Goal: Information Seeking & Learning: Learn about a topic

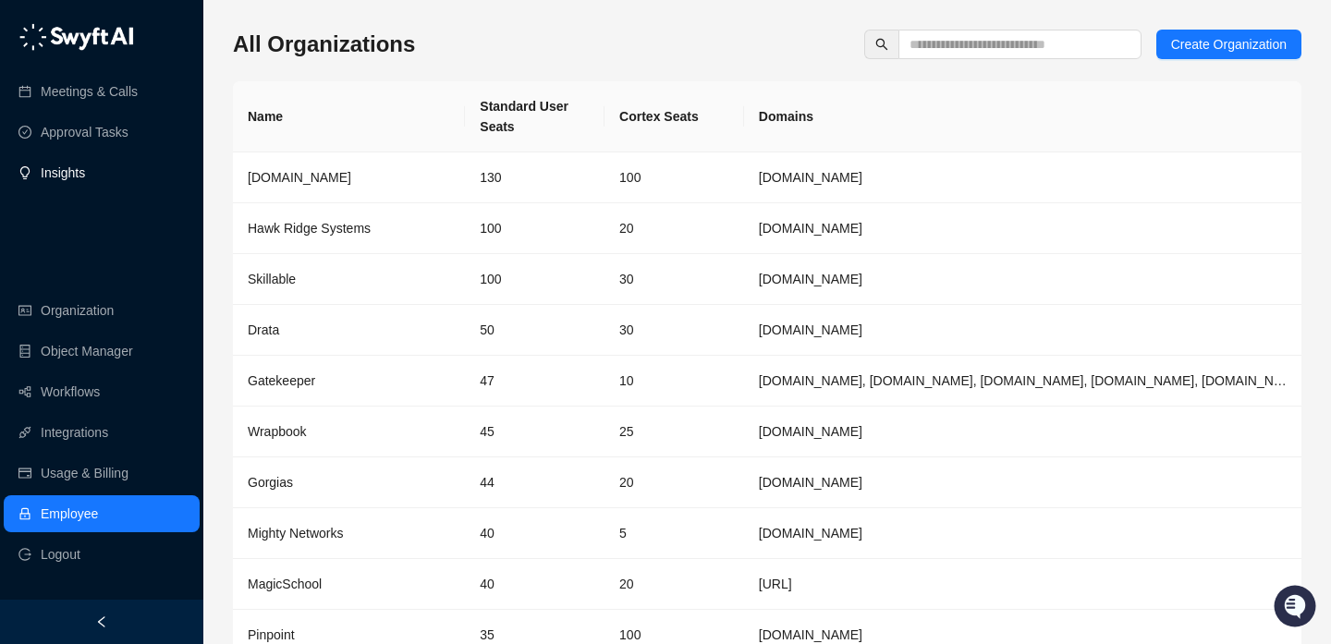
click at [85, 164] on link "Insights" at bounding box center [63, 172] width 44 height 37
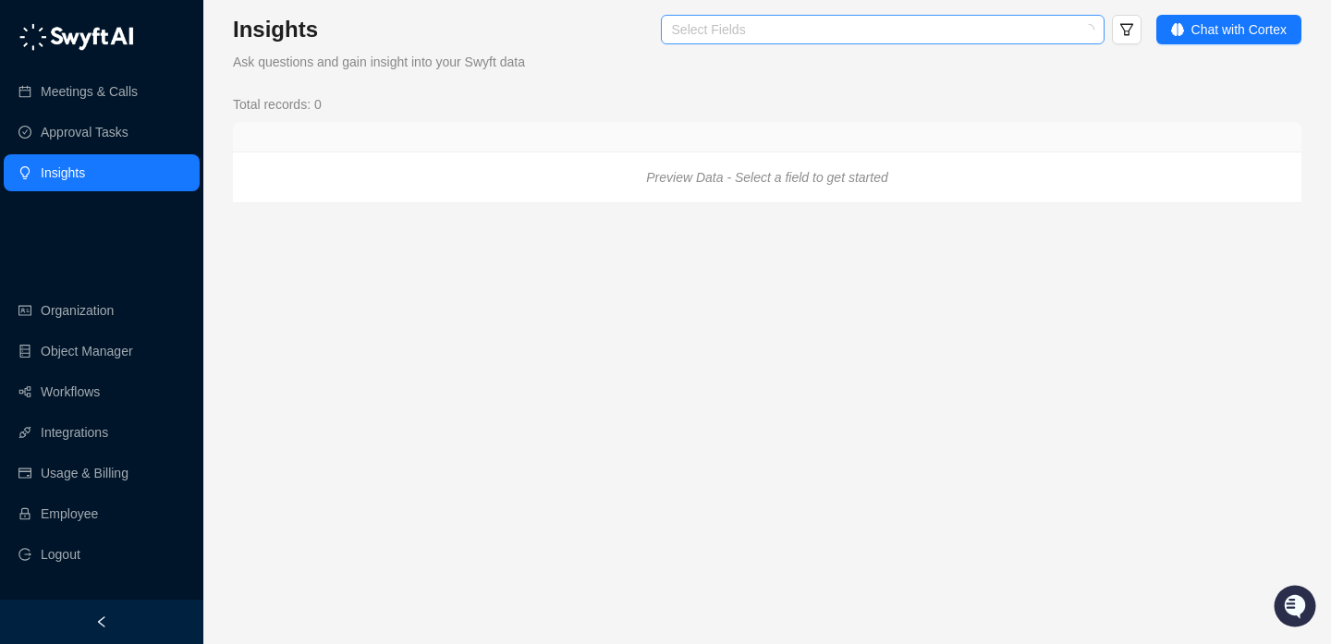
click at [990, 36] on div at bounding box center [872, 30] width 417 height 14
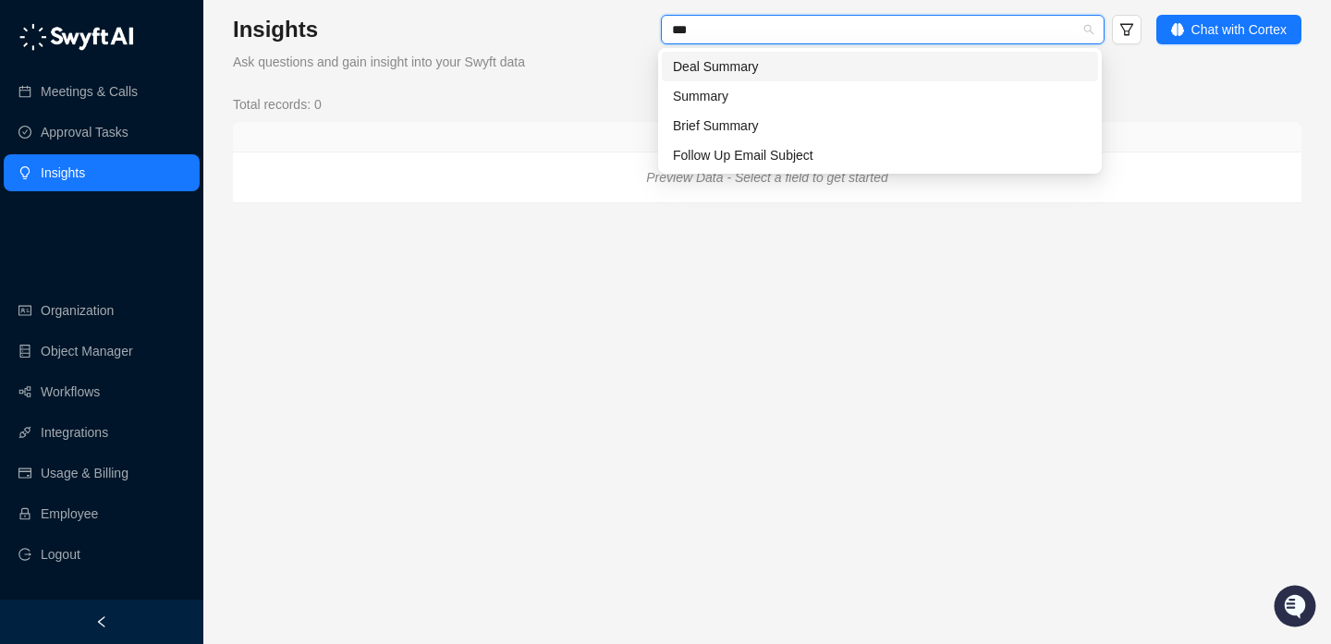
type input "****"
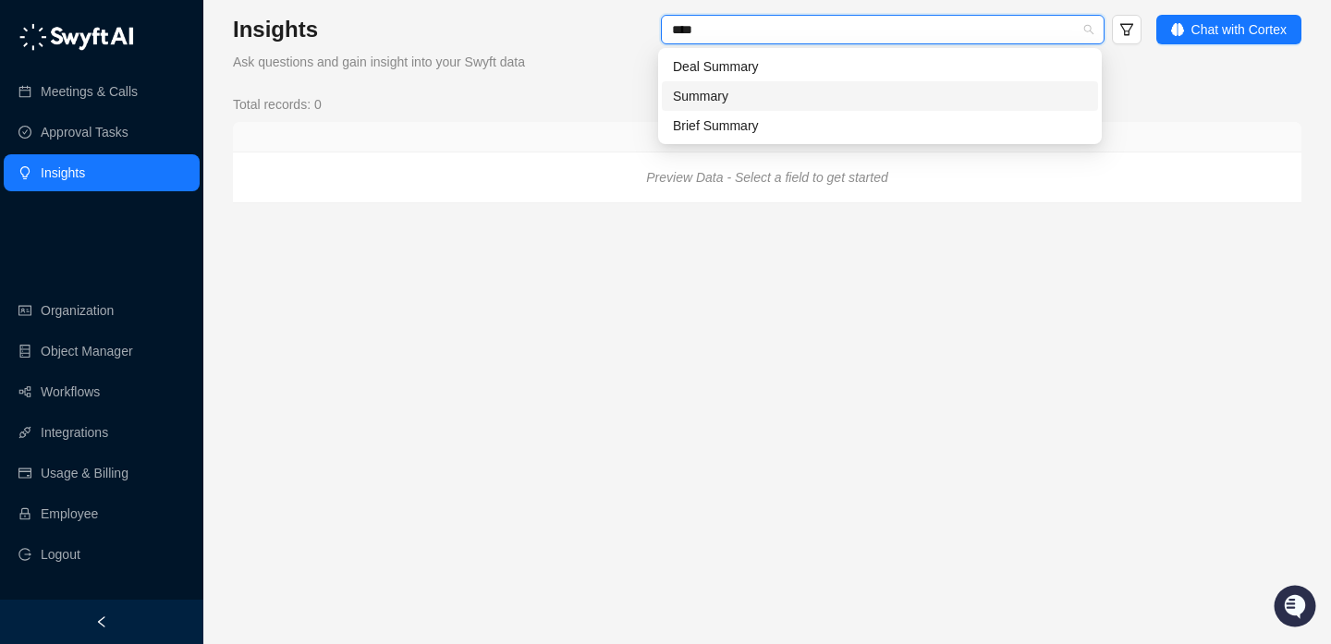
click at [813, 97] on div "Summary" at bounding box center [880, 96] width 414 height 20
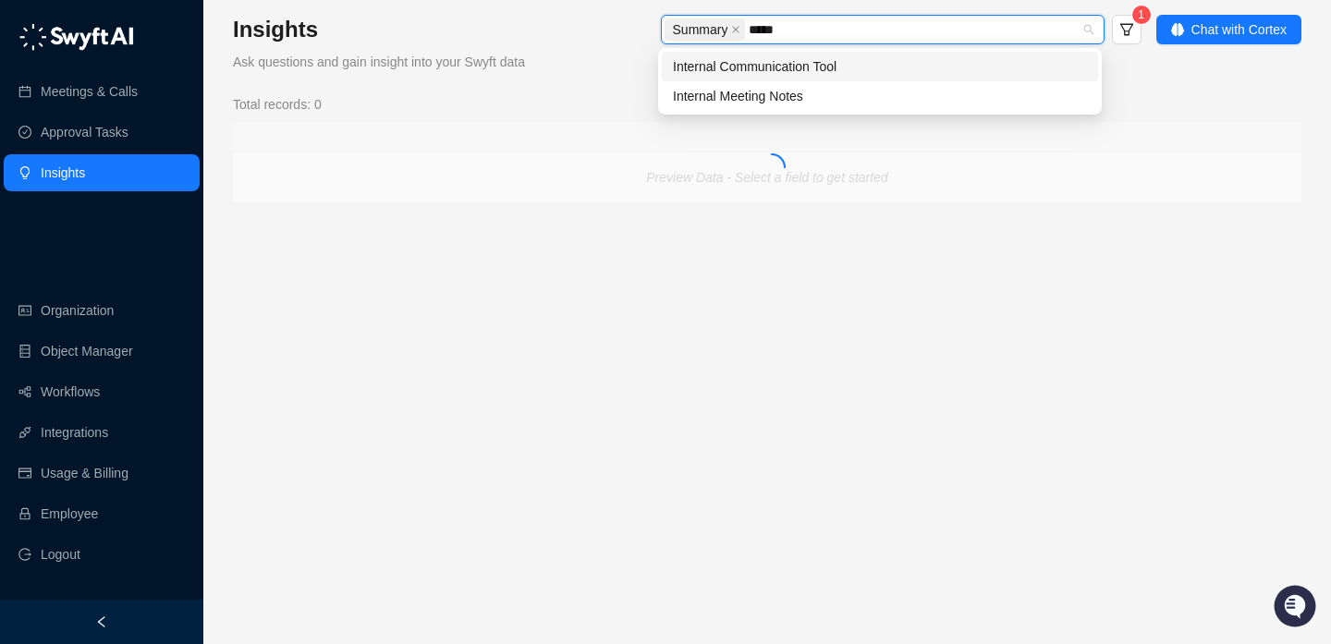
type input "******"
click at [789, 99] on div "Internal Meeting Notes" at bounding box center [880, 96] width 414 height 20
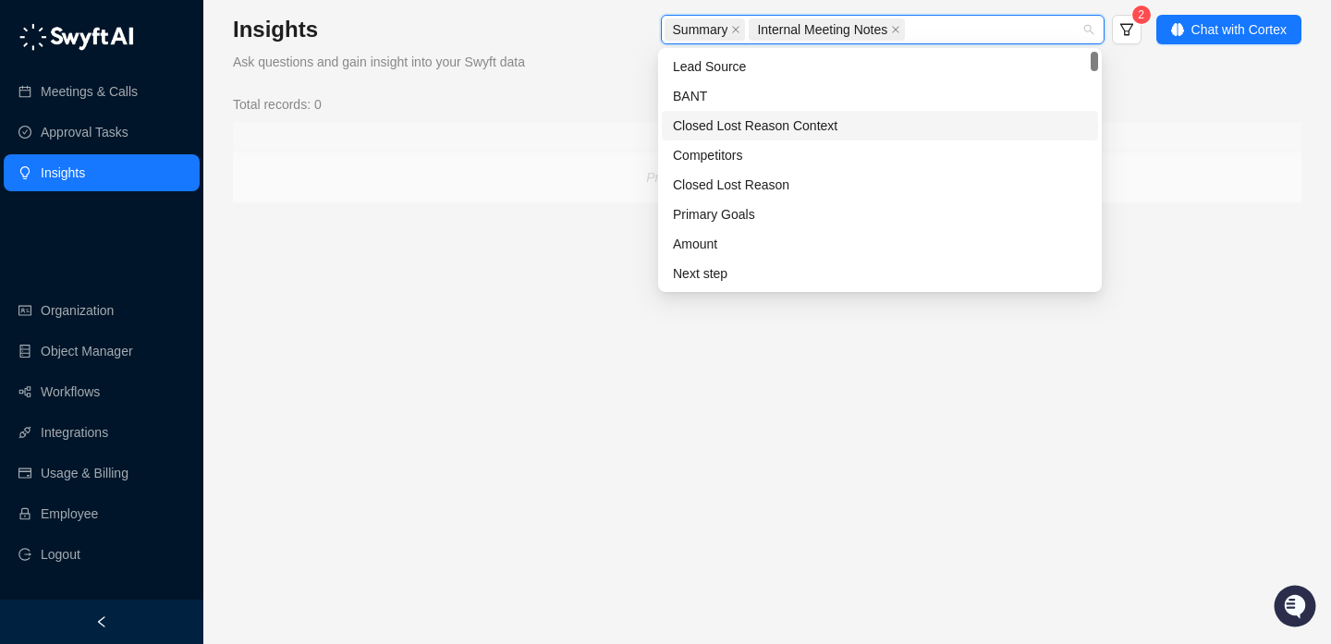
click at [566, 79] on div "Insights Ask questions and gain insight into your Swyft data Summary Internal M…" at bounding box center [767, 109] width 1068 height 189
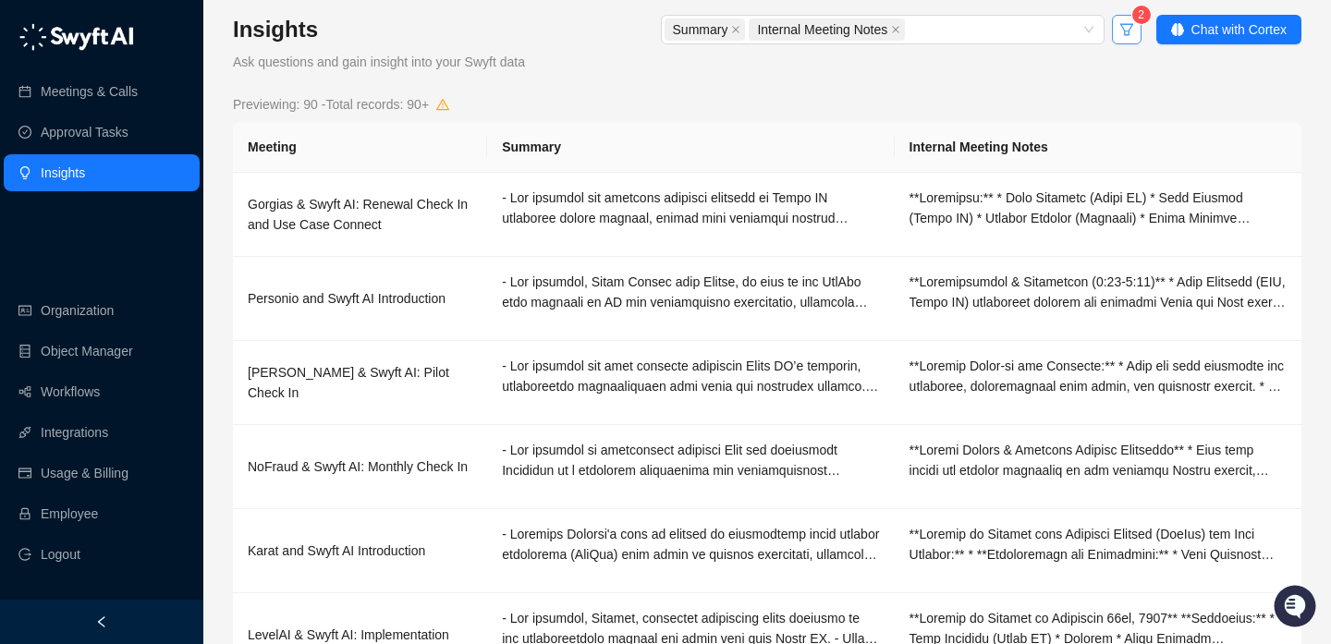
click at [1124, 30] on icon "filter" at bounding box center [1126, 29] width 15 height 15
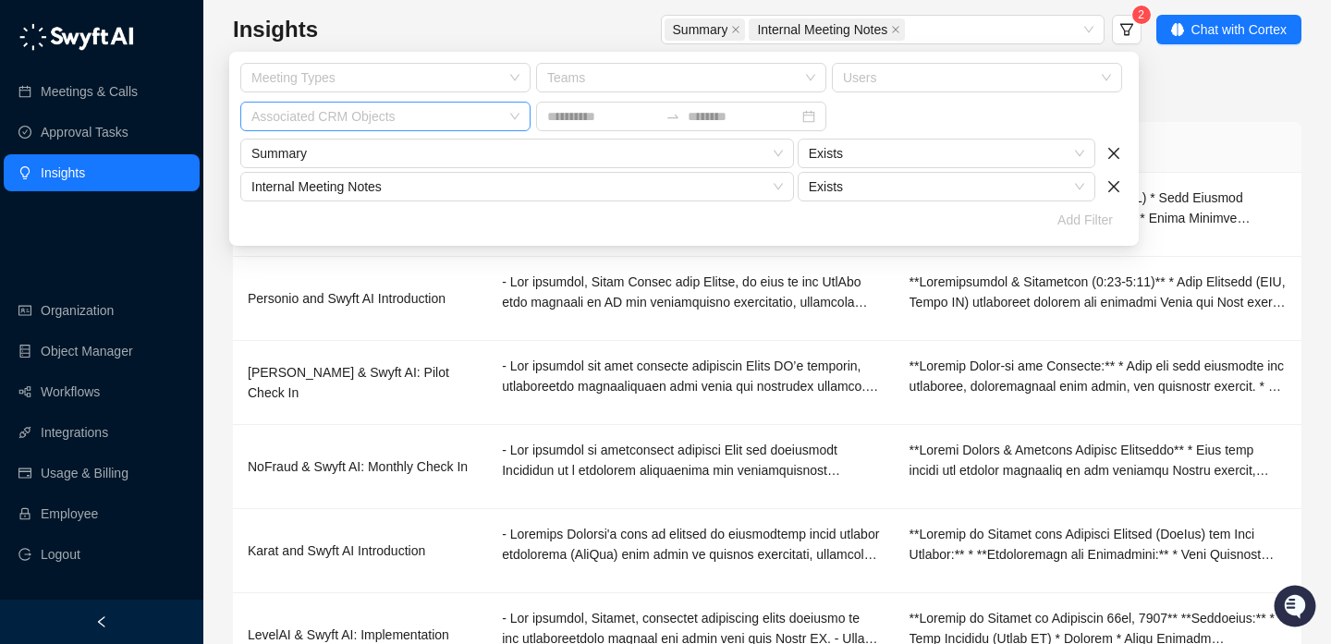
click at [438, 120] on div at bounding box center [375, 117] width 263 height 14
click at [344, 212] on div "Meeting" at bounding box center [310, 212] width 67 height 20
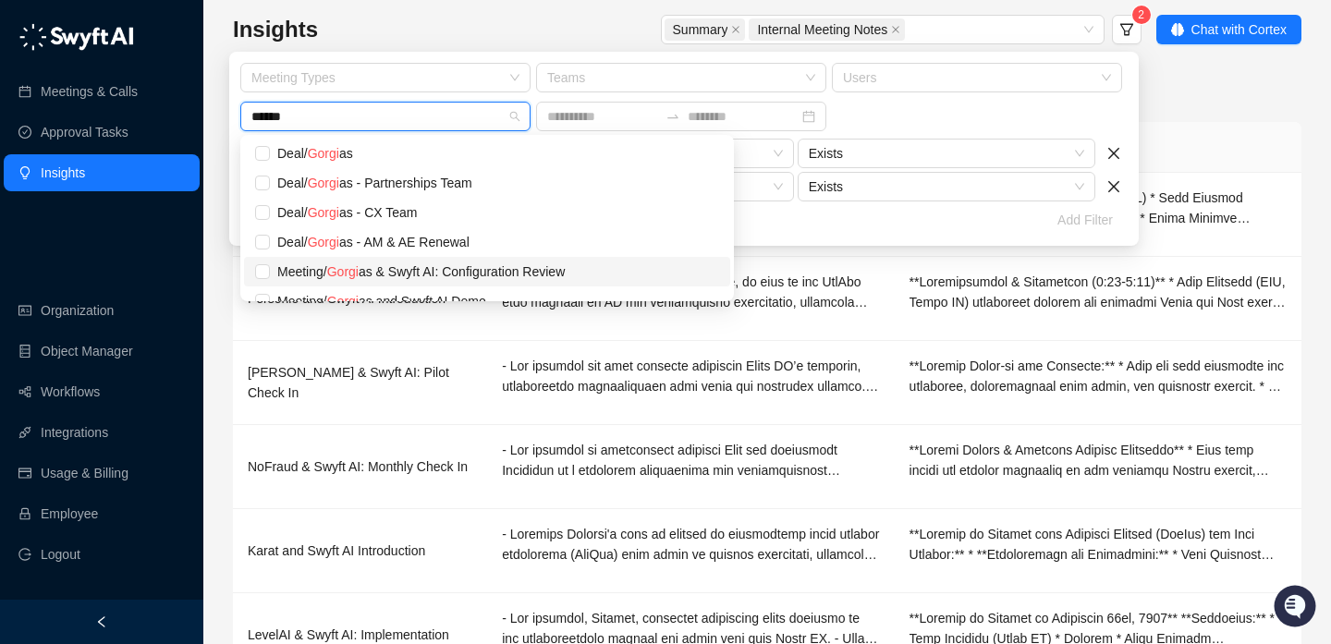
type input "*******"
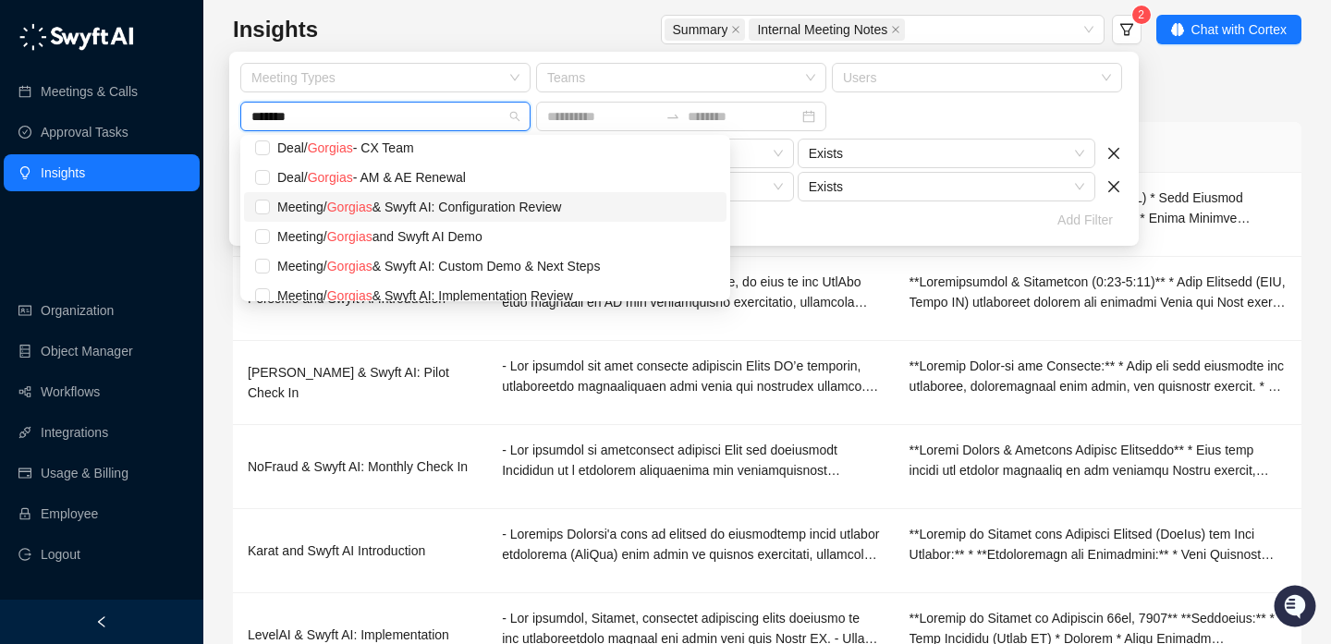
scroll to position [639, 0]
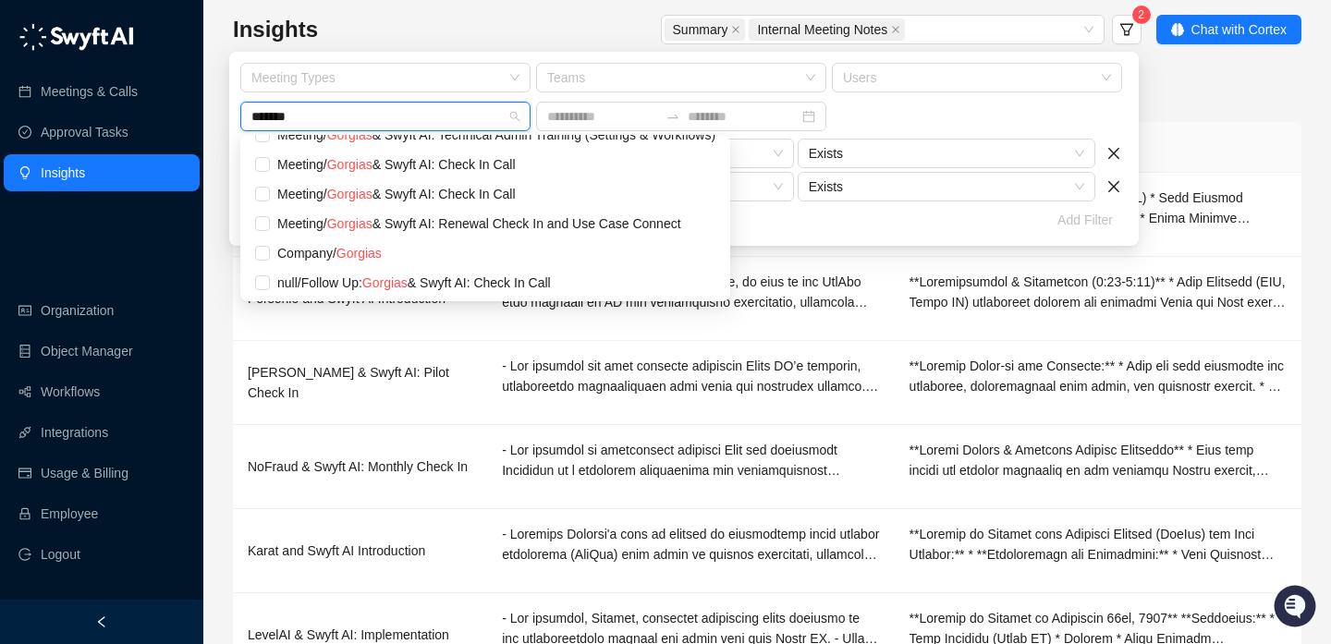
click at [480, 220] on div "Meeting / Gorgias & Swyft AI: Renewal Check In and Use Case Connect" at bounding box center [496, 223] width 438 height 20
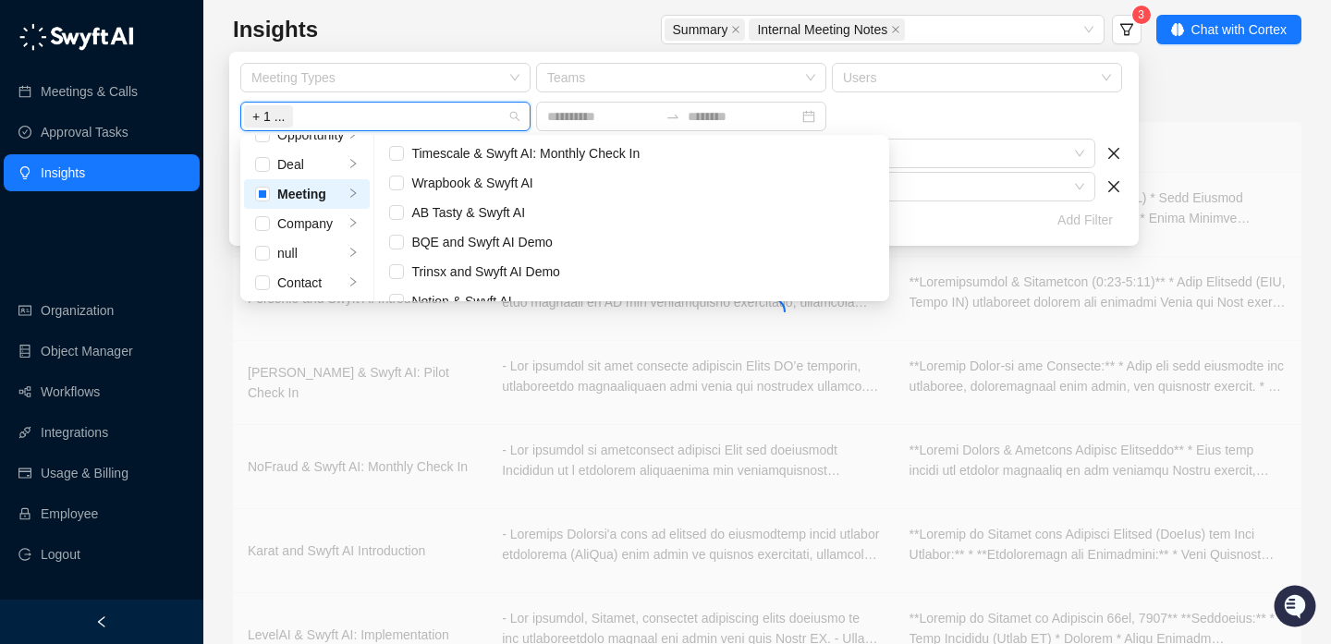
scroll to position [12952, 0]
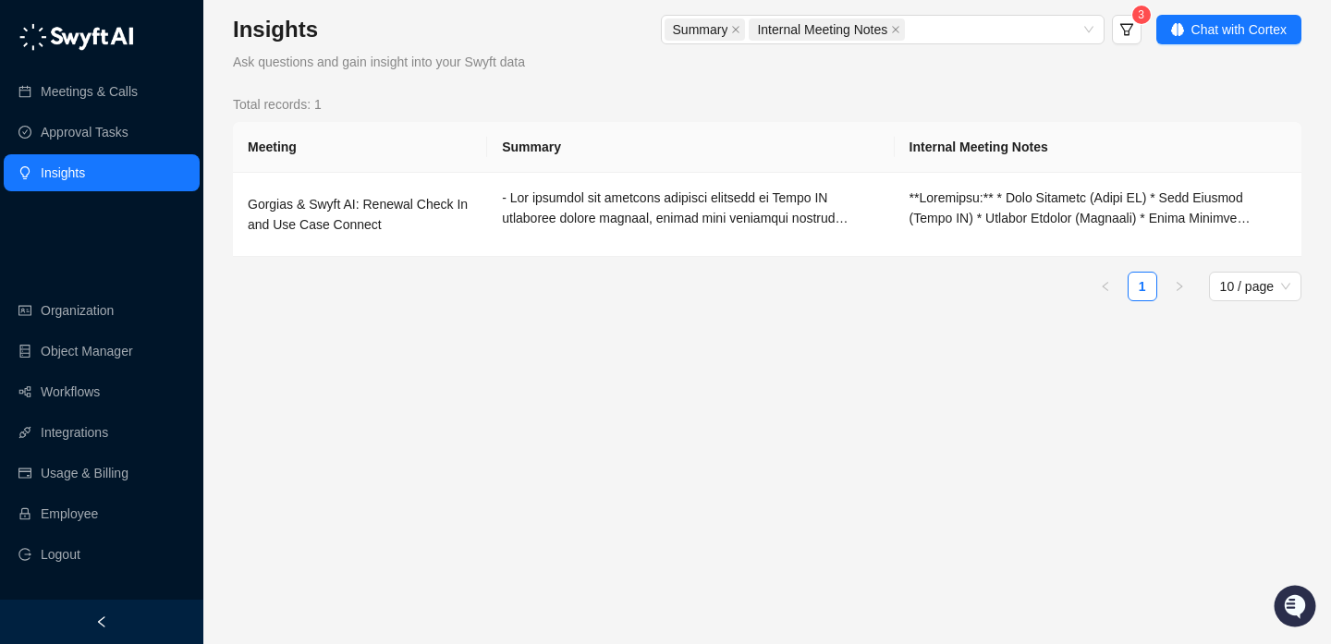
click at [1204, 134] on th "Internal Meeting Notes" at bounding box center [1098, 147] width 407 height 51
click at [1215, 40] on button "Chat with Cortex" at bounding box center [1228, 30] width 145 height 30
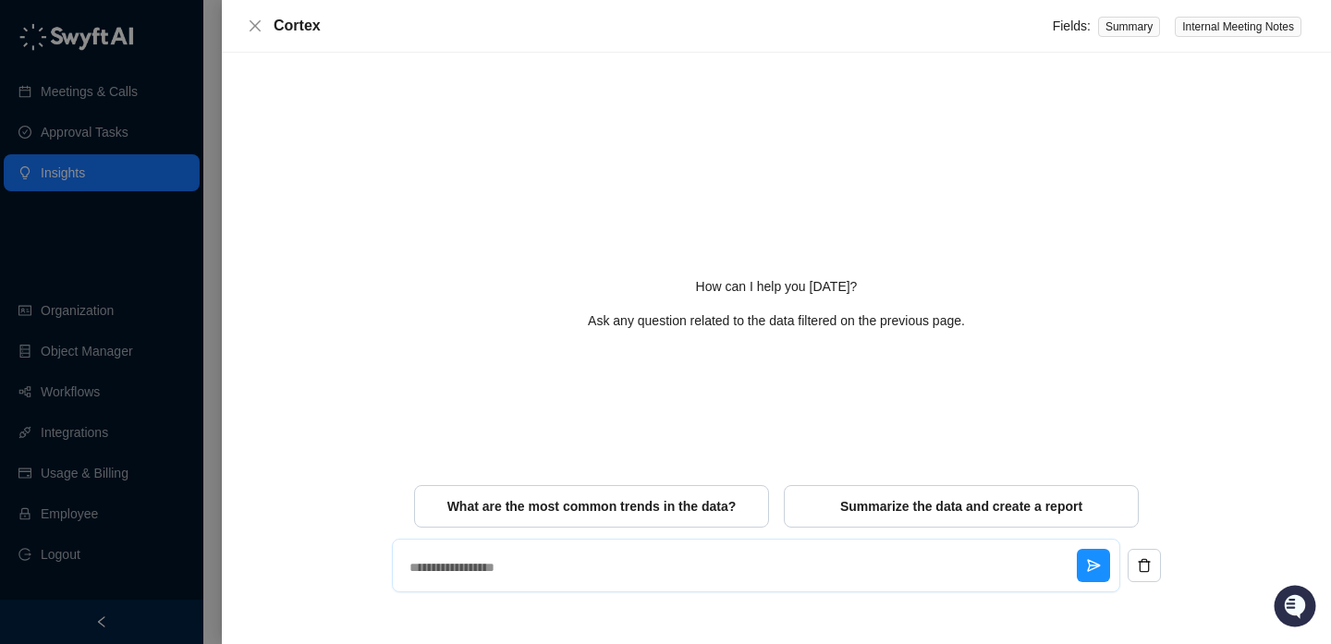
click at [746, 581] on textarea at bounding box center [739, 567] width 675 height 48
type textarea "**"
type textarea "*"
type textarea "***"
type textarea "*"
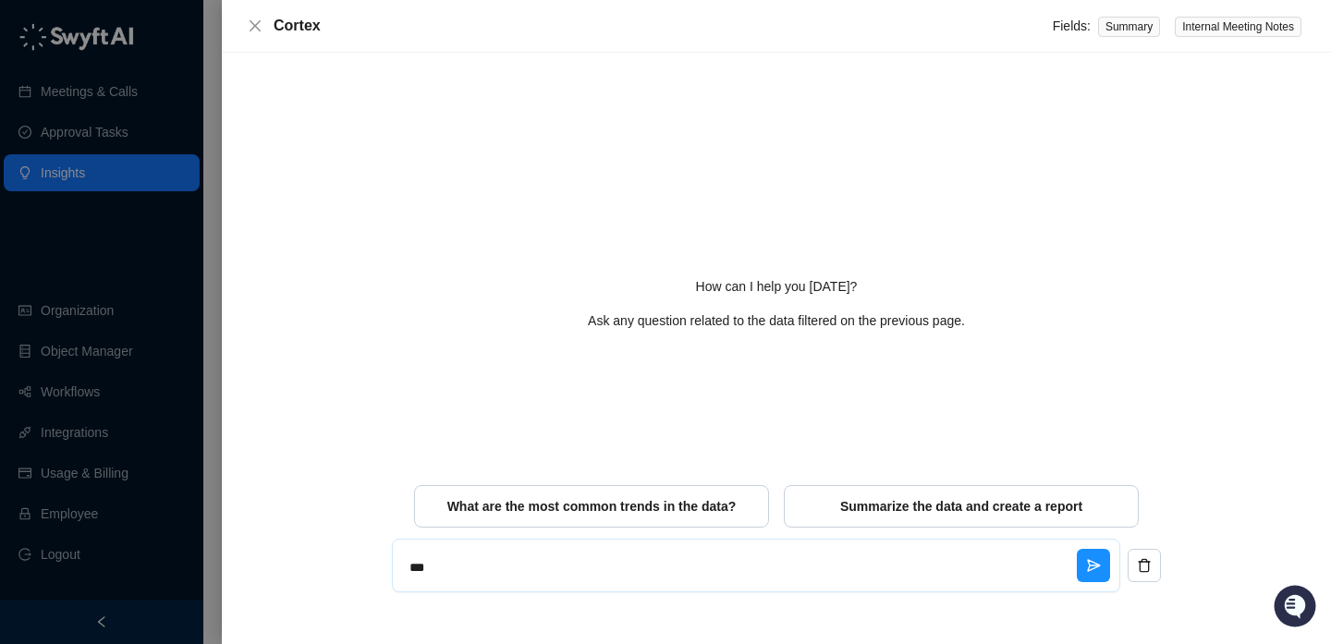
type textarea "***"
type textarea "*"
type textarea "*****"
type textarea "*"
type textarea "******"
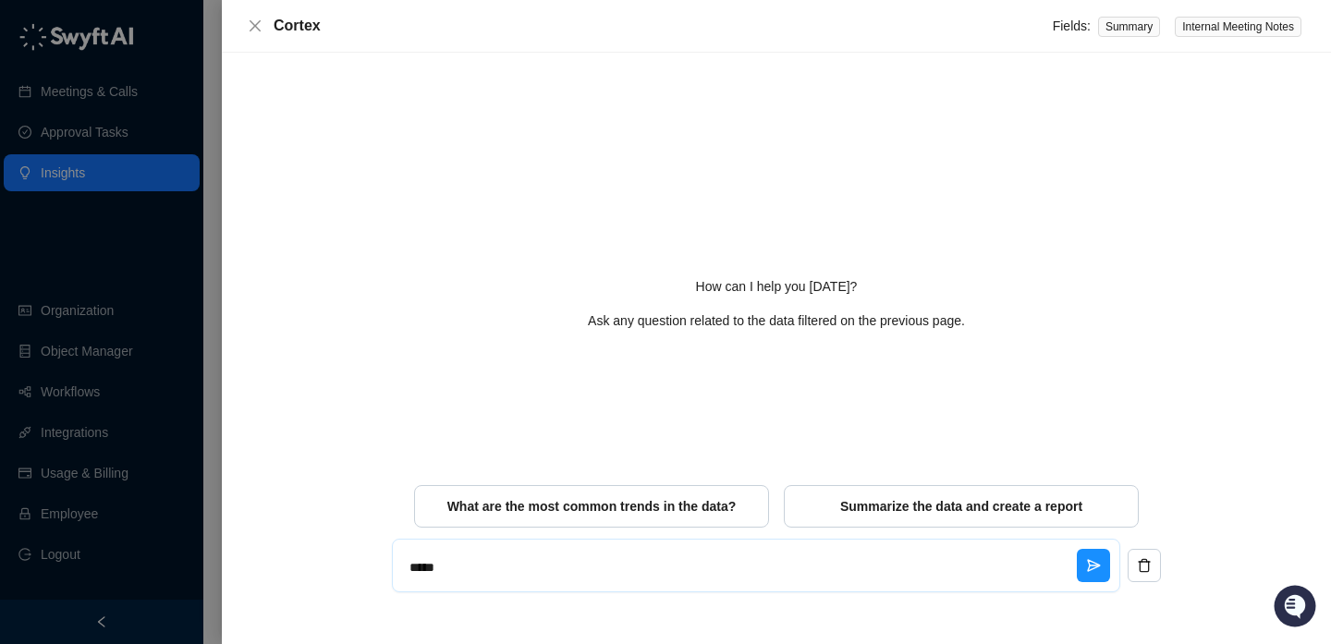
type textarea "*"
type textarea "*******"
type textarea "*"
type textarea "********"
type textarea "*"
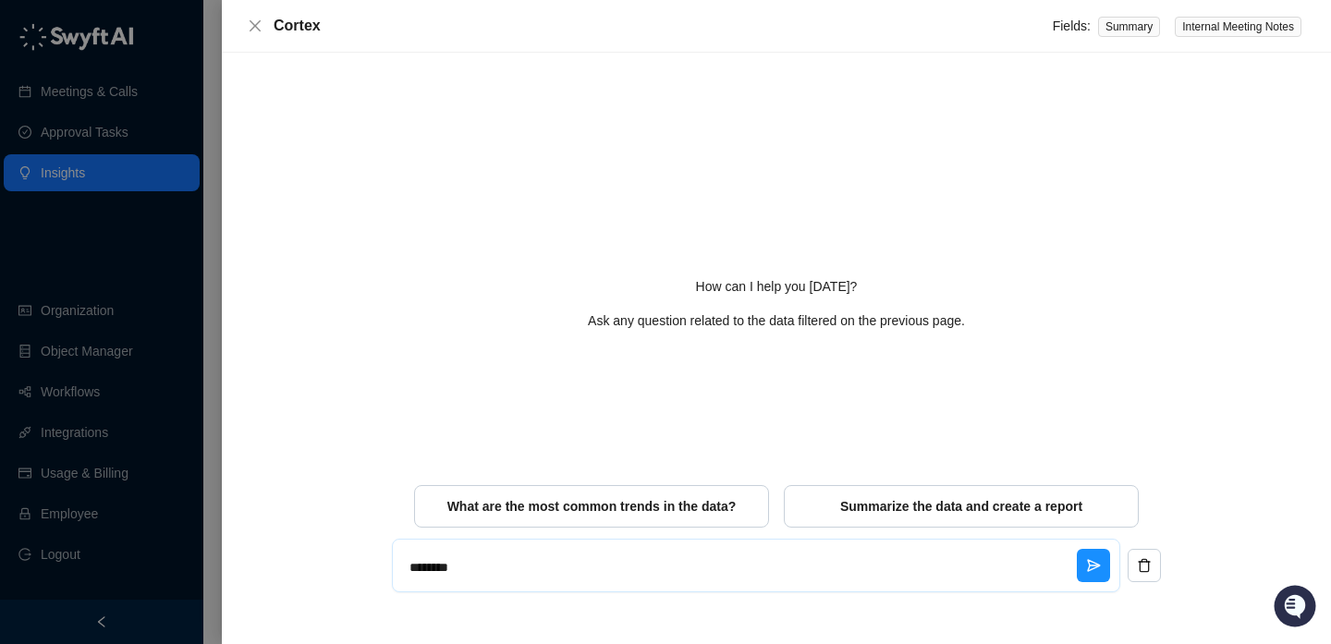
type textarea "*********"
type textarea "*"
type textarea "**********"
type textarea "*"
type textarea "**********"
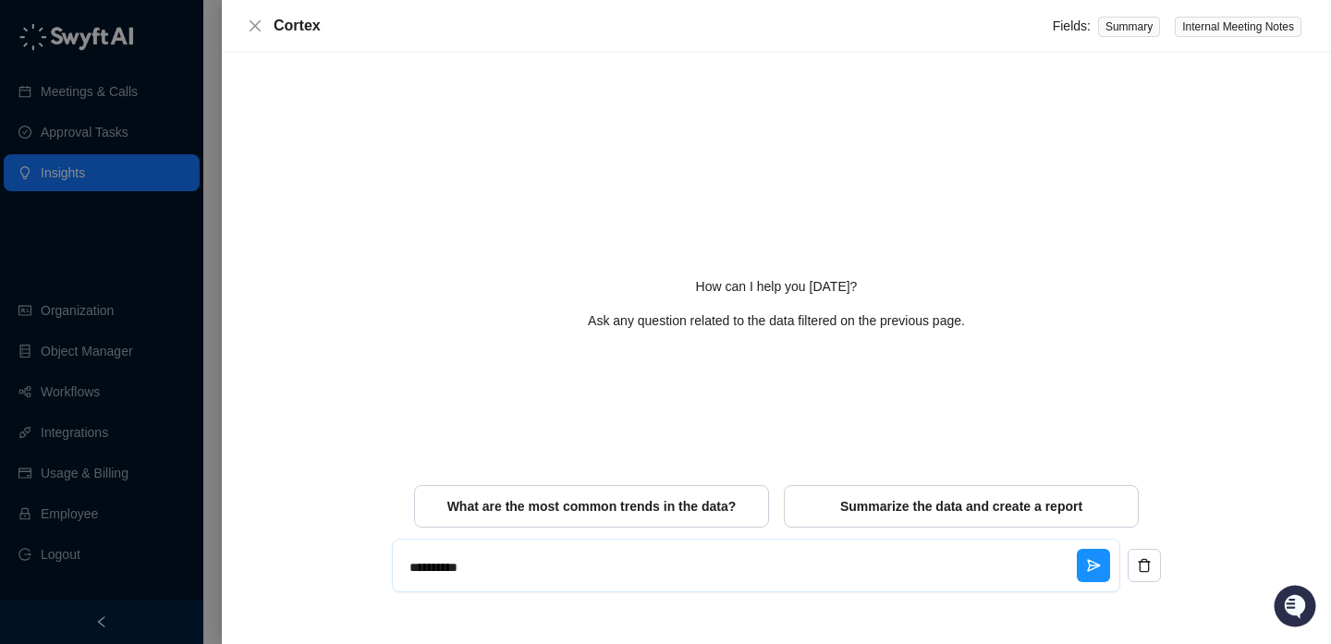
type textarea "*"
type textarea "**********"
type textarea "*"
type textarea "**********"
type textarea "*"
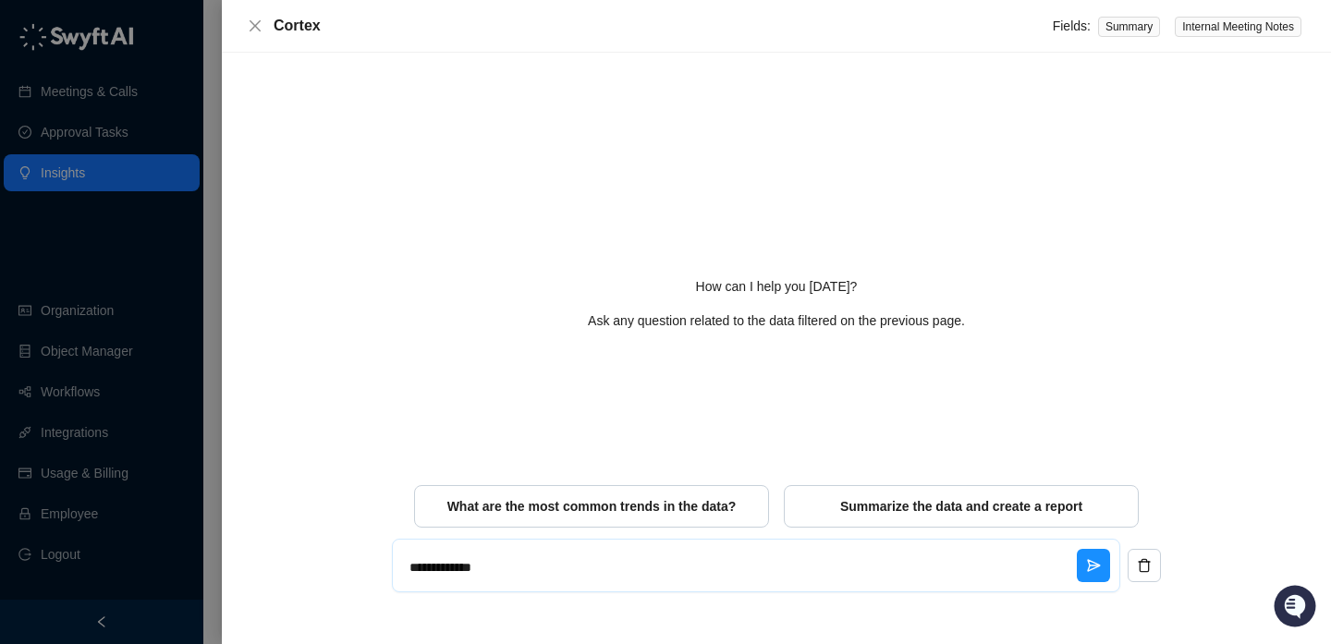
type textarea "**********"
type textarea "*"
type textarea "**********"
type textarea "*"
type textarea "**********"
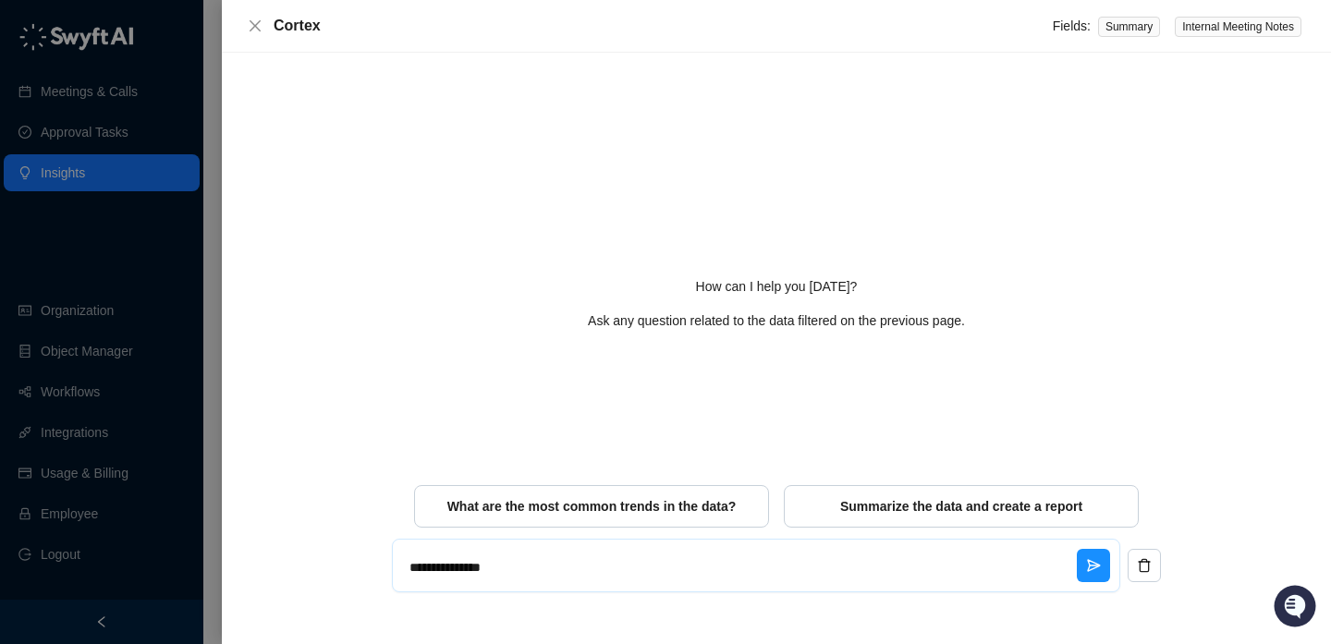
type textarea "*"
type textarea "**********"
type textarea "*"
type textarea "**********"
type textarea "*"
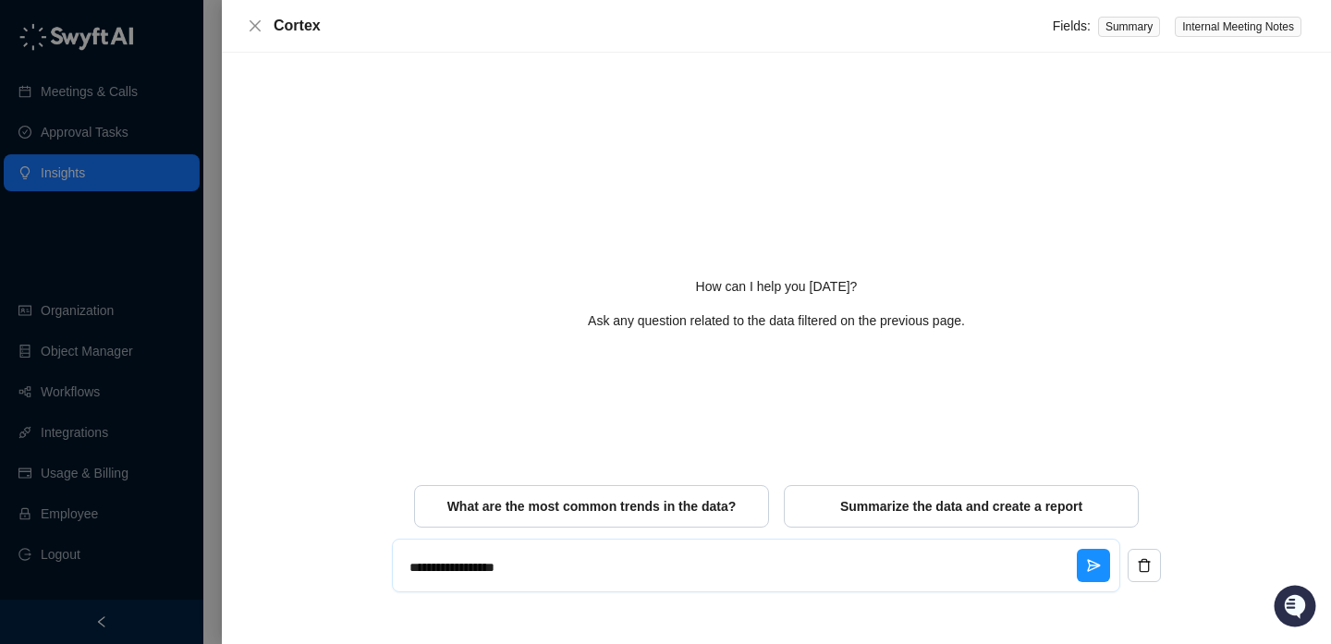
type textarea "**********"
type textarea "*"
type textarea "**********"
type textarea "*"
type textarea "**********"
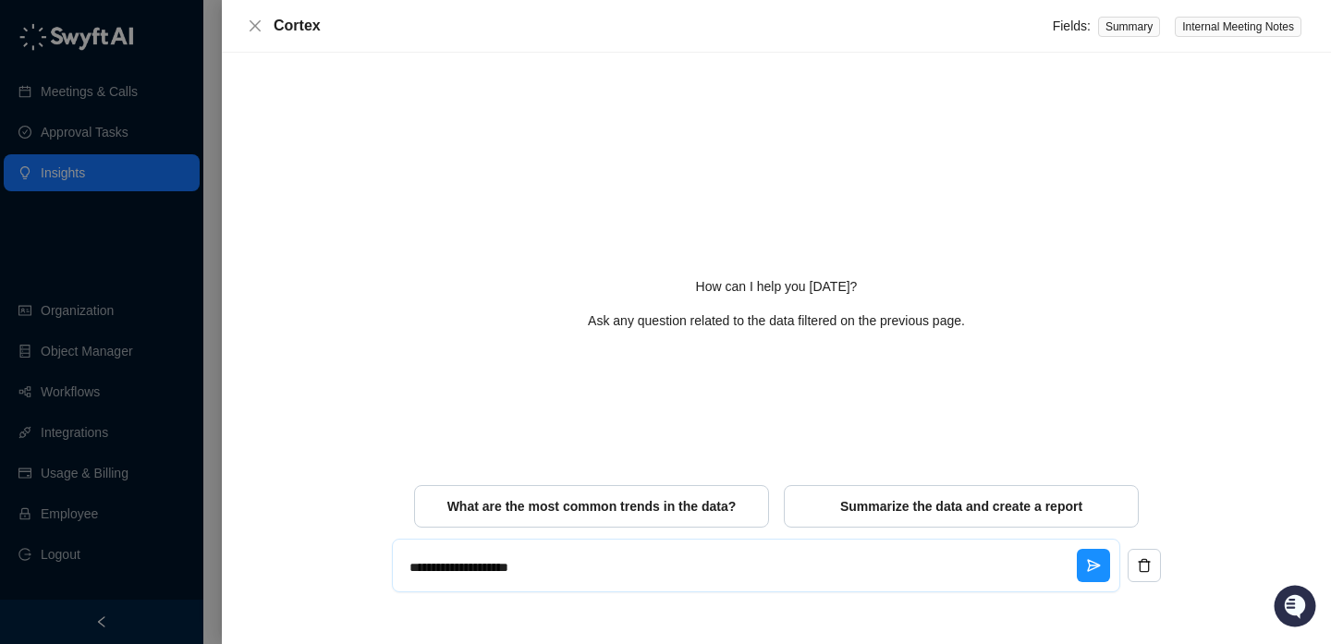
type textarea "*"
type textarea "**********"
type textarea "*"
type textarea "**********"
type textarea "*"
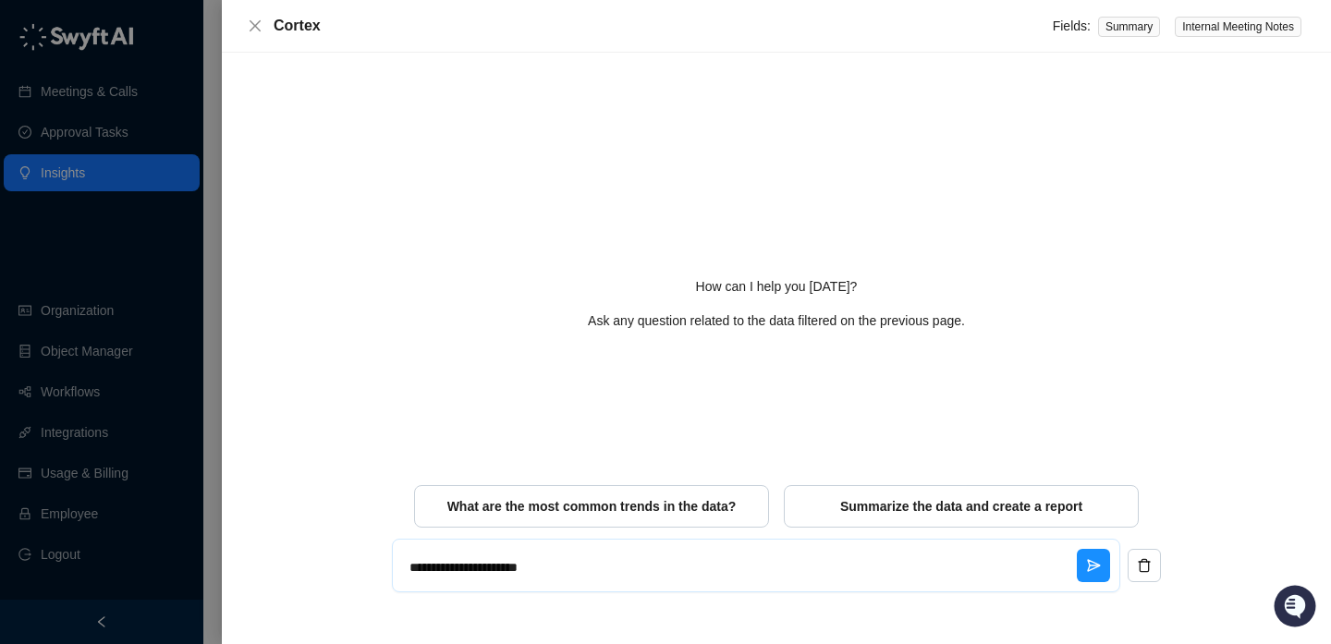
type textarea "**********"
type textarea "*"
type textarea "**********"
type textarea "*"
type textarea "**********"
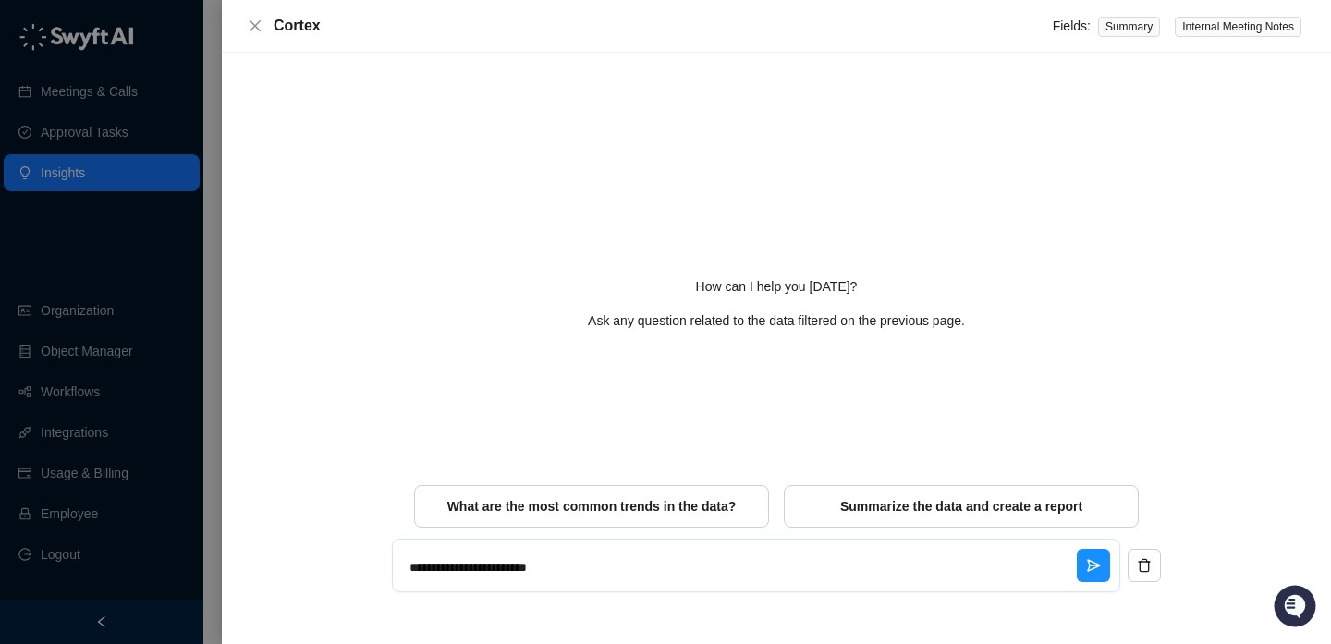
type textarea "*"
type textarea "**********"
type textarea "*"
type textarea "**********"
type textarea "*"
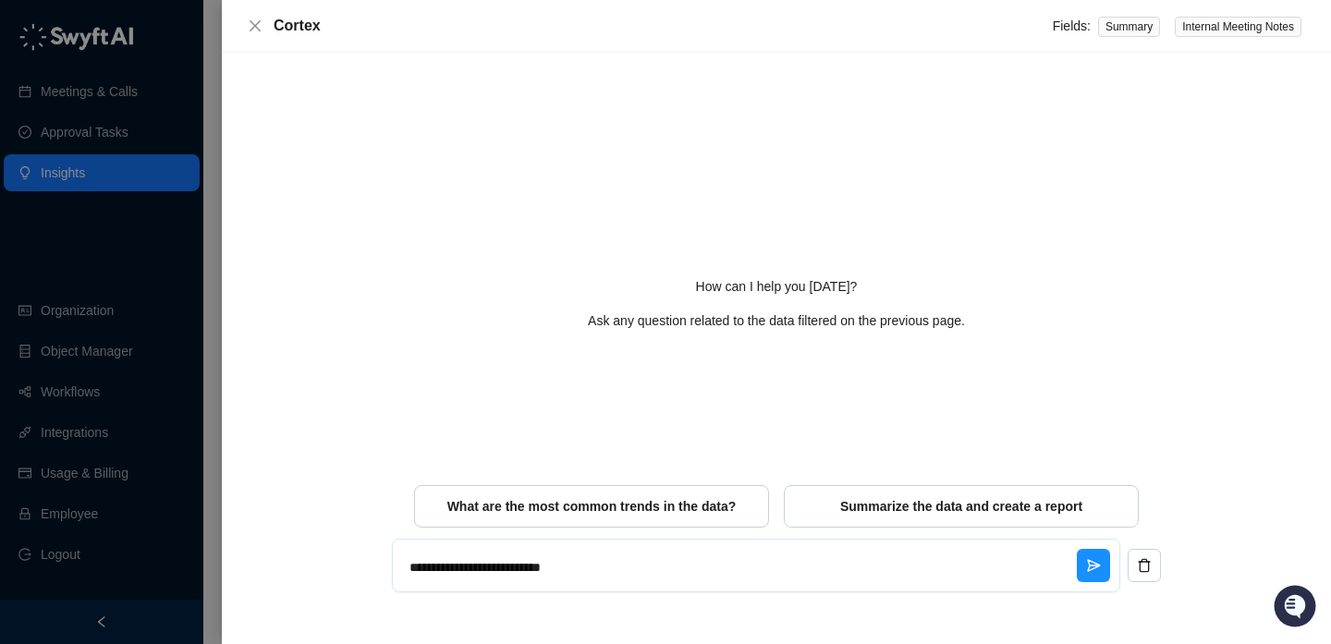
type textarea "**********"
type textarea "*"
type textarea "**********"
type textarea "*"
type textarea "**********"
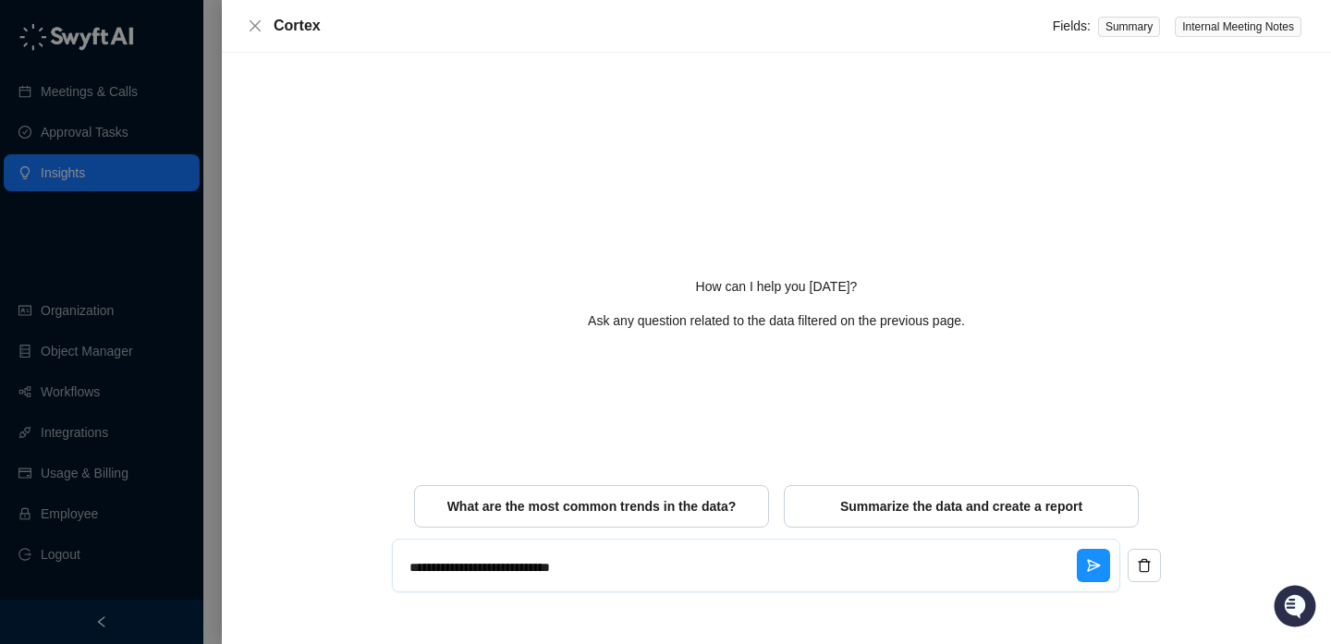
type textarea "*"
type textarea "**********"
type textarea "*"
type textarea "**********"
type textarea "*"
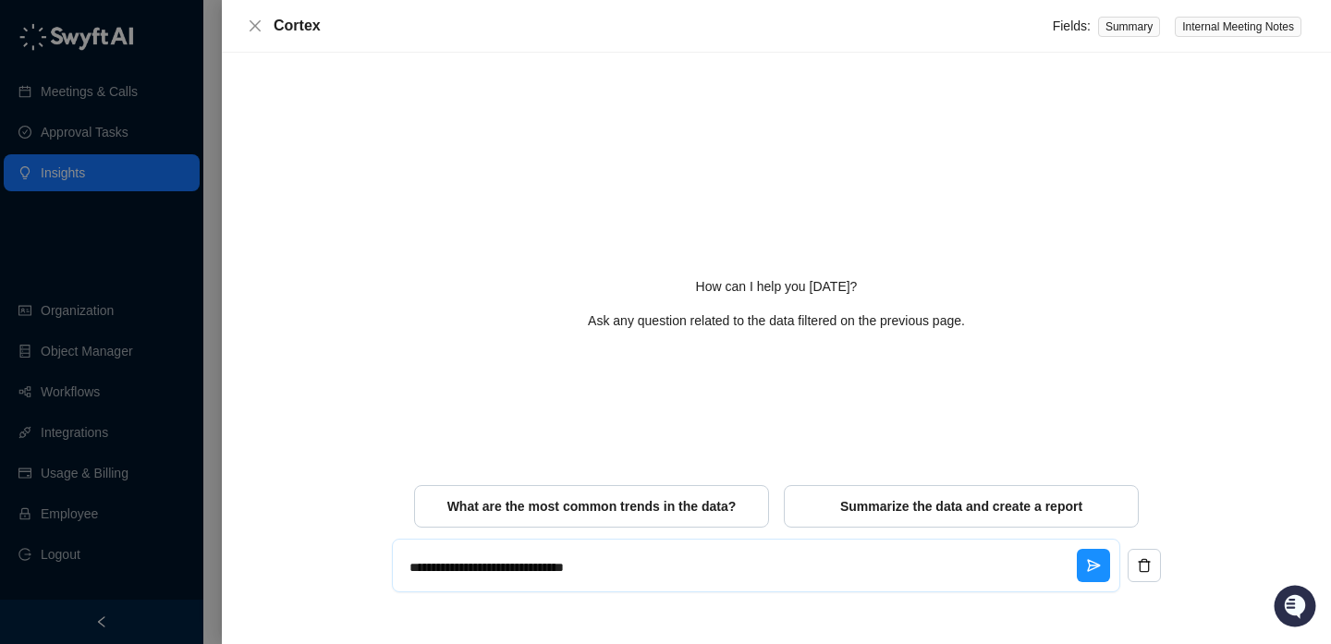
type textarea "**********"
type textarea "*"
type textarea "**********"
type textarea "*"
type textarea "**********"
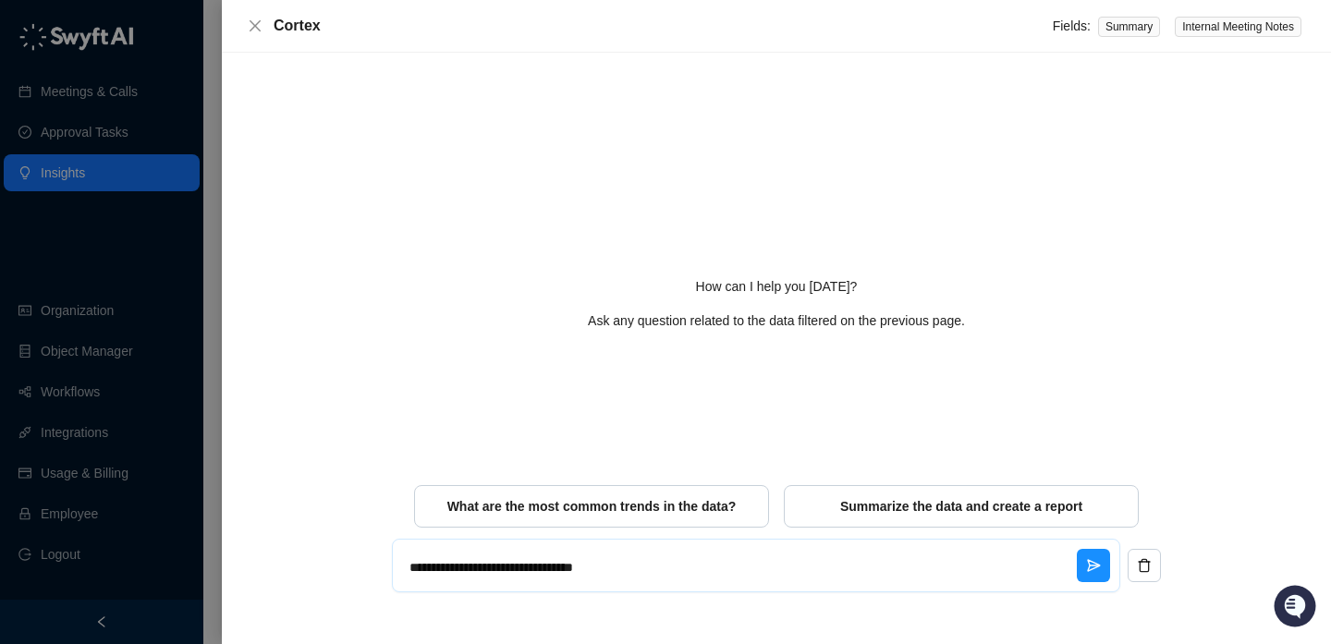
type textarea "*"
type textarea "**********"
type textarea "*"
type textarea "**********"
type textarea "*"
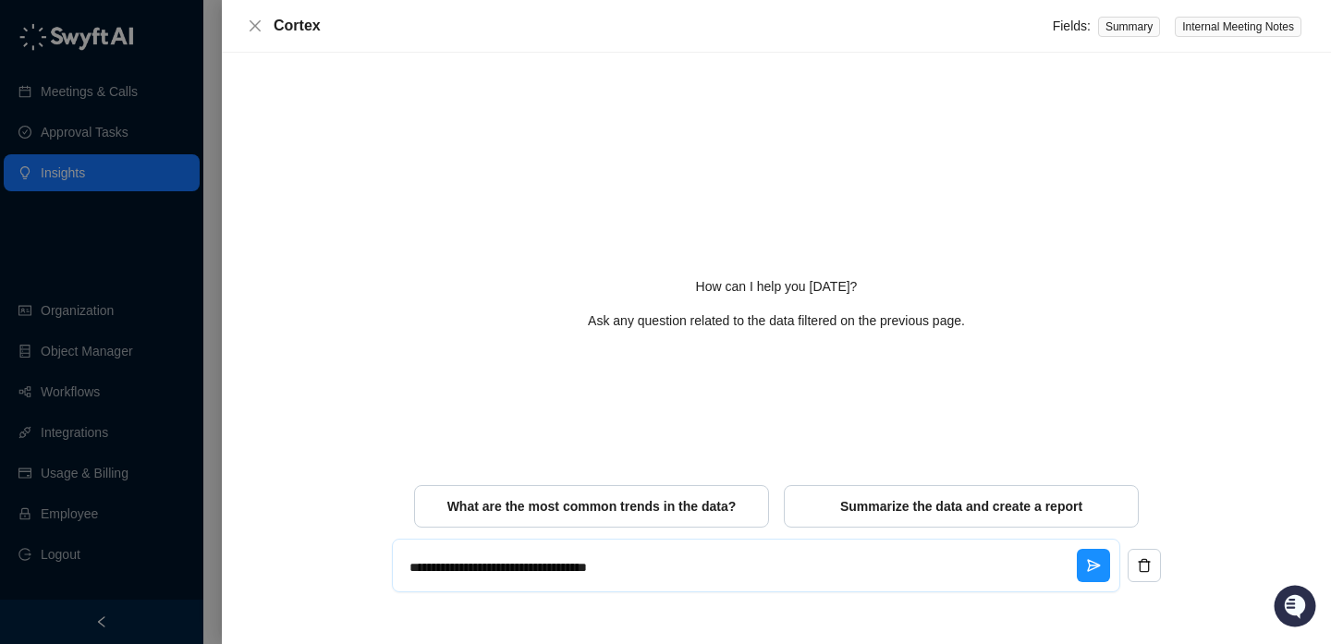
type textarea "**********"
type textarea "*"
type textarea "**********"
type textarea "*"
type textarea "**********"
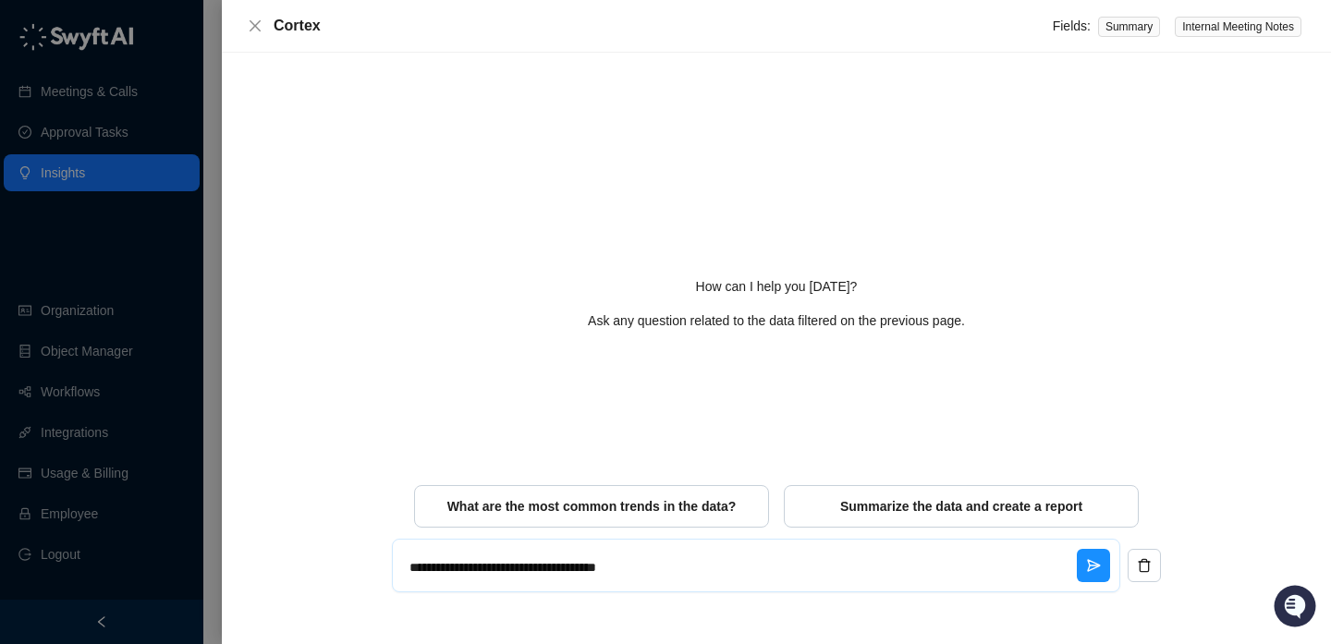
type textarea "*"
type textarea "**********"
type textarea "*"
type textarea "**********"
type textarea "*"
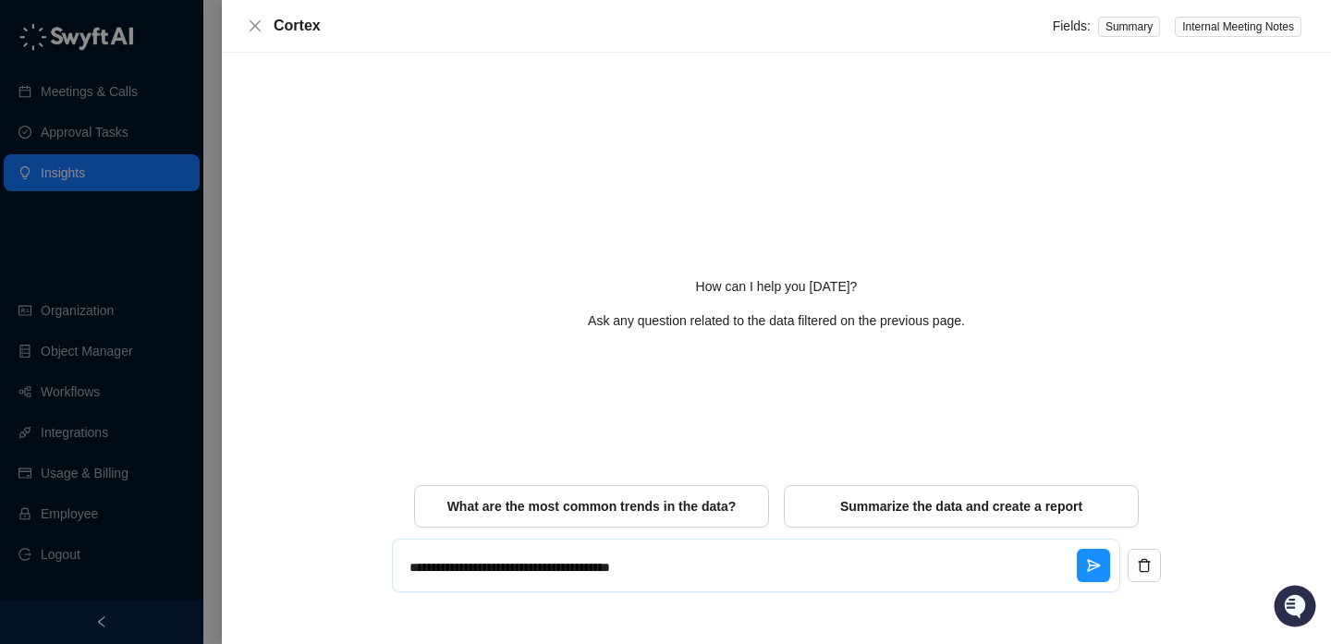
type textarea "**********"
type textarea "*"
type textarea "**********"
type textarea "*"
type textarea "**********"
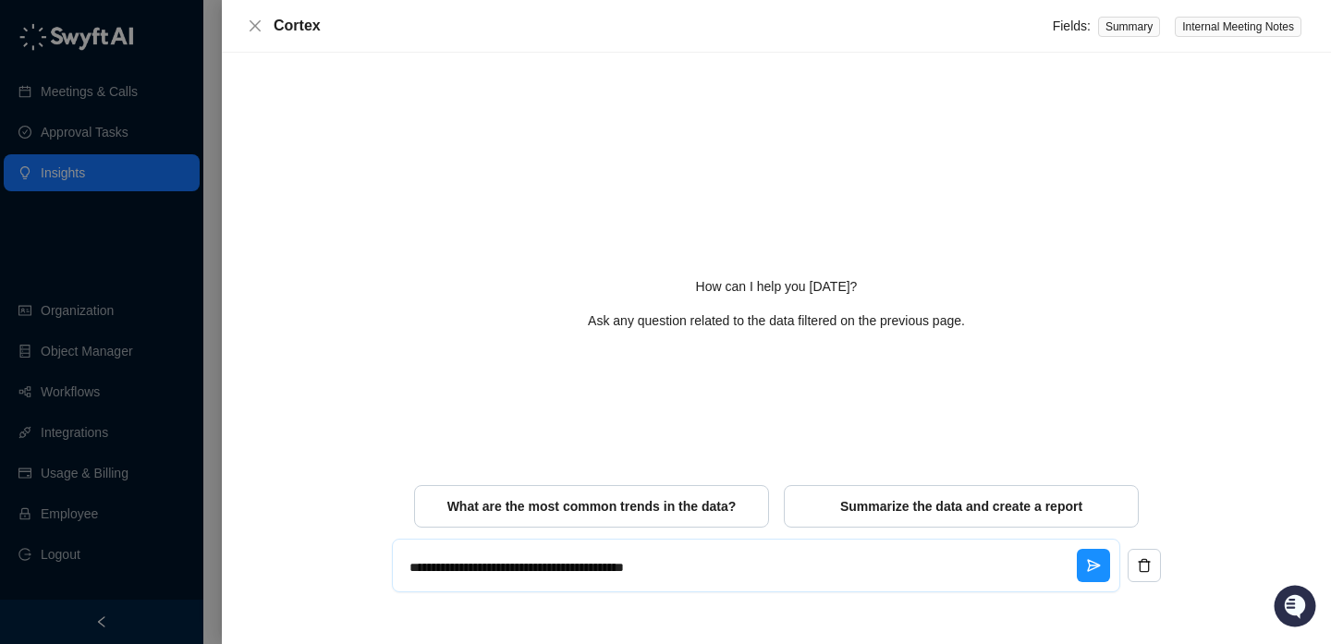
type textarea "*"
type textarea "**********"
type textarea "*"
type textarea "**********"
type textarea "*"
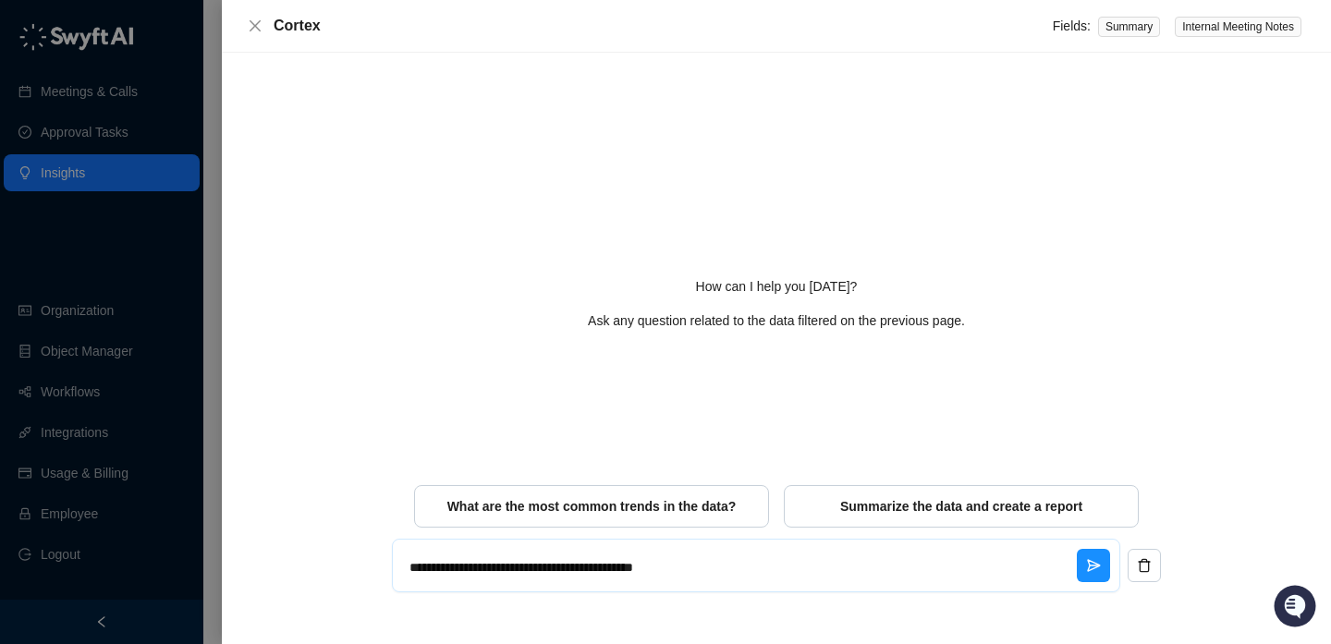
type textarea "**********"
type textarea "*"
type textarea "**********"
type textarea "*"
type textarea "**********"
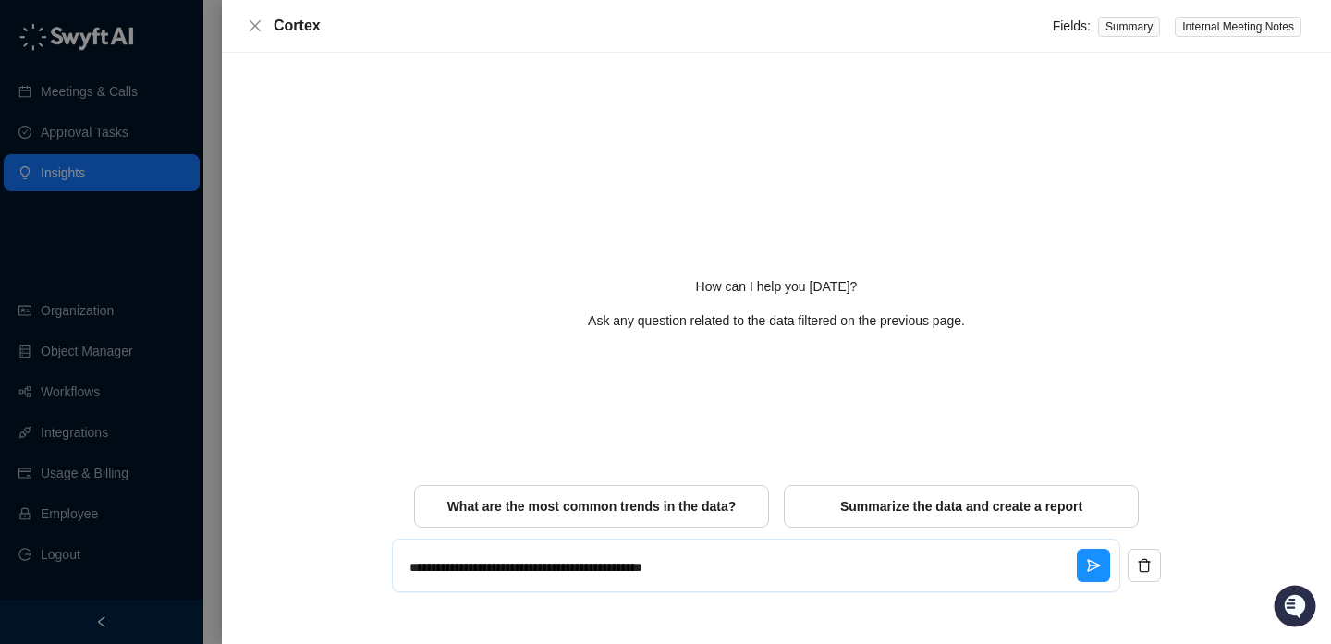
type textarea "*"
type textarea "**********"
type textarea "*"
type textarea "**********"
type textarea "*"
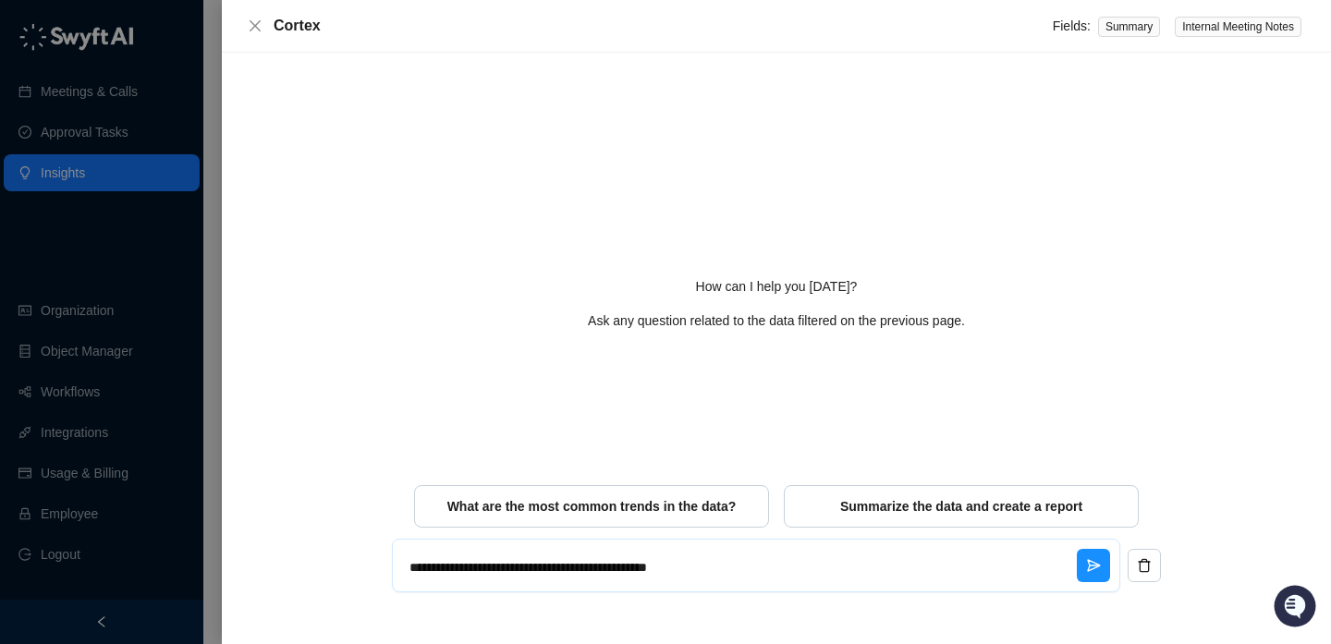
type textarea "**********"
type textarea "*"
type textarea "**********"
type textarea "*"
type textarea "**********"
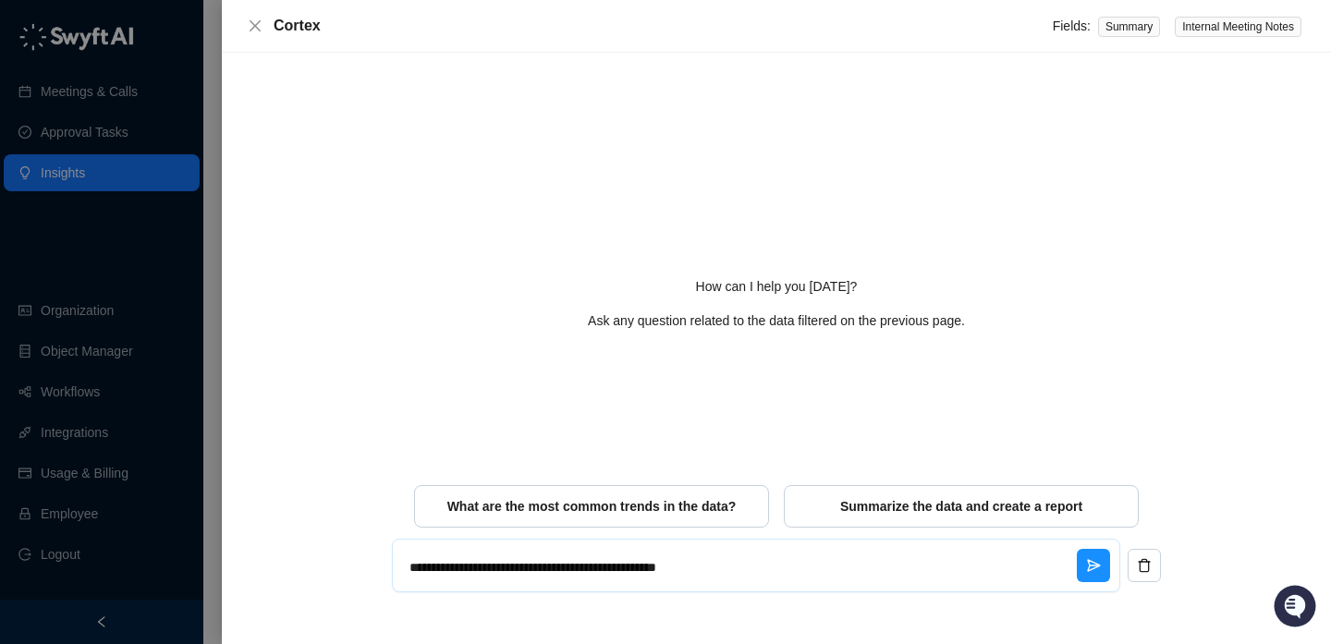
type textarea "*"
type textarea "**********"
type textarea "*"
type textarea "**********"
type textarea "*"
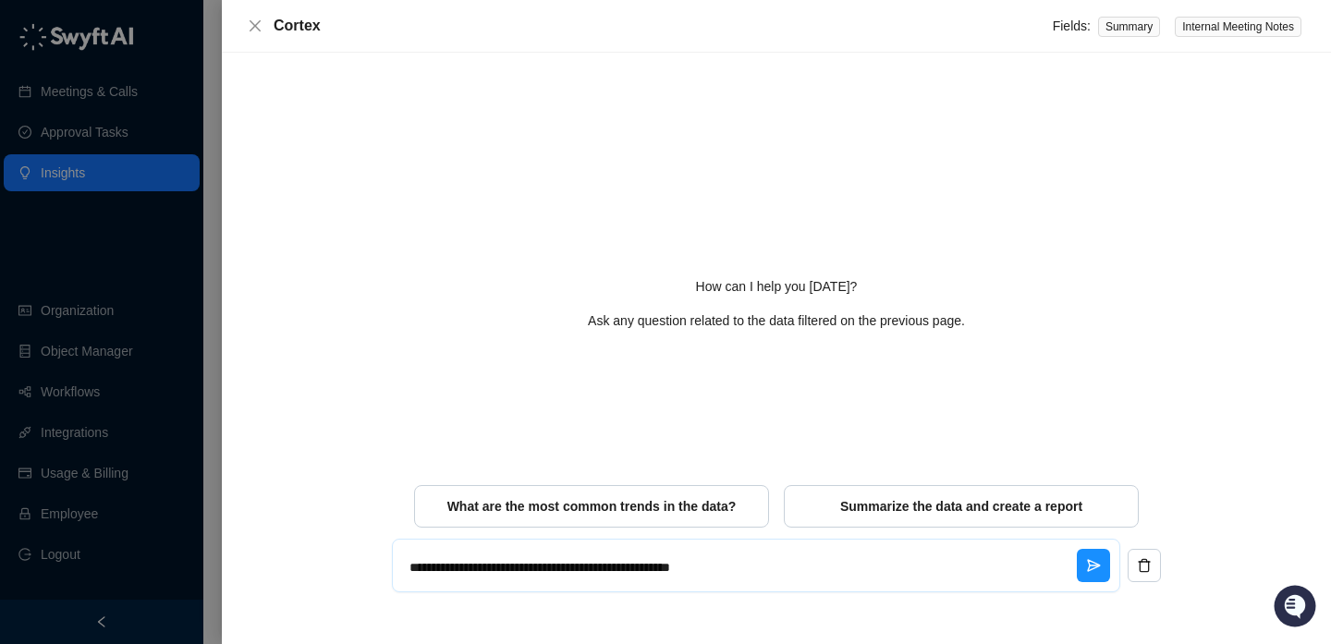
type textarea "**********"
type textarea "*"
type textarea "**********"
type textarea "*"
type textarea "**********"
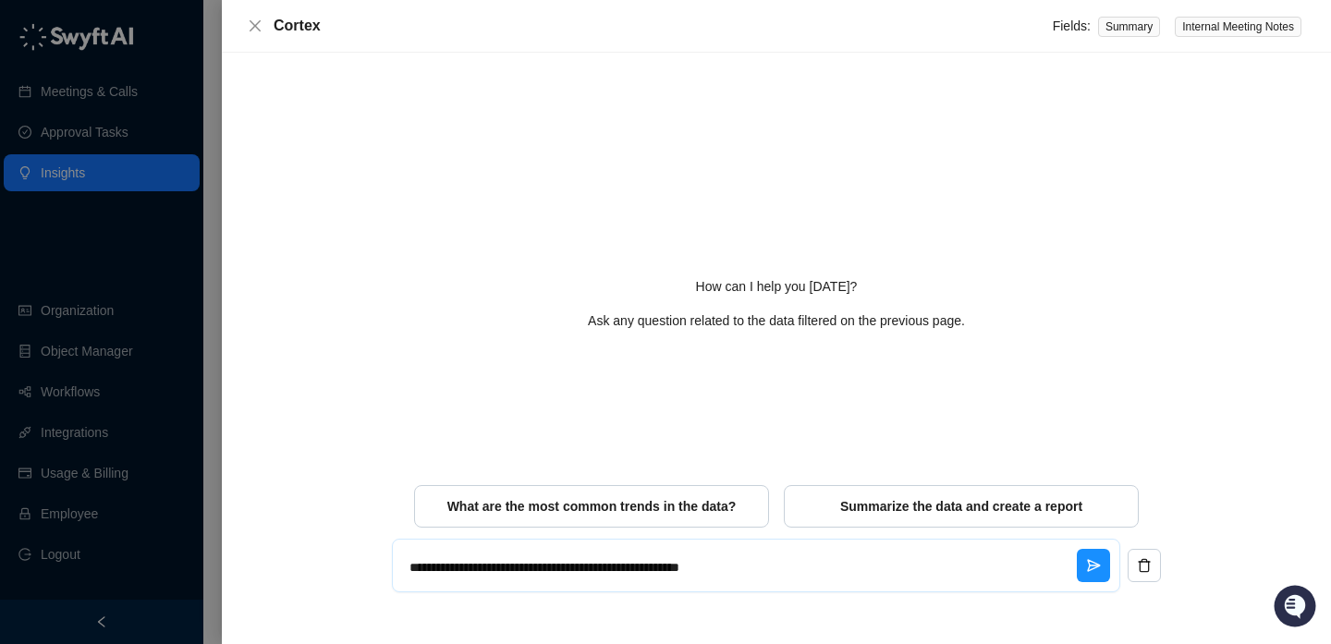
type textarea "*"
type textarea "**********"
type textarea "*"
type textarea "**********"
type textarea "*"
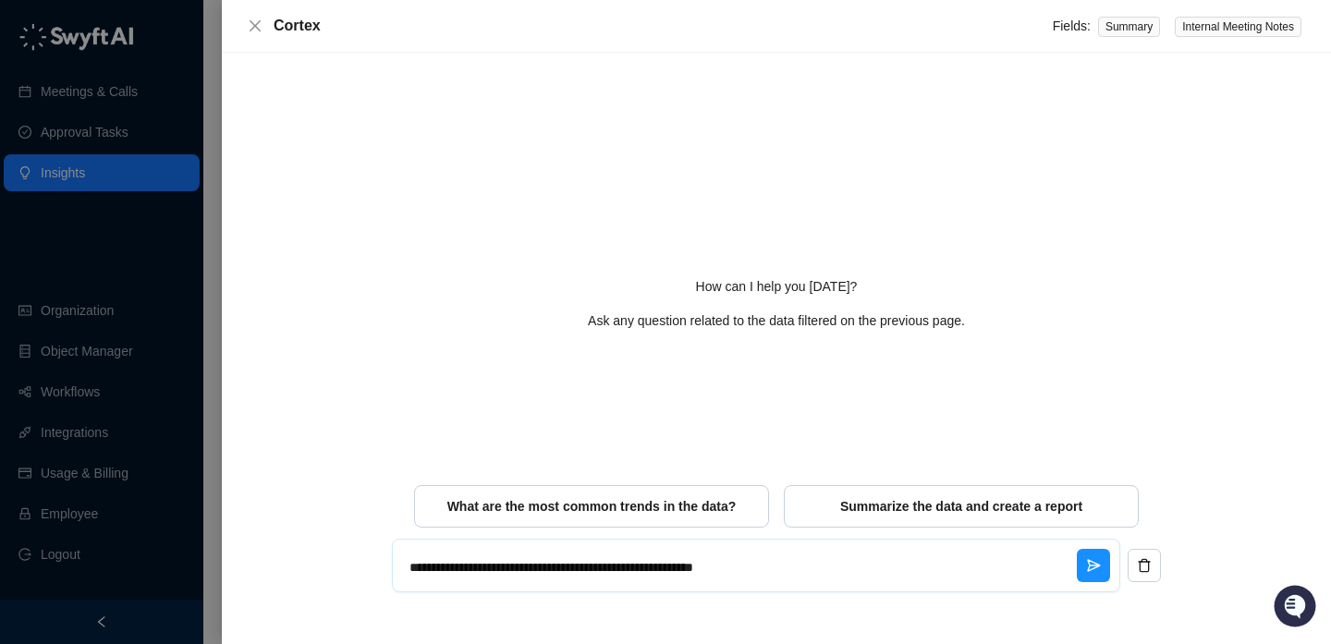
type textarea "**********"
type textarea "*"
type textarea "**********"
type textarea "*"
type textarea "**********"
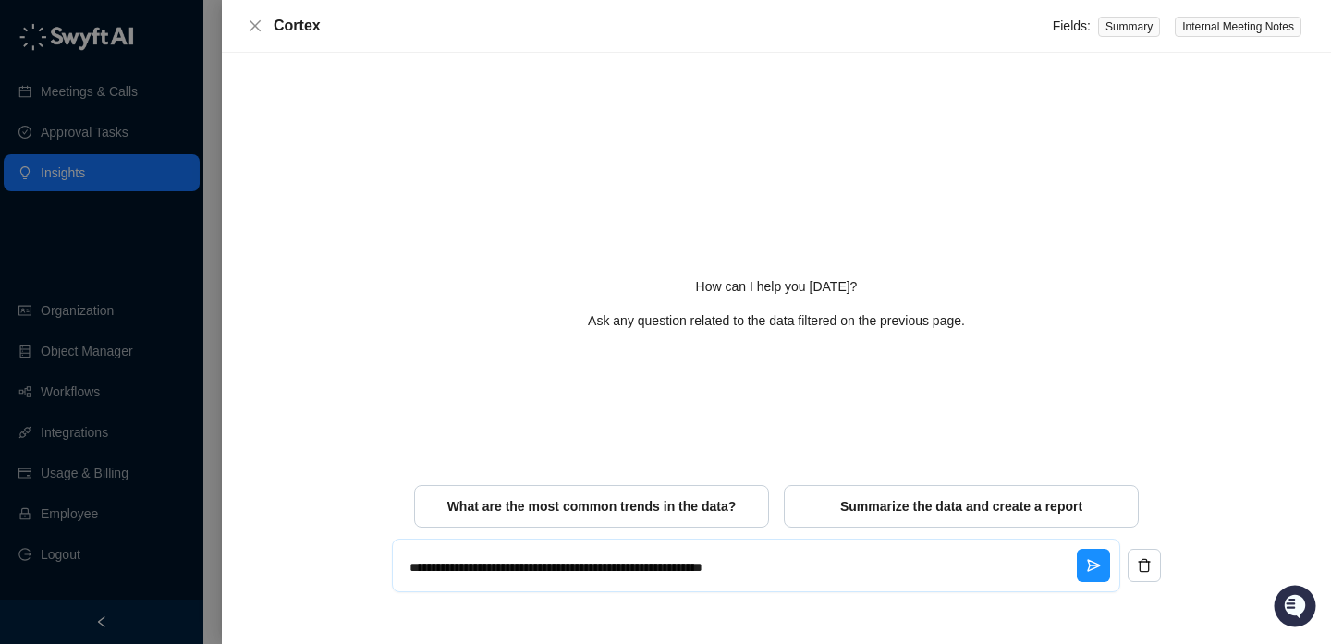
type textarea "*"
type textarea "**********"
type textarea "*"
type textarea "**********"
type textarea "*"
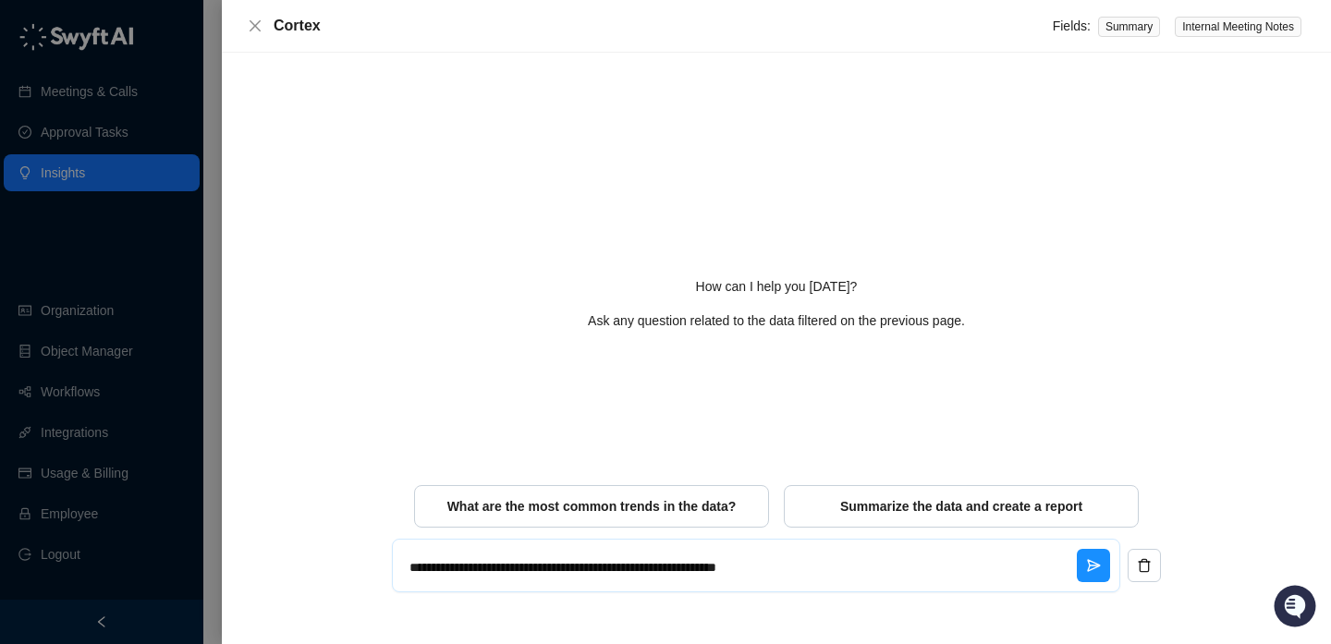
type textarea "**********"
type textarea "*"
type textarea "**********"
type textarea "*"
type textarea "**********"
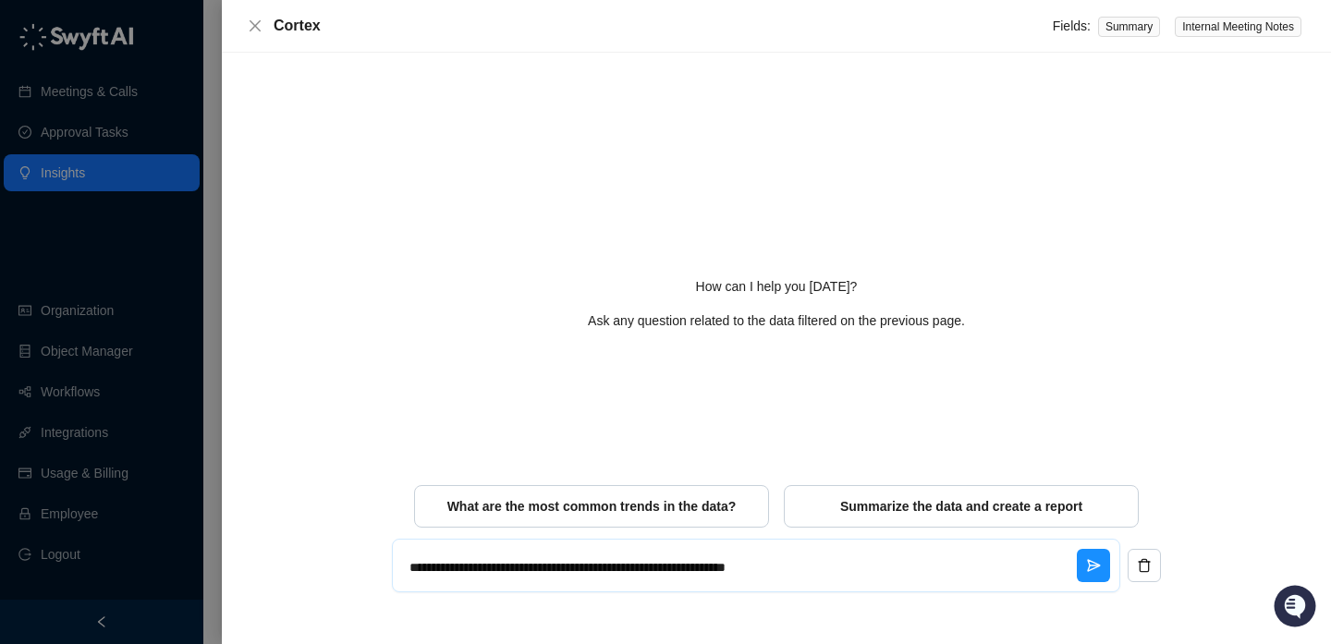
type textarea "*"
type textarea "**********"
type textarea "*"
type textarea "**********"
type textarea "*"
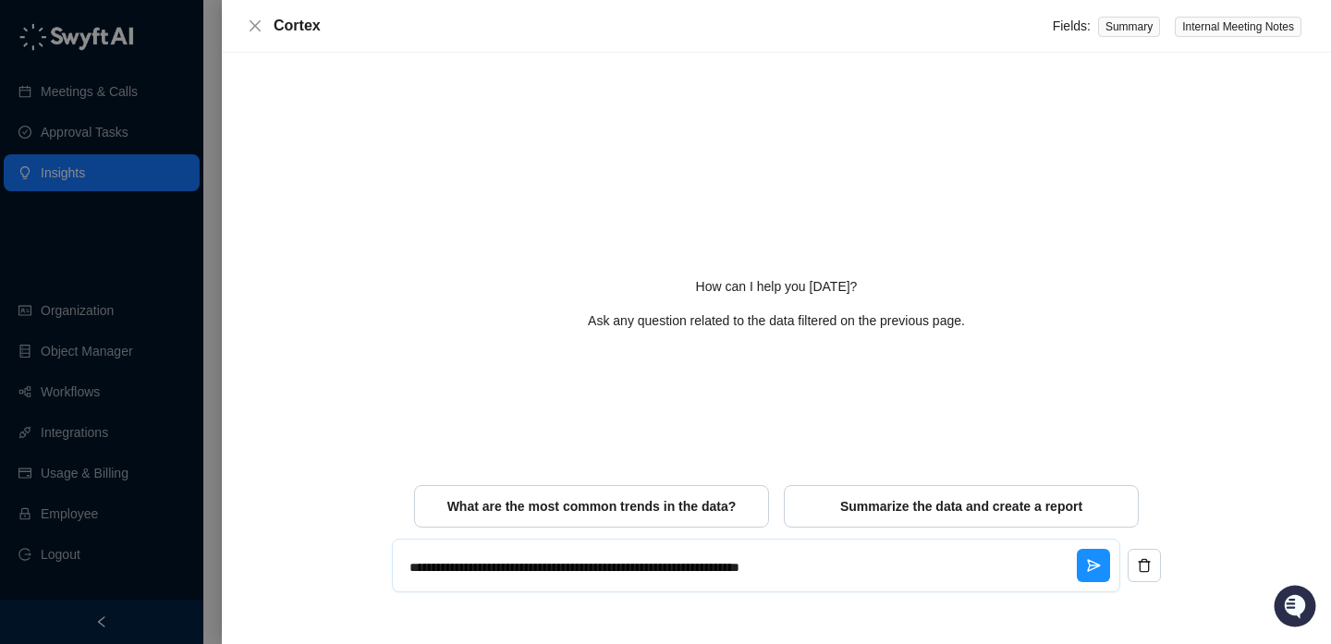
type textarea "**********"
type textarea "*"
type textarea "**********"
type textarea "*"
type textarea "**********"
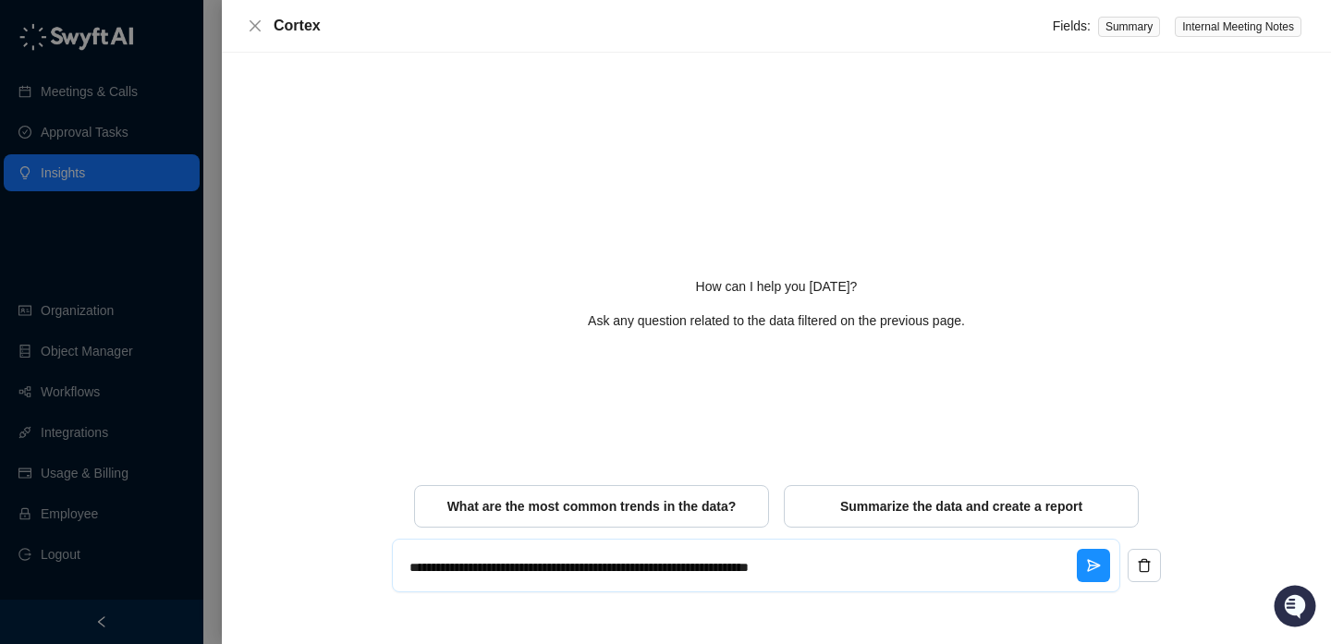
type textarea "*"
type textarea "**********"
type textarea "*"
type textarea "**********"
type textarea "*"
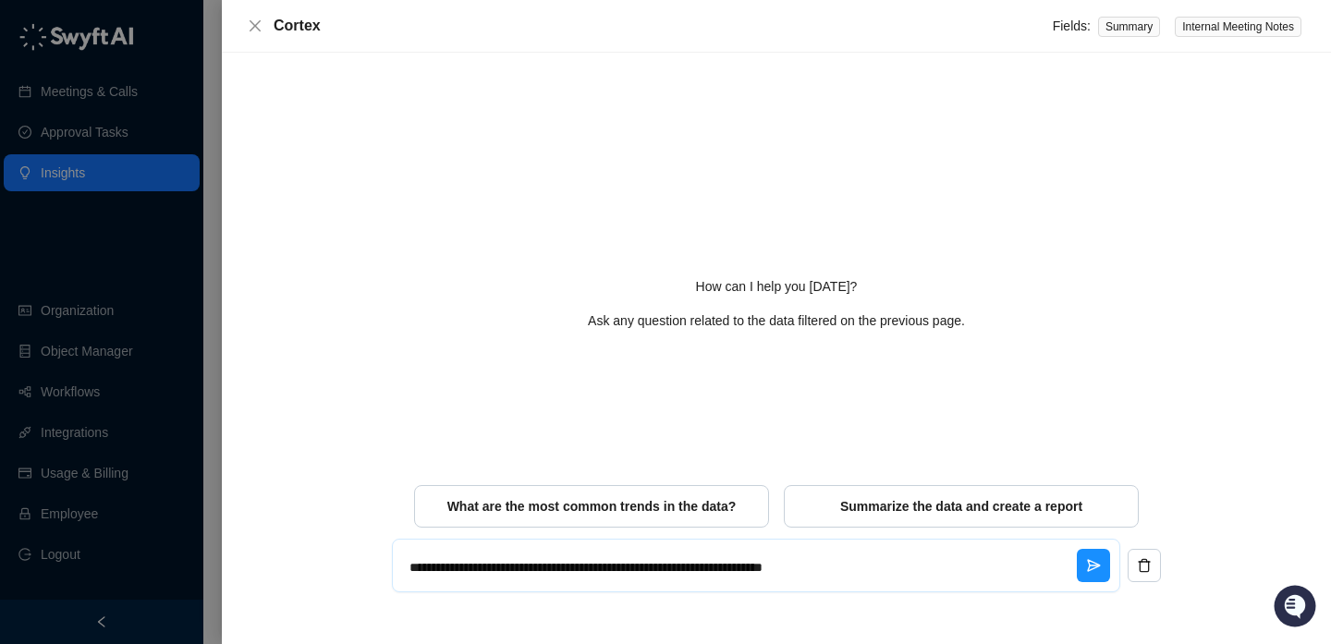
type textarea "**********"
type textarea "*"
type textarea "**********"
type textarea "*"
type textarea "**********"
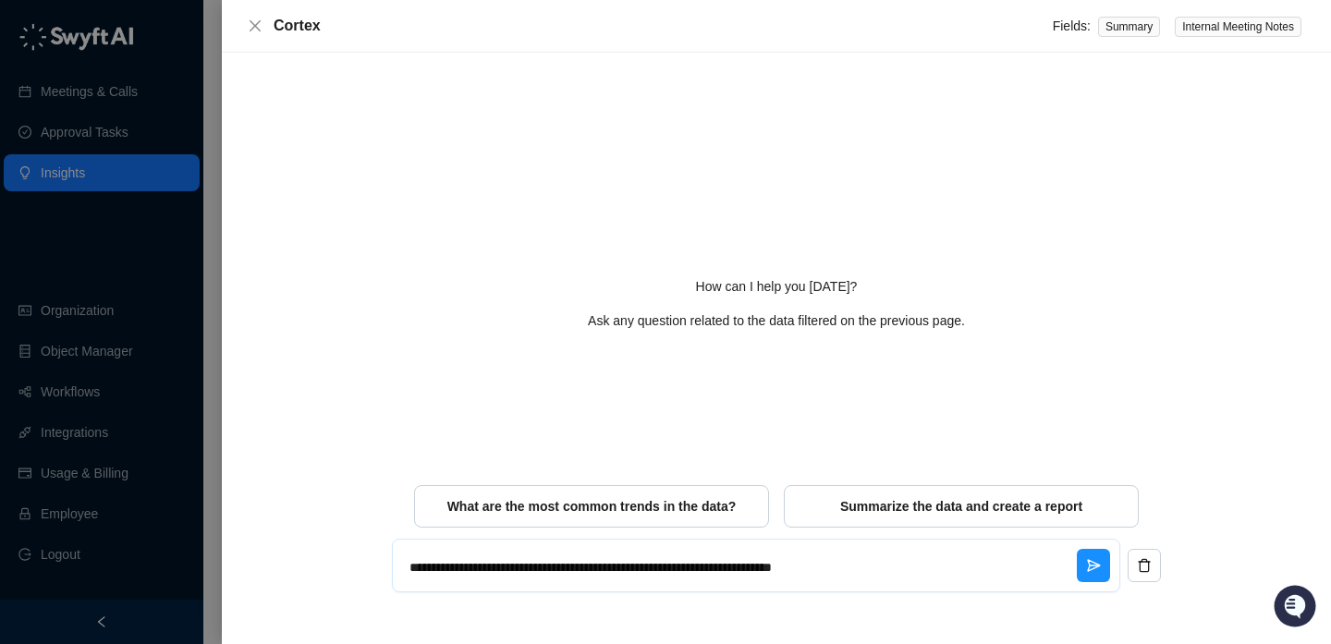
type textarea "*"
type textarea "**********"
type textarea "*"
type textarea "**********"
type textarea "*"
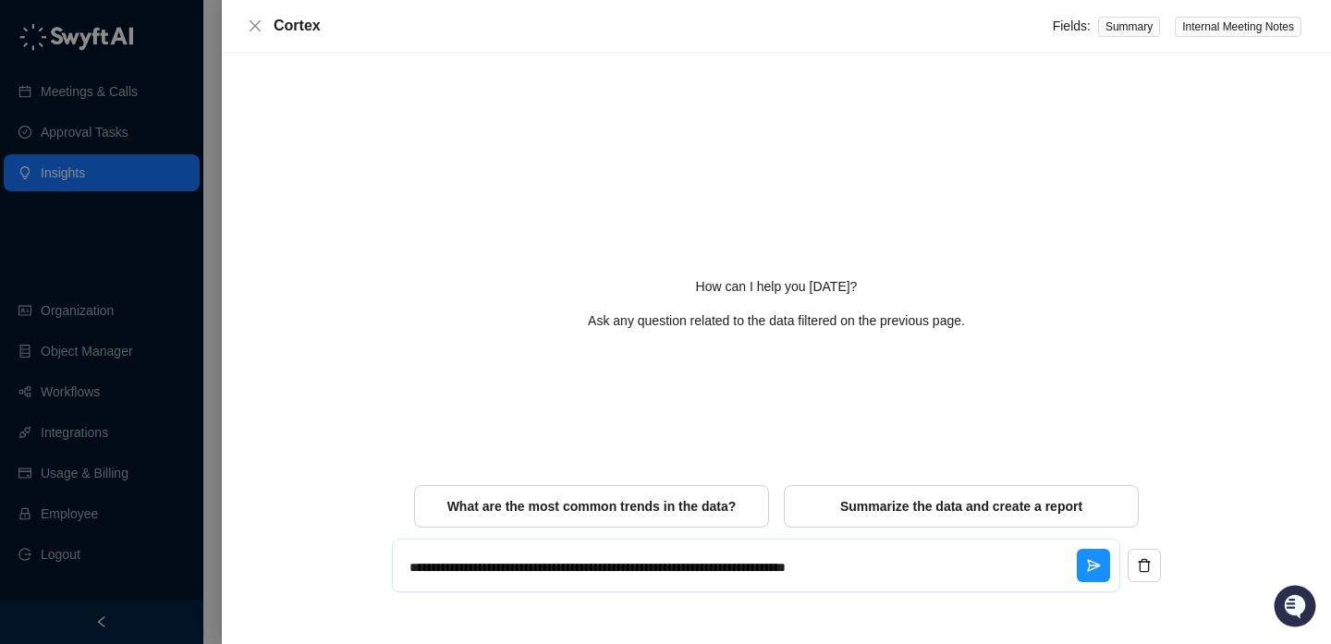
type textarea "**********"
type textarea "*"
type textarea "**********"
type textarea "*"
type textarea "**********"
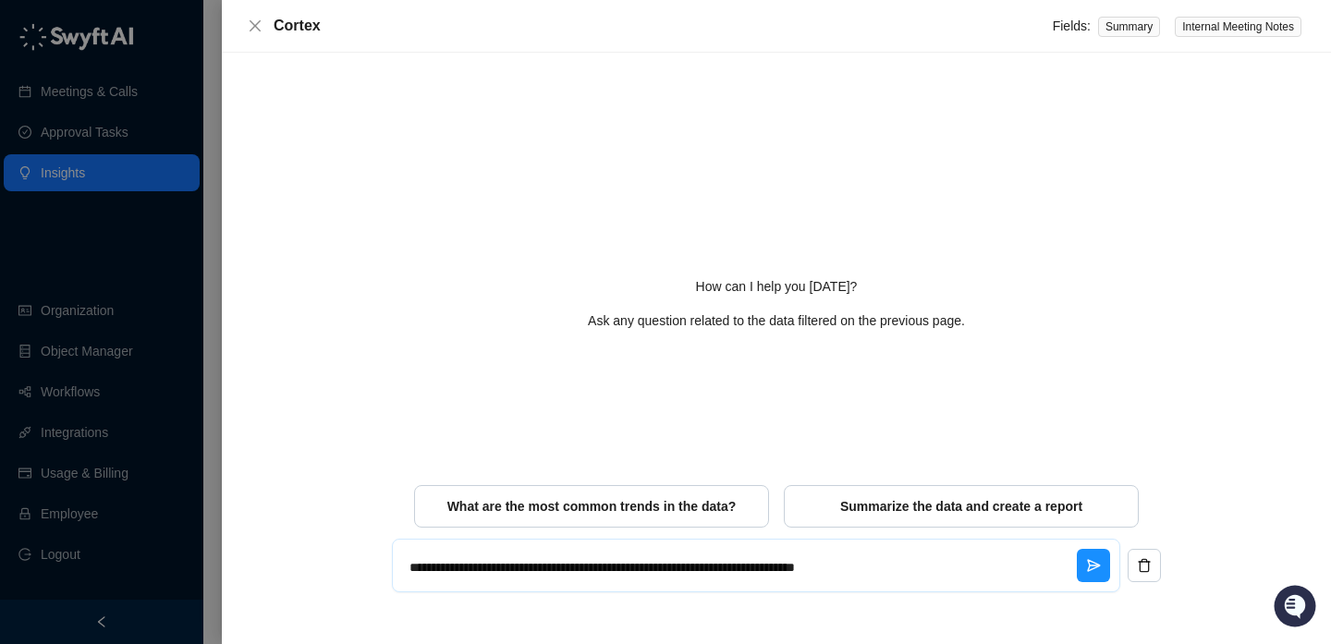
type textarea "*"
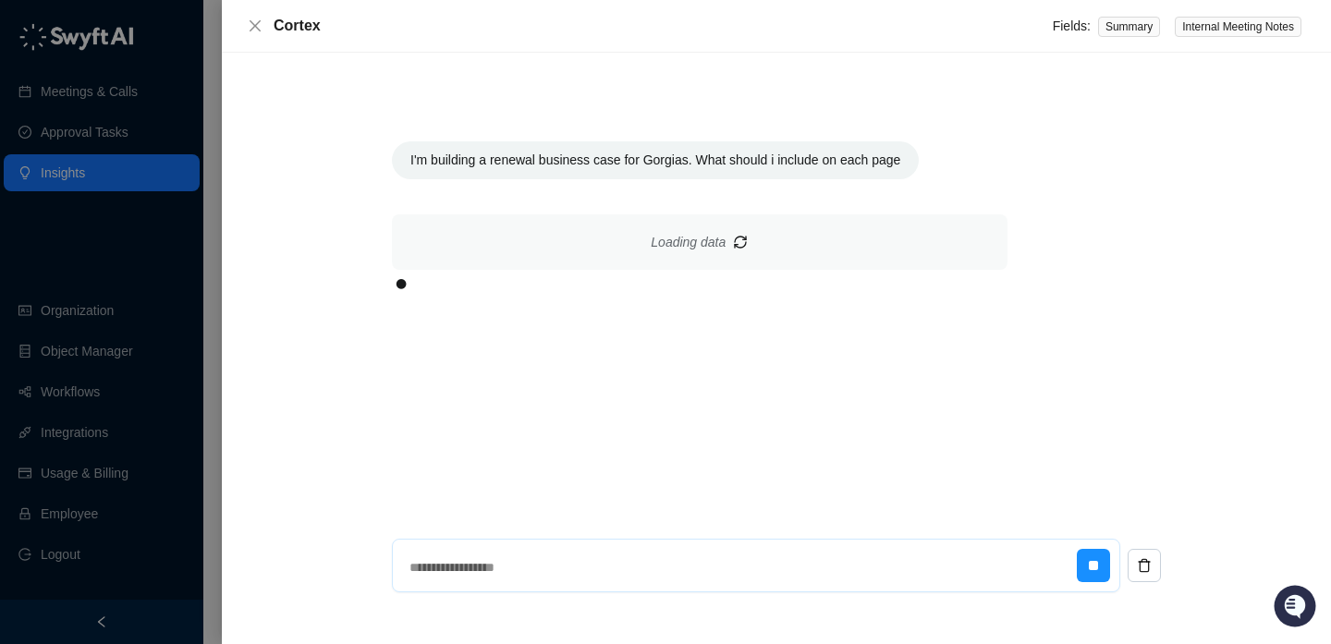
type textarea "*"
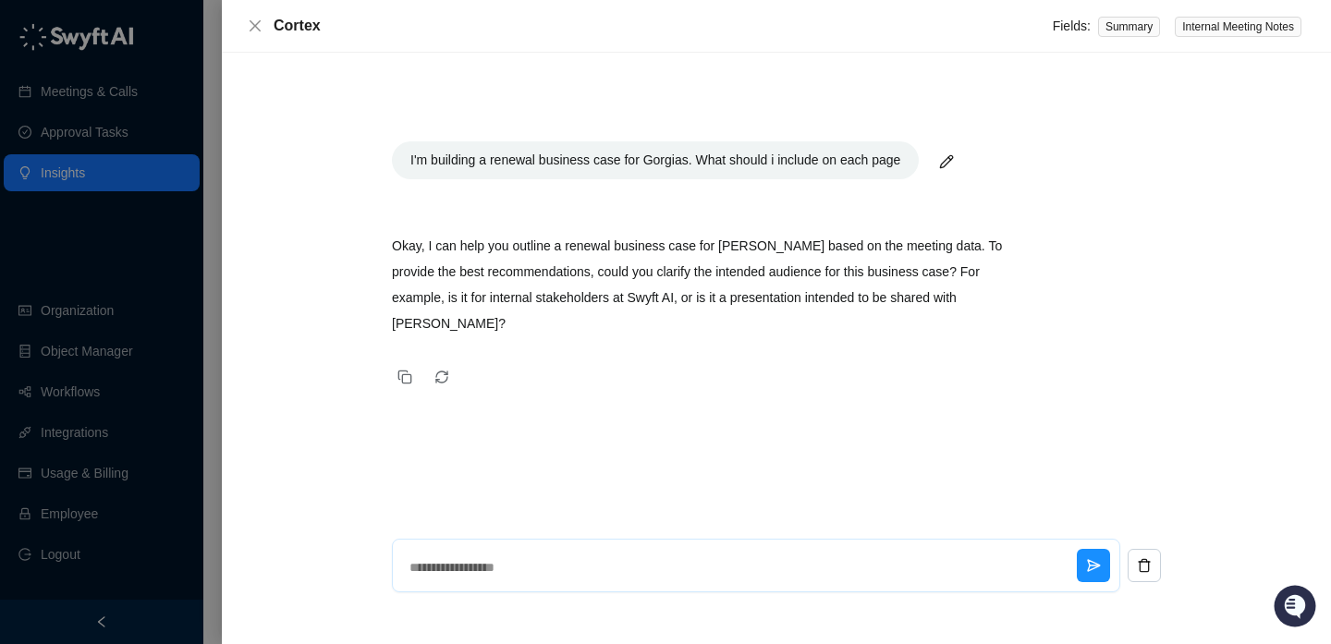
type textarea "*"
type textarea "**"
type textarea "*"
type textarea "**"
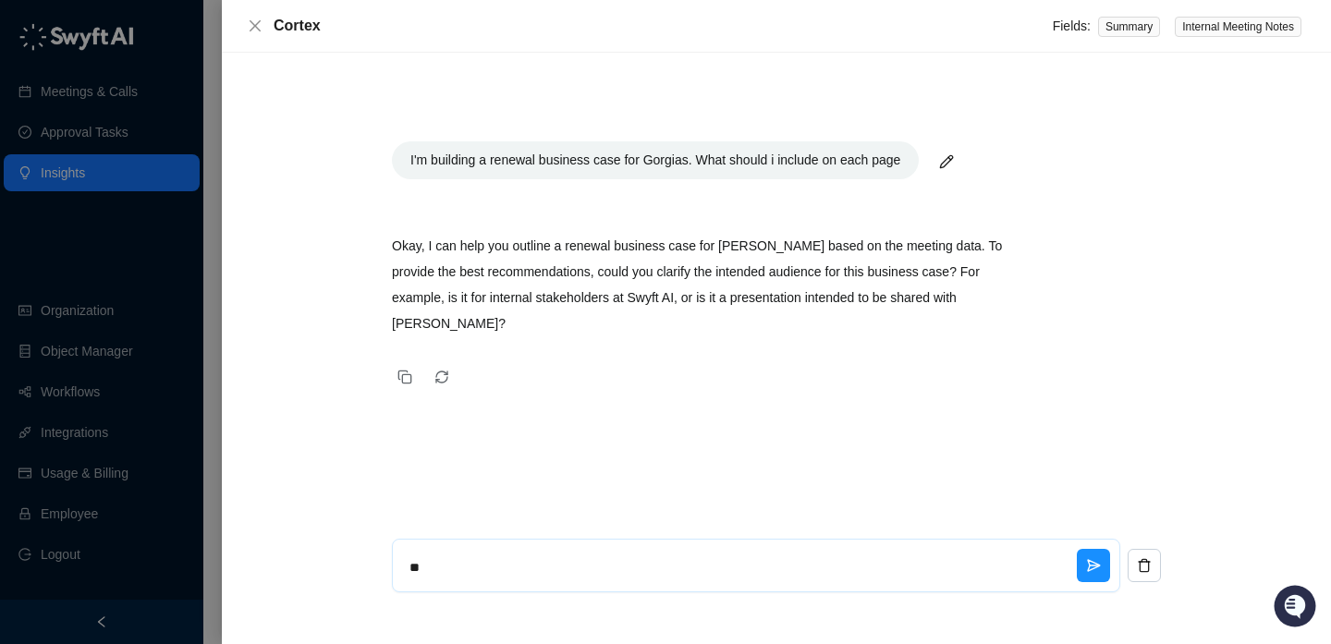
type textarea "*"
type textarea "****"
type textarea "*"
type textarea "*****"
type textarea "*"
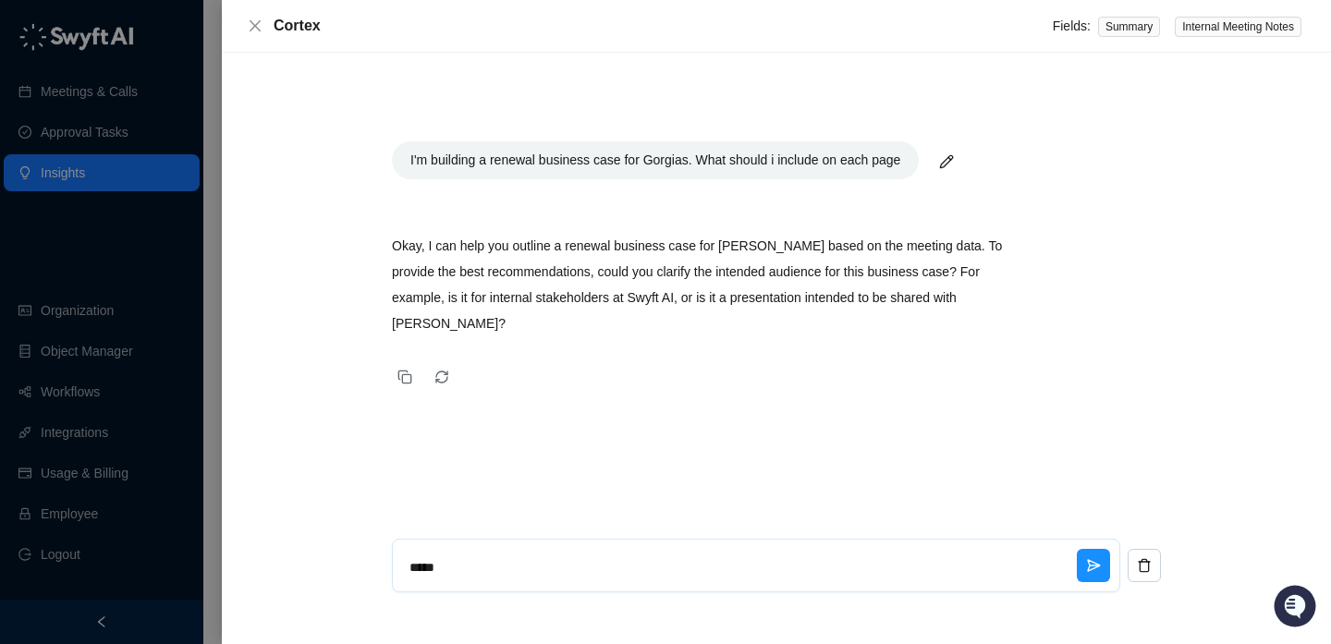
type textarea "******"
type textarea "*"
type textarea "*******"
type textarea "*"
type textarea "******"
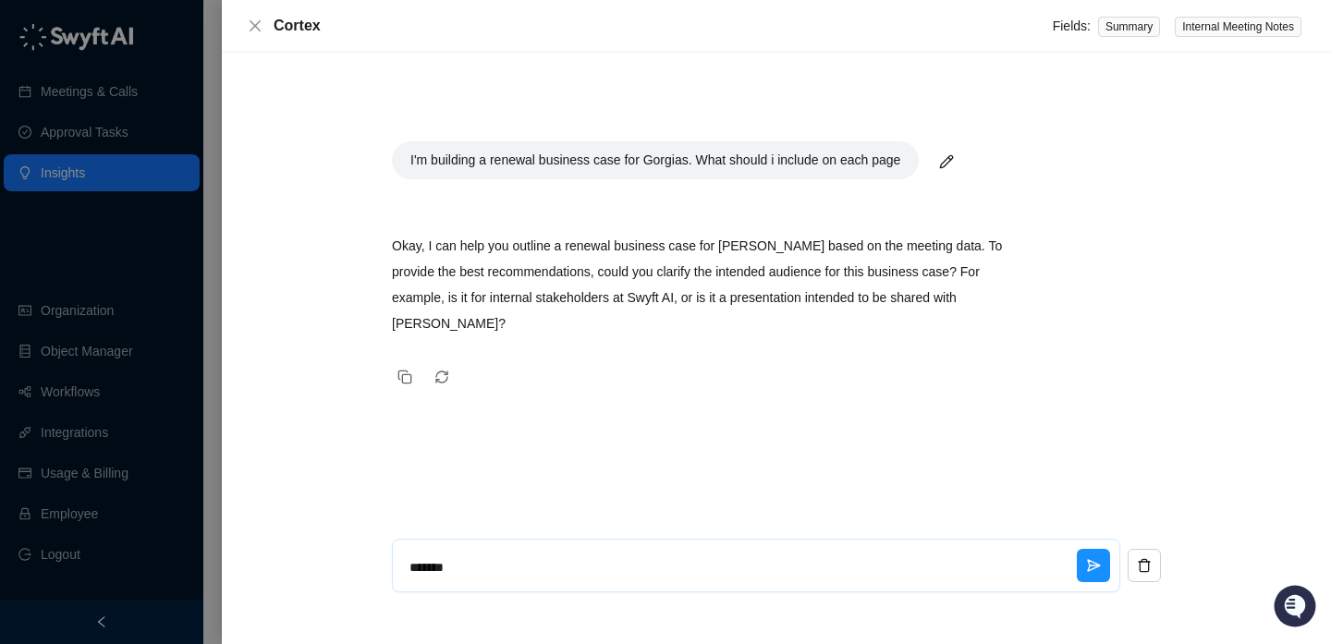
type textarea "*"
type textarea "*****"
type textarea "*"
type textarea "****"
type textarea "*"
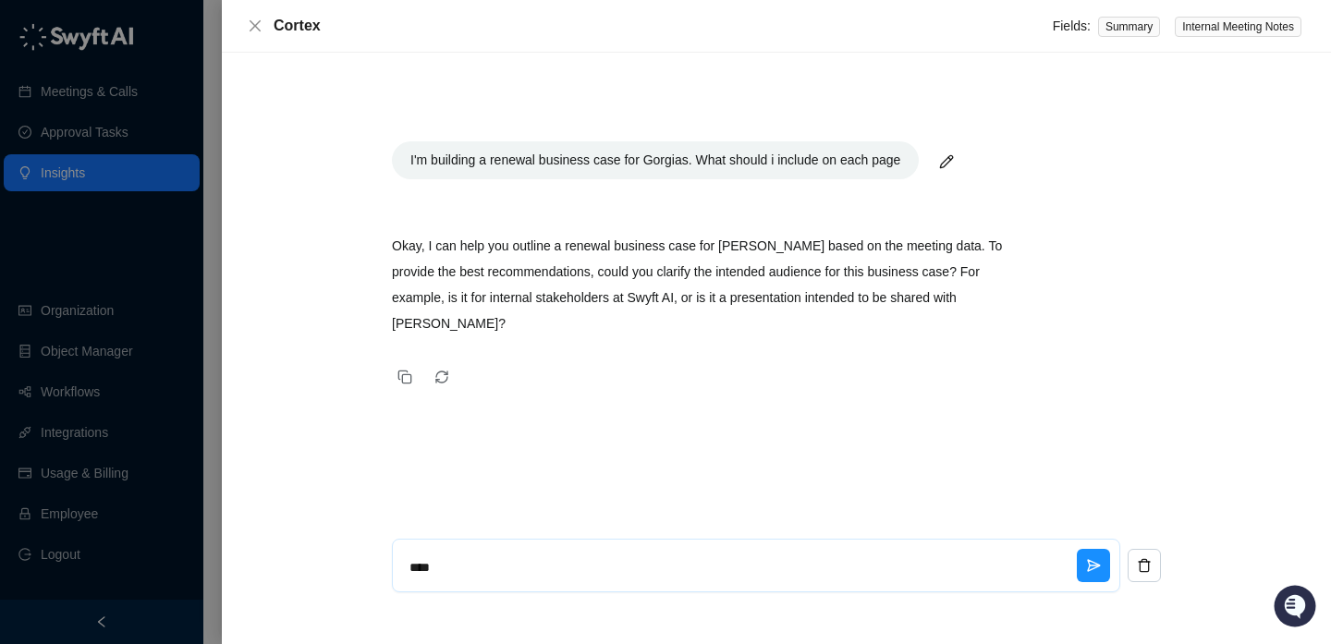
type textarea "**"
type textarea "*"
type textarea "****"
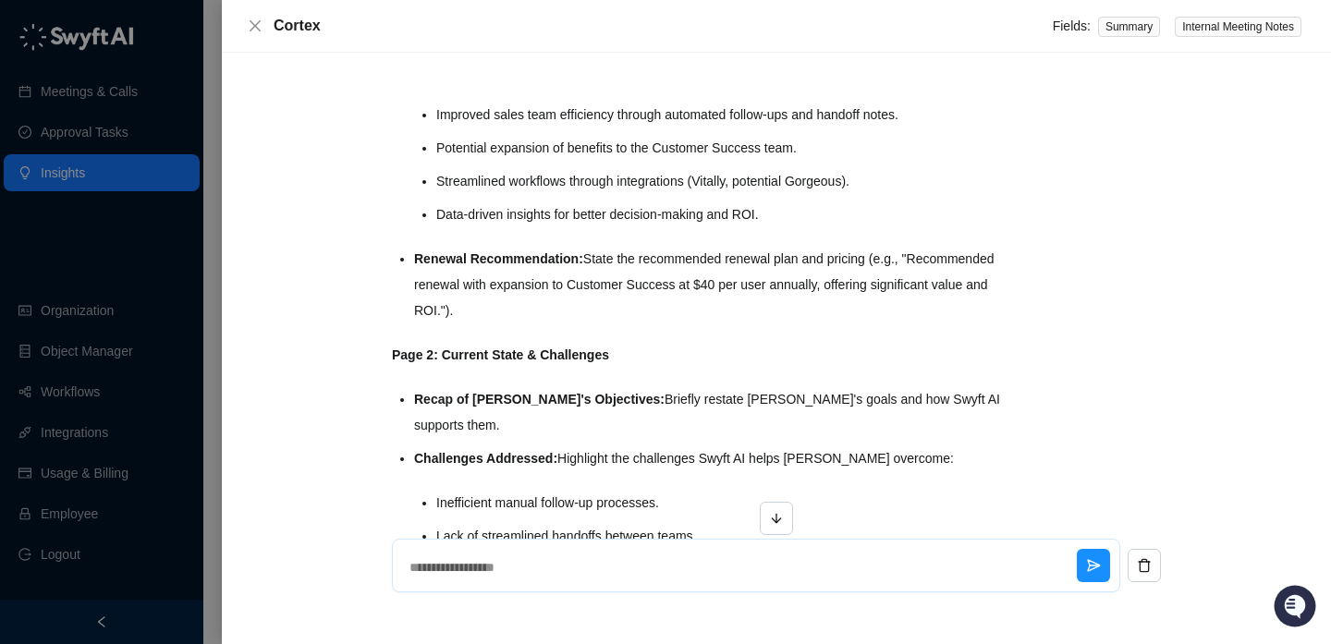
scroll to position [457, 0]
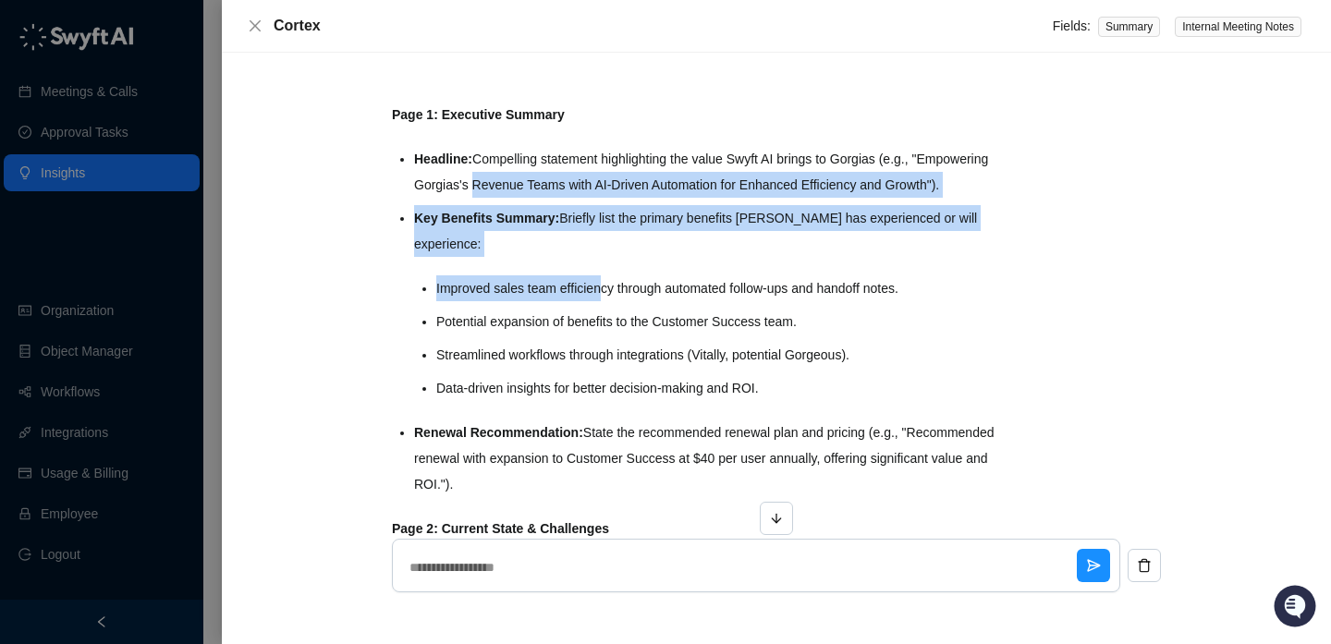
drag, startPoint x: 554, startPoint y: 175, endPoint x: 612, endPoint y: 326, distance: 162.4
click at [612, 327] on ul "Headline: Compelling statement highlighting the value Swyft AI brings to Gorgia…" at bounding box center [710, 321] width 593 height 351
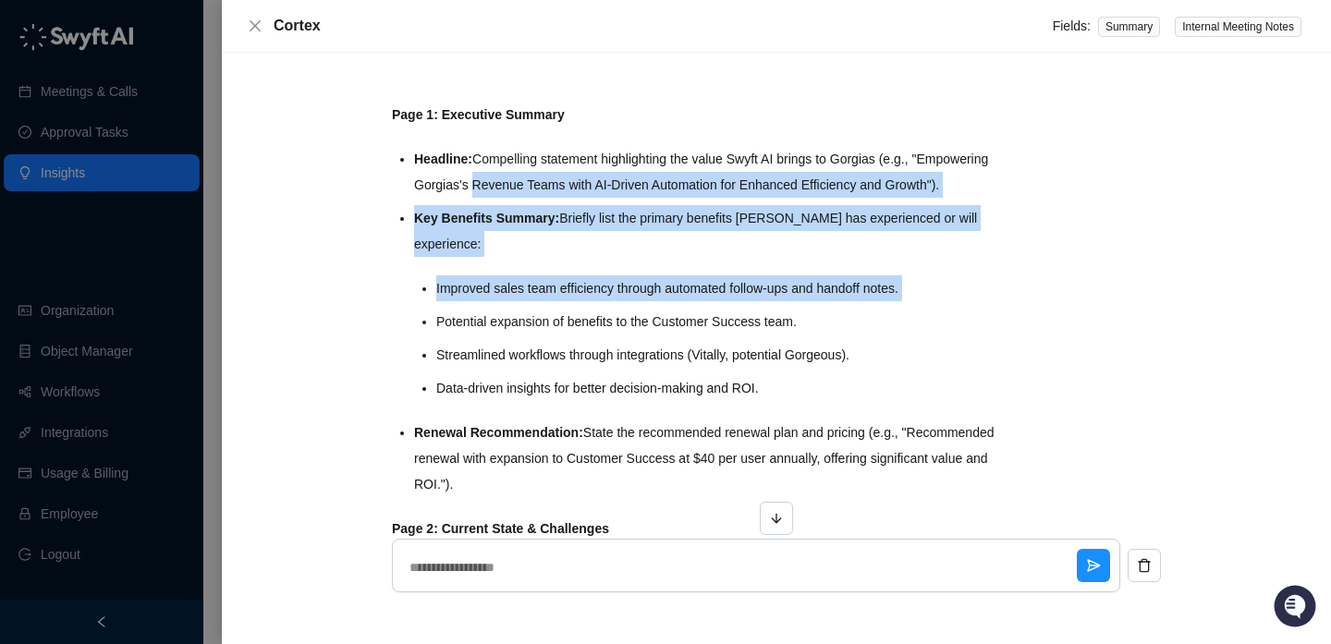
click at [612, 301] on li "Improved sales team efficiency through automated follow-ups and handoff notes." at bounding box center [721, 288] width 571 height 26
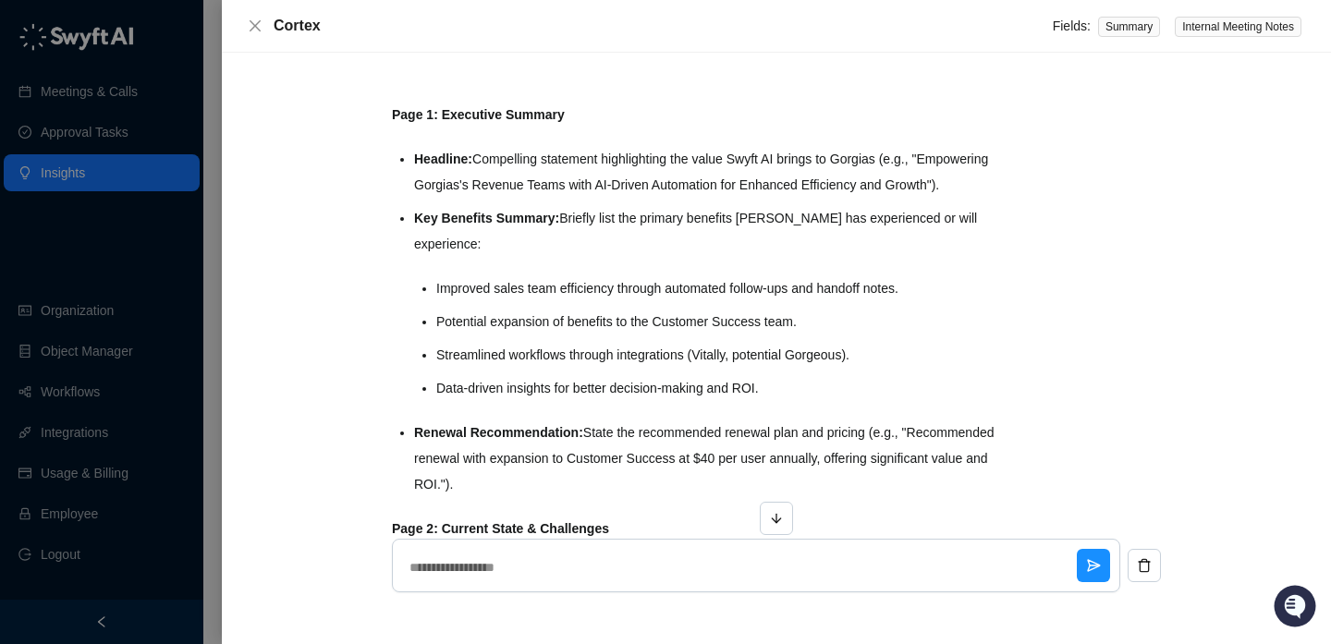
drag, startPoint x: 612, startPoint y: 396, endPoint x: 613, endPoint y: 212, distance: 183.9
click at [613, 213] on ul "Headline: Compelling statement highlighting the value Swyft AI brings to Gorgia…" at bounding box center [710, 321] width 593 height 351
click at [613, 198] on li "Headline: Compelling statement highlighting the value Swyft AI brings to Gorgia…" at bounding box center [710, 172] width 593 height 52
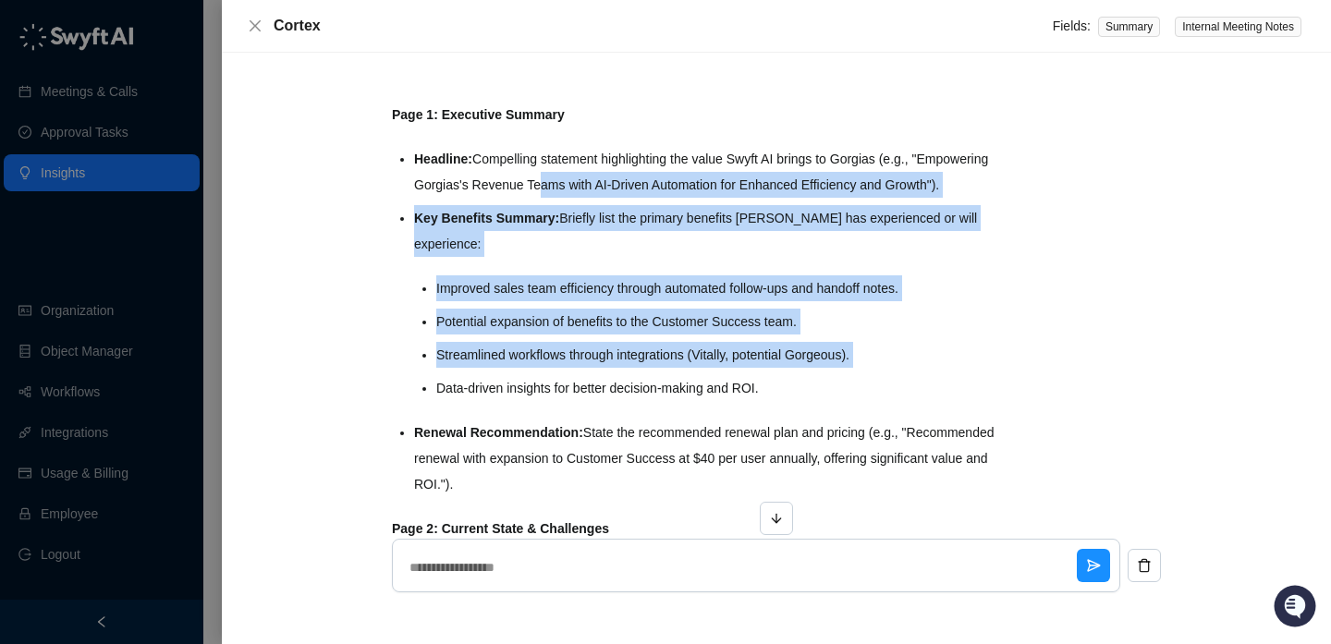
drag, startPoint x: 617, startPoint y: 173, endPoint x: 612, endPoint y: 402, distance: 229.2
click at [614, 404] on ul "Headline: Compelling statement highlighting the value Swyft AI brings to Gorgia…" at bounding box center [710, 321] width 593 height 351
click at [612, 401] on li "Data-driven insights for better decision-making and ROI." at bounding box center [721, 388] width 571 height 26
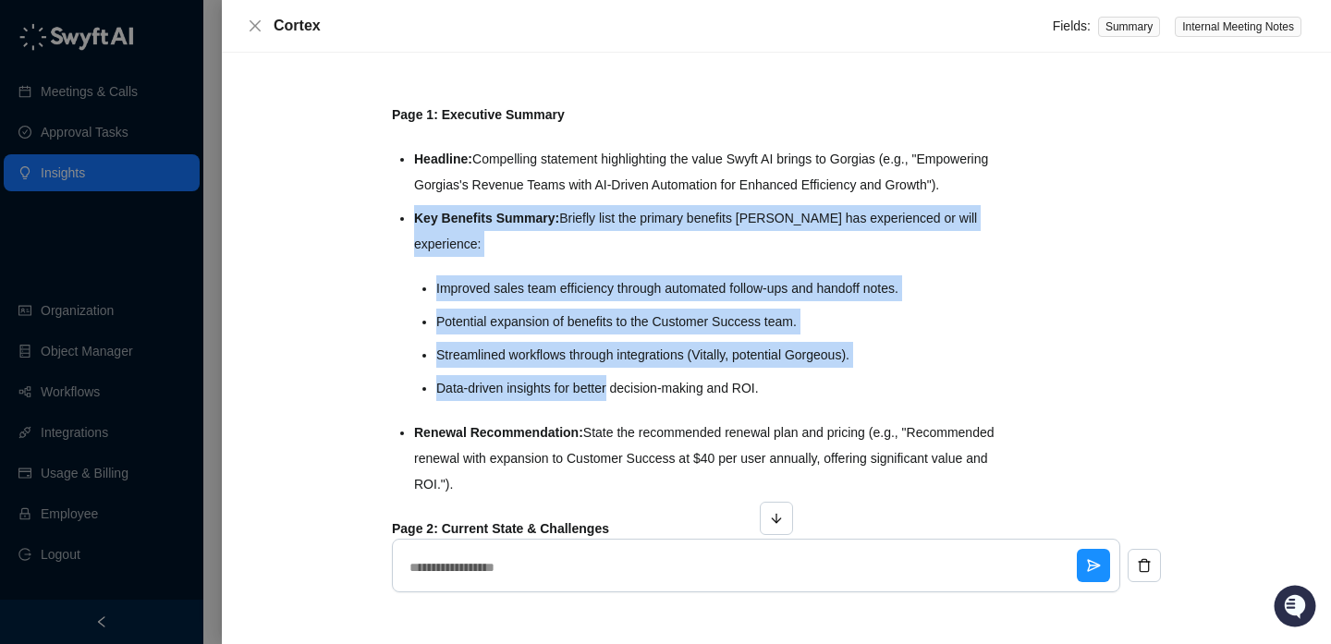
drag, startPoint x: 612, startPoint y: 402, endPoint x: 612, endPoint y: 227, distance: 174.7
click at [612, 227] on ul "Headline: Compelling statement highlighting the value Swyft AI brings to Gorgia…" at bounding box center [710, 321] width 593 height 351
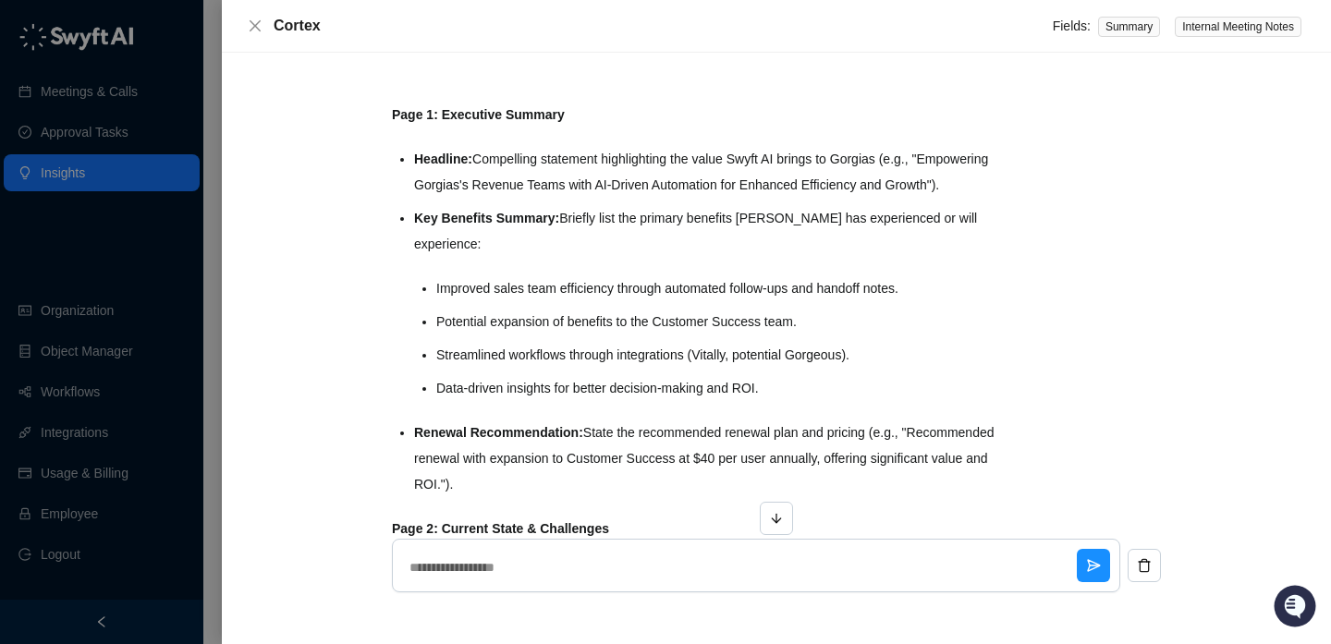
click at [612, 227] on ul "Headline: Compelling statement highlighting the value Swyft AI brings to Gorgia…" at bounding box center [710, 321] width 593 height 351
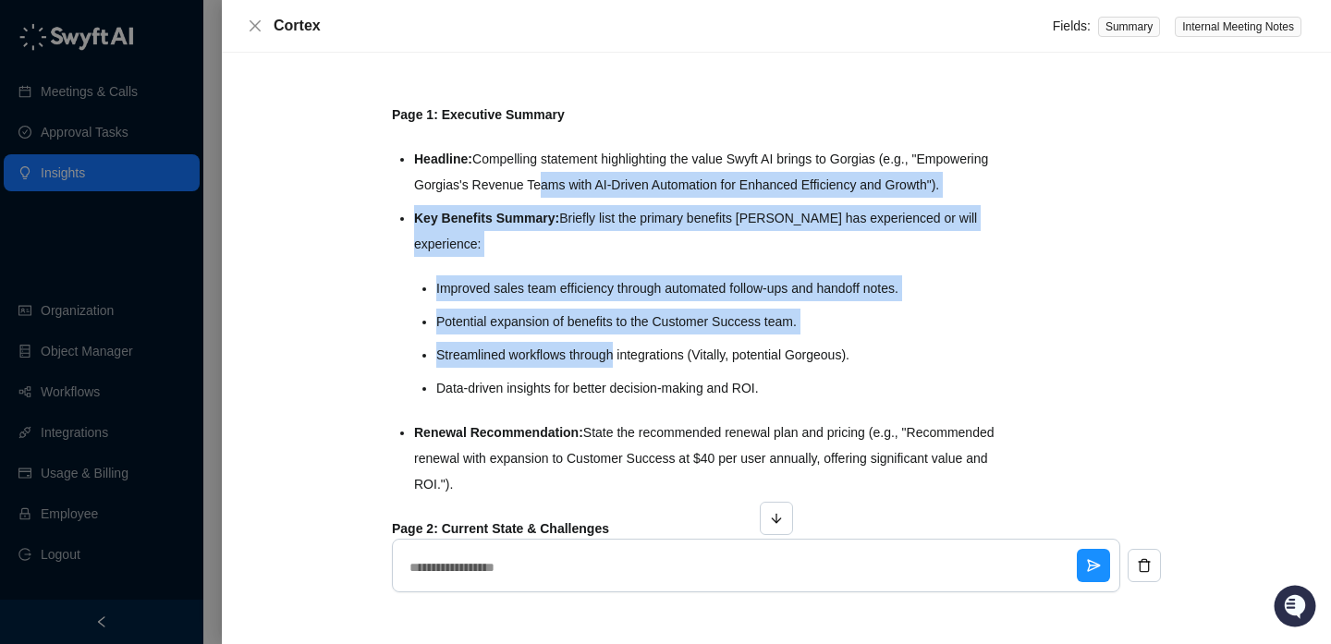
drag, startPoint x: 618, startPoint y: 186, endPoint x: 617, endPoint y: 374, distance: 188.5
click at [618, 375] on ul "Headline: Compelling statement highlighting the value Swyft AI brings to Gorgia…" at bounding box center [710, 321] width 593 height 351
click at [617, 368] on li "Streamlined workflows through integrations (Vitally, potential Gorgeous)." at bounding box center [721, 355] width 571 height 26
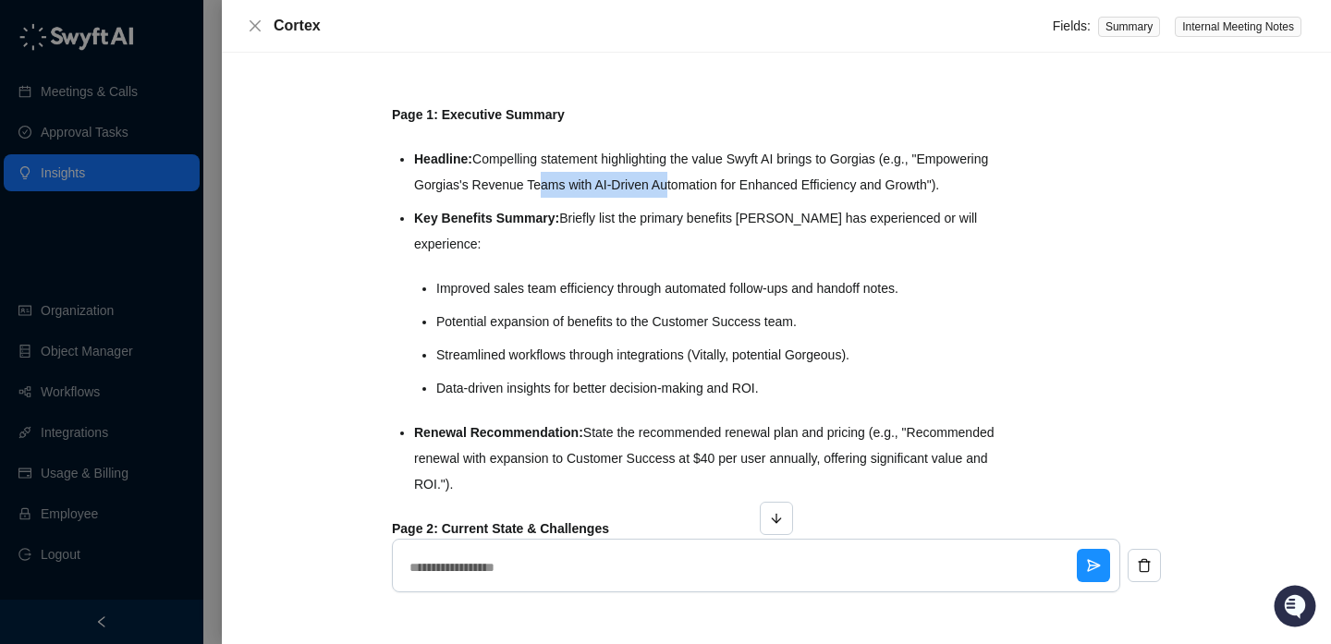
drag, startPoint x: 749, startPoint y: 177, endPoint x: 600, endPoint y: 185, distance: 149.9
click at [601, 184] on li "Headline: Compelling statement highlighting the value Swyft AI brings to Gorgia…" at bounding box center [710, 172] width 593 height 52
click at [600, 185] on li "Headline: Compelling statement highlighting the value Swyft AI brings to Gorgia…" at bounding box center [710, 172] width 593 height 52
drag, startPoint x: 634, startPoint y: 186, endPoint x: 758, endPoint y: 186, distance: 123.8
click at [758, 186] on li "Headline: Compelling statement highlighting the value Swyft AI brings to Gorgia…" at bounding box center [710, 172] width 593 height 52
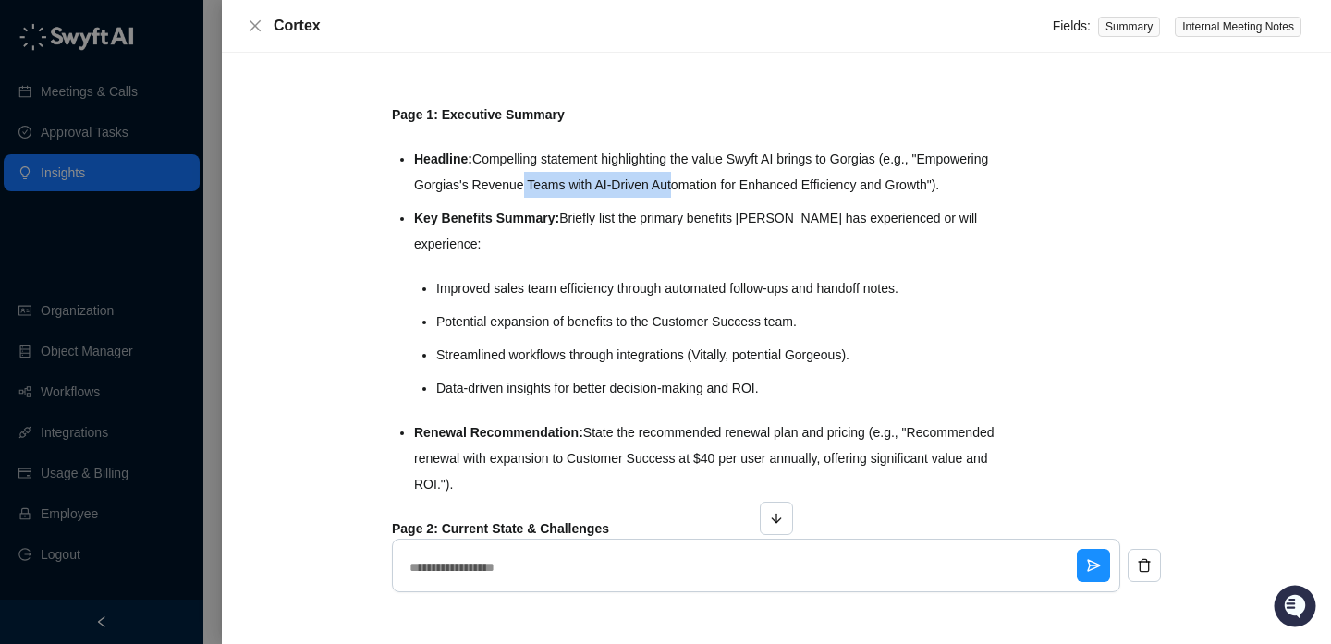
click at [758, 186] on li "Headline: Compelling statement highlighting the value Swyft AI brings to Gorgia…" at bounding box center [710, 172] width 593 height 52
drag, startPoint x: 758, startPoint y: 186, endPoint x: 548, endPoint y: 195, distance: 210.0
click at [548, 195] on li "Headline: Compelling statement highlighting the value Swyft AI brings to Gorgia…" at bounding box center [710, 172] width 593 height 52
drag, startPoint x: 548, startPoint y: 195, endPoint x: 823, endPoint y: 195, distance: 275.4
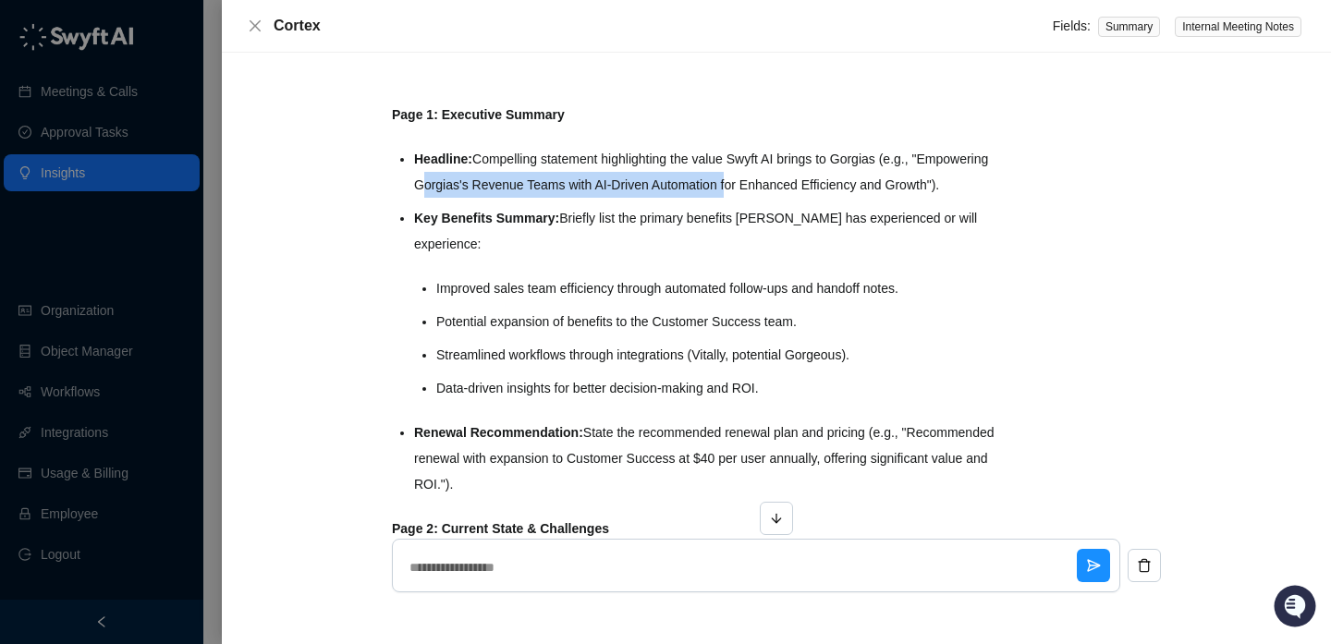
click at [823, 195] on li "Headline: Compelling statement highlighting the value Swyft AI brings to Gorgia…" at bounding box center [710, 172] width 593 height 52
drag, startPoint x: 457, startPoint y: 212, endPoint x: 420, endPoint y: 189, distance: 44.4
click at [420, 189] on li "Headline: Compelling statement highlighting the value Swyft AI brings to Gorgia…" at bounding box center [710, 172] width 593 height 52
copy li "Empowering Gorgias's Revenue Teams with AI-Driven Automation for Enhanced Effic…"
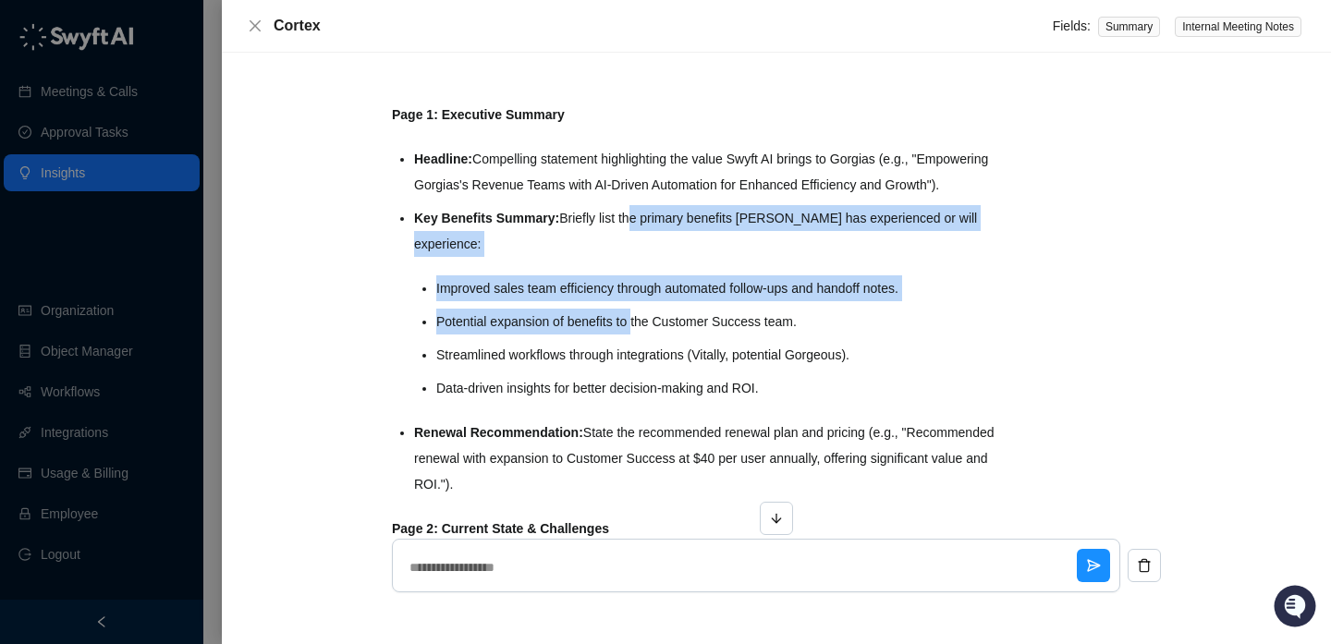
drag, startPoint x: 631, startPoint y: 246, endPoint x: 636, endPoint y: 359, distance: 113.8
click at [638, 361] on li "Key Benefits Summary: Briefly list the primary benefits Gorgias has experienced…" at bounding box center [710, 303] width 593 height 196
click at [636, 335] on li "Potential expansion of benefits to the Customer Success team." at bounding box center [721, 322] width 571 height 26
drag, startPoint x: 636, startPoint y: 359, endPoint x: 636, endPoint y: 212, distance: 147.9
click at [636, 212] on ul "Headline: Compelling statement highlighting the value Swyft AI brings to Gorgia…" at bounding box center [710, 321] width 593 height 351
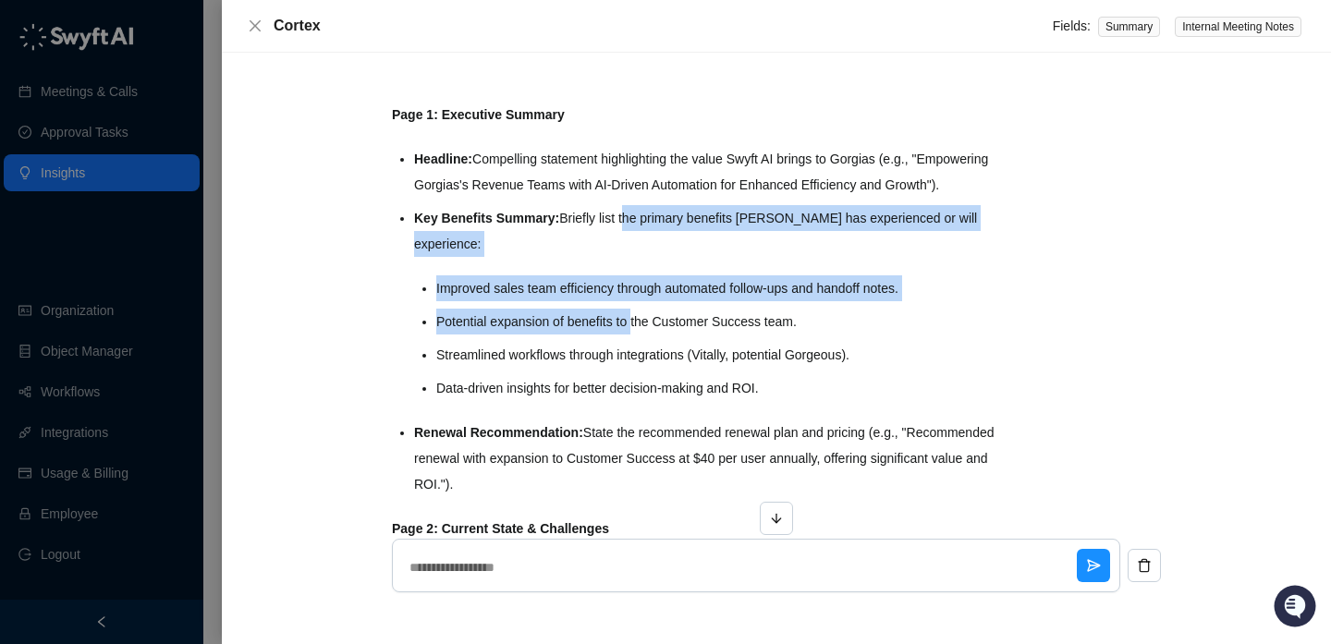
click at [636, 198] on li "Headline: Compelling statement highlighting the value Swyft AI brings to Gorgia…" at bounding box center [710, 172] width 593 height 52
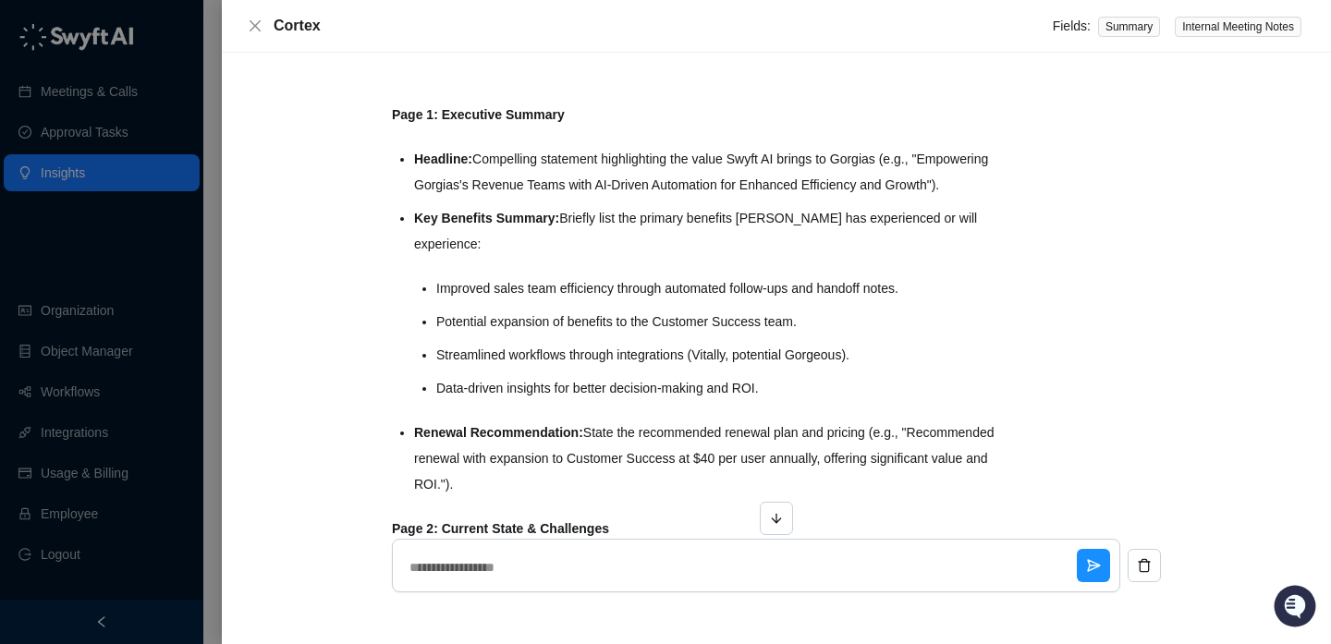
drag, startPoint x: 636, startPoint y: 212, endPoint x: 636, endPoint y: 442, distance: 230.1
click at [636, 442] on ul "Headline: Compelling statement highlighting the value Swyft AI brings to Gorgia…" at bounding box center [710, 321] width 593 height 351
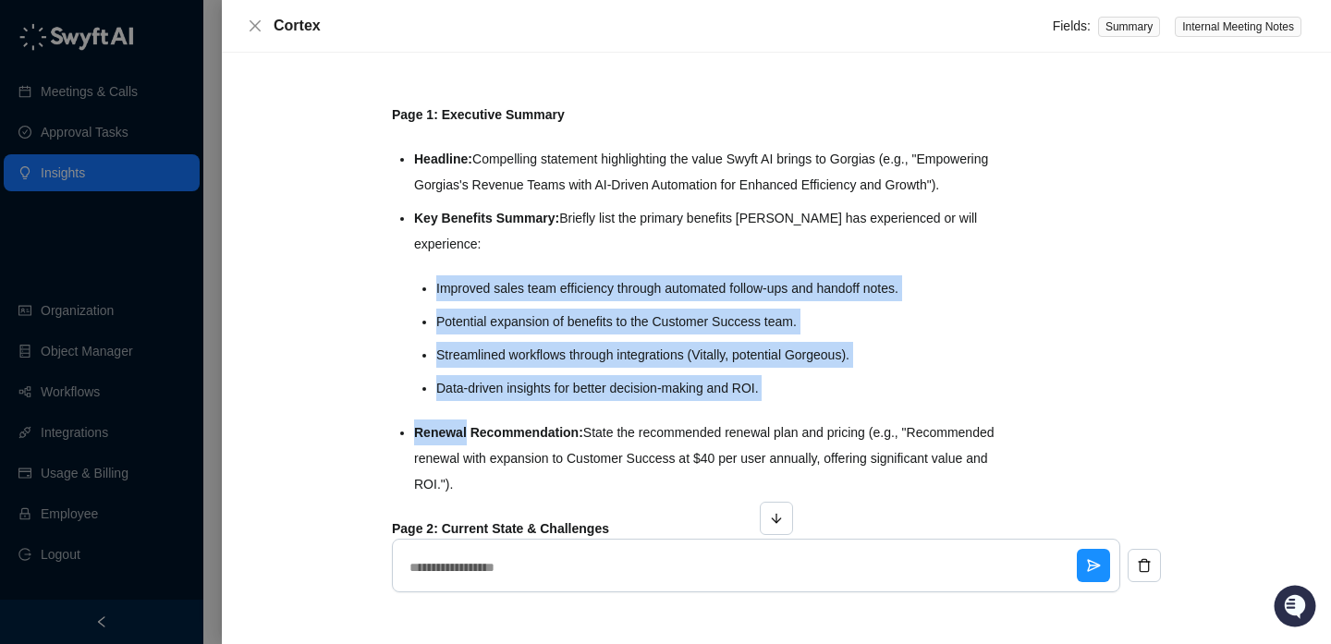
drag, startPoint x: 636, startPoint y: 442, endPoint x: 636, endPoint y: 295, distance: 146.9
click at [636, 296] on ul "Headline: Compelling statement highlighting the value Swyft AI brings to Gorgia…" at bounding box center [710, 321] width 593 height 351
click at [636, 295] on li "Key Benefits Summary: Briefly list the primary benefits Gorgias has experienced…" at bounding box center [710, 303] width 593 height 196
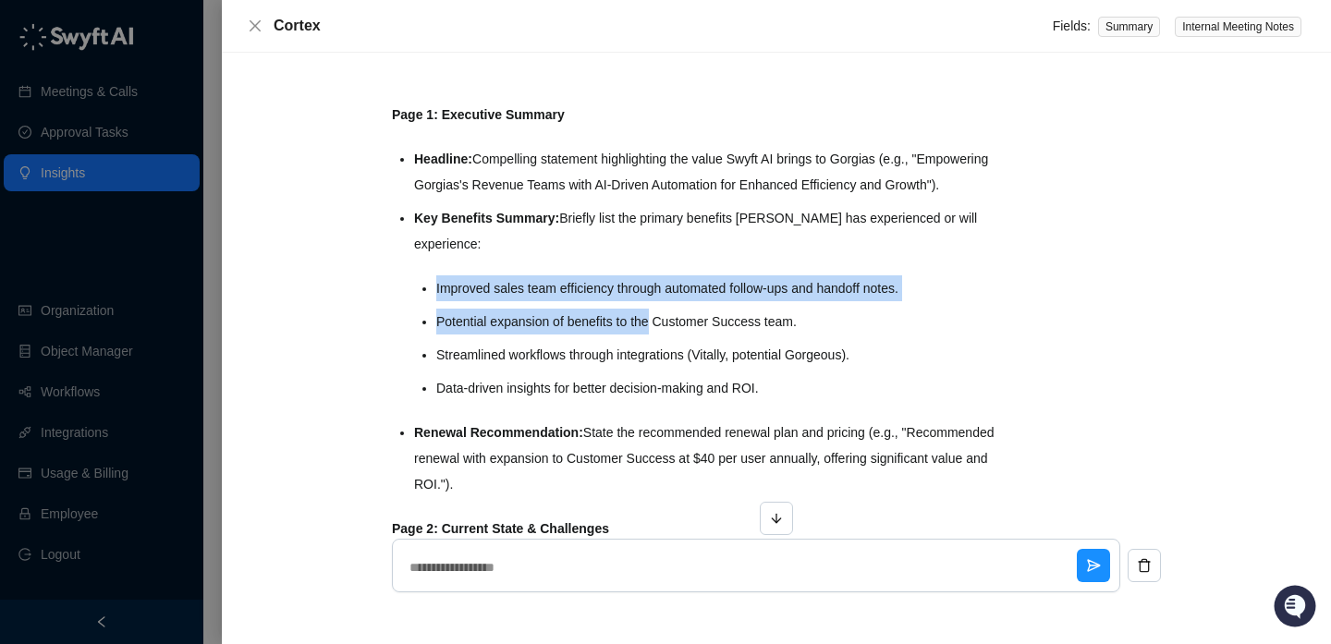
drag, startPoint x: 636, startPoint y: 295, endPoint x: 639, endPoint y: 371, distance: 75.8
click at [639, 371] on li "Key Benefits Summary: Briefly list the primary benefits Gorgias has experienced…" at bounding box center [710, 303] width 593 height 196
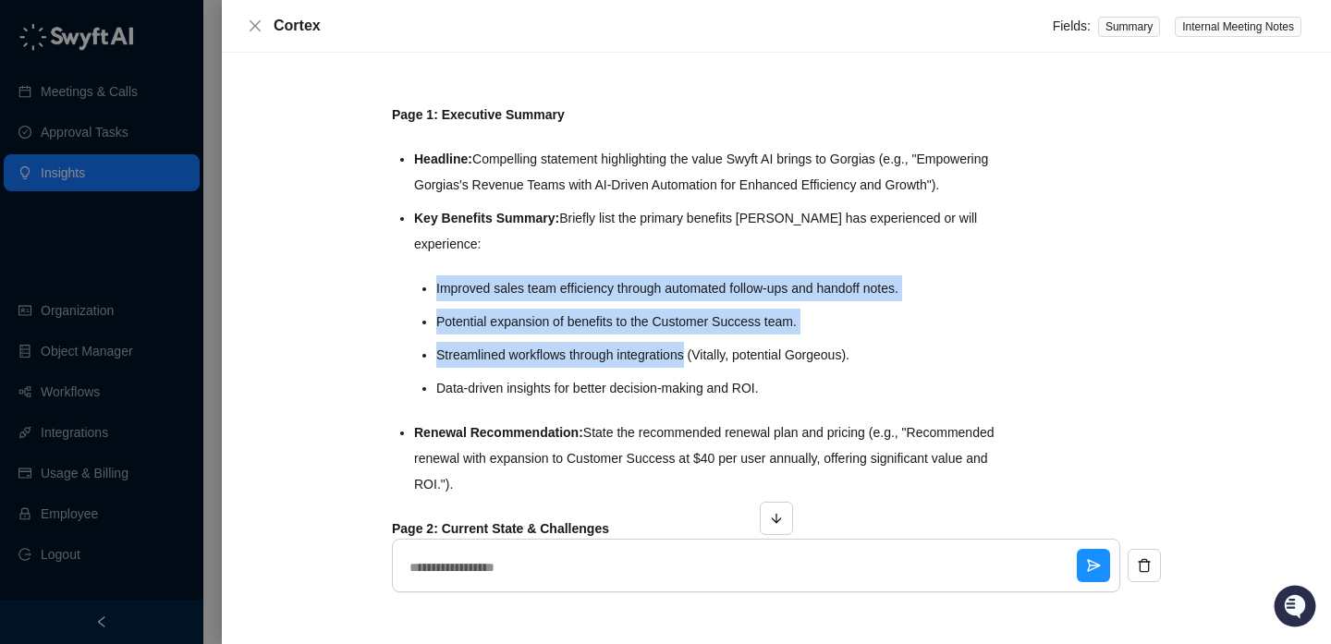
click at [639, 368] on li "Streamlined workflows through integrations (Vitally, potential Gorgeous)." at bounding box center [721, 355] width 571 height 26
drag, startPoint x: 639, startPoint y: 367, endPoint x: 639, endPoint y: 309, distance: 58.2
click at [639, 310] on ul "Improved sales team efficiency through automated follow-ups and handoff notes. …" at bounding box center [721, 338] width 571 height 126
click at [639, 301] on li "Improved sales team efficiency through automated follow-ups and handoff notes." at bounding box center [721, 288] width 571 height 26
drag, startPoint x: 639, startPoint y: 309, endPoint x: 638, endPoint y: 407, distance: 98.0
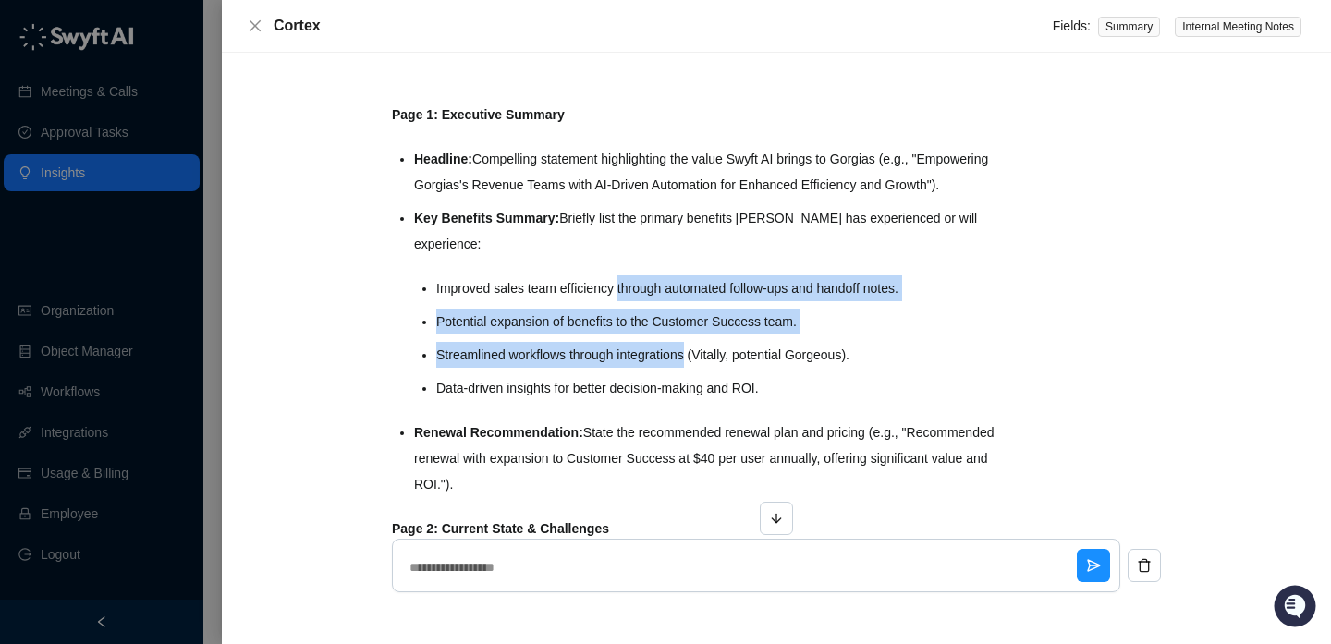
click at [639, 401] on ul "Improved sales team efficiency through automated follow-ups and handoff notes. …" at bounding box center [721, 338] width 571 height 126
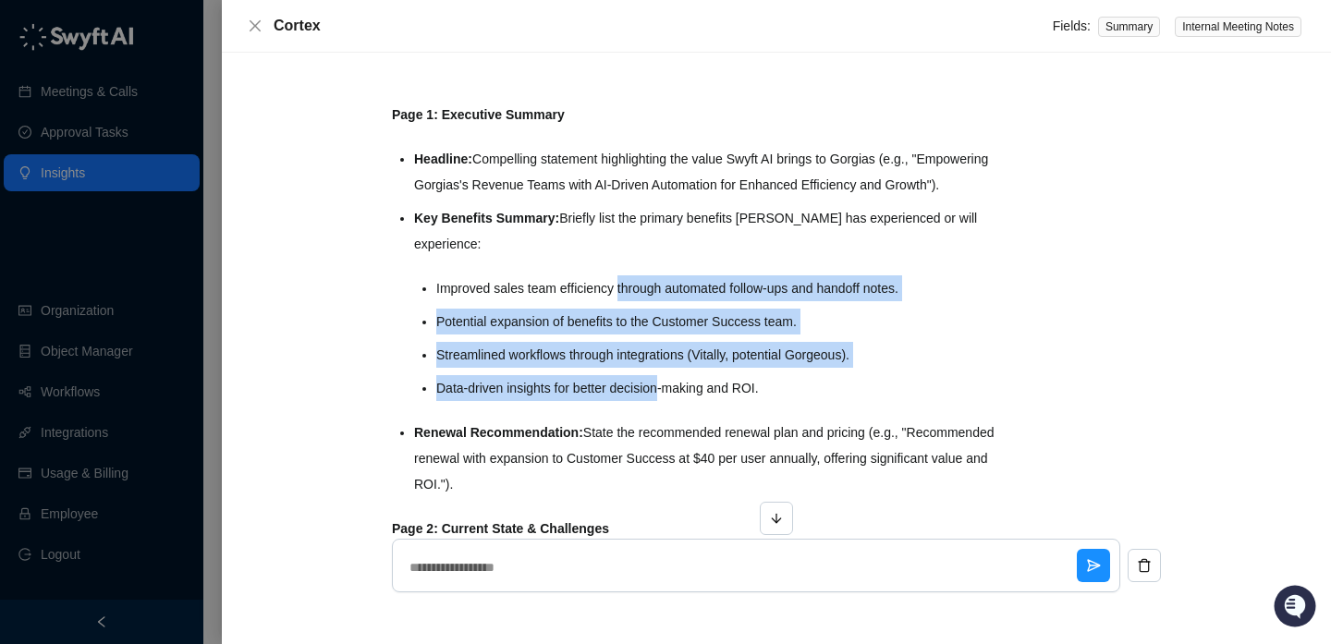
click at [638, 401] on li "Data-driven insights for better decision-making and ROI." at bounding box center [721, 388] width 571 height 26
drag, startPoint x: 638, startPoint y: 407, endPoint x: 638, endPoint y: 290, distance: 116.4
click at [638, 290] on li "Key Benefits Summary: Briefly list the primary benefits Gorgias has experienced…" at bounding box center [710, 303] width 593 height 196
drag, startPoint x: 588, startPoint y: 313, endPoint x: 635, endPoint y: 407, distance: 104.6
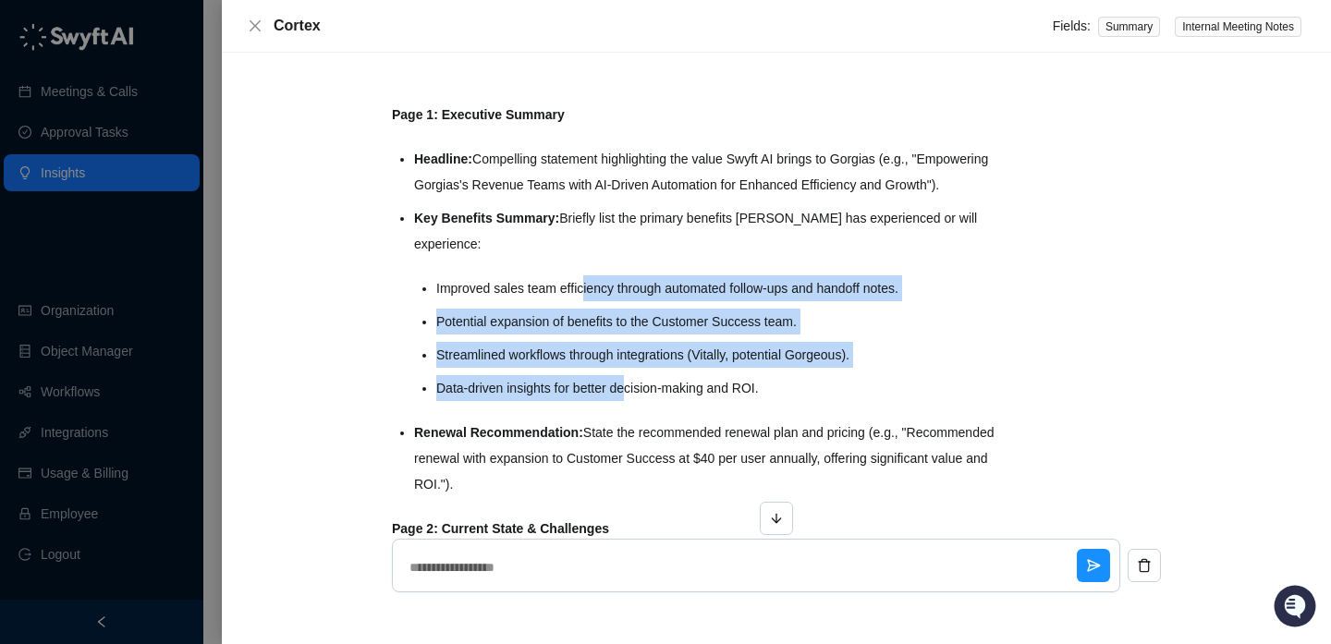
click at [635, 401] on ul "Improved sales team efficiency through automated follow-ups and handoff notes. …" at bounding box center [721, 338] width 571 height 126
click at [635, 401] on li "Data-driven insights for better decision-making and ROI." at bounding box center [721, 388] width 571 height 26
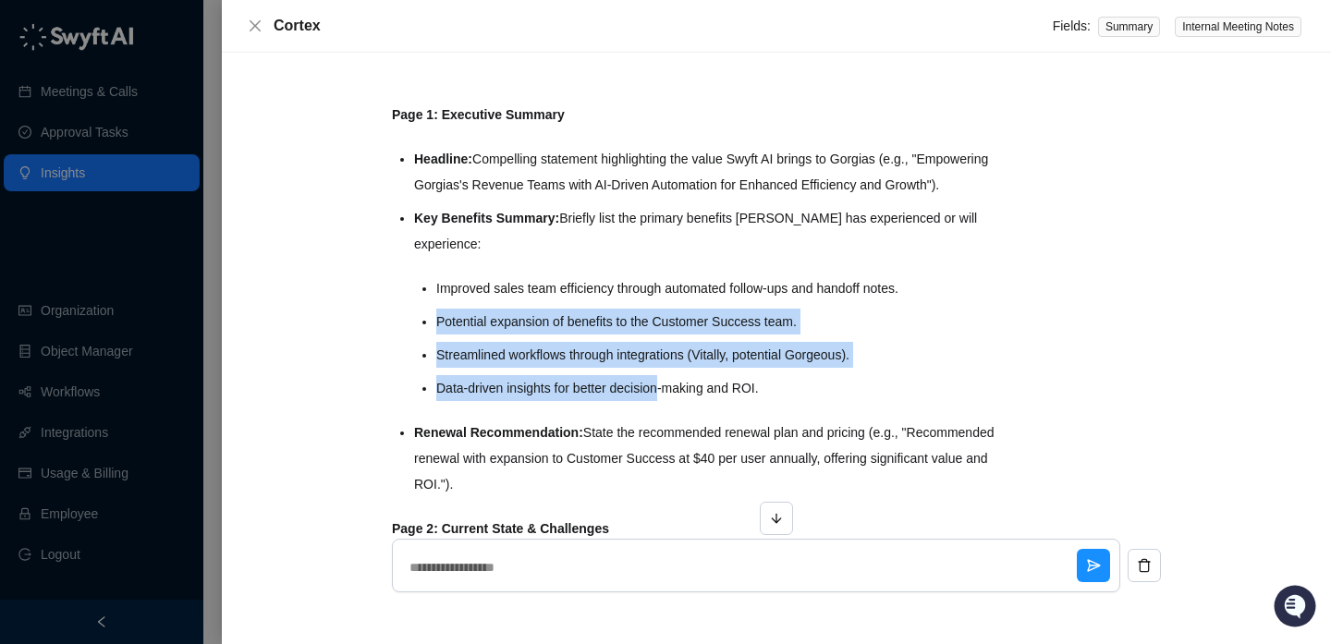
drag, startPoint x: 635, startPoint y: 407, endPoint x: 617, endPoint y: 332, distance: 76.9
click at [617, 332] on ul "Improved sales team efficiency through automated follow-ups and handoff notes. …" at bounding box center [721, 338] width 571 height 126
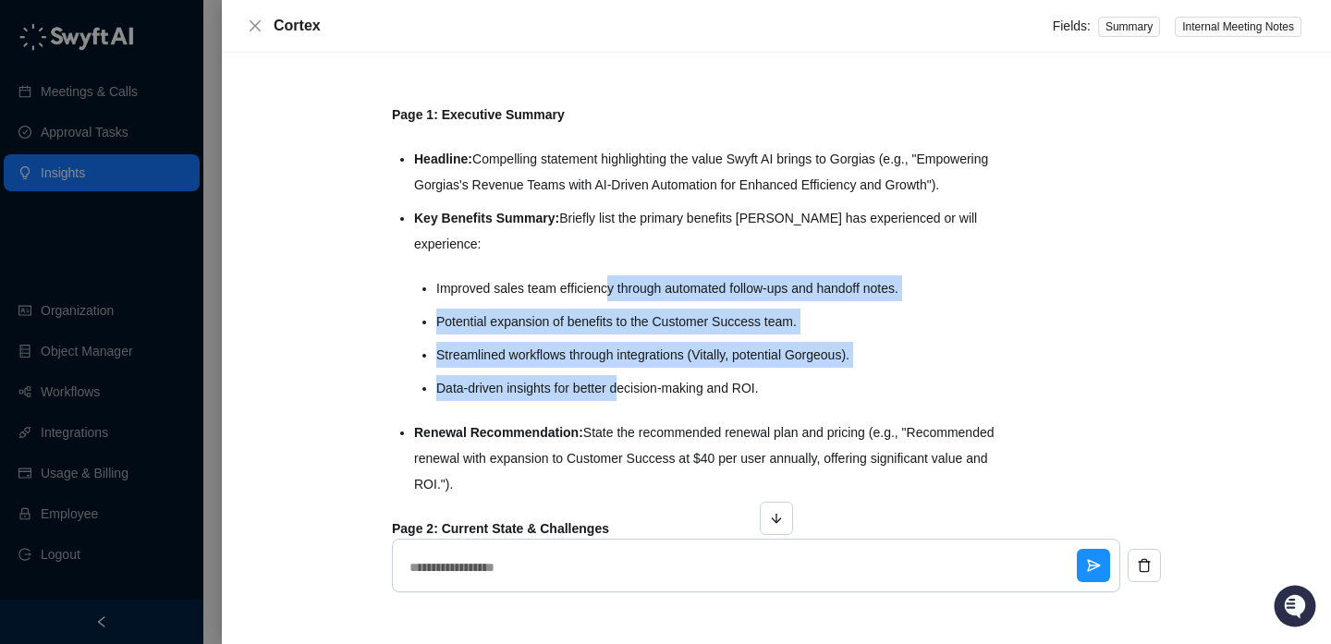
drag, startPoint x: 615, startPoint y: 321, endPoint x: 633, endPoint y: 429, distance: 109.5
click at [633, 429] on ul "Headline: Compelling statement highlighting the value Swyft AI brings to Gorgia…" at bounding box center [710, 321] width 593 height 351
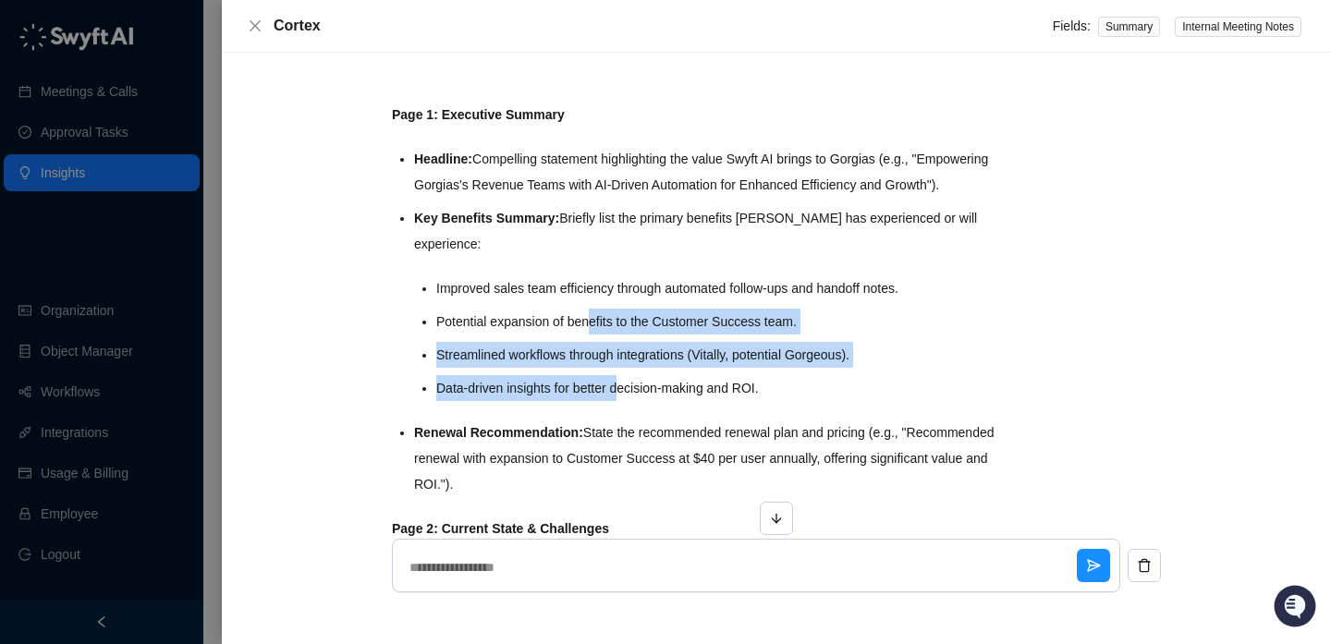
drag, startPoint x: 625, startPoint y: 407, endPoint x: 586, endPoint y: 329, distance: 86.8
click at [586, 329] on ul "Improved sales team efficiency through automated follow-ups and handoff notes. …" at bounding box center [721, 338] width 571 height 126
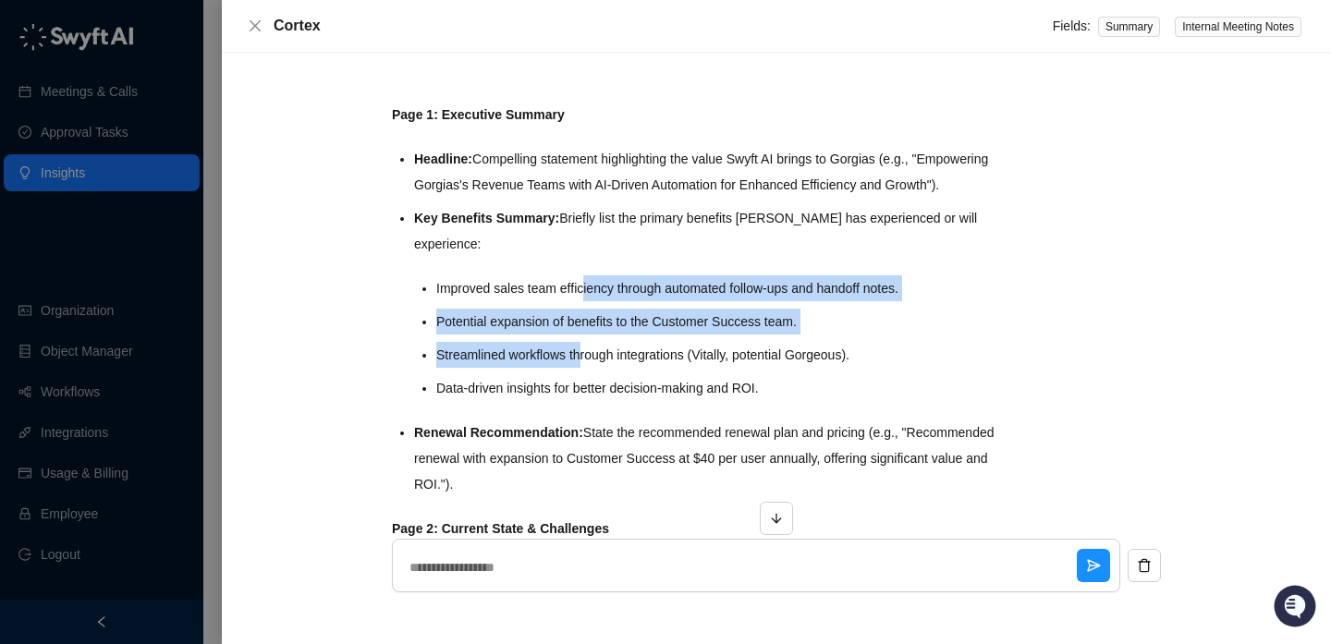
drag, startPoint x: 586, startPoint y: 312, endPoint x: 586, endPoint y: 389, distance: 76.7
click at [586, 389] on ul "Improved sales team efficiency through automated follow-ups and handoff notes. …" at bounding box center [721, 338] width 571 height 126
click at [586, 368] on li "Streamlined workflows through integrations (Vitally, potential Gorgeous)." at bounding box center [721, 355] width 571 height 26
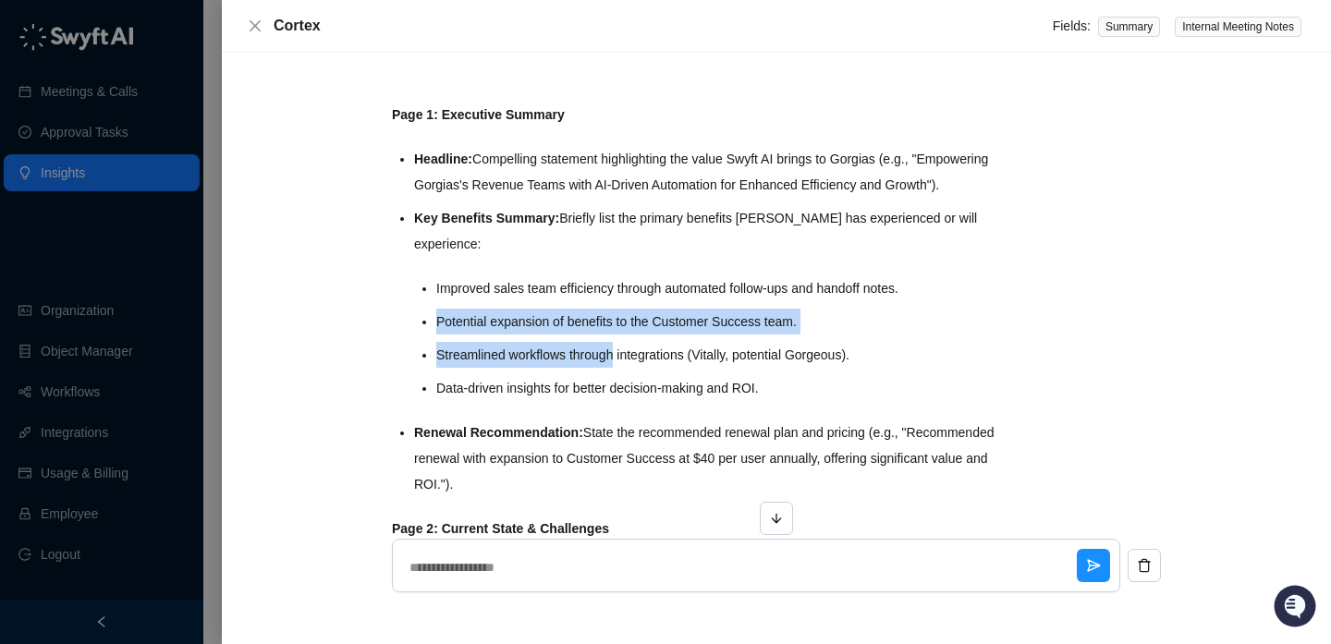
drag, startPoint x: 586, startPoint y: 389, endPoint x: 589, endPoint y: 332, distance: 57.4
click at [589, 332] on ul "Improved sales team efficiency through automated follow-ups and handoff notes. …" at bounding box center [721, 338] width 571 height 126
drag, startPoint x: 589, startPoint y: 332, endPoint x: 682, endPoint y: 399, distance: 115.2
click at [680, 399] on ul "Improved sales team efficiency through automated follow-ups and handoff notes. …" at bounding box center [721, 338] width 571 height 126
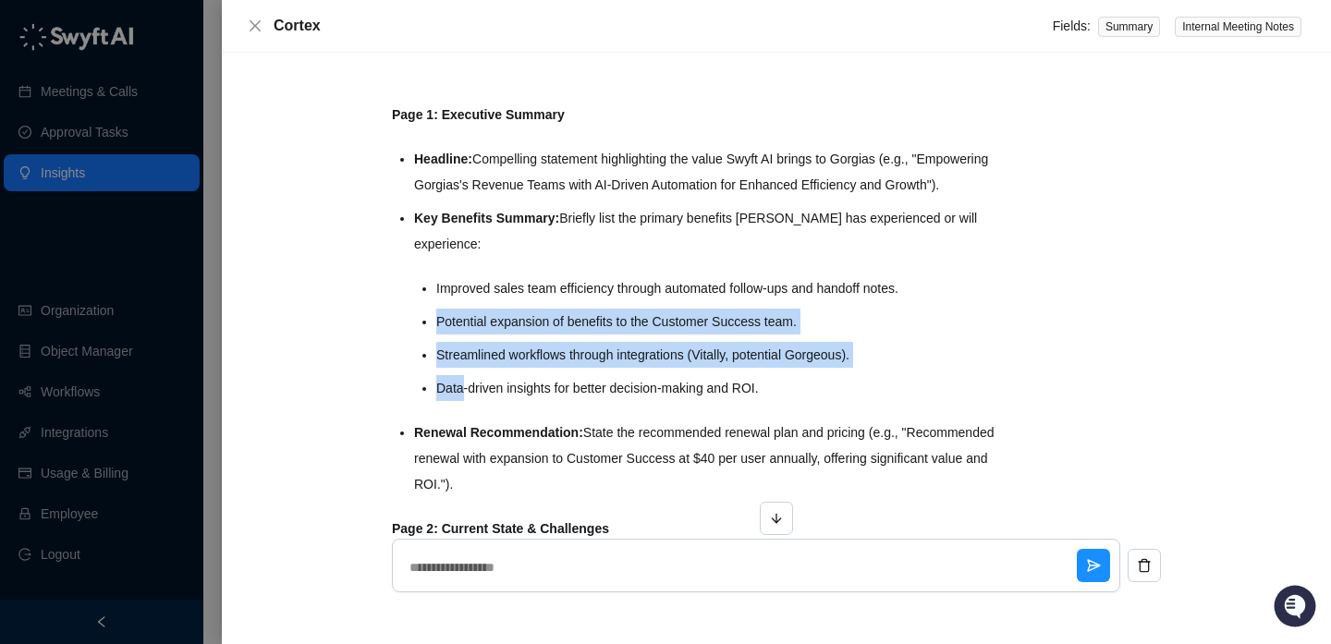
click at [682, 399] on ul "Improved sales team efficiency through automated follow-ups and handoff notes. …" at bounding box center [721, 338] width 571 height 126
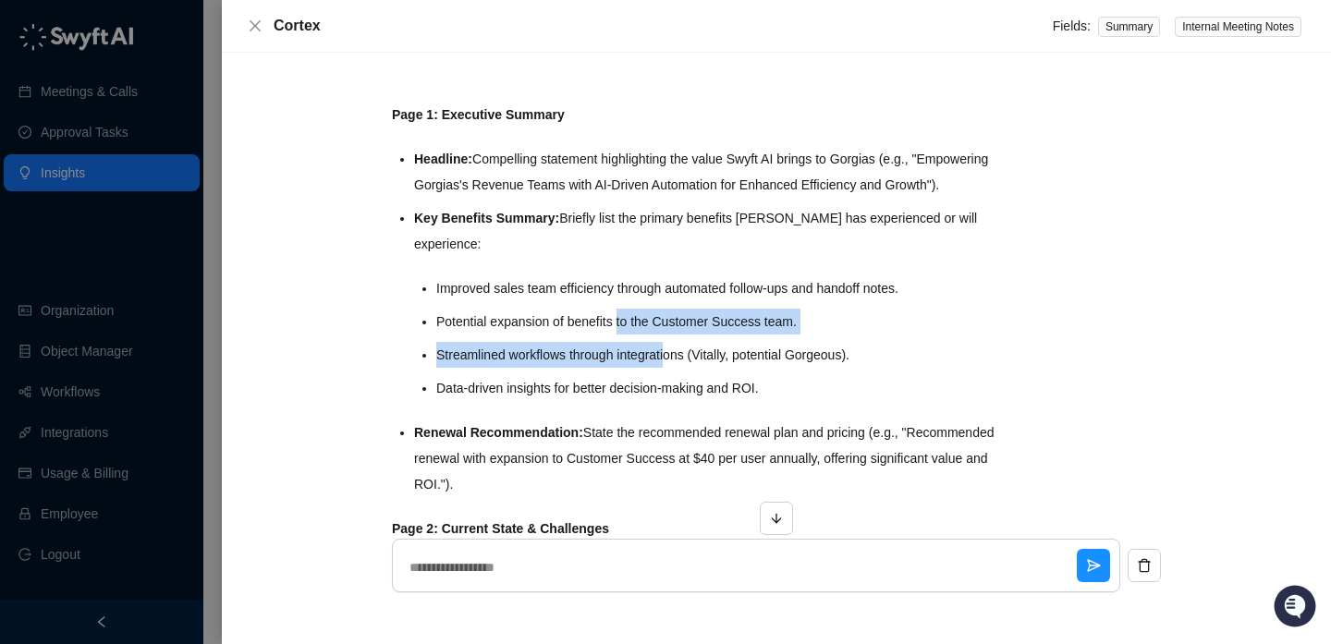
drag, startPoint x: 673, startPoint y: 385, endPoint x: 622, endPoint y: 345, distance: 65.1
click at [622, 345] on ul "Improved sales team efficiency through automated follow-ups and handoff notes. …" at bounding box center [721, 338] width 571 height 126
click at [622, 335] on li "Potential expansion of benefits to the Customer Success team." at bounding box center [721, 322] width 571 height 26
drag, startPoint x: 622, startPoint y: 347, endPoint x: 639, endPoint y: 377, distance: 35.2
click at [639, 377] on ul "Improved sales team efficiency through automated follow-ups and handoff notes. …" at bounding box center [721, 338] width 571 height 126
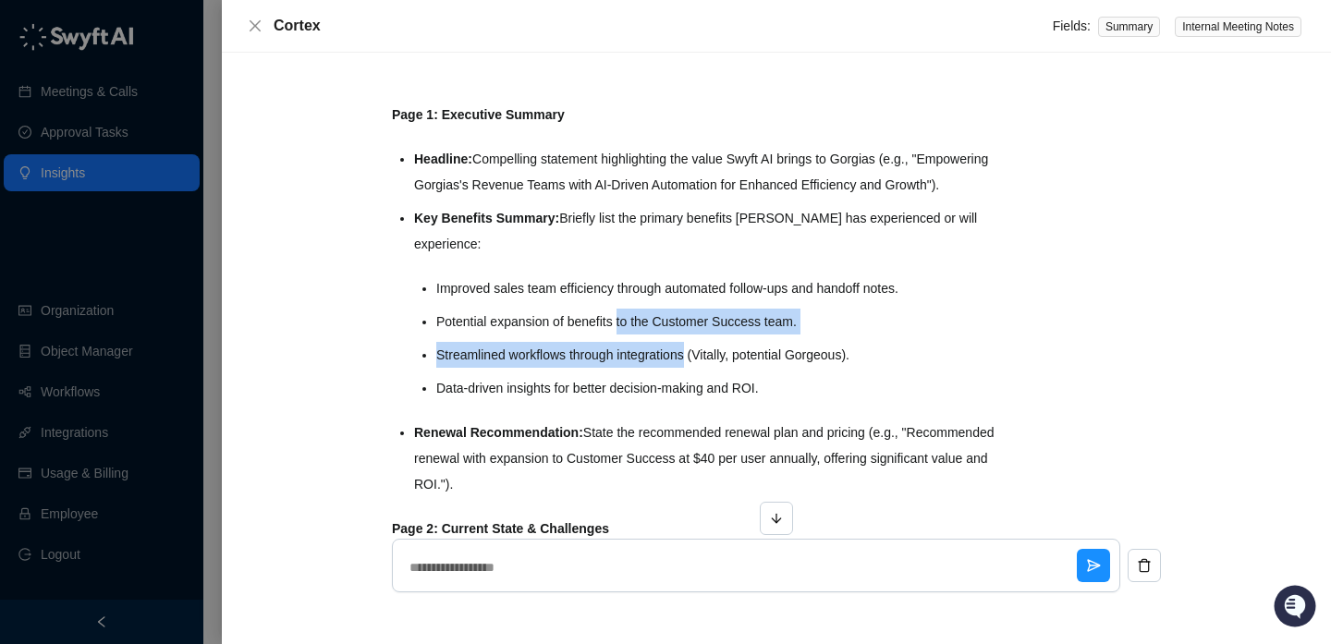
click at [639, 368] on li "Streamlined workflows through integrations (Vitally, potential Gorgeous)." at bounding box center [721, 355] width 571 height 26
drag, startPoint x: 639, startPoint y: 377, endPoint x: 623, endPoint y: 336, distance: 43.9
click at [623, 335] on ul "Improved sales team efficiency through automated follow-ups and handoff notes. …" at bounding box center [721, 338] width 571 height 126
click at [623, 335] on li "Potential expansion of benefits to the Customer Success team." at bounding box center [721, 322] width 571 height 26
drag, startPoint x: 623, startPoint y: 336, endPoint x: 626, endPoint y: 375, distance: 38.9
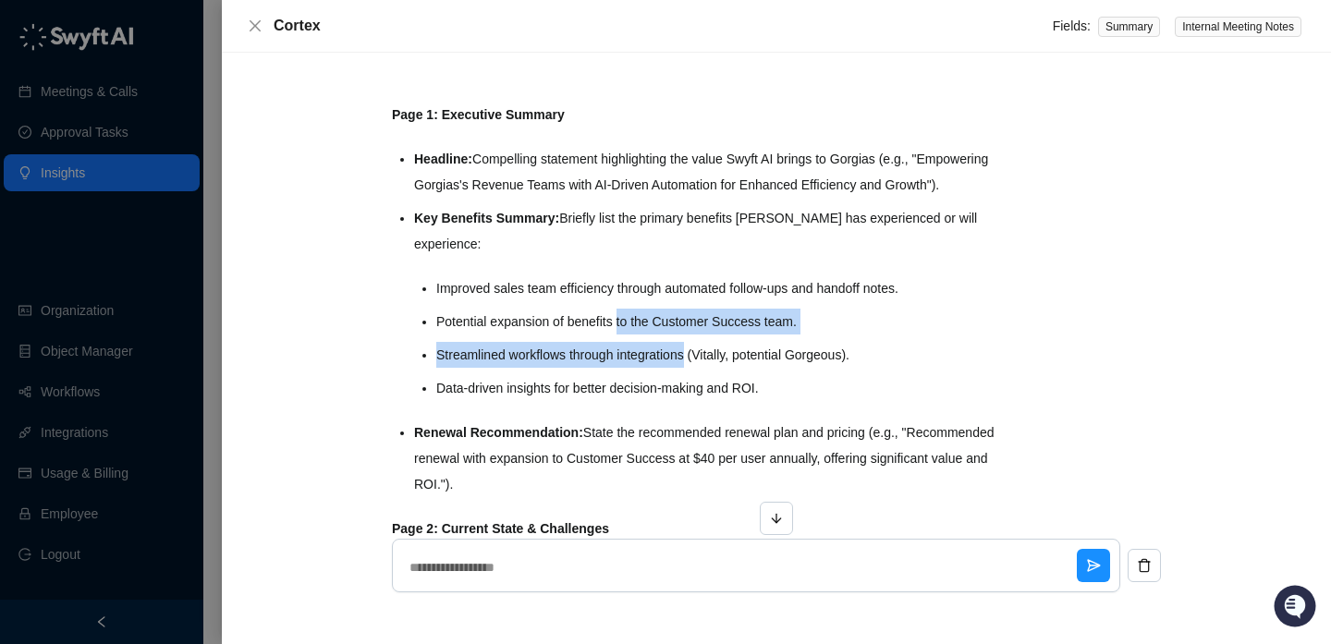
click at [626, 375] on ul "Improved sales team efficiency through automated follow-ups and handoff notes. …" at bounding box center [721, 338] width 571 height 126
click at [626, 368] on li "Streamlined workflows through integrations (Vitally, potential Gorgeous)." at bounding box center [721, 355] width 571 height 26
drag, startPoint x: 626, startPoint y: 375, endPoint x: 598, endPoint y: 334, distance: 50.0
click at [598, 334] on ul "Improved sales team efficiency through automated follow-ups and handoff notes. …" at bounding box center [721, 338] width 571 height 126
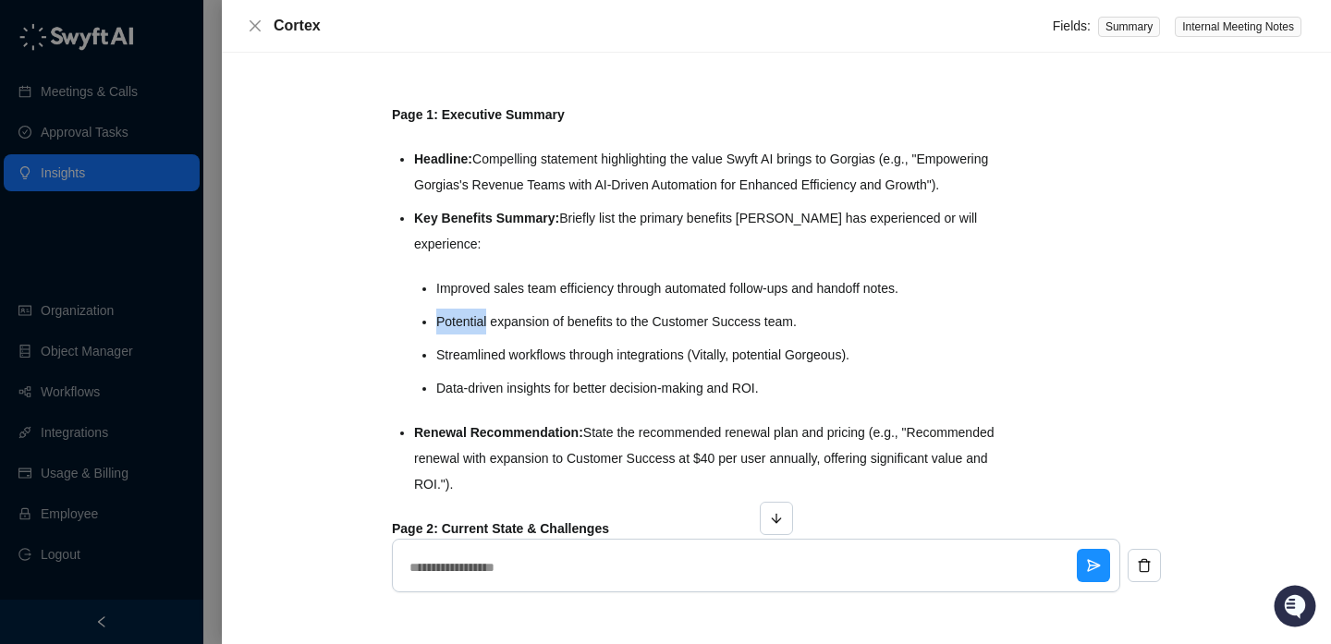
drag, startPoint x: 598, startPoint y: 334, endPoint x: 623, endPoint y: 379, distance: 51.7
click at [623, 379] on ul "Improved sales team efficiency through automated follow-ups and handoff notes. …" at bounding box center [721, 338] width 571 height 126
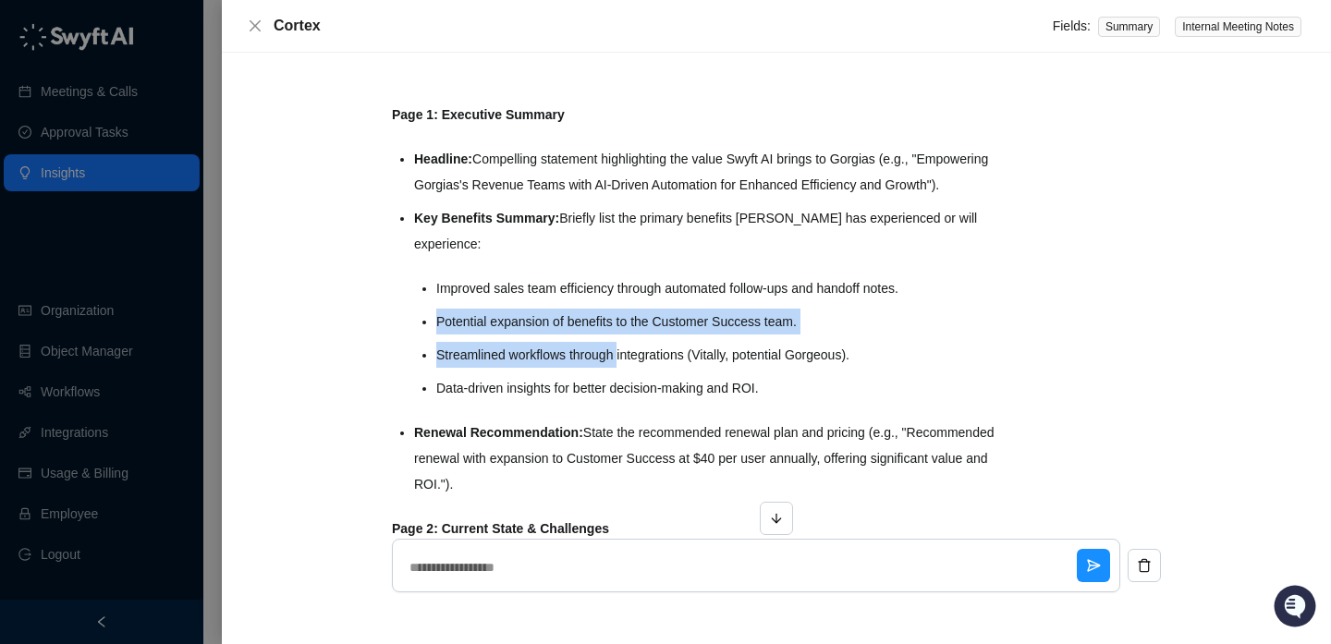
click at [623, 368] on li "Streamlined workflows through integrations (Vitally, potential Gorgeous)." at bounding box center [721, 355] width 571 height 26
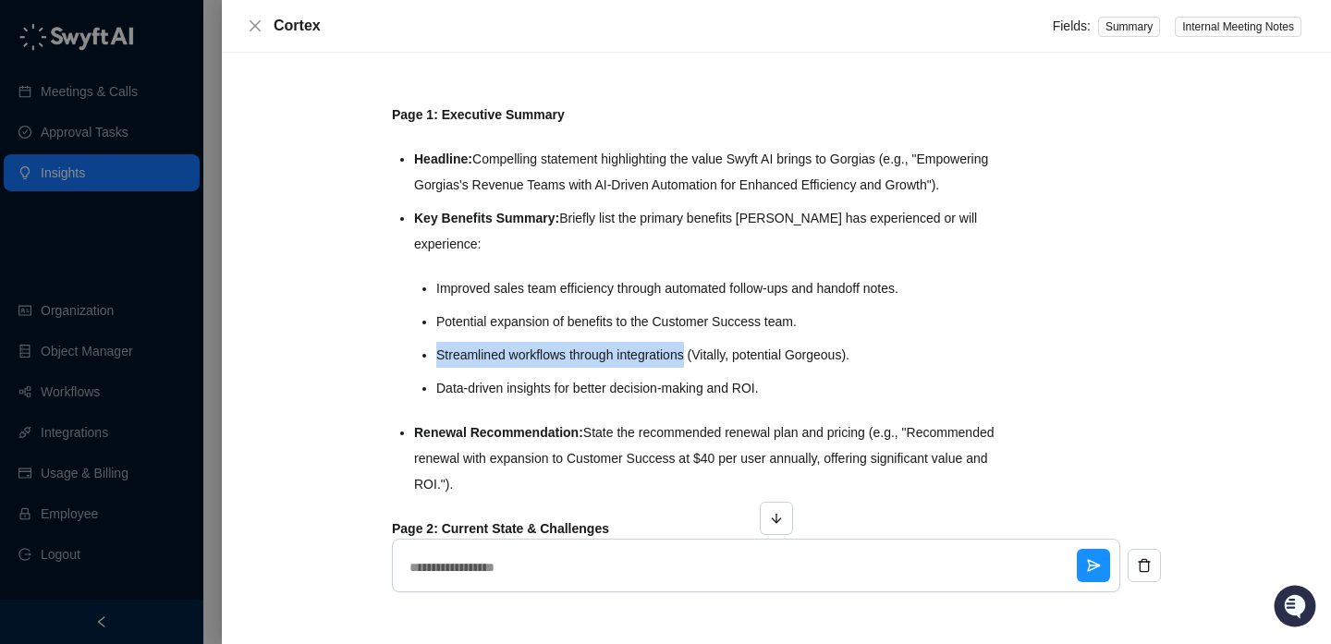
drag, startPoint x: 623, startPoint y: 379, endPoint x: 623, endPoint y: 345, distance: 34.2
click at [623, 345] on ul "Improved sales team efficiency through automated follow-ups and handoff notes. …" at bounding box center [721, 338] width 571 height 126
click at [623, 335] on li "Potential expansion of benefits to the Customer Success team." at bounding box center [721, 322] width 571 height 26
drag, startPoint x: 623, startPoint y: 345, endPoint x: 623, endPoint y: 379, distance: 34.2
click at [623, 378] on ul "Improved sales team efficiency through automated follow-ups and handoff notes. …" at bounding box center [721, 338] width 571 height 126
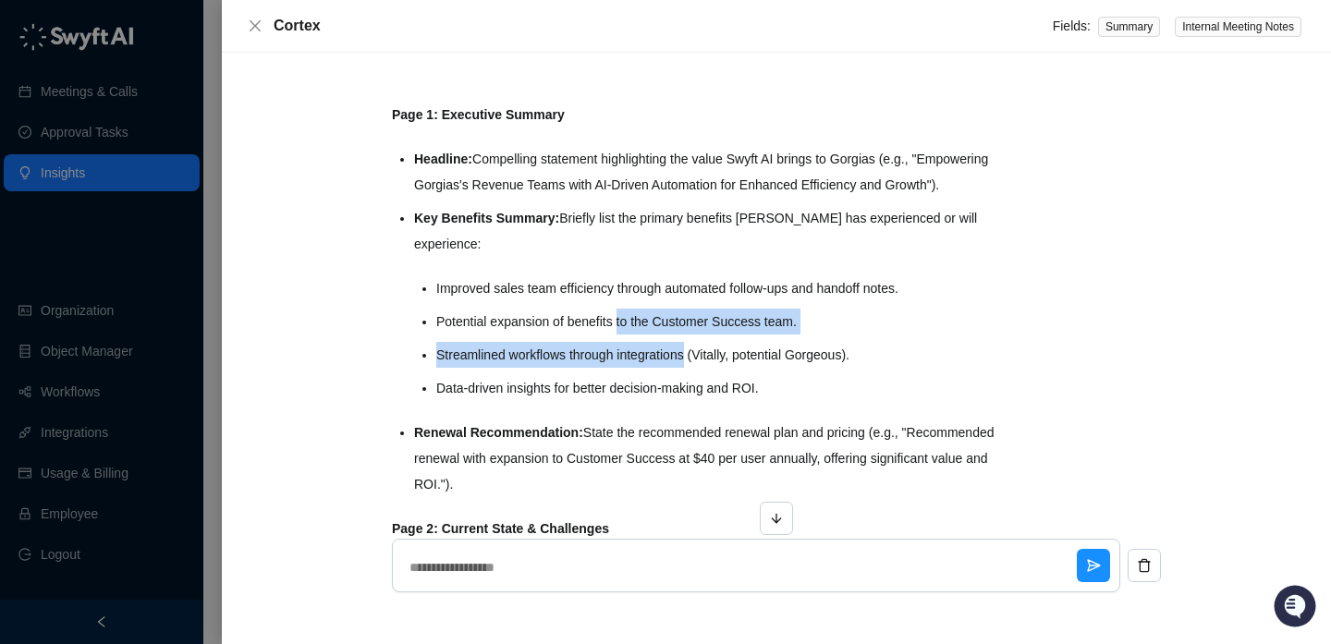
click at [622, 368] on li "Streamlined workflows through integrations (Vitally, potential Gorgeous)." at bounding box center [721, 355] width 571 height 26
drag, startPoint x: 622, startPoint y: 379, endPoint x: 611, endPoint y: 351, distance: 29.9
click at [611, 351] on ul "Improved sales team efficiency through automated follow-ups and handoff notes. …" at bounding box center [721, 338] width 571 height 126
click at [611, 335] on li "Potential expansion of benefits to the Customer Success team." at bounding box center [721, 322] width 571 height 26
drag, startPoint x: 611, startPoint y: 351, endPoint x: 611, endPoint y: 370, distance: 18.5
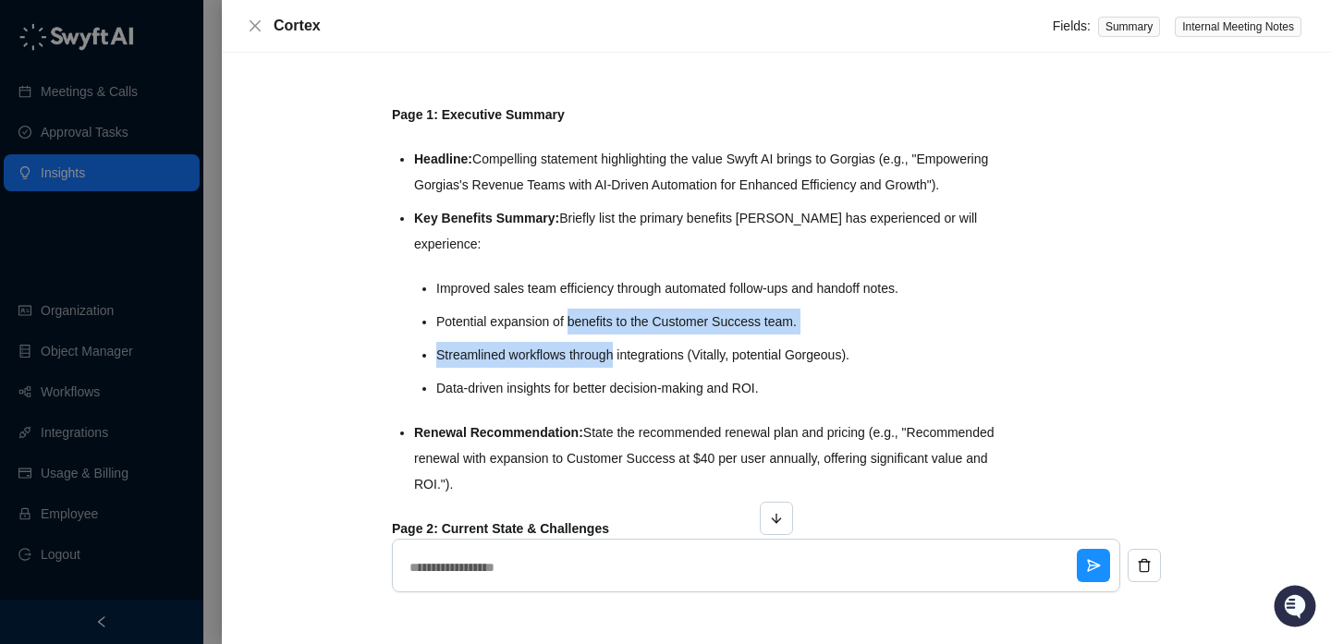
click at [611, 370] on ul "Improved sales team efficiency through automated follow-ups and handoff notes. …" at bounding box center [721, 338] width 571 height 126
click at [610, 368] on li "Streamlined workflows through integrations (Vitally, potential Gorgeous)." at bounding box center [721, 355] width 571 height 26
drag, startPoint x: 610, startPoint y: 368, endPoint x: 609, endPoint y: 327, distance: 40.7
click at [610, 336] on ul "Improved sales team efficiency through automated follow-ups and handoff notes. …" at bounding box center [721, 338] width 571 height 126
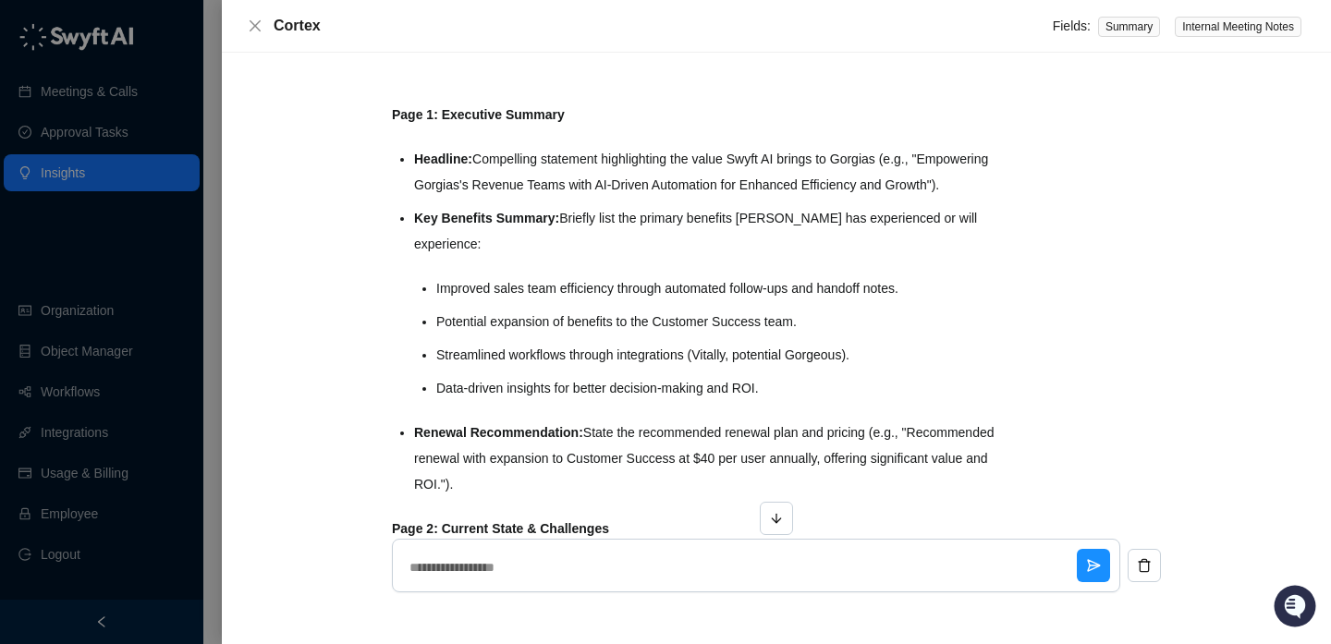
click at [609, 301] on li "Improved sales team efficiency through automated follow-ups and handoff notes." at bounding box center [721, 288] width 571 height 26
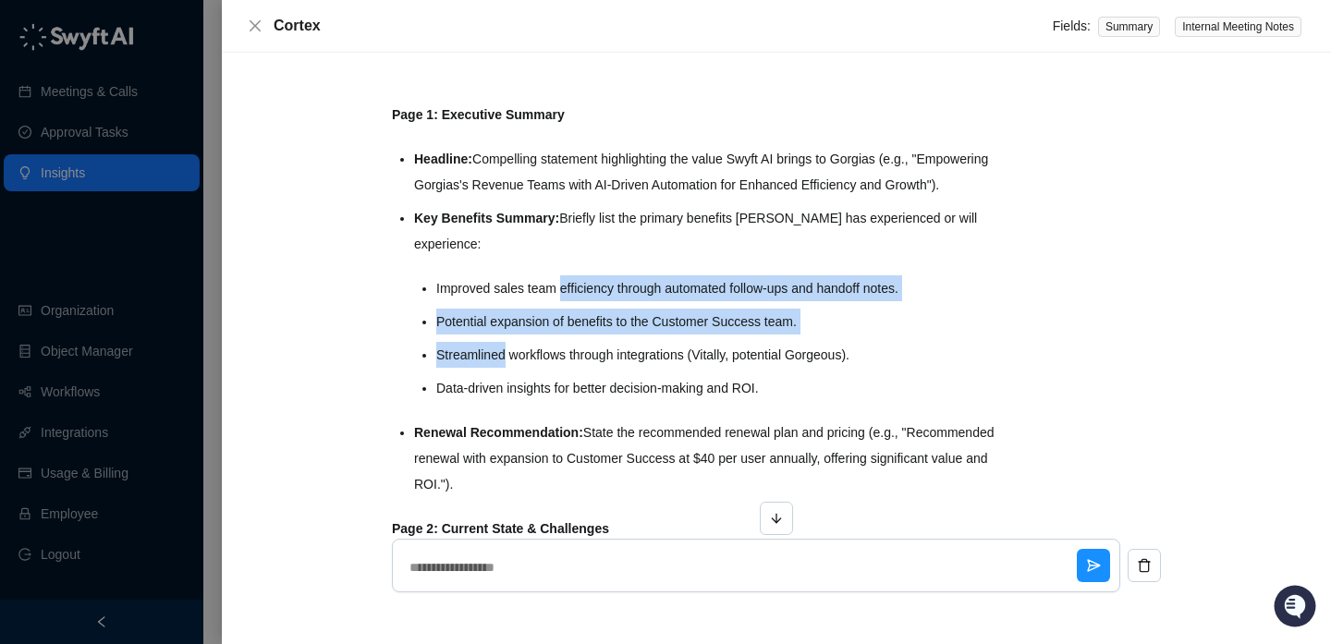
drag, startPoint x: 609, startPoint y: 324, endPoint x: 624, endPoint y: 372, distance: 50.3
click at [624, 372] on ul "Improved sales team efficiency through automated follow-ups and handoff notes. …" at bounding box center [721, 338] width 571 height 126
click at [624, 368] on li "Streamlined workflows through integrations (Vitally, potential Gorgeous)." at bounding box center [721, 355] width 571 height 26
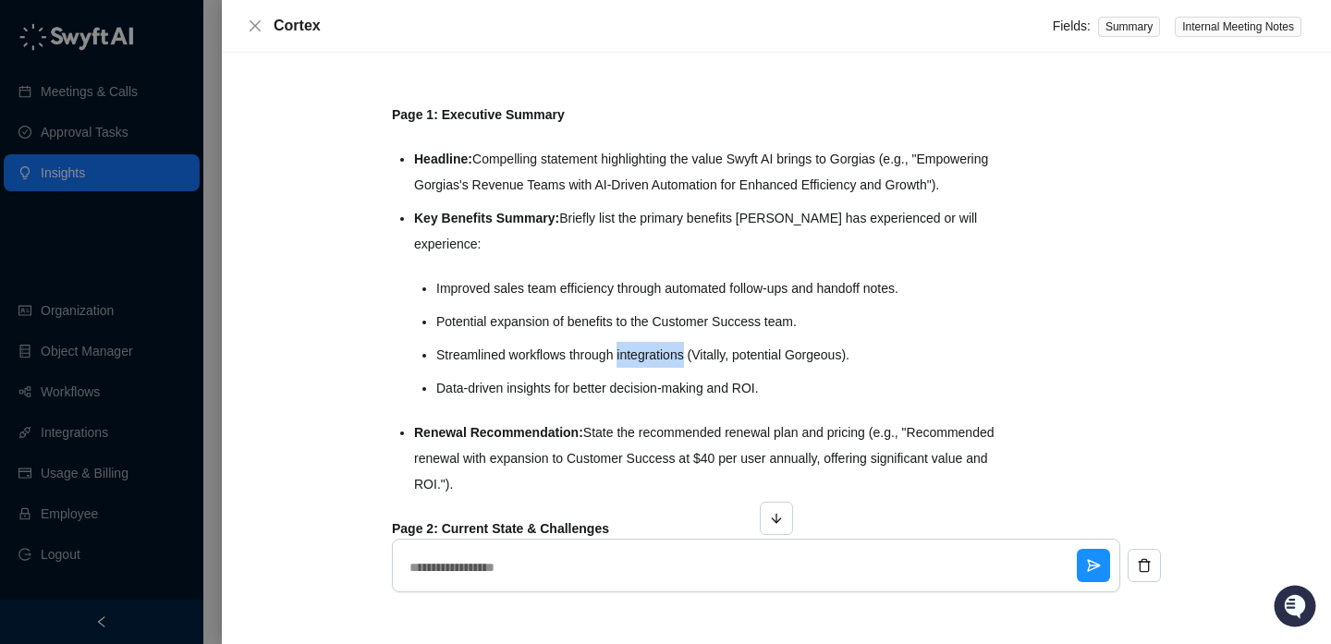
drag, startPoint x: 624, startPoint y: 372, endPoint x: 617, endPoint y: 353, distance: 20.5
click at [619, 356] on ul "Improved sales team efficiency through automated follow-ups and handoff notes. …" at bounding box center [721, 338] width 571 height 126
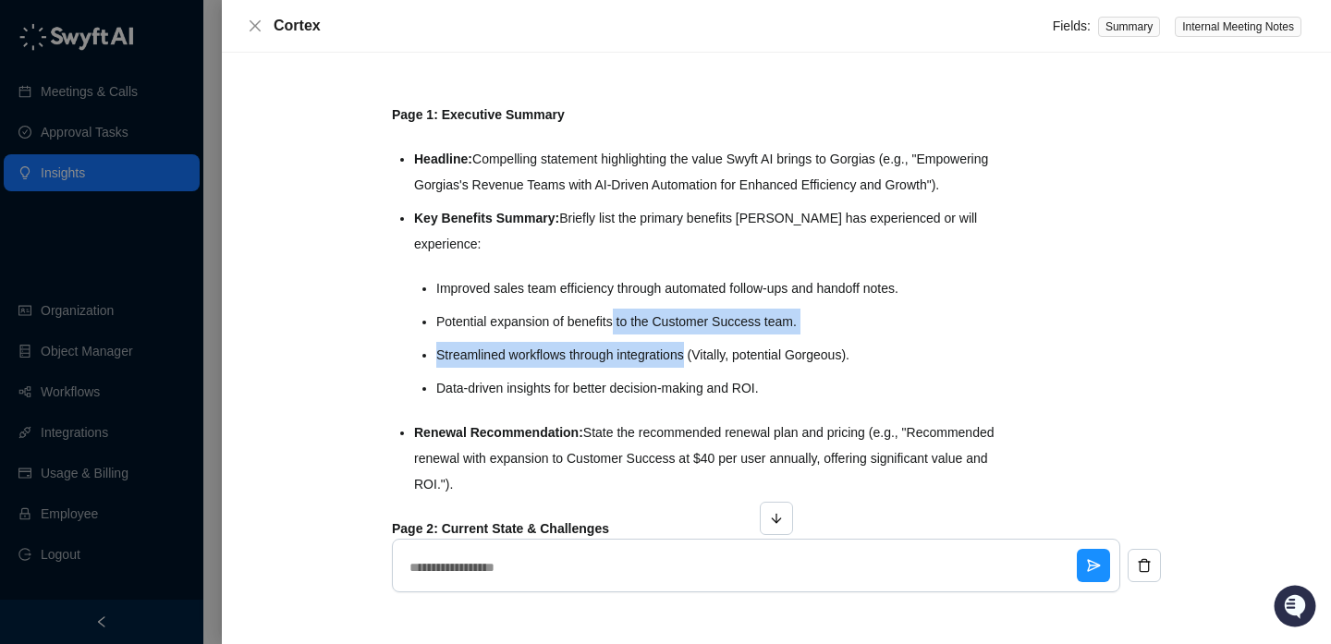
click at [617, 335] on li "Potential expansion of benefits to the Customer Success team." at bounding box center [721, 322] width 571 height 26
drag, startPoint x: 617, startPoint y: 353, endPoint x: 624, endPoint y: 385, distance: 33.0
click at [624, 386] on ul "Improved sales team efficiency through automated follow-ups and handoff notes. …" at bounding box center [721, 338] width 571 height 126
click at [624, 368] on li "Streamlined workflows through integrations (Vitally, potential Gorgeous)." at bounding box center [721, 355] width 571 height 26
drag, startPoint x: 624, startPoint y: 385, endPoint x: 624, endPoint y: 345, distance: 40.7
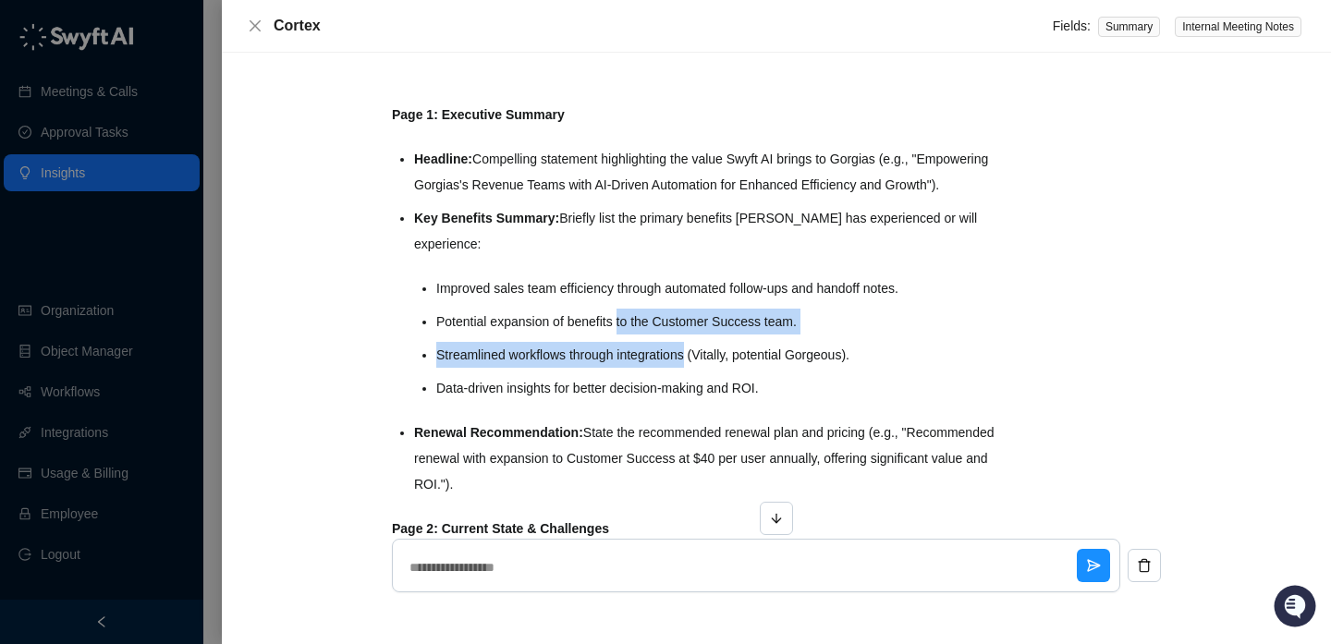
click at [624, 346] on ul "Improved sales team efficiency through automated follow-ups and handoff notes. …" at bounding box center [721, 338] width 571 height 126
click at [624, 335] on li "Potential expansion of benefits to the Customer Success team." at bounding box center [721, 322] width 571 height 26
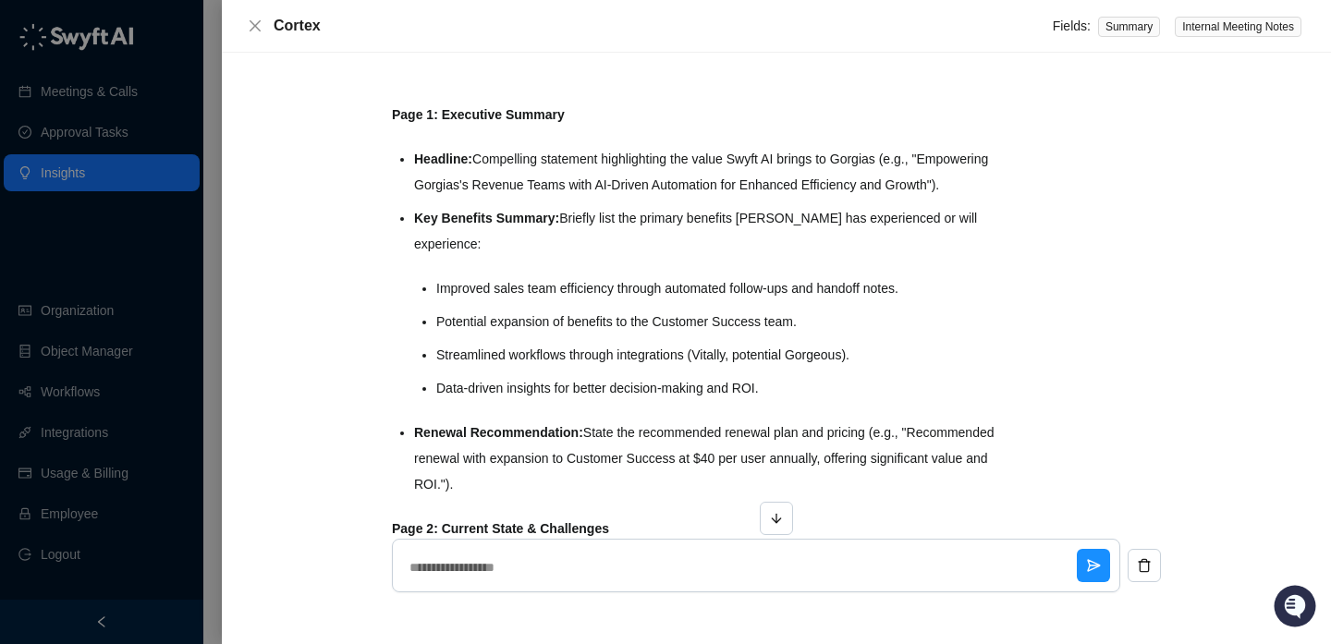
scroll to position [484, 0]
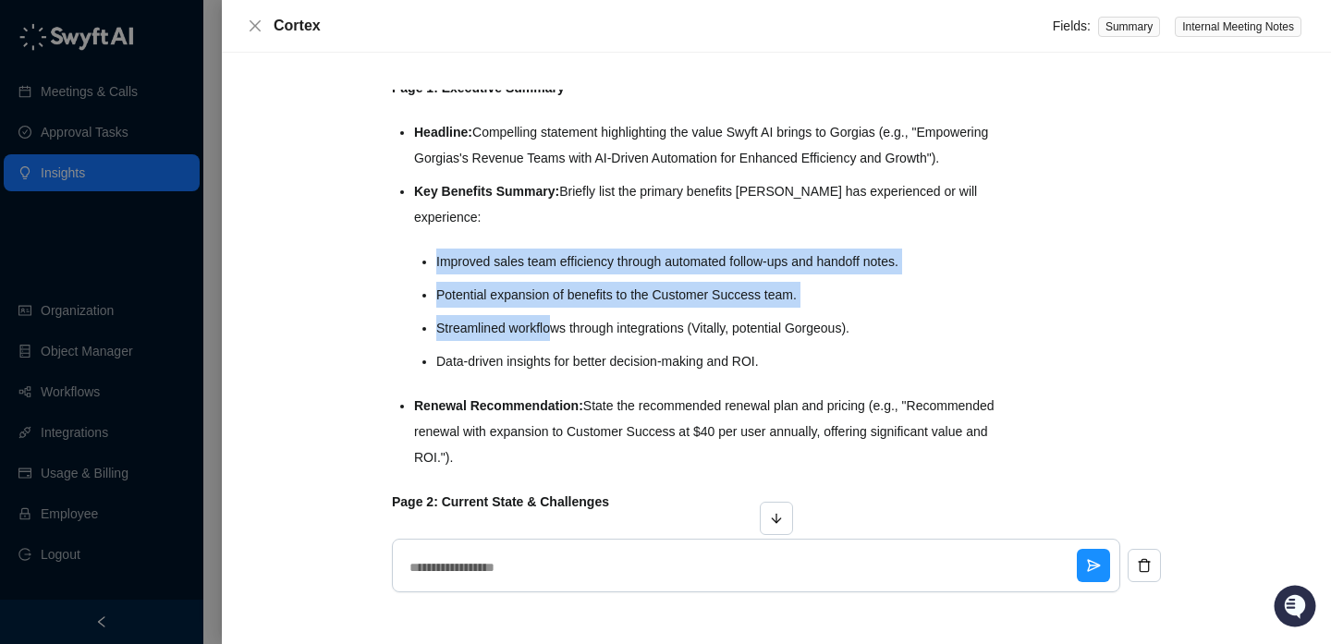
drag, startPoint x: 486, startPoint y: 267, endPoint x: 594, endPoint y: 377, distance: 154.2
click at [594, 374] on li "Key Benefits Summary: Briefly list the primary benefits Gorgias has experienced…" at bounding box center [710, 276] width 593 height 196
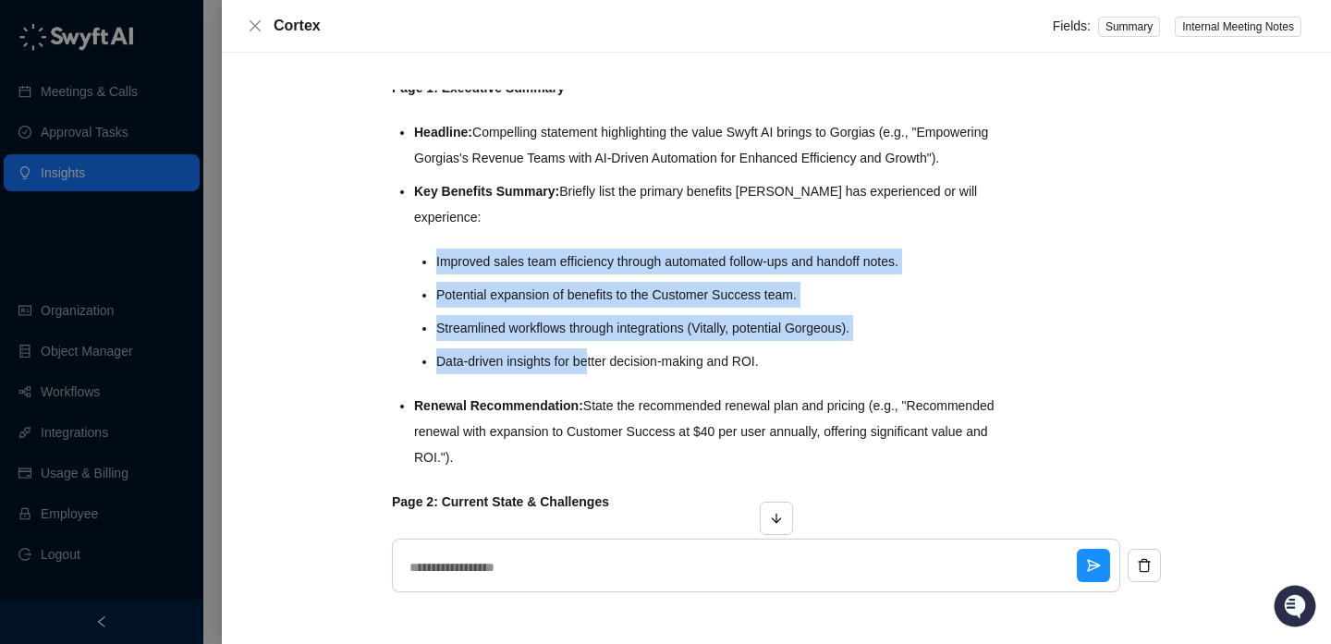
click at [594, 374] on li "Data-driven insights for better decision-making and ROI." at bounding box center [721, 361] width 571 height 26
drag, startPoint x: 594, startPoint y: 376, endPoint x: 594, endPoint y: 291, distance: 85.0
click at [594, 290] on ul "Improved sales team efficiency through automated follow-ups and handoff notes. …" at bounding box center [721, 312] width 571 height 126
click at [594, 274] on li "Improved sales team efficiency through automated follow-ups and handoff notes." at bounding box center [721, 262] width 571 height 26
drag, startPoint x: 594, startPoint y: 291, endPoint x: 594, endPoint y: 400, distance: 109.0
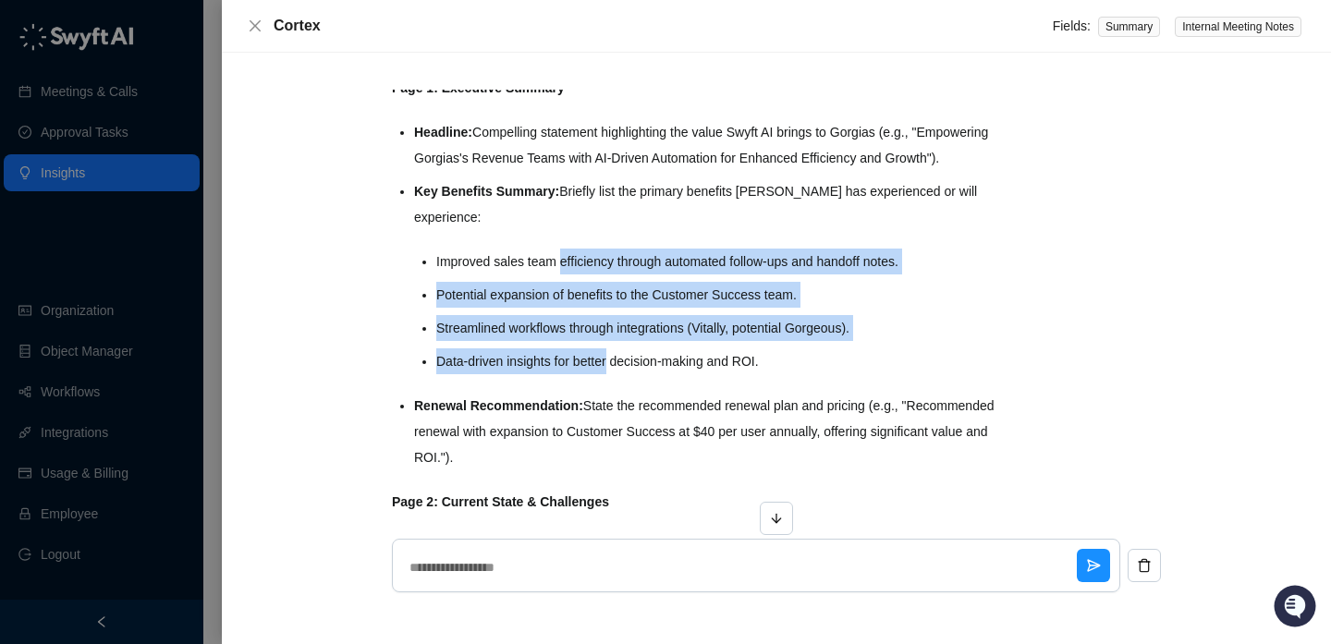
click at [594, 400] on ul "Headline: Compelling statement highlighting the value Swyft AI brings to Gorgia…" at bounding box center [710, 294] width 593 height 351
drag, startPoint x: 594, startPoint y: 388, endPoint x: 580, endPoint y: 280, distance: 109.0
click at [580, 280] on ul "Improved sales team efficiency through automated follow-ups and handoff notes. …" at bounding box center [721, 312] width 571 height 126
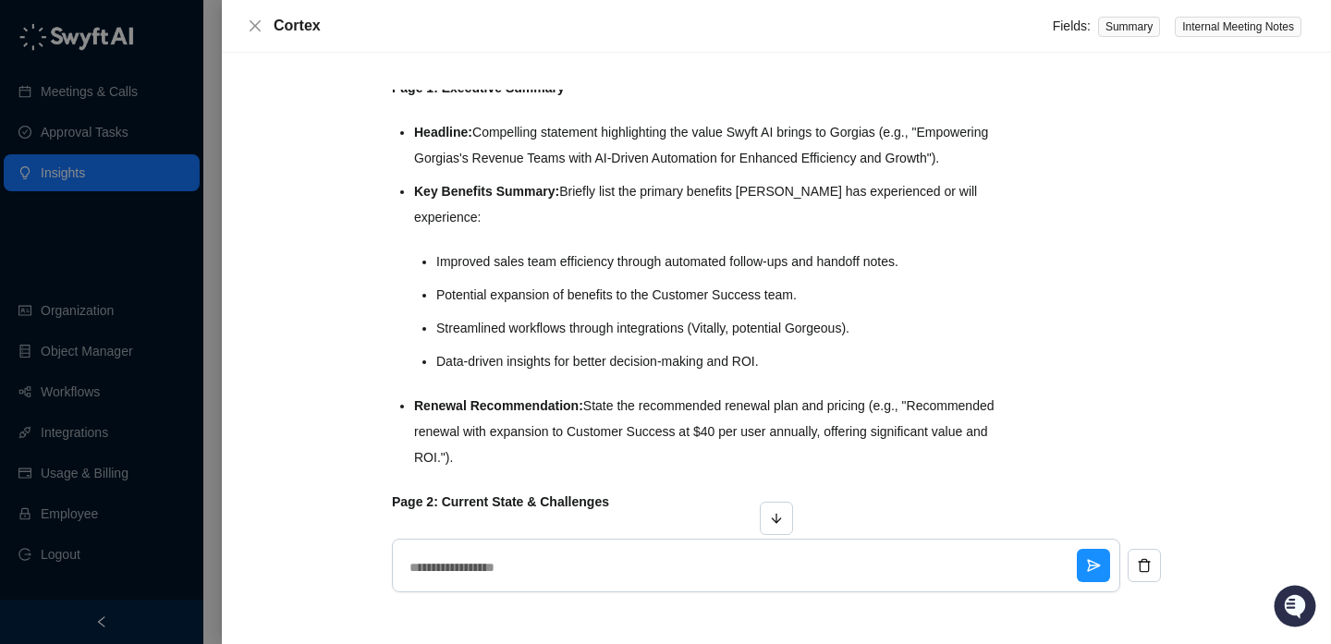
click at [580, 274] on li "Improved sales team efficiency through automated follow-ups and handoff notes." at bounding box center [721, 262] width 571 height 26
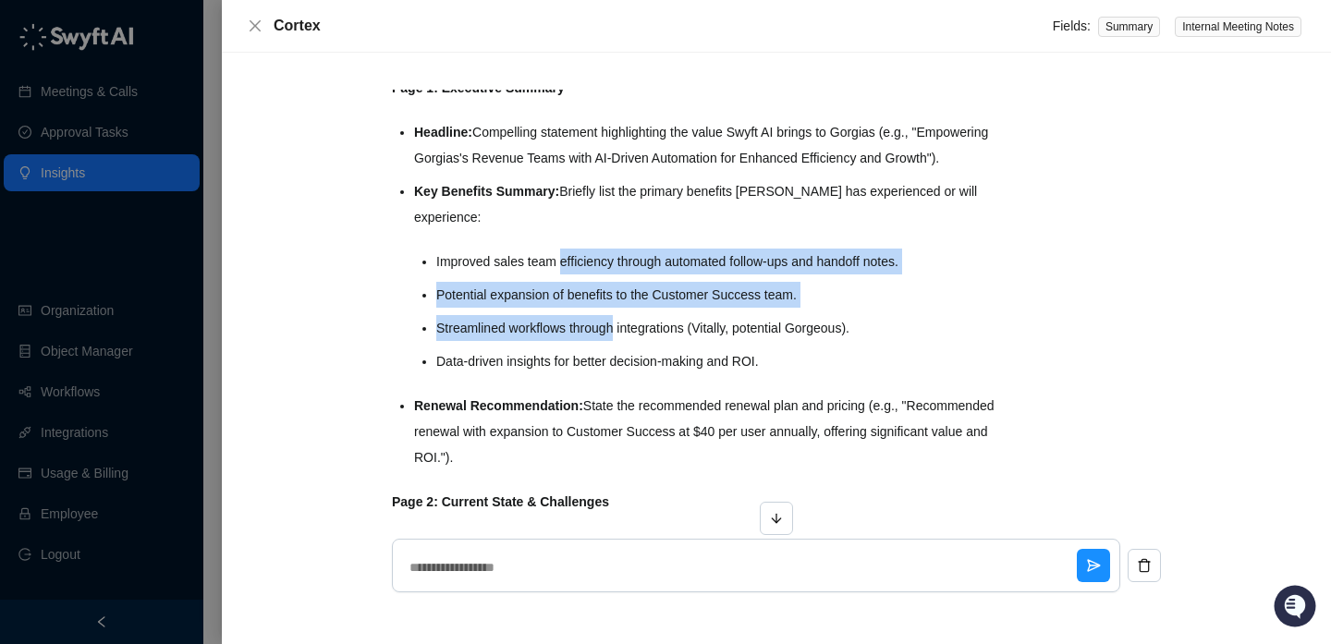
drag, startPoint x: 580, startPoint y: 280, endPoint x: 599, endPoint y: 371, distance: 93.3
click at [599, 371] on ul "Improved sales team efficiency through automated follow-ups and handoff notes. …" at bounding box center [721, 312] width 571 height 126
click at [597, 371] on ul "Improved sales team efficiency through automated follow-ups and handoff notes. …" at bounding box center [721, 312] width 571 height 126
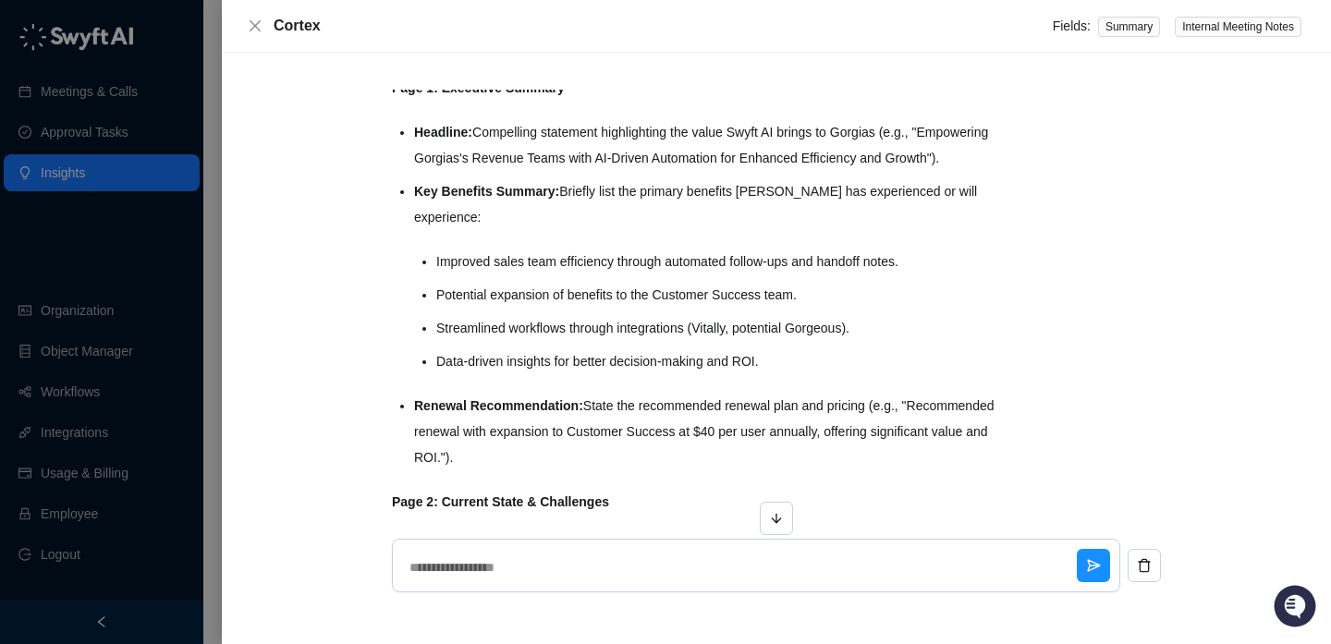
scroll to position [657, 0]
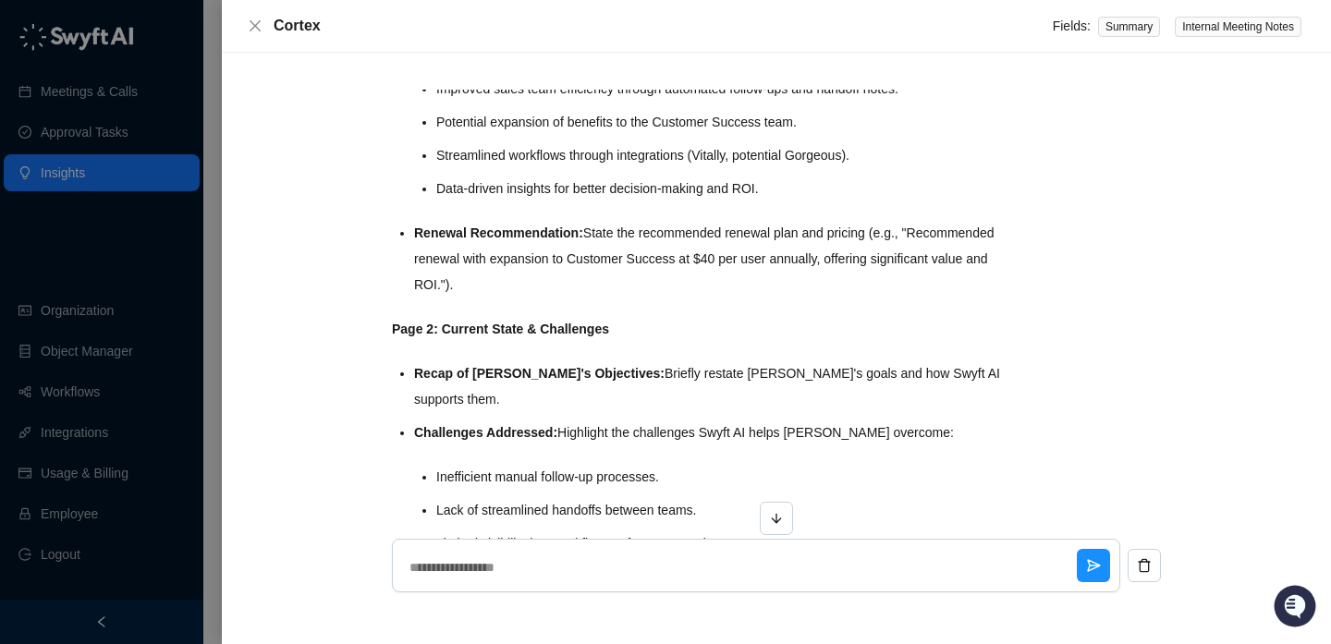
drag, startPoint x: 642, startPoint y: 259, endPoint x: 695, endPoint y: 311, distance: 74.5
click at [698, 298] on li "Renewal Recommendation: State the recommended renewal plan and pricing (e.g., "…" at bounding box center [710, 259] width 593 height 78
click at [695, 298] on li "Renewal Recommendation: State the recommended renewal plan and pricing (e.g., "…" at bounding box center [710, 259] width 593 height 78
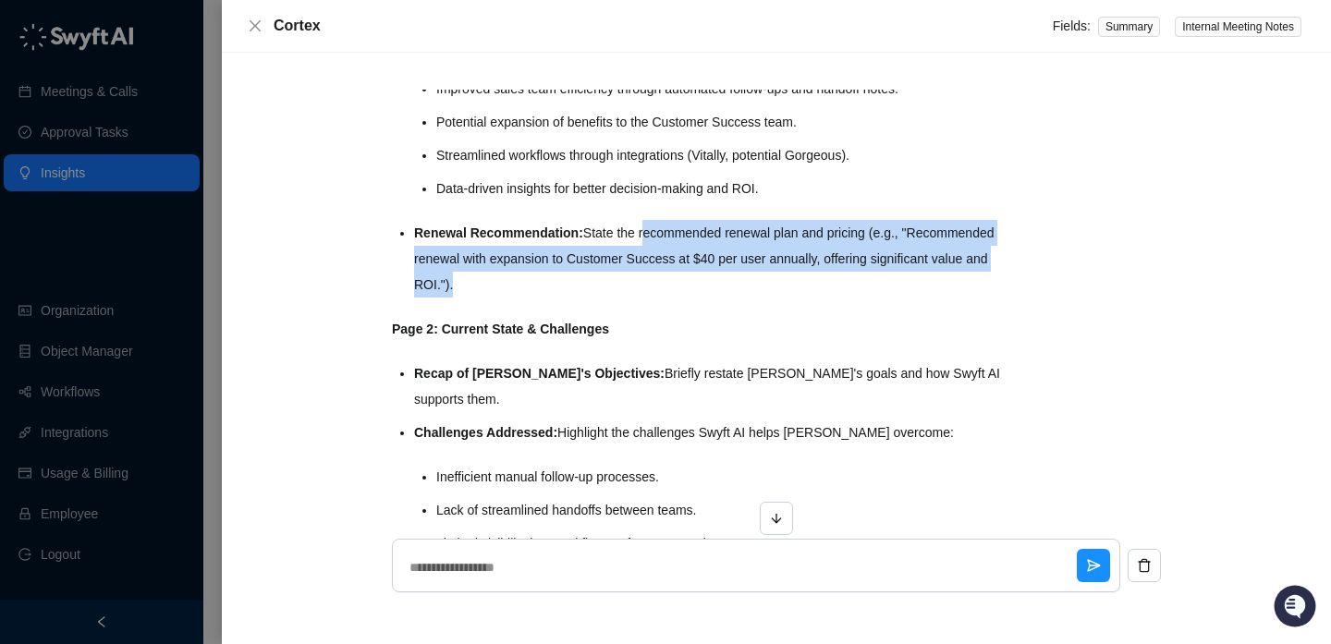
drag, startPoint x: 695, startPoint y: 311, endPoint x: 707, endPoint y: 251, distance: 61.3
click at [707, 251] on li "Renewal Recommendation: State the recommended renewal plan and pricing (e.g., "…" at bounding box center [710, 259] width 593 height 78
drag, startPoint x: 707, startPoint y: 251, endPoint x: 729, endPoint y: 303, distance: 56.3
click at [732, 298] on li "Renewal Recommendation: State the recommended renewal plan and pricing (e.g., "…" at bounding box center [710, 259] width 593 height 78
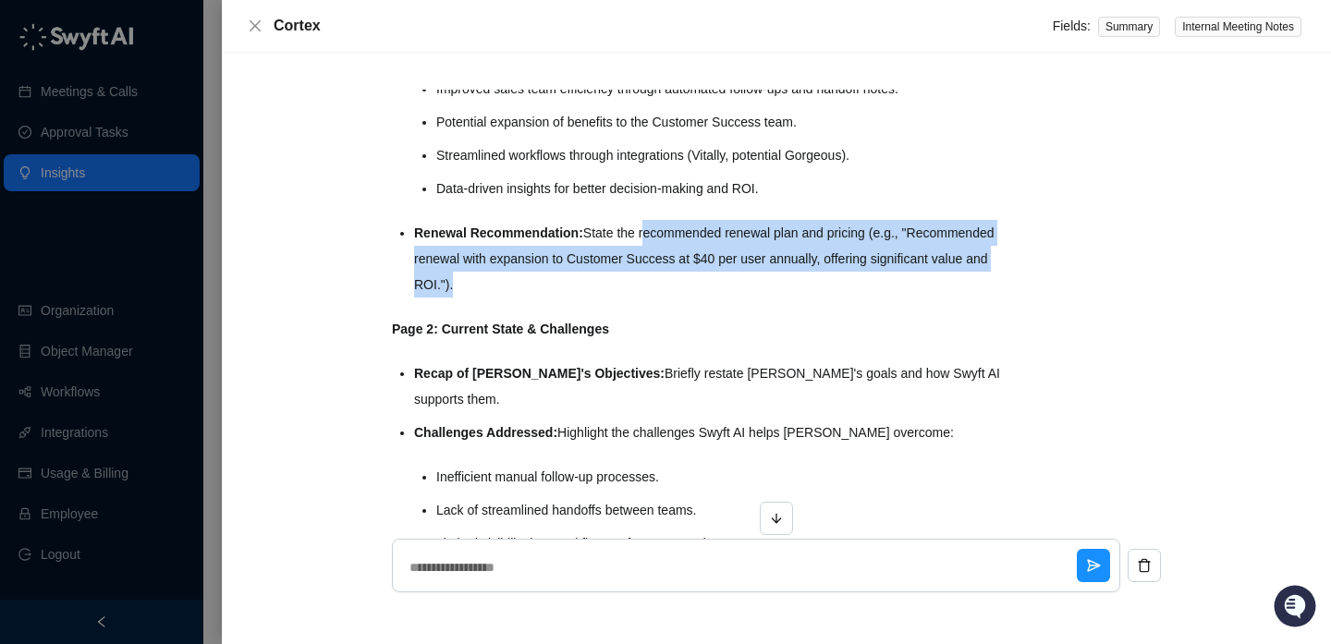
click at [729, 298] on li "Renewal Recommendation: State the recommended renewal plan and pricing (e.g., "…" at bounding box center [710, 259] width 593 height 78
drag, startPoint x: 729, startPoint y: 303, endPoint x: 734, endPoint y: 254, distance: 49.2
click at [734, 254] on li "Renewal Recommendation: State the recommended renewal plan and pricing (e.g., "…" at bounding box center [710, 259] width 593 height 78
drag, startPoint x: 734, startPoint y: 254, endPoint x: 733, endPoint y: 318, distance: 63.8
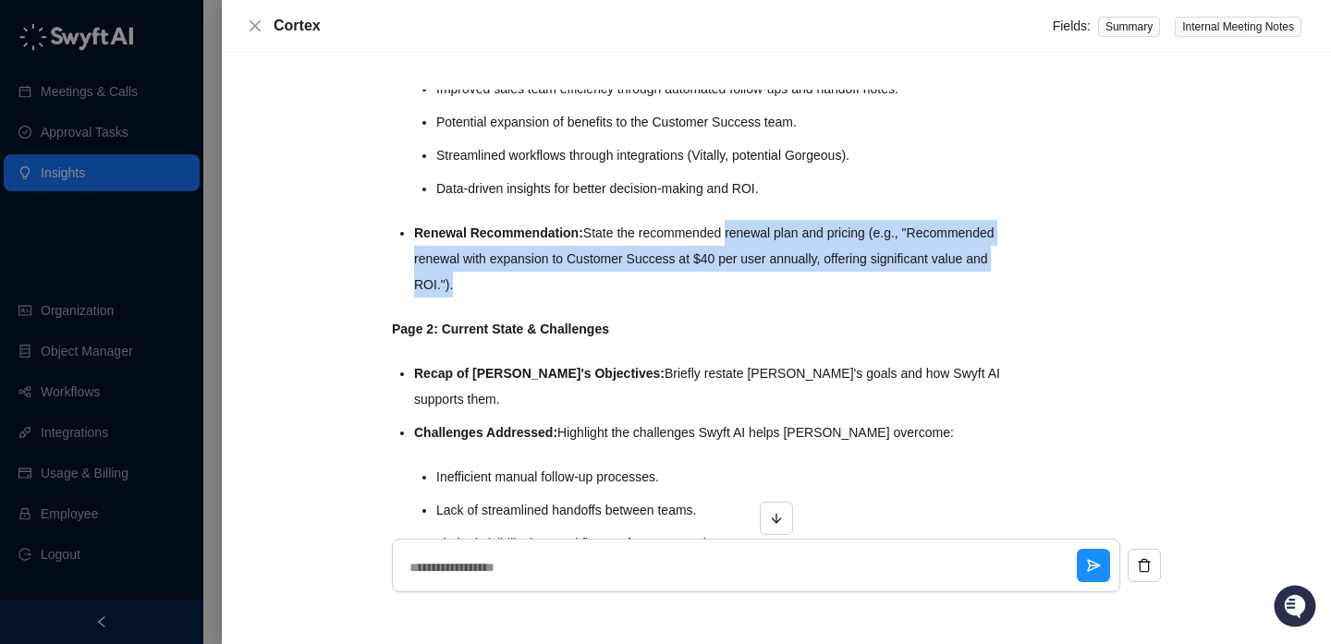
click at [734, 298] on li "Renewal Recommendation: State the recommended renewal plan and pricing (e.g., "…" at bounding box center [710, 259] width 593 height 78
click at [733, 298] on li "Renewal Recommendation: State the recommended renewal plan and pricing (e.g., "…" at bounding box center [710, 259] width 593 height 78
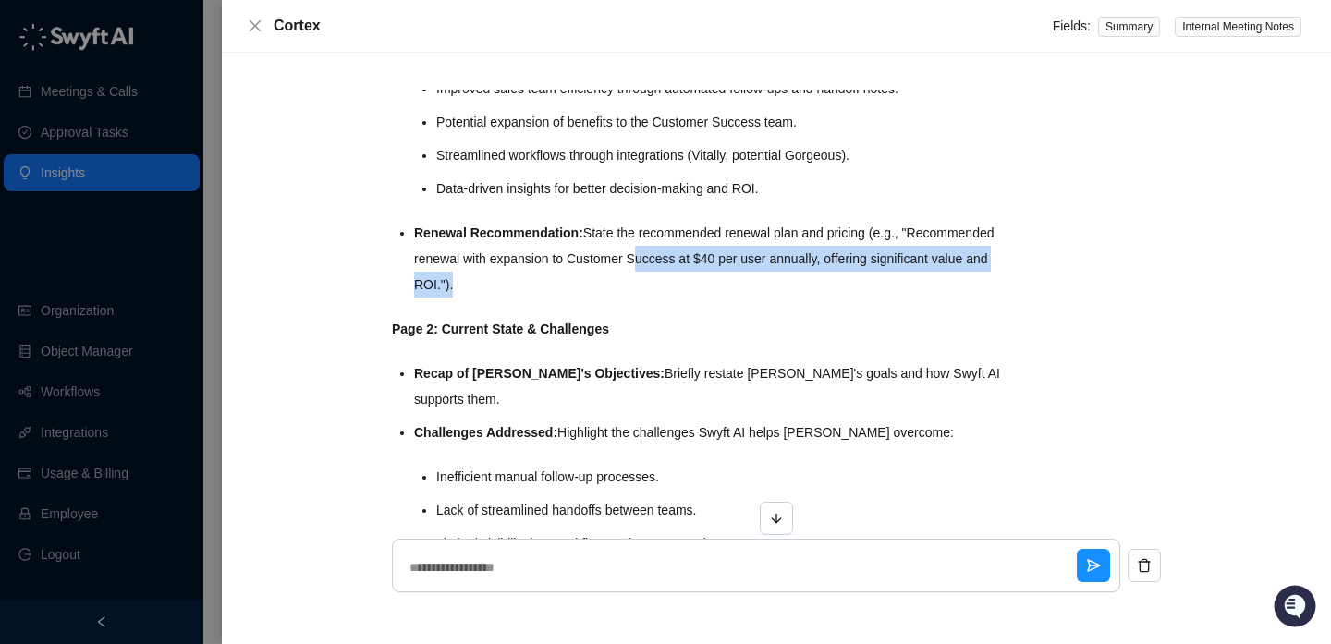
drag, startPoint x: 733, startPoint y: 318, endPoint x: 733, endPoint y: 262, distance: 56.4
click at [733, 262] on li "Renewal Recommendation: State the recommended renewal plan and pricing (e.g., "…" at bounding box center [710, 259] width 593 height 78
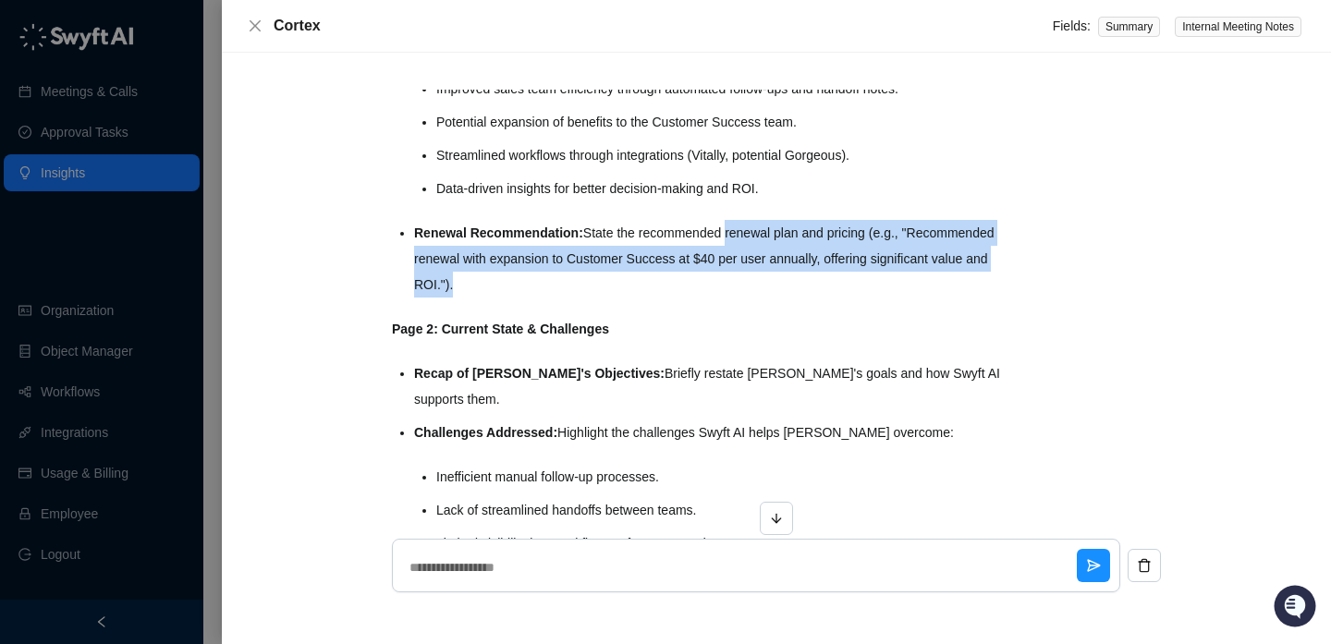
click at [733, 262] on li "Renewal Recommendation: State the recommended renewal plan and pricing (e.g., "…" at bounding box center [710, 259] width 593 height 78
drag, startPoint x: 733, startPoint y: 262, endPoint x: 733, endPoint y: 323, distance: 61.0
click at [733, 298] on li "Renewal Recommendation: State the recommended renewal plan and pricing (e.g., "…" at bounding box center [710, 259] width 593 height 78
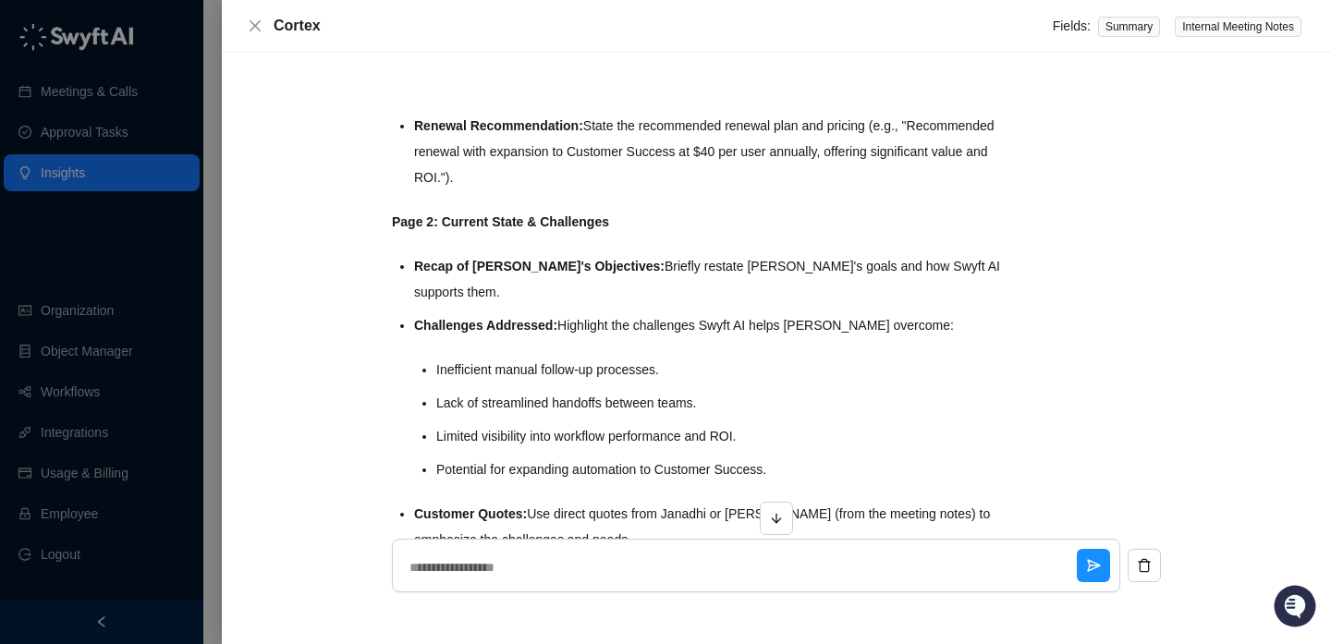
scroll to position [858, 0]
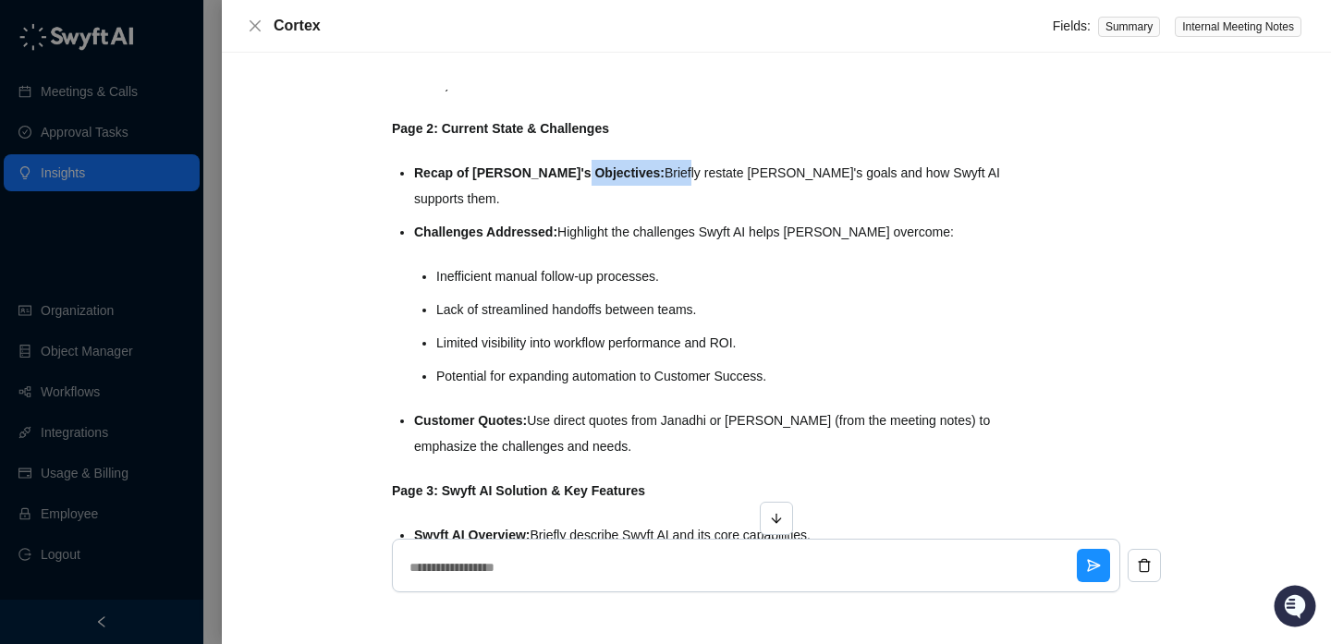
drag, startPoint x: 576, startPoint y: 198, endPoint x: 705, endPoint y: 223, distance: 131.8
click at [703, 223] on ul "Recap of Gorgias's Objectives: Briefly restate Gorgias's goals and how Swyft AI…" at bounding box center [710, 309] width 593 height 299
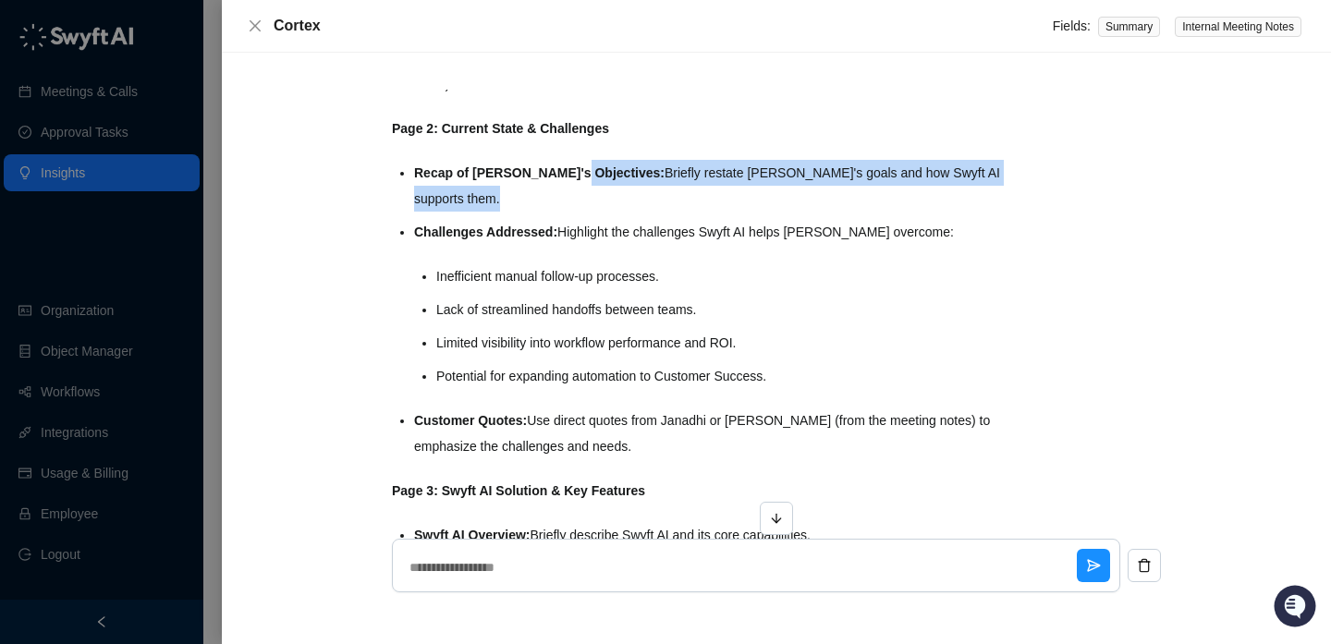
click at [705, 223] on li "Challenges Addressed: Highlight the challenges Swyft AI helps Gorgias overcome:…" at bounding box center [710, 304] width 593 height 170
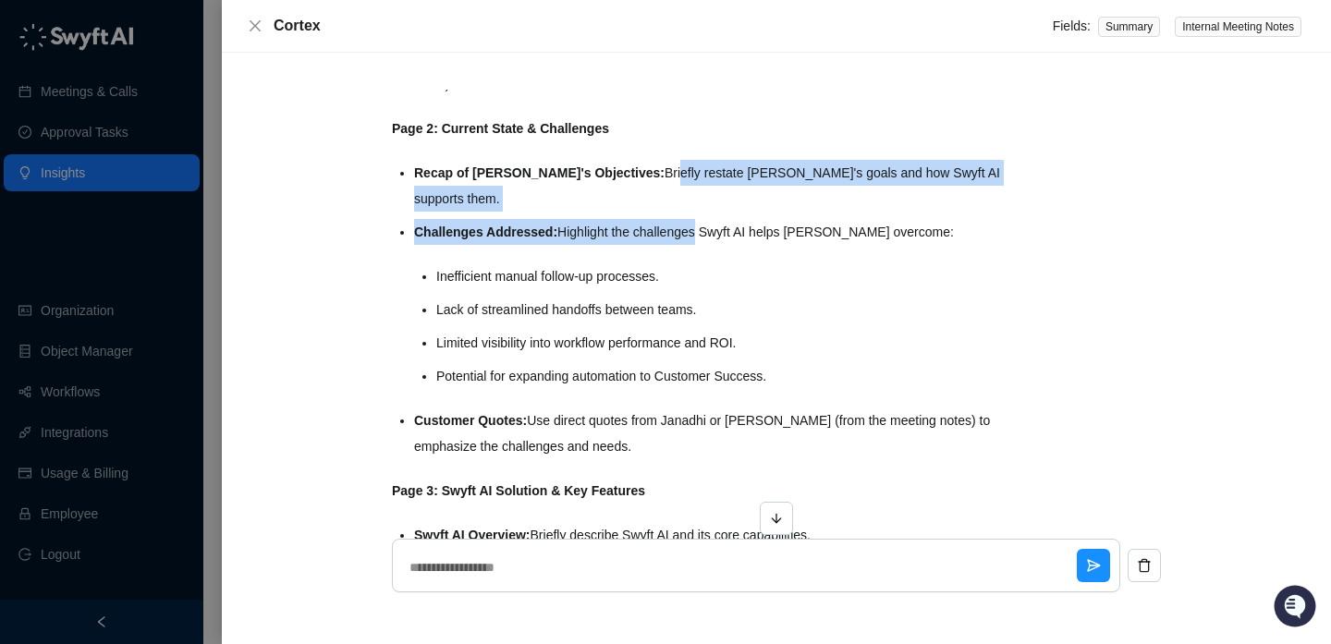
drag, startPoint x: 704, startPoint y: 236, endPoint x: 624, endPoint y: 208, distance: 85.0
click at [624, 208] on ul "Recap of Gorgias's Objectives: Briefly restate Gorgias's goals and how Swyft AI…" at bounding box center [710, 309] width 593 height 299
click at [624, 209] on li "Recap of Gorgias's Objectives: Briefly restate Gorgias's goals and how Swyft AI…" at bounding box center [710, 186] width 593 height 52
drag, startPoint x: 624, startPoint y: 209, endPoint x: 634, endPoint y: 228, distance: 21.9
click at [634, 228] on ul "Recap of Gorgias's Objectives: Briefly restate Gorgias's goals and how Swyft AI…" at bounding box center [710, 309] width 593 height 299
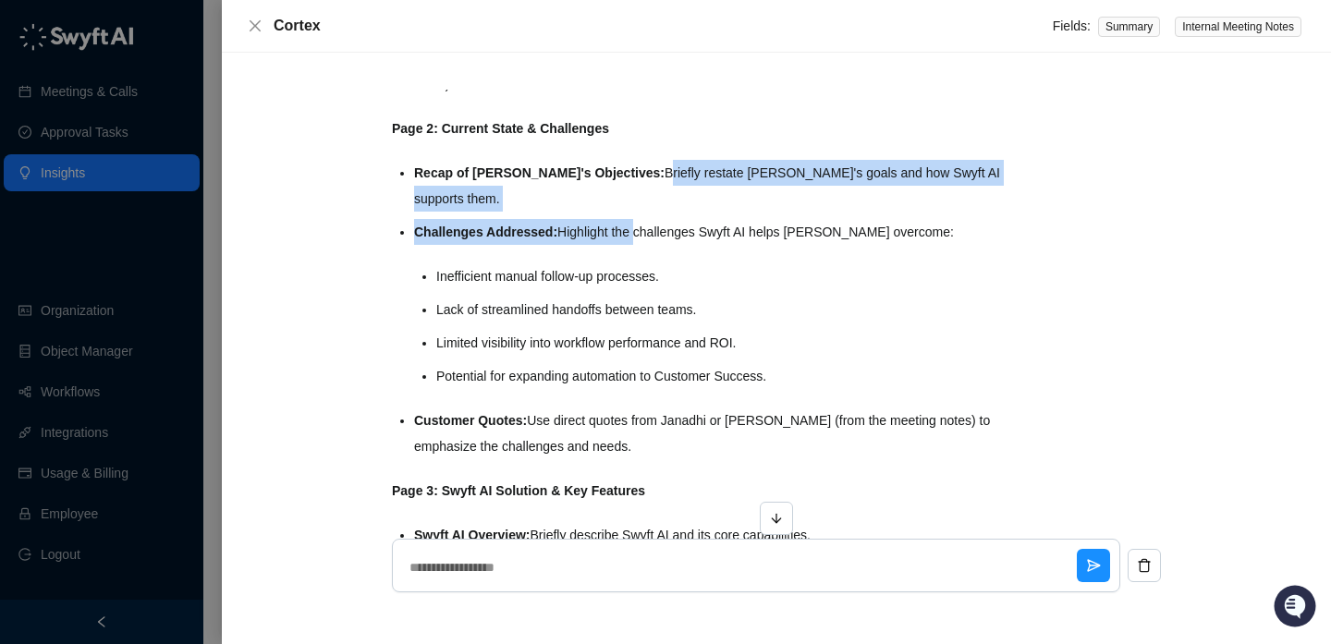
click at [634, 228] on li "Challenges Addressed: Highlight the challenges Swyft AI helps Gorgias overcome:…" at bounding box center [710, 304] width 593 height 170
drag, startPoint x: 634, startPoint y: 228, endPoint x: 621, endPoint y: 180, distance: 49.8
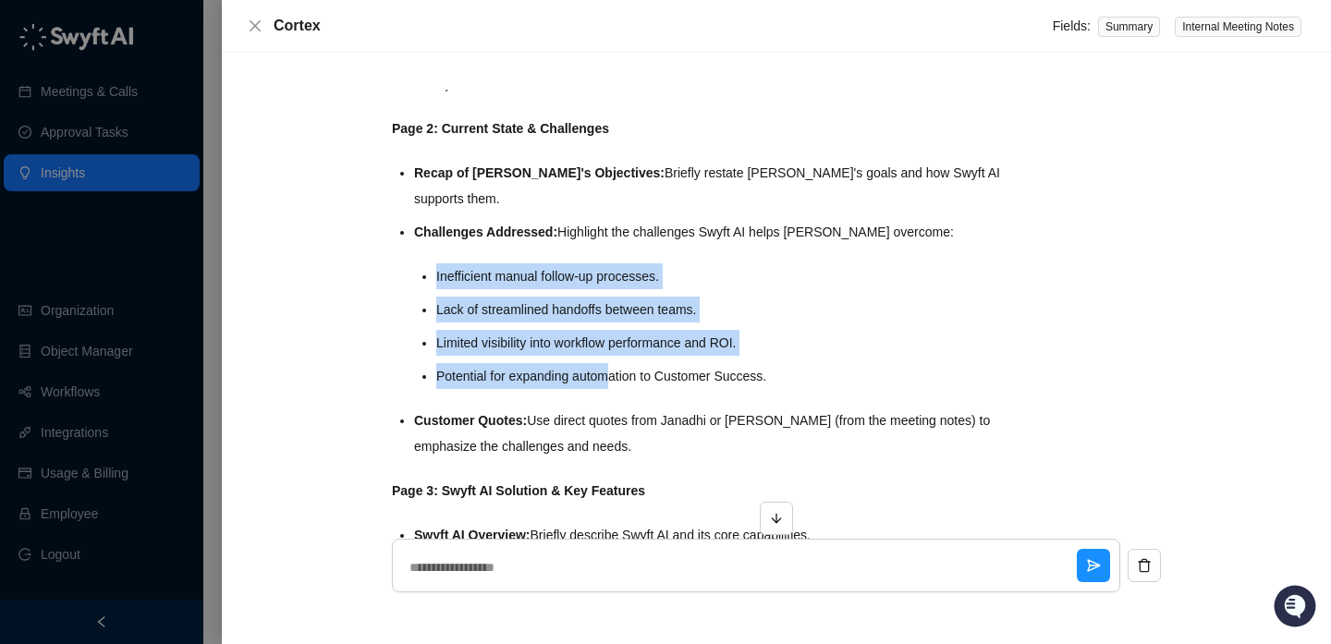
drag, startPoint x: 611, startPoint y: 373, endPoint x: 578, endPoint y: 244, distance: 133.4
click at [578, 244] on li "Challenges Addressed: Highlight the challenges Swyft AI helps Gorgias overcome:…" at bounding box center [710, 304] width 593 height 170
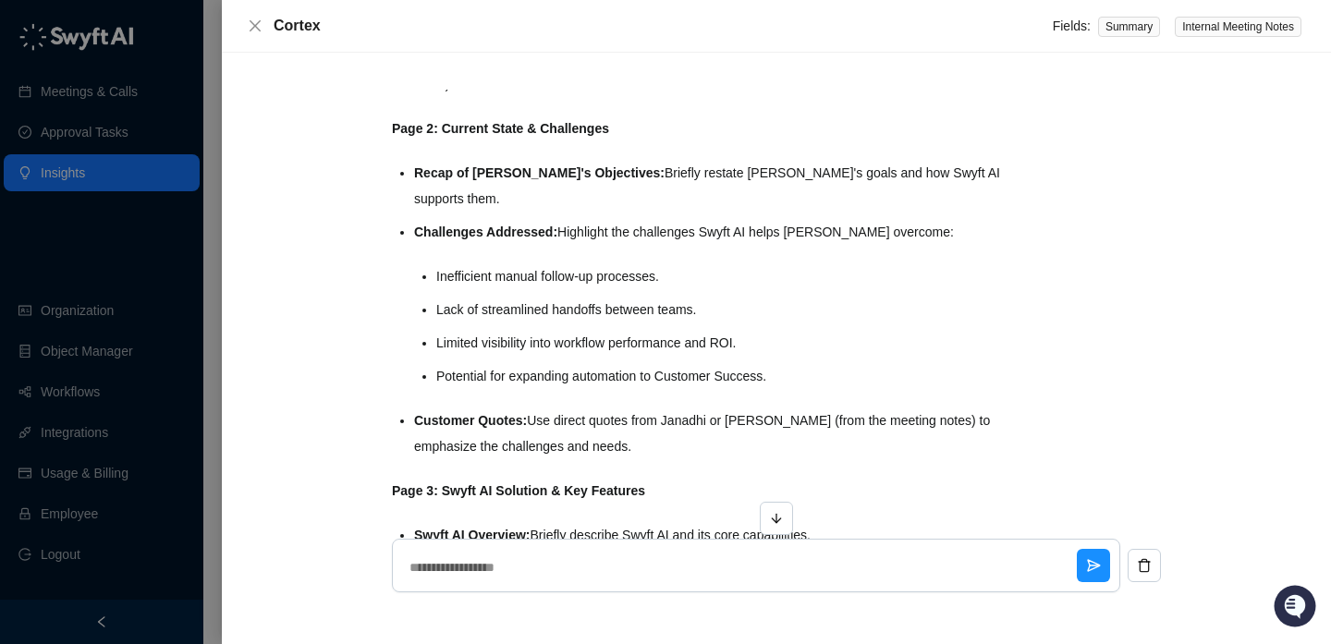
click at [578, 244] on li "Challenges Addressed: Highlight the challenges Swyft AI helps Gorgias overcome:…" at bounding box center [710, 304] width 593 height 170
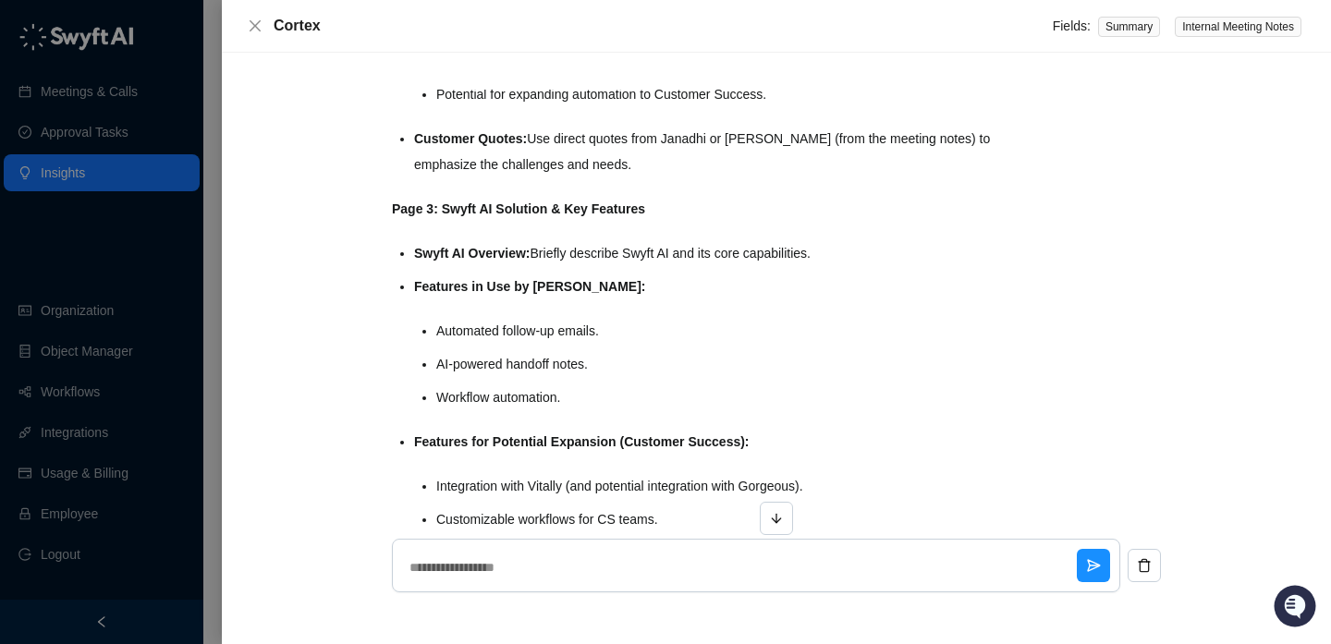
scroll to position [1146, 0]
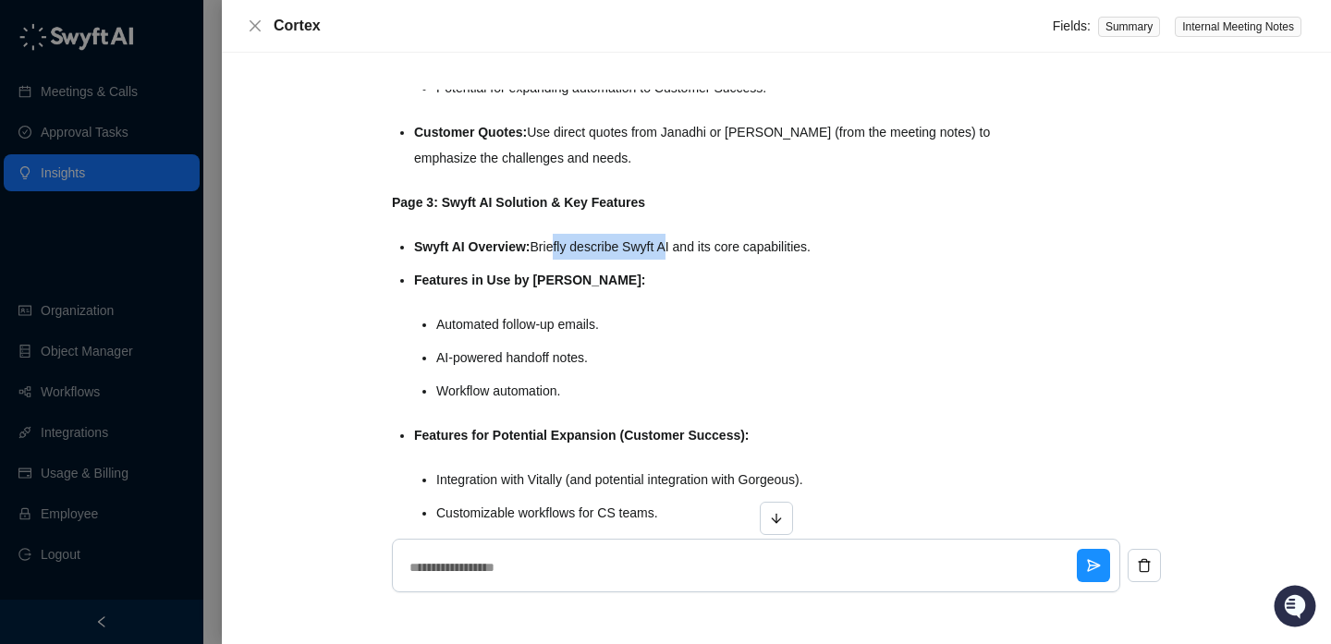
drag, startPoint x: 554, startPoint y: 237, endPoint x: 715, endPoint y: 245, distance: 161.9
click at [715, 245] on li "Swyft AI Overview: Briefly describe Swyft AI and its core capabilities." at bounding box center [710, 247] width 593 height 26
click at [717, 245] on li "Swyft AI Overview: Briefly describe Swyft AI and its core capabilities." at bounding box center [710, 247] width 593 height 26
drag, startPoint x: 717, startPoint y: 245, endPoint x: 510, endPoint y: 245, distance: 207.0
click at [510, 245] on li "Swyft AI Overview: Briefly describe Swyft AI and its core capabilities." at bounding box center [710, 247] width 593 height 26
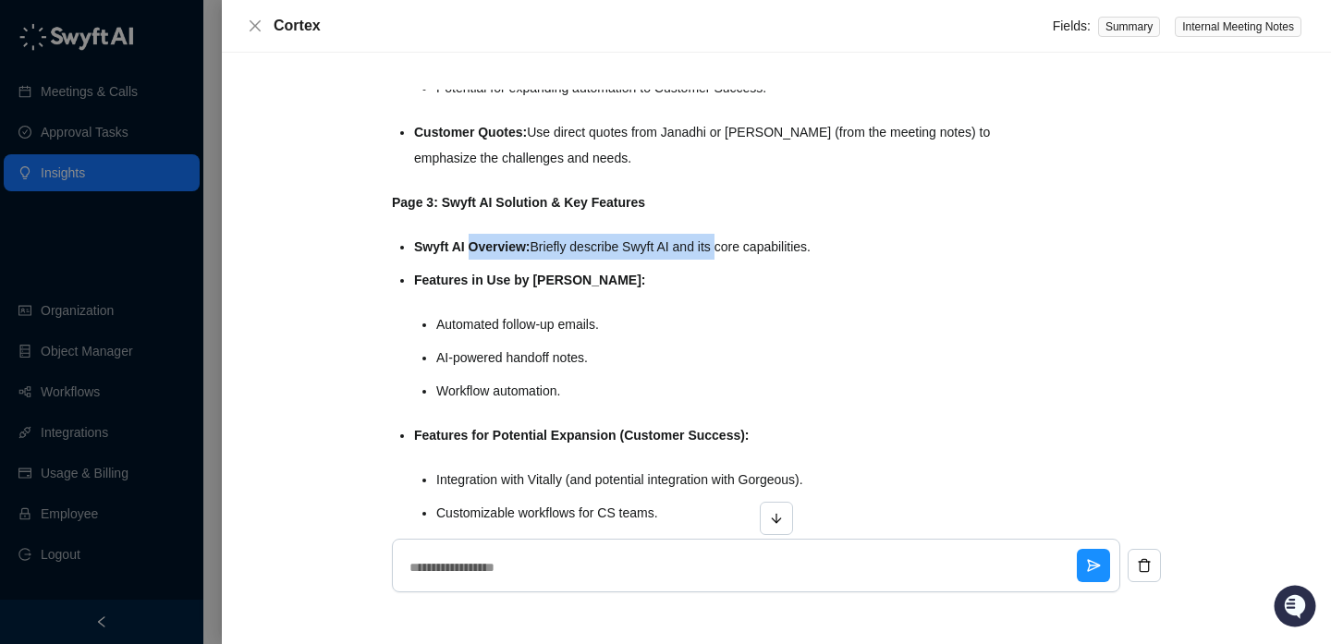
click at [510, 245] on strong "Swyft AI Overview:" at bounding box center [472, 246] width 116 height 15
drag, startPoint x: 510, startPoint y: 245, endPoint x: 644, endPoint y: 245, distance: 134.0
click at [644, 245] on li "Swyft AI Overview: Briefly describe Swyft AI and its core capabilities." at bounding box center [710, 247] width 593 height 26
drag, startPoint x: 644, startPoint y: 245, endPoint x: 490, endPoint y: 245, distance: 154.3
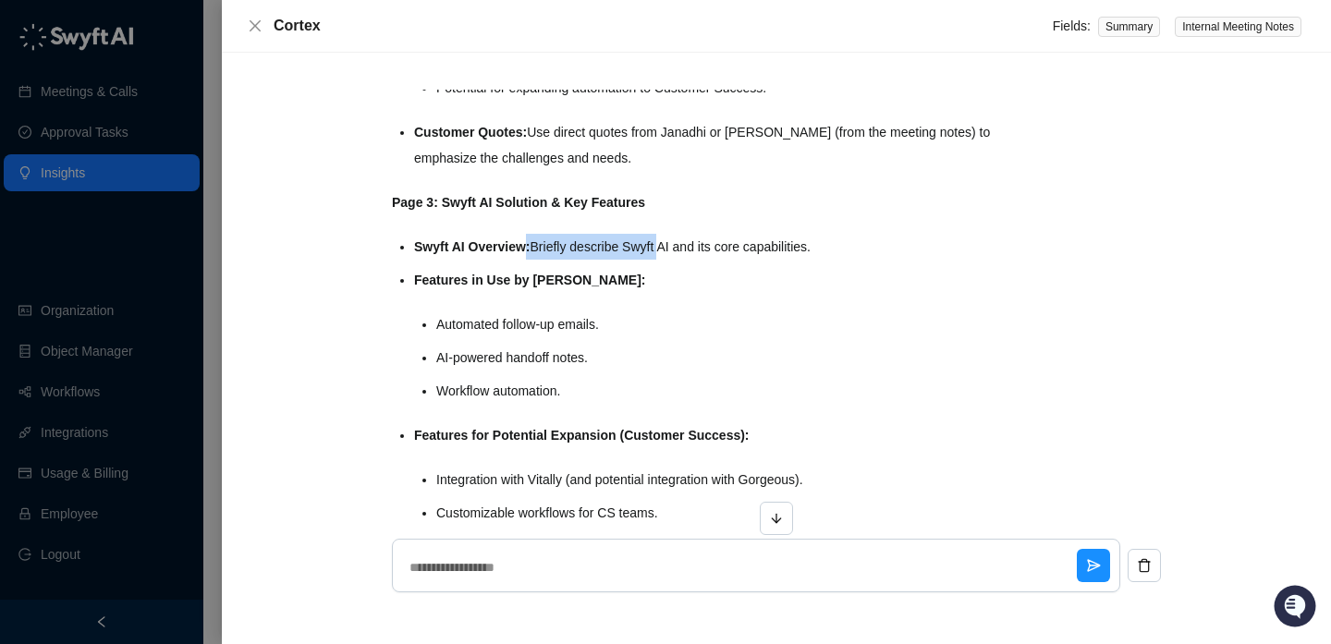
click at [491, 245] on li "Swyft AI Overview: Briefly describe Swyft AI and its core capabilities." at bounding box center [710, 247] width 593 height 26
click at [490, 245] on strong "Swyft AI Overview:" at bounding box center [472, 246] width 116 height 15
drag, startPoint x: 560, startPoint y: 245, endPoint x: 674, endPoint y: 245, distance: 113.7
click at [674, 245] on li "Swyft AI Overview: Briefly describe Swyft AI and its core capabilities." at bounding box center [710, 247] width 593 height 26
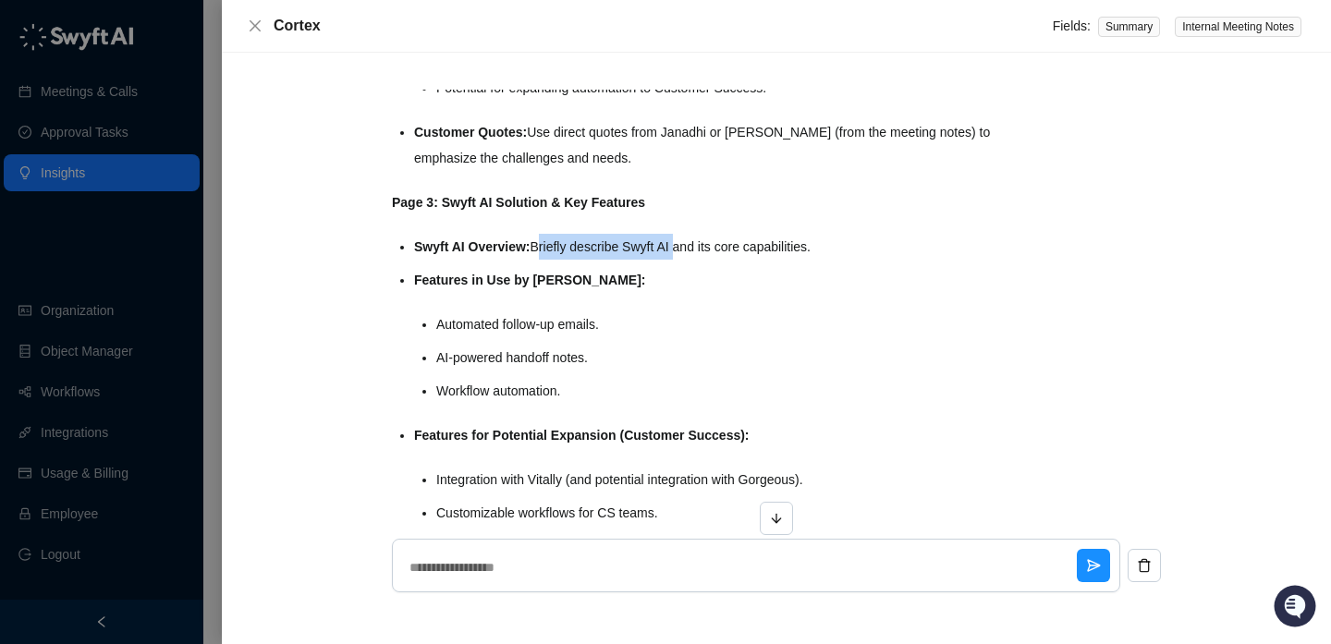
drag, startPoint x: 674, startPoint y: 245, endPoint x: 528, endPoint y: 245, distance: 146.0
click at [529, 245] on li "Swyft AI Overview: Briefly describe Swyft AI and its core capabilities." at bounding box center [710, 247] width 593 height 26
click at [528, 245] on strong "Swyft AI Overview:" at bounding box center [472, 246] width 116 height 15
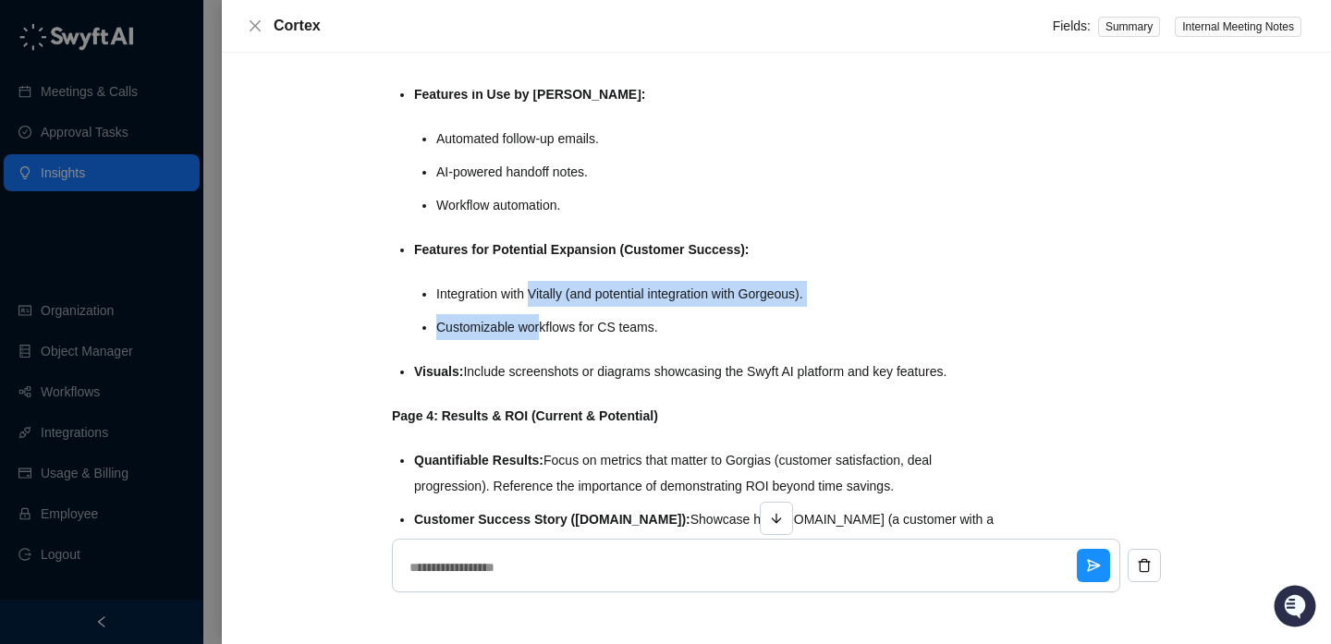
drag, startPoint x: 533, startPoint y: 286, endPoint x: 543, endPoint y: 342, distance: 57.3
click at [543, 342] on ul "Swyft AI Overview: Briefly describe Swyft AI and its core capabilities. Feature…" at bounding box center [710, 216] width 593 height 336
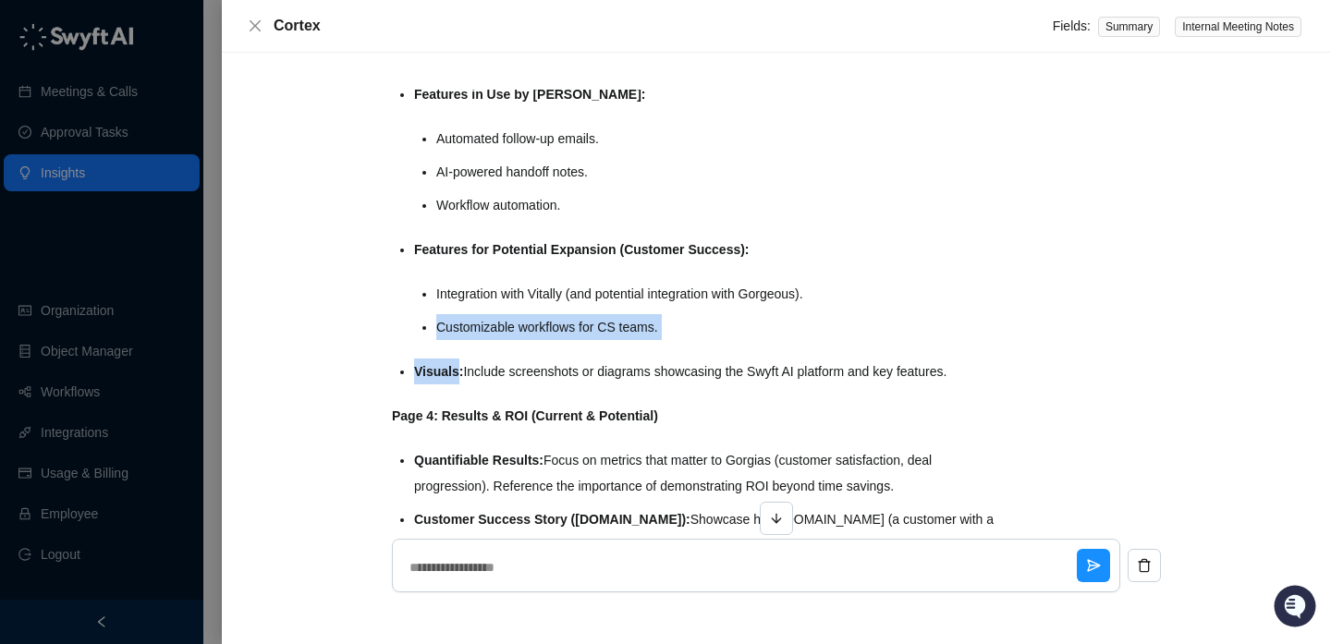
drag, startPoint x: 543, startPoint y: 342, endPoint x: 543, endPoint y: 301, distance: 40.7
click at [543, 301] on ul "Swyft AI Overview: Briefly describe Swyft AI and its core capabilities. Feature…" at bounding box center [710, 216] width 593 height 336
click at [543, 301] on li "Integration with Vitally (and potential integration with Gorgeous)." at bounding box center [721, 294] width 571 height 26
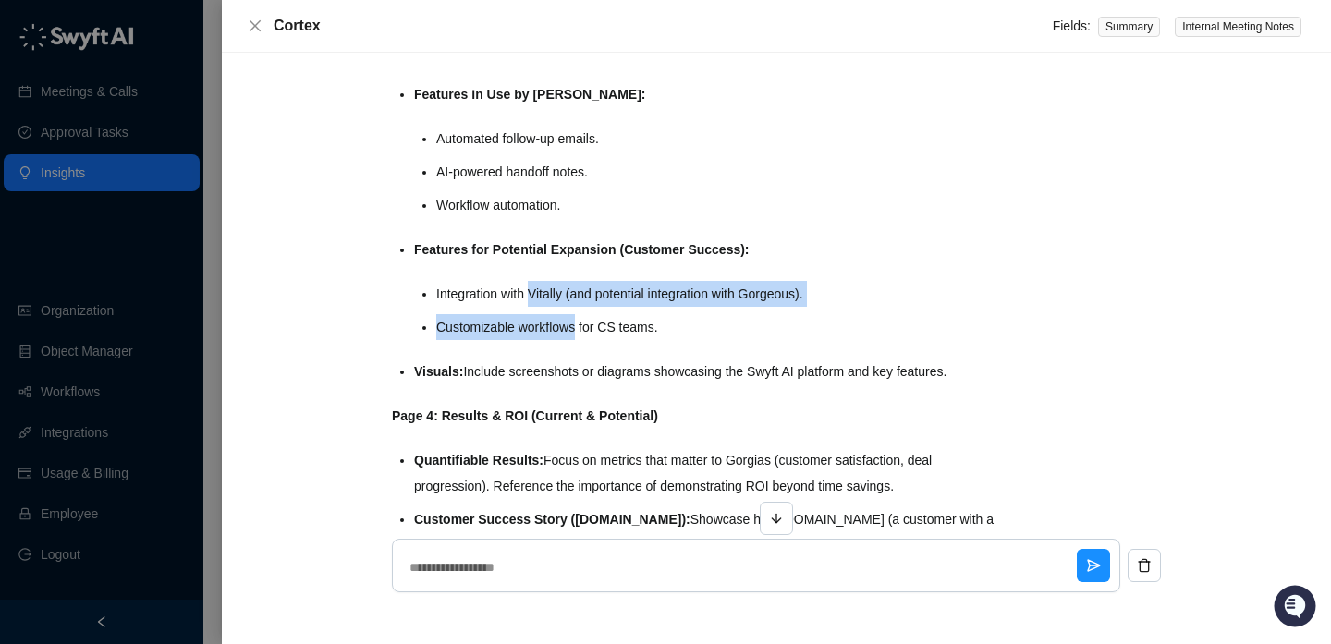
drag, startPoint x: 543, startPoint y: 301, endPoint x: 543, endPoint y: 327, distance: 25.9
click at [543, 327] on ul "Integration with Vitally (and potential integration with Gorgeous). Customizabl…" at bounding box center [721, 310] width 571 height 59
click at [543, 327] on li "Customizable workflows for CS teams." at bounding box center [721, 327] width 571 height 26
drag, startPoint x: 543, startPoint y: 327, endPoint x: 543, endPoint y: 293, distance: 34.2
click at [543, 293] on ul "Integration with Vitally (and potential integration with Gorgeous). Customizabl…" at bounding box center [721, 310] width 571 height 59
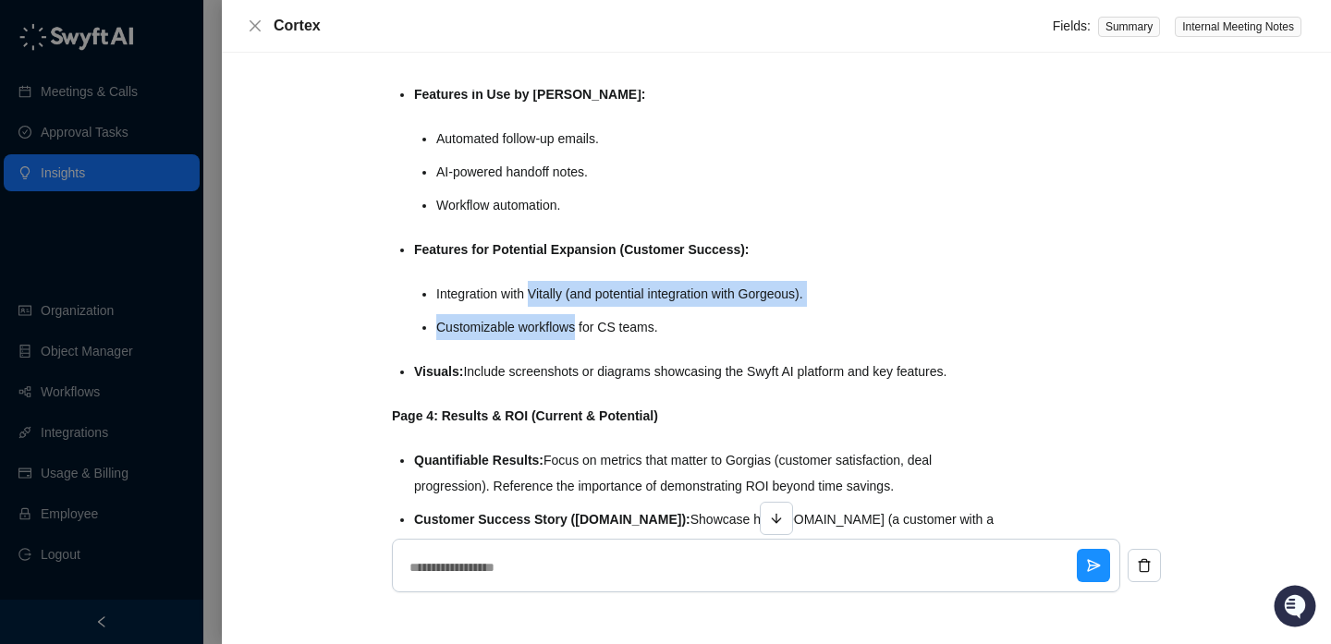
click at [543, 293] on li "Integration with Vitally (and potential integration with Gorgeous)." at bounding box center [721, 294] width 571 height 26
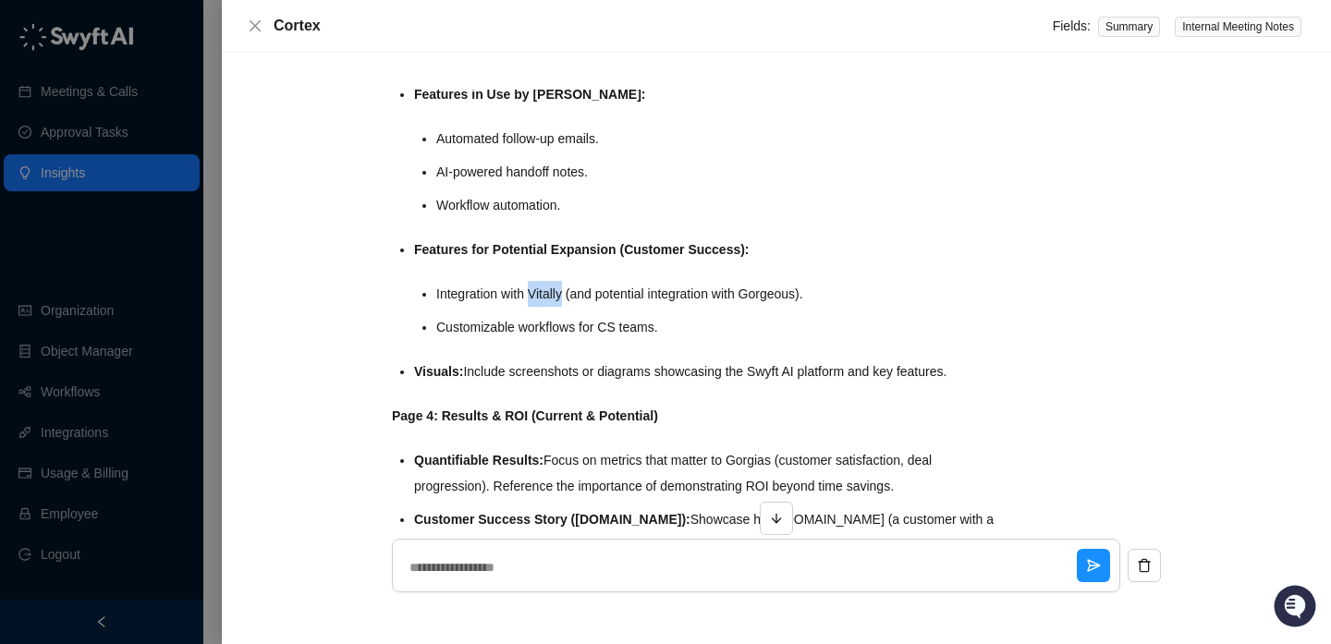
drag, startPoint x: 543, startPoint y: 293, endPoint x: 543, endPoint y: 326, distance: 33.3
click at [543, 326] on ul "Integration with Vitally (and potential integration with Gorgeous). Customizabl…" at bounding box center [721, 310] width 571 height 59
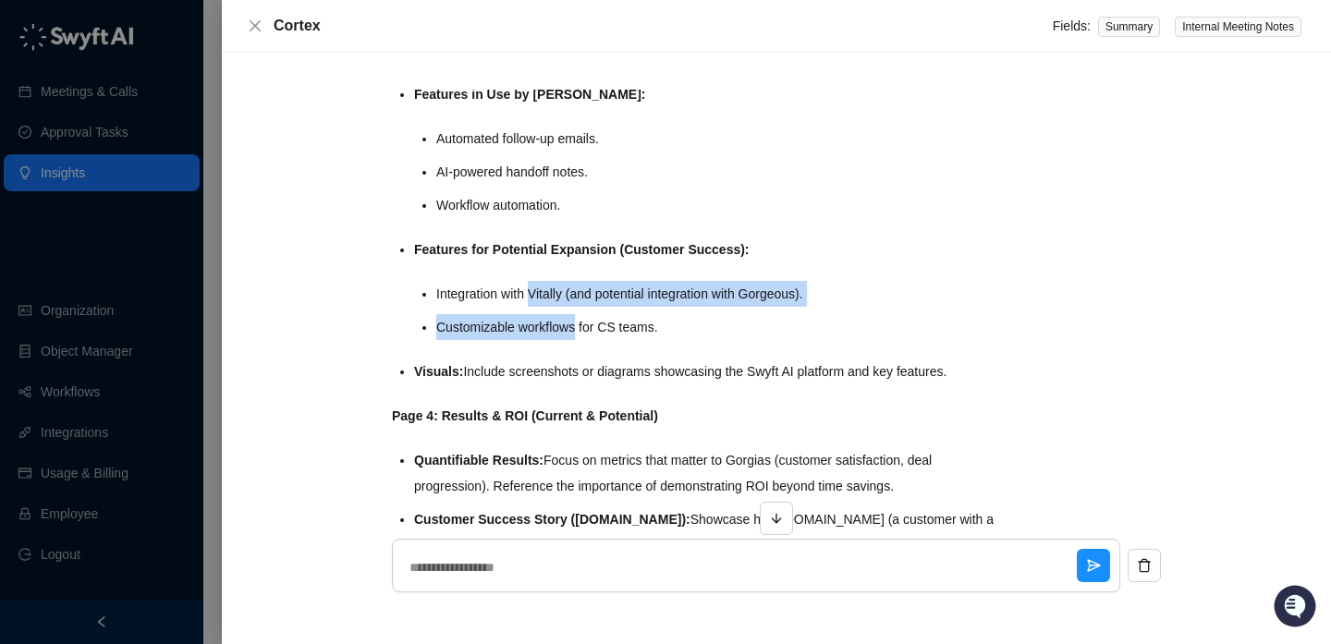
click at [543, 326] on li "Customizable workflows for CS teams." at bounding box center [721, 327] width 571 height 26
drag, startPoint x: 543, startPoint y: 326, endPoint x: 543, endPoint y: 298, distance: 27.7
click at [543, 299] on ul "Integration with Vitally (and potential integration with Gorgeous). Customizabl…" at bounding box center [721, 310] width 571 height 59
click at [543, 298] on li "Integration with Vitally (and potential integration with Gorgeous)." at bounding box center [721, 294] width 571 height 26
drag, startPoint x: 543, startPoint y: 298, endPoint x: 543, endPoint y: 338, distance: 39.7
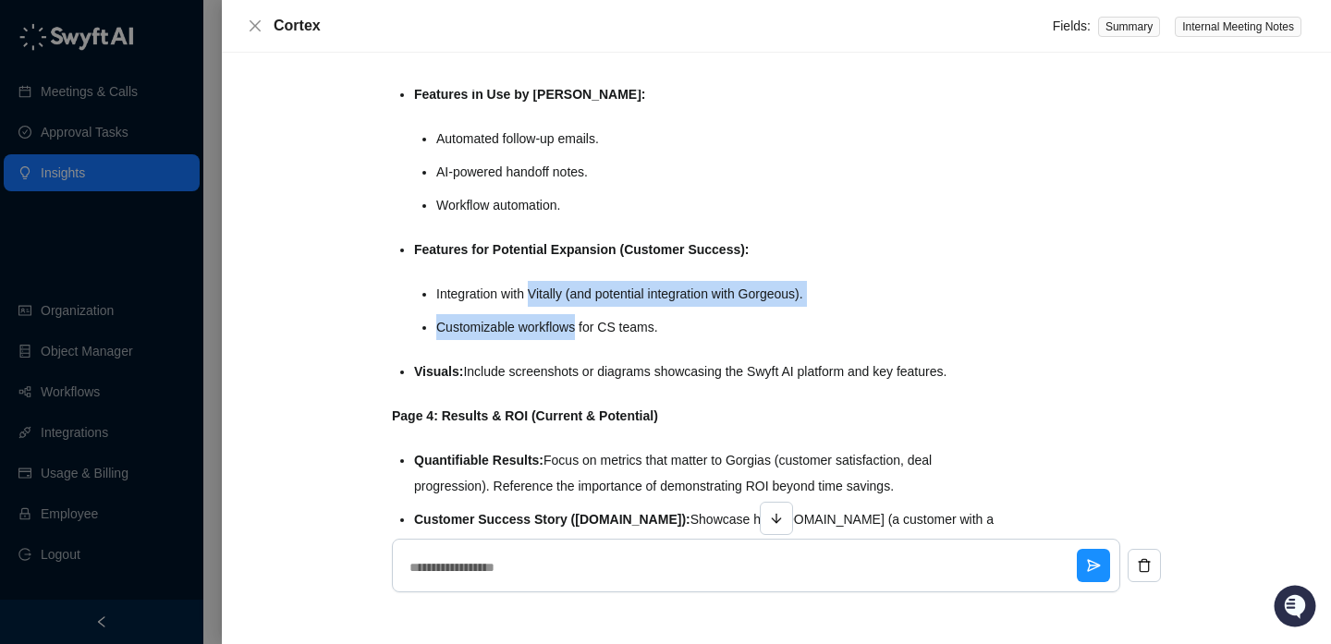
click at [543, 338] on ul "Integration with Vitally (and potential integration with Gorgeous). Customizabl…" at bounding box center [721, 310] width 571 height 59
click at [543, 338] on li "Customizable workflows for CS teams." at bounding box center [721, 327] width 571 height 26
drag
click at [543, 289] on ul "Integration with Vitally (and potential integration with Gorgeous). Customizabl…" at bounding box center [721, 310] width 571 height 59
click at [543, 288] on li "Integration with Vitally (and potential integration with Gorgeous)." at bounding box center [721, 294] width 571 height 26
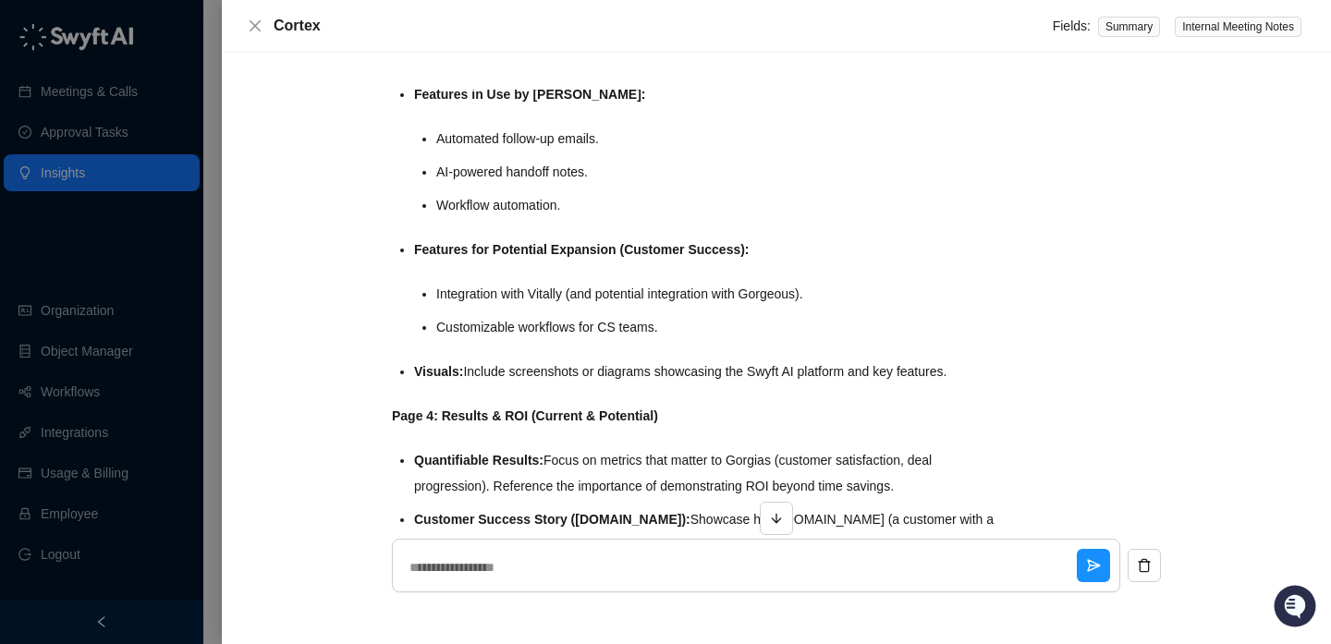
scroll to position [1481, 0]
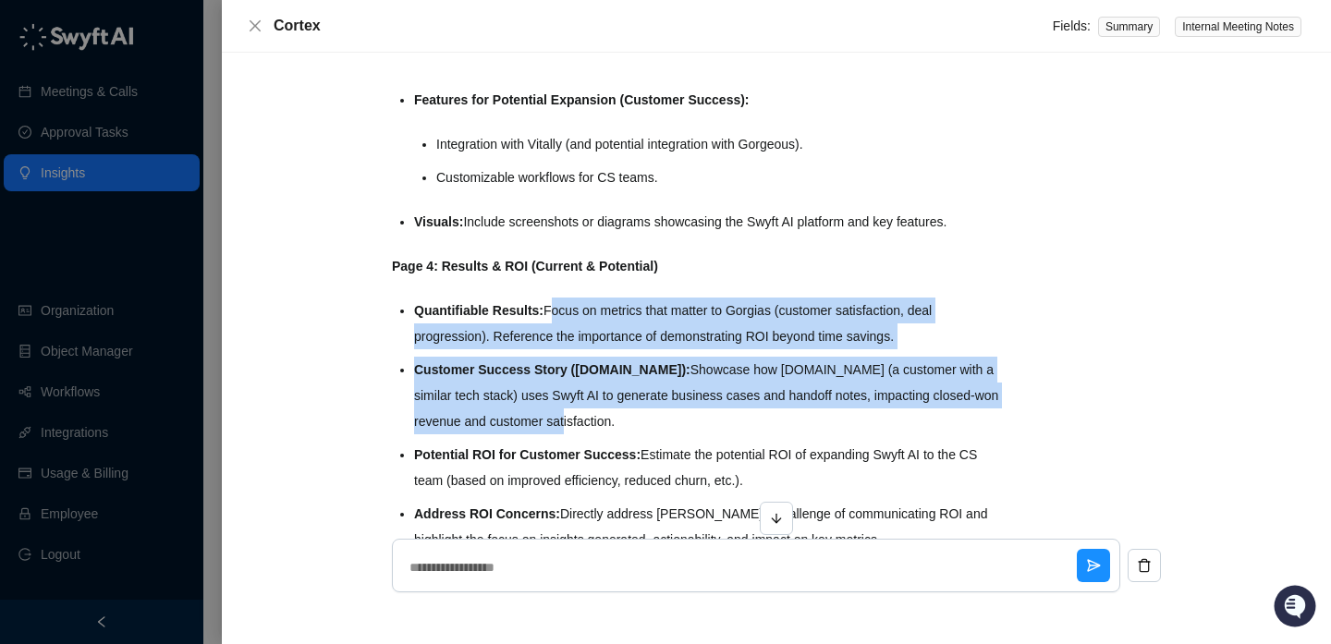
click at [576, 431] on ul "Quantifiable Results: Focus on metrics that matter to Gorgias (customer satisfa…" at bounding box center [710, 425] width 593 height 255
click at [576, 432] on li "Customer Success Story (Virtuous.org): Showcase how Virtuous.org (a customer wi…" at bounding box center [710, 396] width 593 height 78
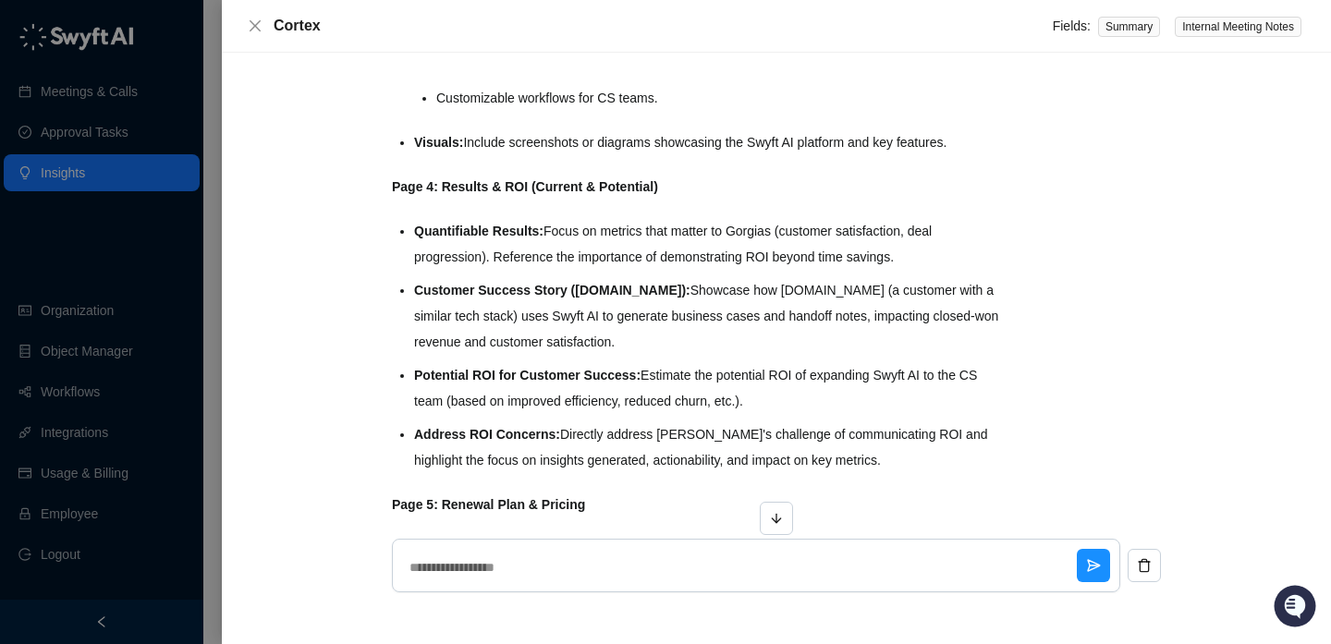
scroll to position [1613, 0]
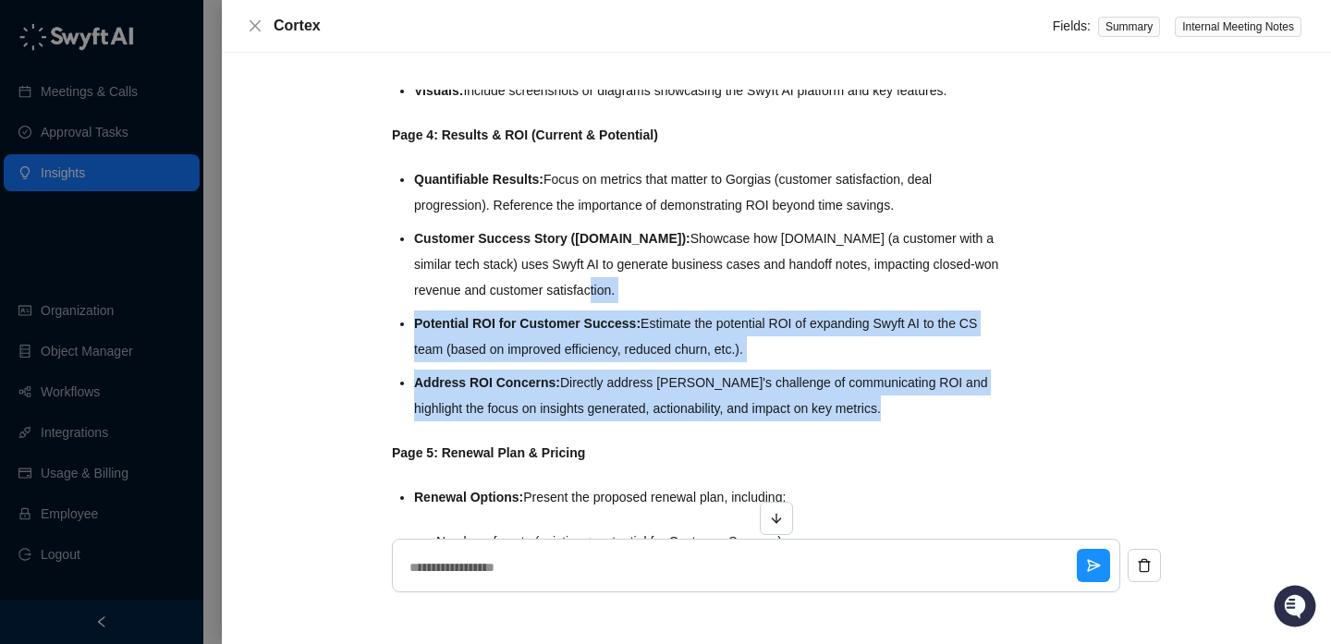
click at [593, 284] on li "Customer Success Story (Virtuous.org): Showcase how Virtuous.org (a customer wi…" at bounding box center [710, 264] width 593 height 78
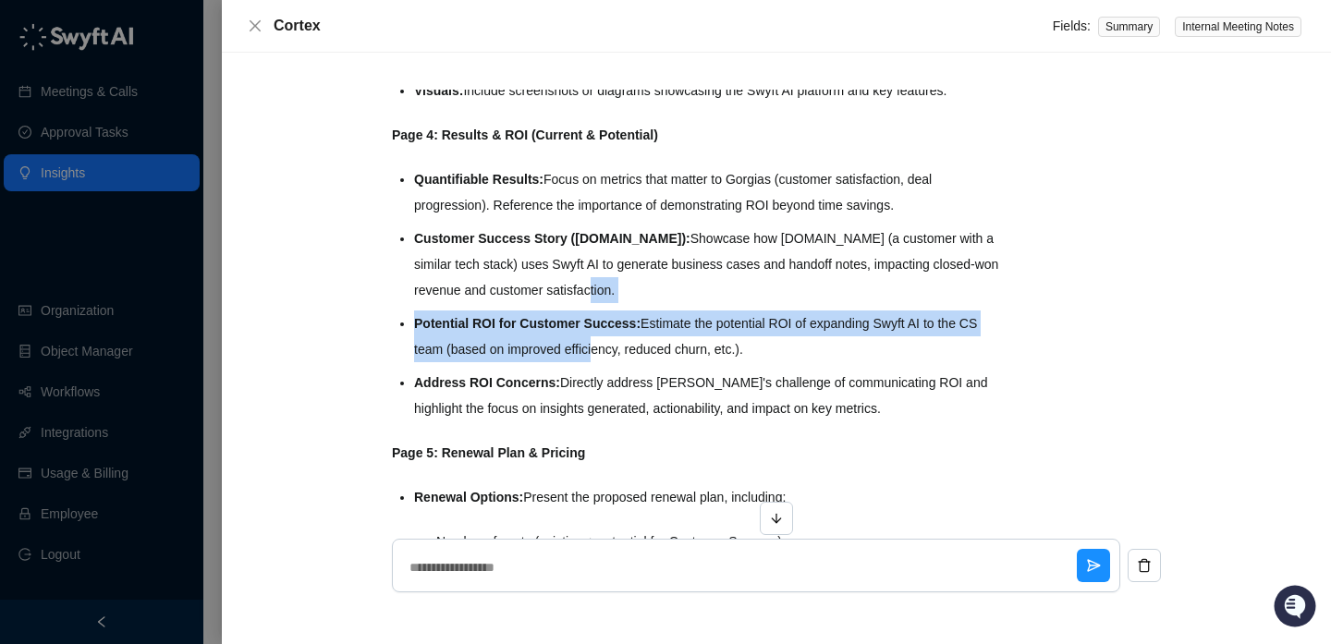
click at [593, 356] on ul "Quantifiable Results: Focus on metrics that matter to Gorgias (customer satisfa…" at bounding box center [710, 293] width 593 height 255
click at [593, 359] on li "Potential ROI for Customer Success: Estimate the potential ROI of expanding Swy…" at bounding box center [710, 337] width 593 height 52
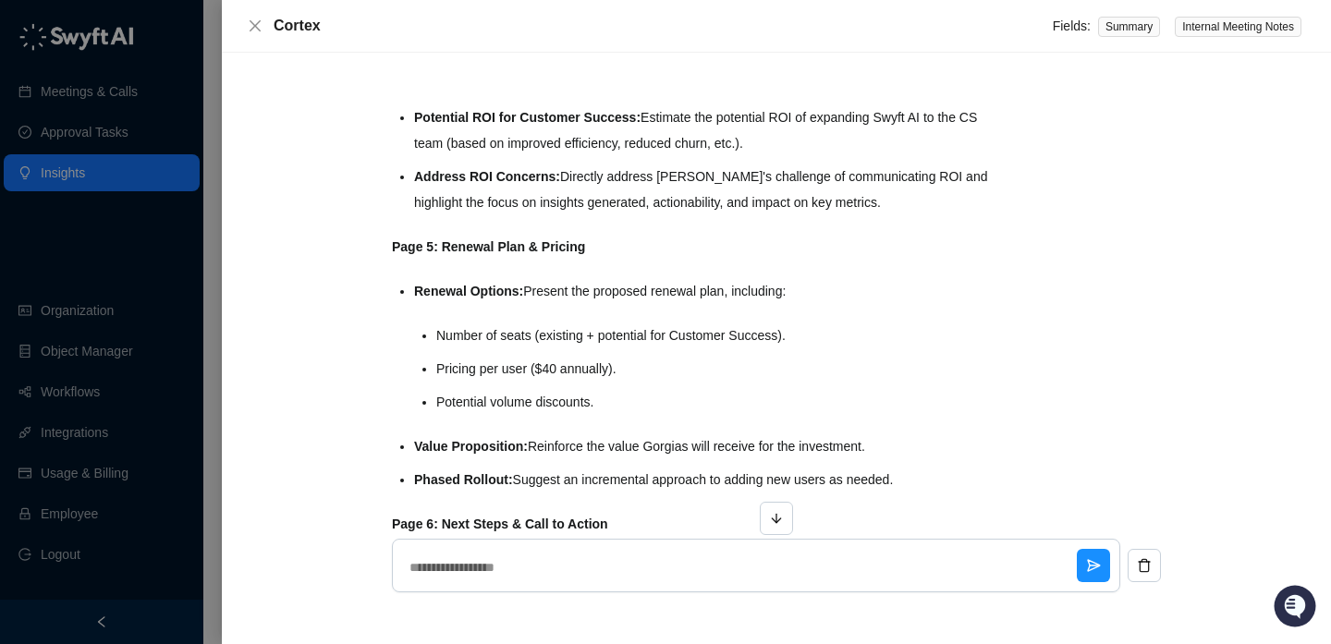
scroll to position [1821, 0]
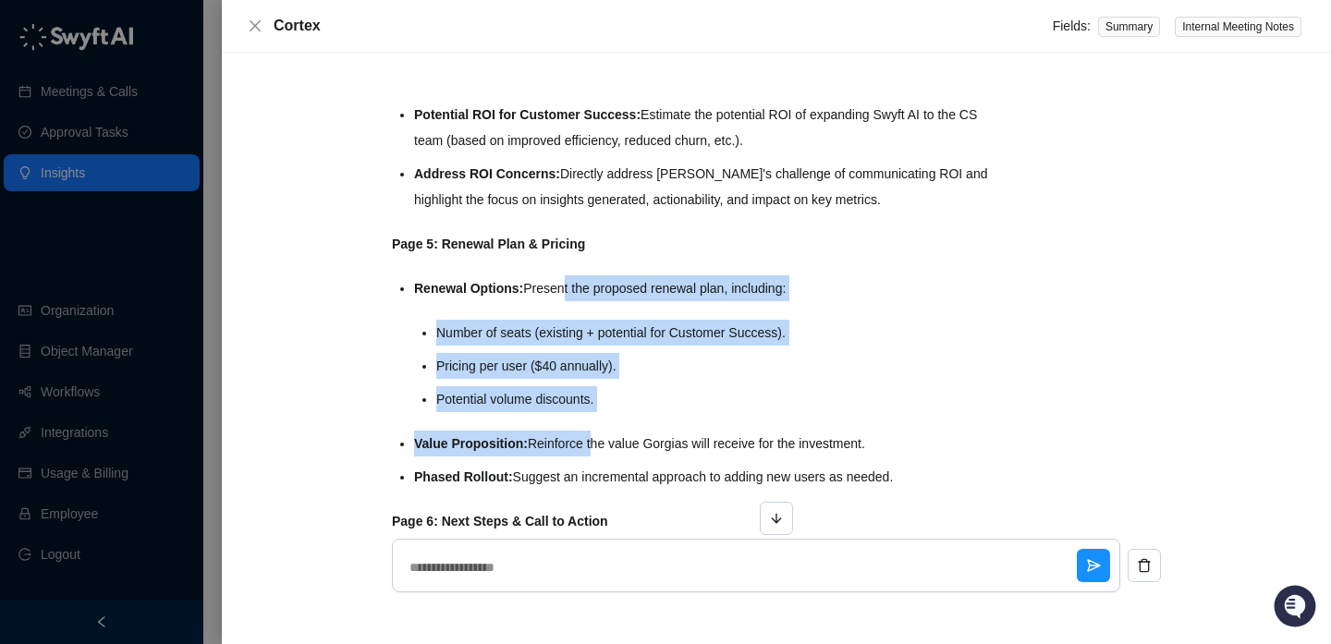
click at [591, 440] on ul "Renewal Options: Present the proposed renewal plan, including: Number of seats …" at bounding box center [710, 382] width 593 height 214
click at [591, 440] on li "Value Proposition: Reinforce the value Gorgias will receive for the investment." at bounding box center [710, 444] width 593 height 26
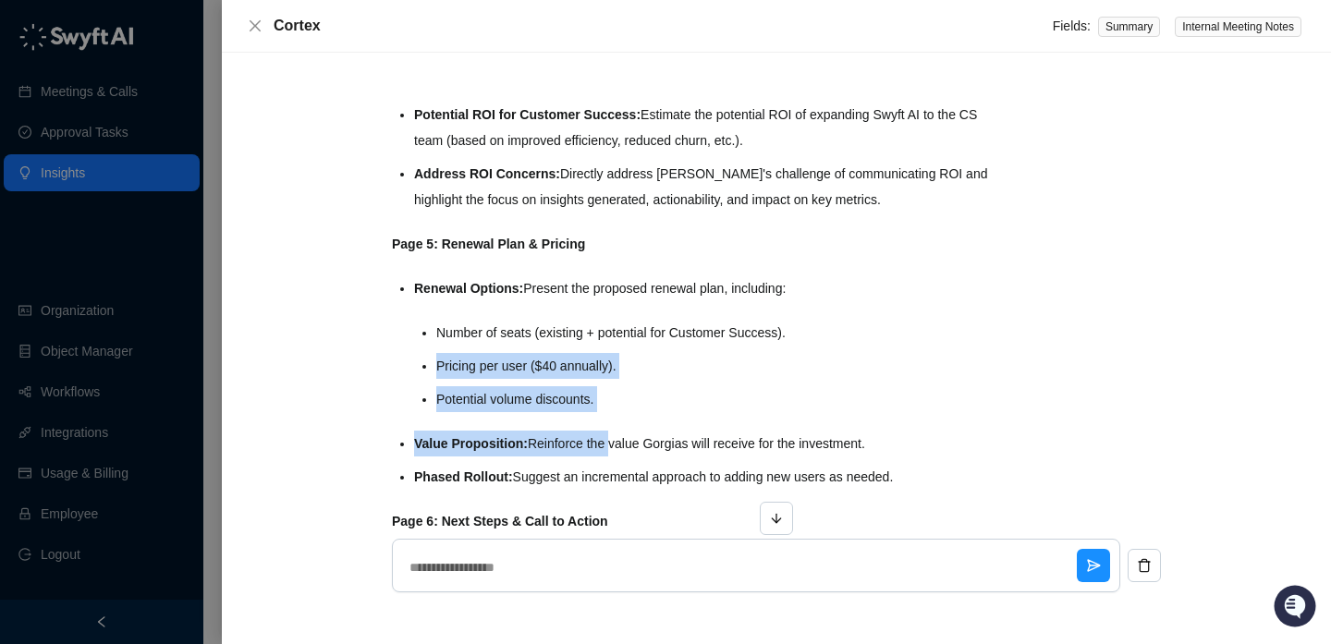
click at [568, 346] on ul "Renewal Options: Present the proposed renewal plan, including: Number of seats …" at bounding box center [710, 382] width 593 height 214
click at [568, 346] on ul "Number of seats (existing + potential for Customer Success). Pricing per user (…" at bounding box center [721, 366] width 571 height 92
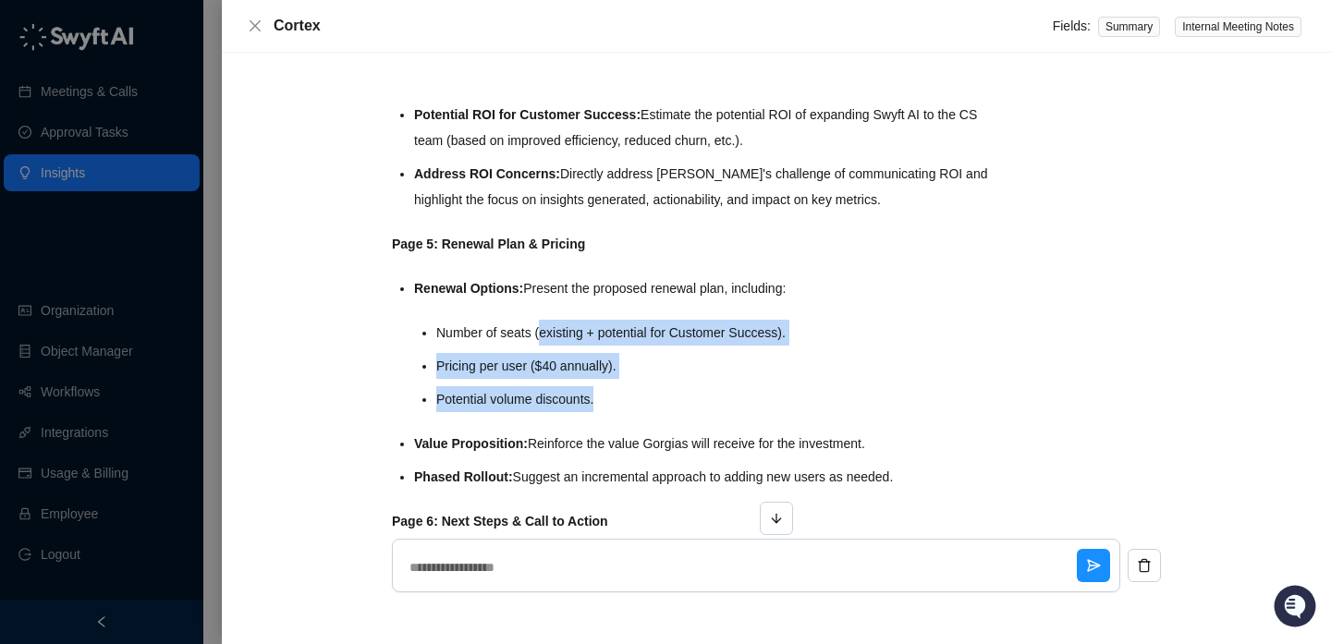
click at [662, 414] on ul "Renewal Options: Present the proposed renewal plan, including: Number of seats …" at bounding box center [710, 382] width 593 height 214
click at [585, 331] on ul "Renewal Options: Present the proposed renewal plan, including: Number of seats …" at bounding box center [710, 382] width 593 height 214
click at [585, 332] on li "Number of seats (existing + potential for Customer Success)." at bounding box center [721, 333] width 571 height 26
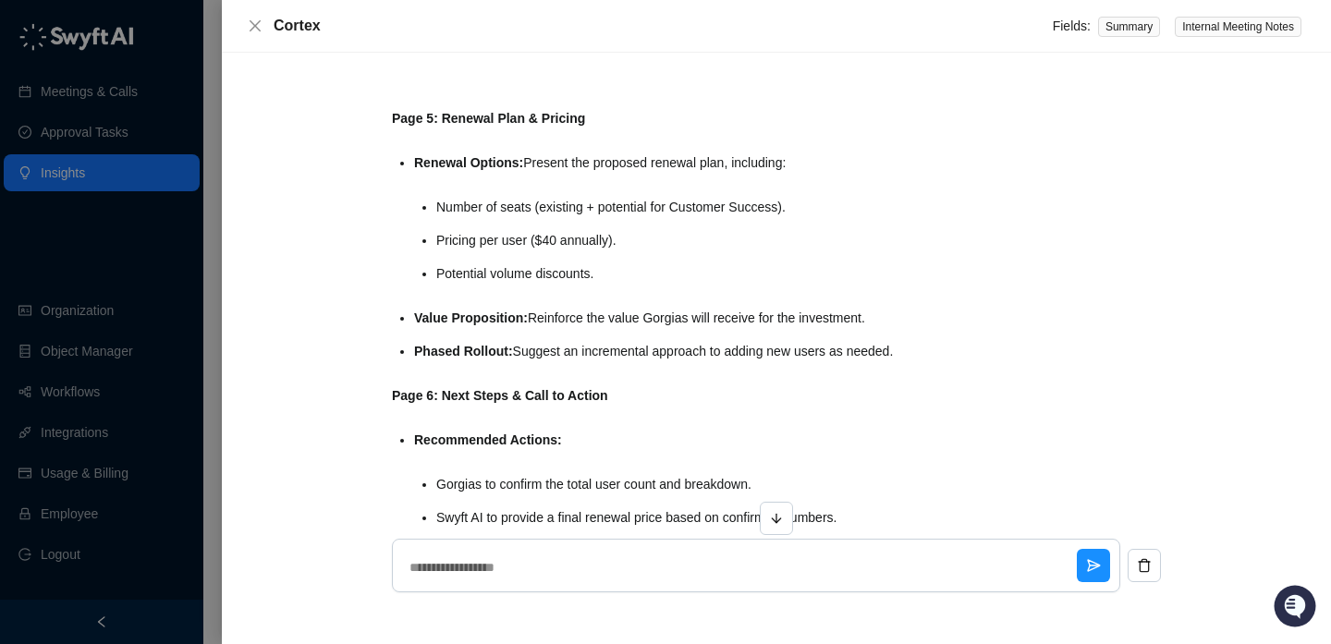
scroll to position [1974, 0]
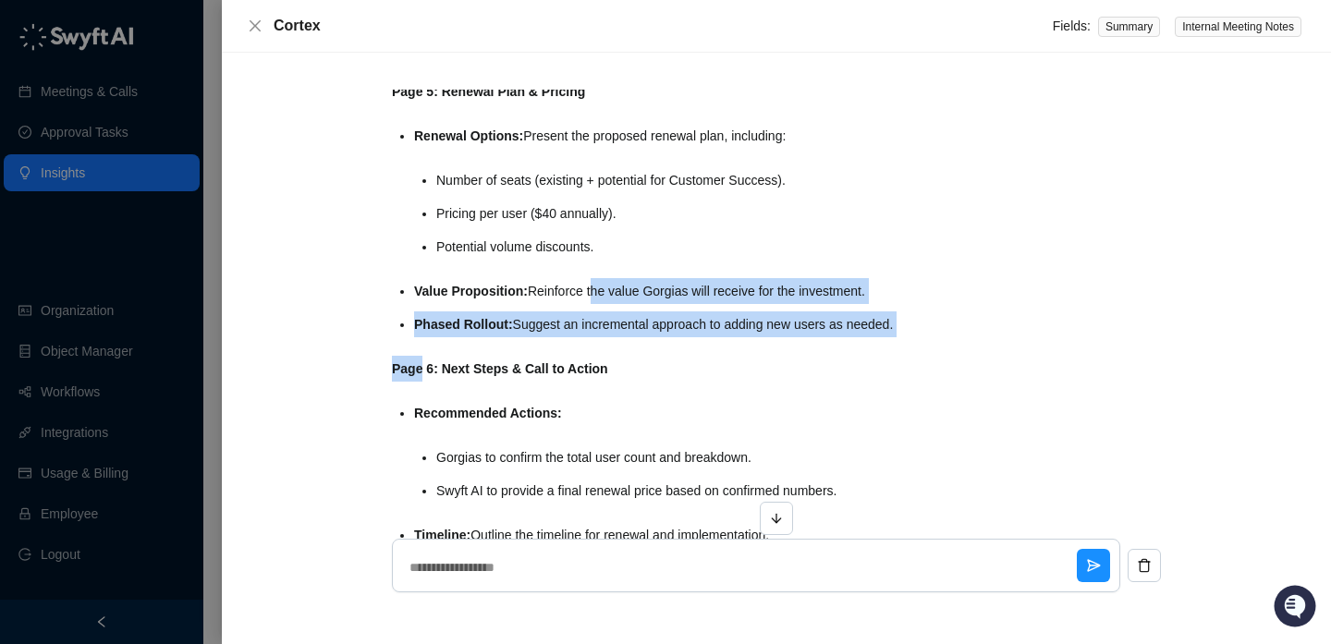
click at [604, 278] on li "Value Proposition: Reinforce the value Gorgias will receive for the investment." at bounding box center [710, 291] width 593 height 26
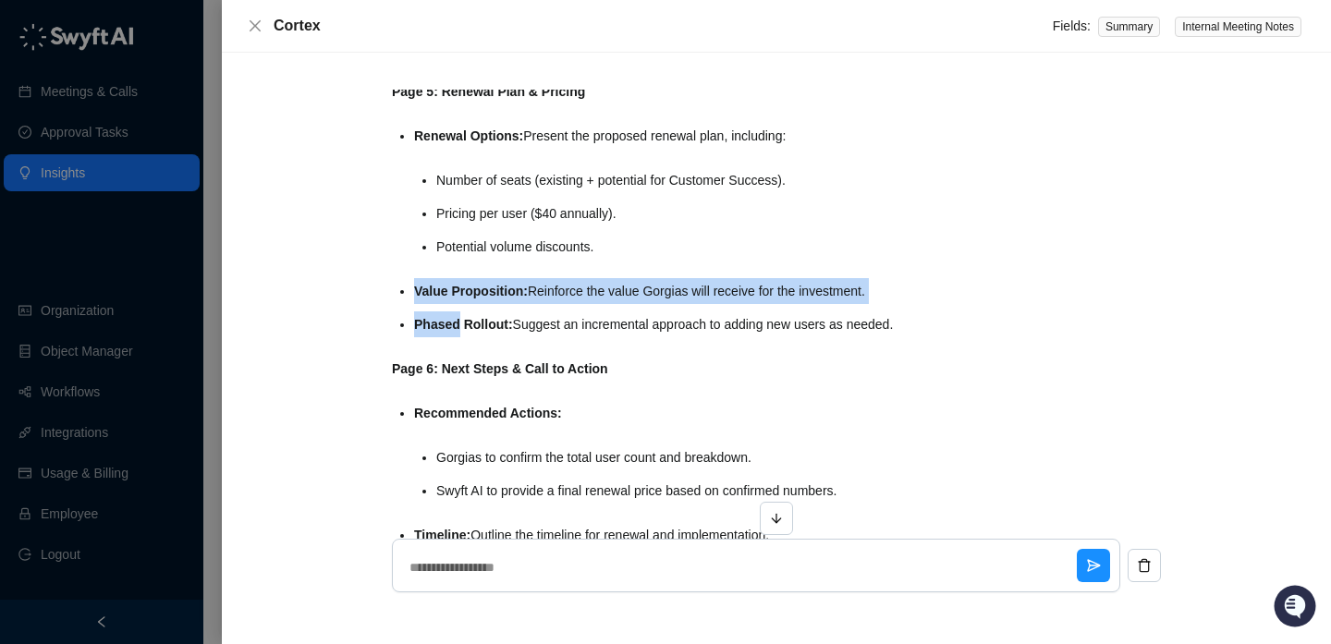
click at [621, 308] on ul "Renewal Options: Present the proposed renewal plan, including: Number of seats …" at bounding box center [710, 230] width 593 height 214
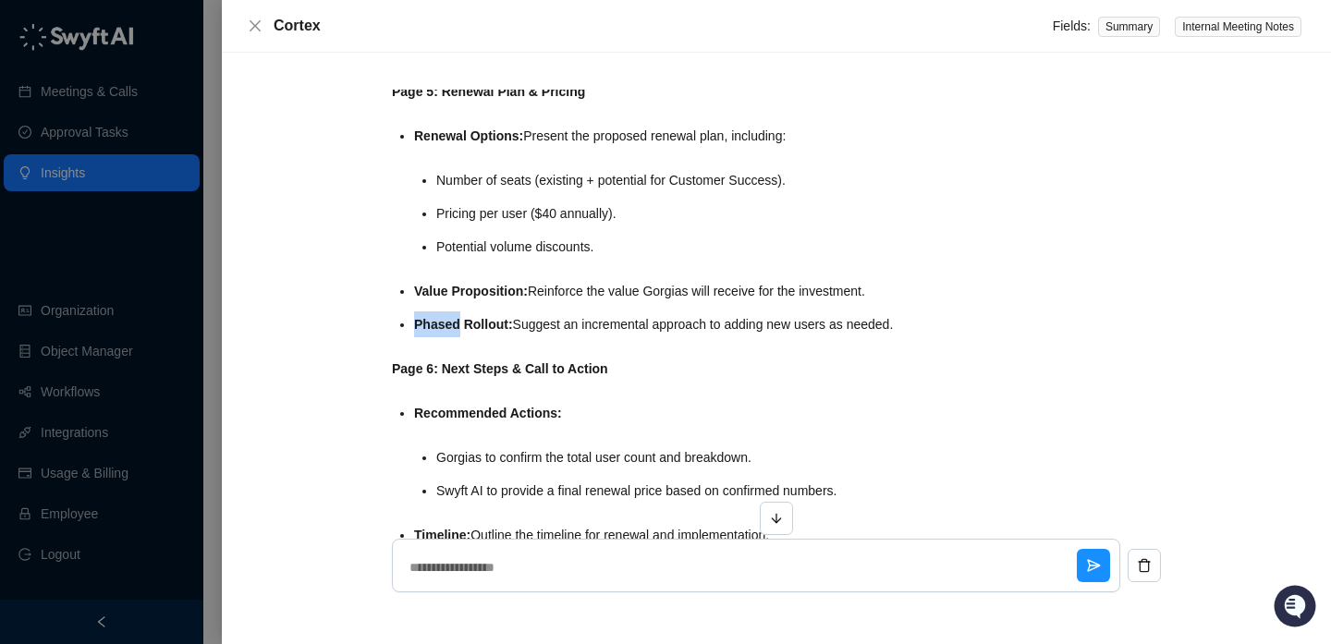
click at [621, 293] on ul "Renewal Options: Present the proposed renewal plan, including: Number of seats …" at bounding box center [710, 230] width 593 height 214
click at [620, 290] on li "Value Proposition: Reinforce the value Gorgias will receive for the investment." at bounding box center [710, 291] width 593 height 26
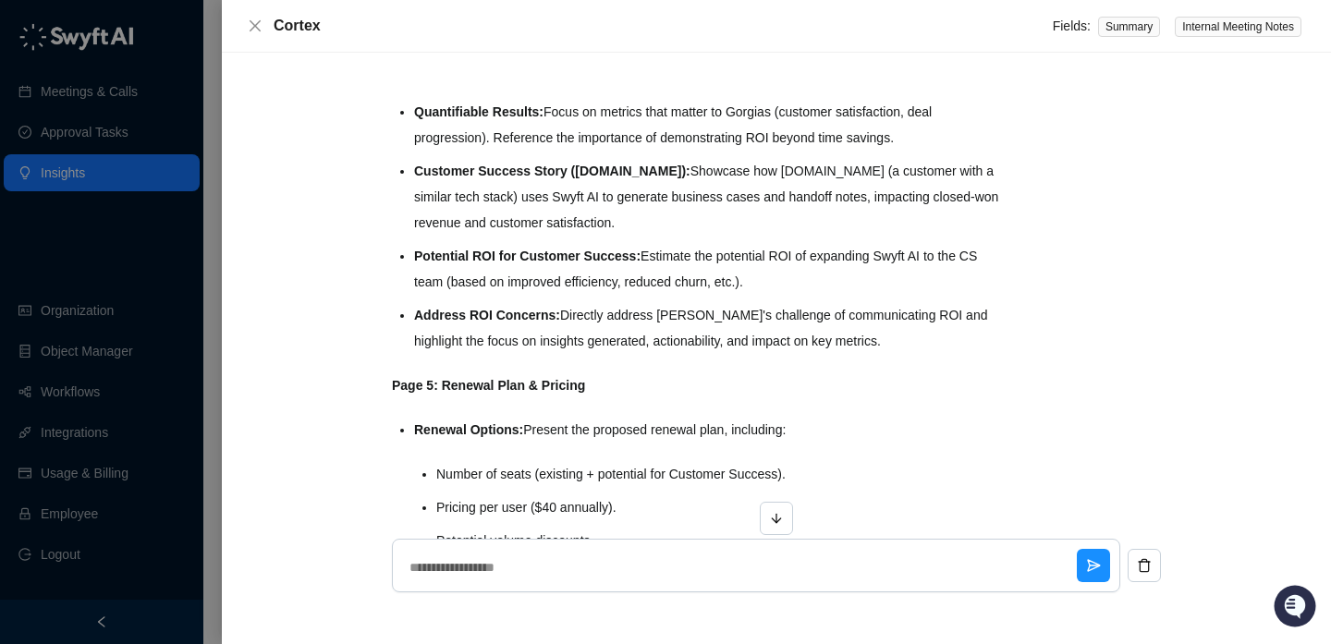
scroll to position [1693, 0]
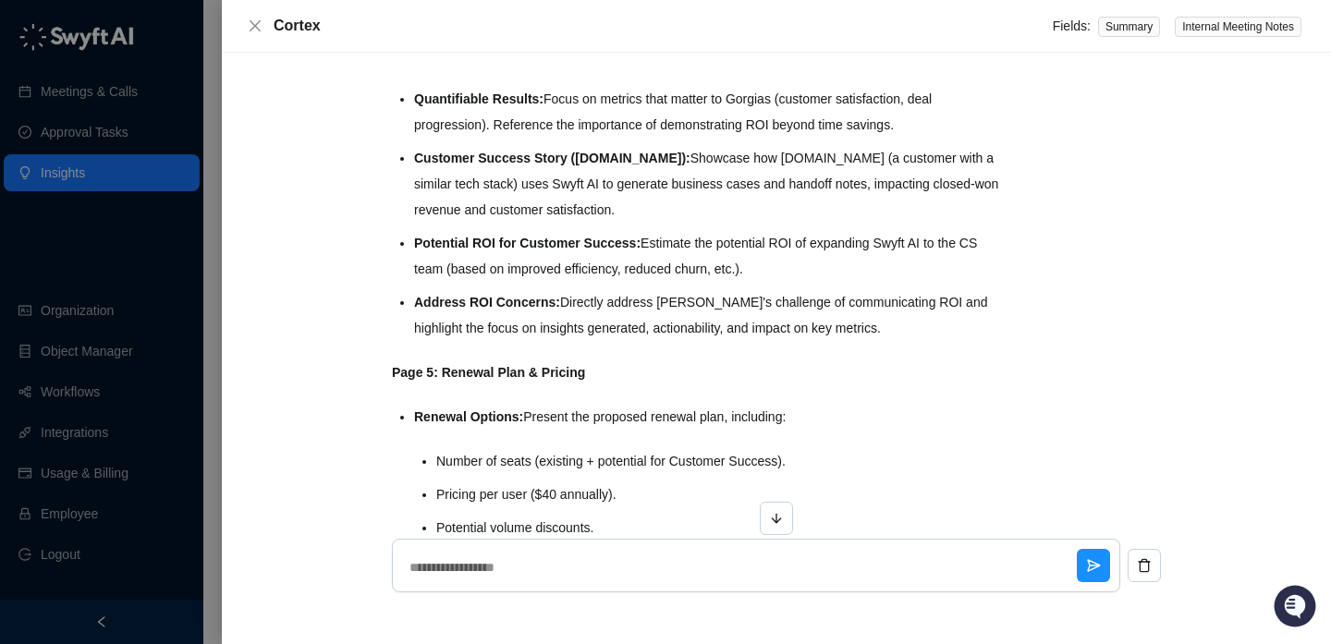
drag, startPoint x: 679, startPoint y: 271, endPoint x: 678, endPoint y: 160, distance: 110.9
click at [678, 160] on ul "Quantifiable Results: Focus on metrics that matter to Gorgias (customer satisfa…" at bounding box center [710, 213] width 593 height 255
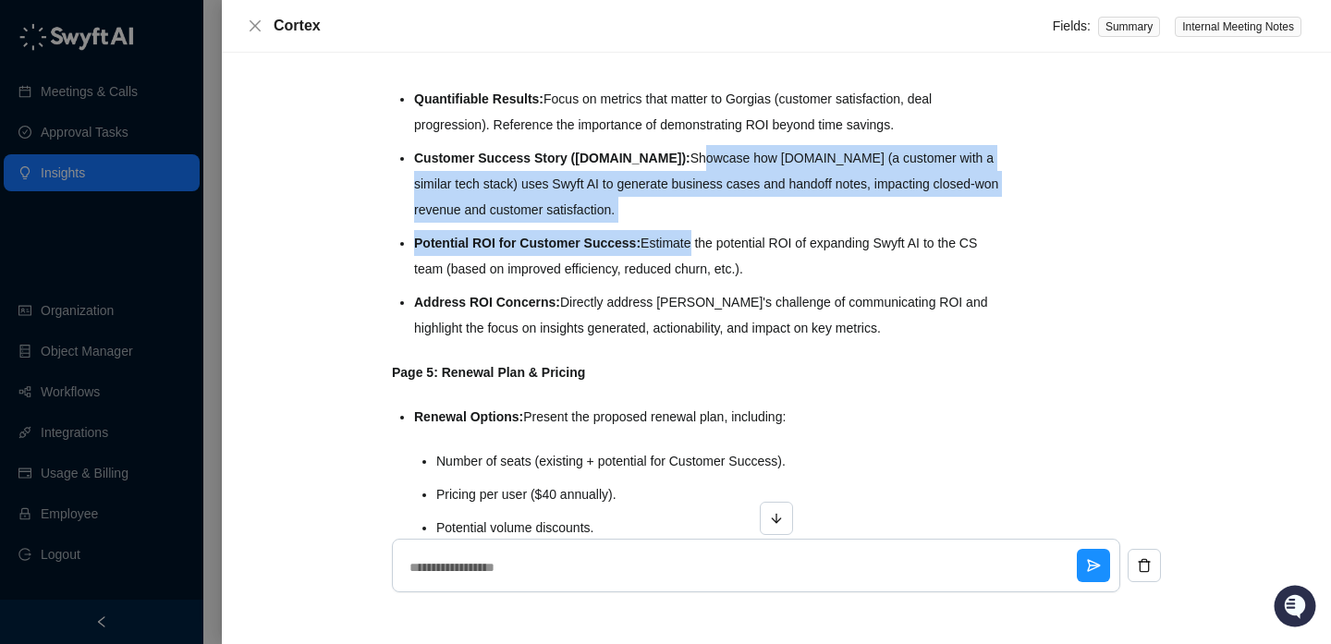
drag, startPoint x: 678, startPoint y: 160, endPoint x: 695, endPoint y: 239, distance: 81.2
click at [696, 240] on ul "Quantifiable Results: Focus on metrics that matter to Gorgias (customer satisfa…" at bounding box center [710, 213] width 593 height 255
click at [695, 239] on li "Potential ROI for Customer Success: Estimate the potential ROI of expanding Swy…" at bounding box center [710, 256] width 593 height 52
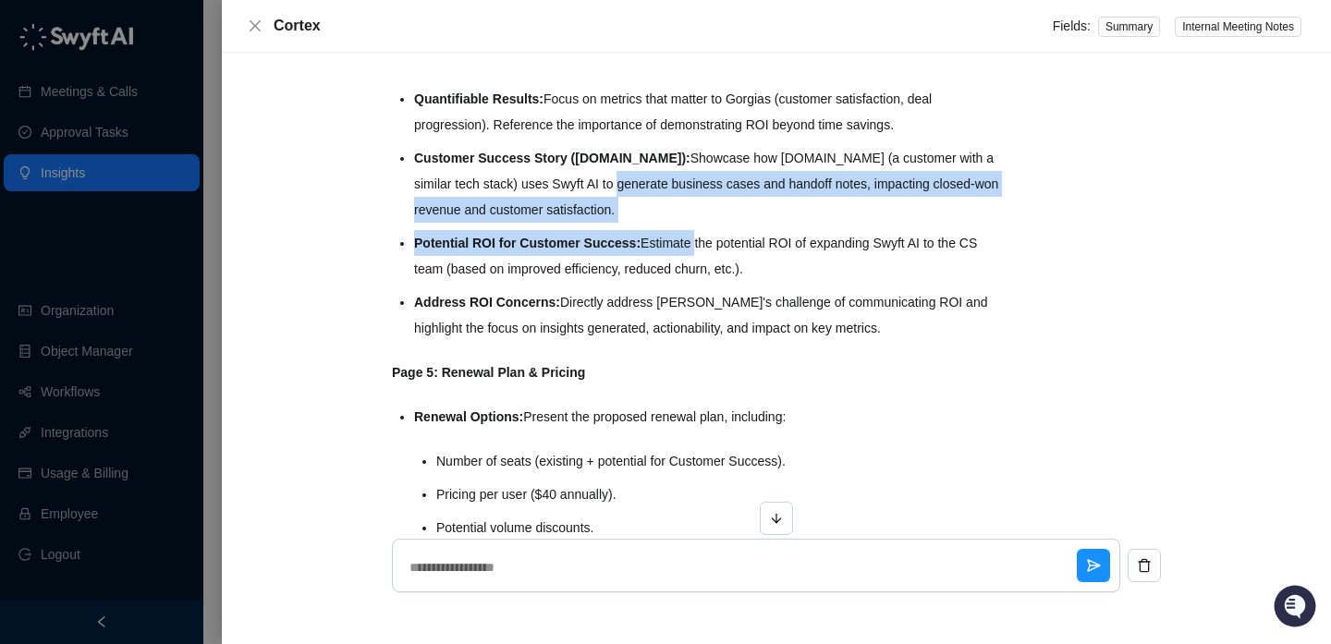
drag, startPoint x: 695, startPoint y: 239, endPoint x: 616, endPoint y: 171, distance: 104.1
click at [616, 172] on ul "Quantifiable Results: Focus on metrics that matter to Gorgias (customer satisfa…" at bounding box center [710, 213] width 593 height 255
click at [616, 171] on li "Customer Success Story (Virtuous.org): Showcase how Virtuous.org (a customer wi…" at bounding box center [710, 184] width 593 height 78
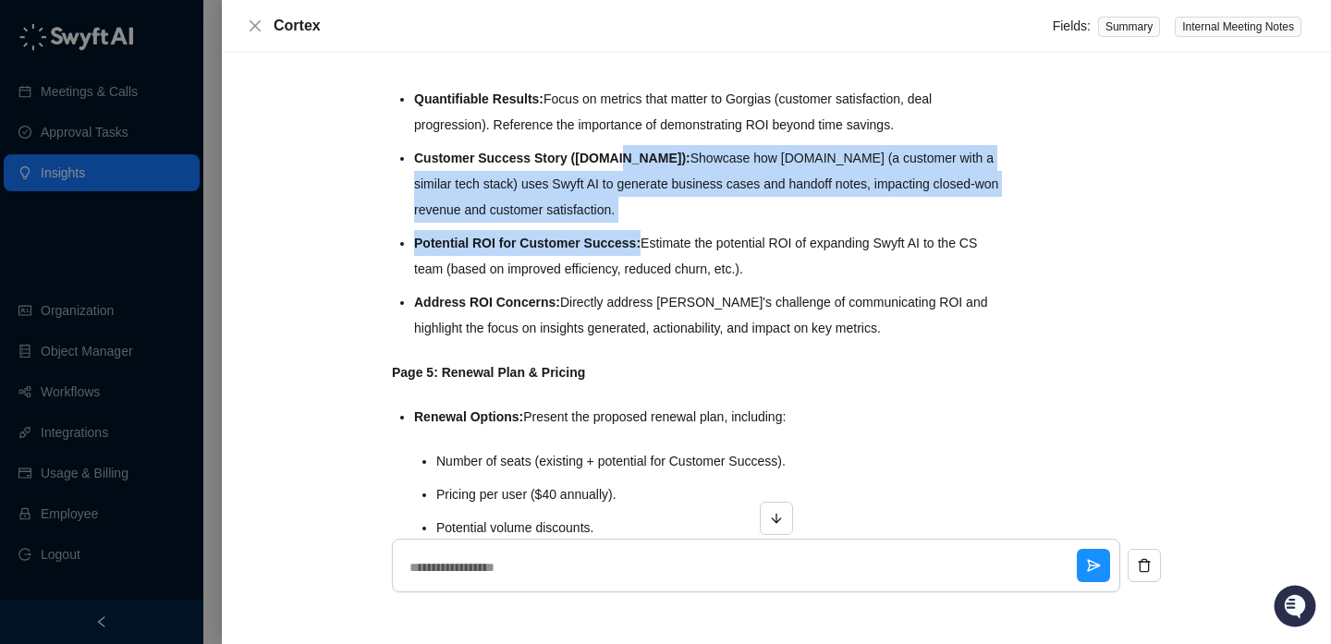
drag, startPoint x: 616, startPoint y: 158, endPoint x: 644, endPoint y: 239, distance: 85.9
click at [645, 239] on ul "Quantifiable Results: Focus on metrics that matter to Gorgias (customer satisfa…" at bounding box center [710, 213] width 593 height 255
click at [640, 239] on strong "Potential ROI for Customer Success:" at bounding box center [527, 243] width 226 height 15
drag, startPoint x: 644, startPoint y: 239, endPoint x: 578, endPoint y: 153, distance: 108.1
click at [578, 153] on ul "Quantifiable Results: Focus on metrics that matter to Gorgias (customer satisfa…" at bounding box center [710, 213] width 593 height 255
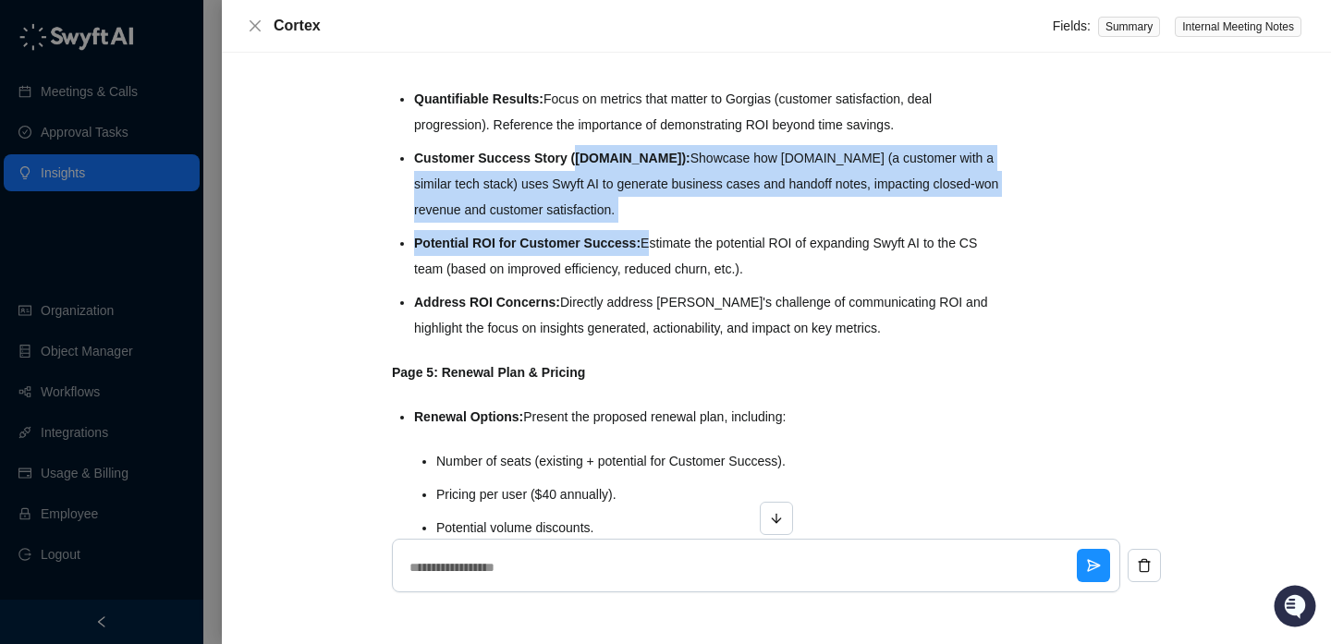
click at [578, 153] on strong "Customer Success Story (Virtuous.org):" at bounding box center [552, 158] width 276 height 15
drag, startPoint x: 578, startPoint y: 153, endPoint x: 661, endPoint y: 268, distance: 141.1
click at [661, 268] on ul "Quantifiable Results: Focus on metrics that matter to Gorgias (customer satisfa…" at bounding box center [710, 213] width 593 height 255
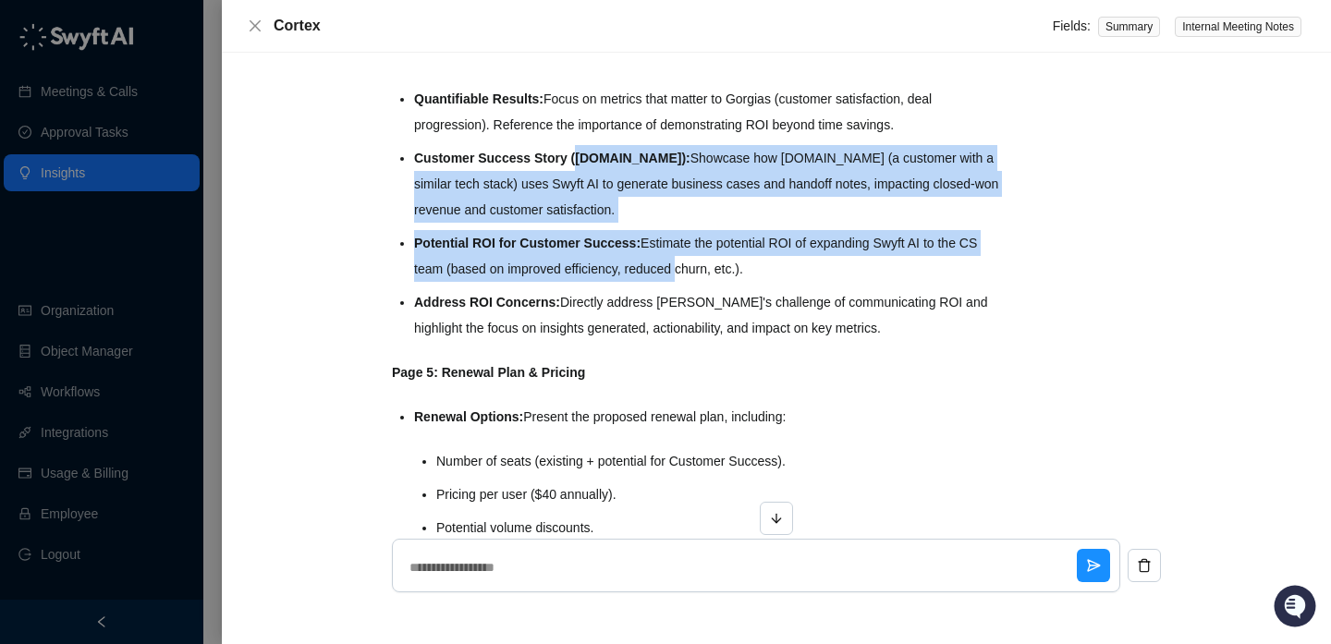
click at [661, 268] on li "Potential ROI for Customer Success: Estimate the potential ROI of expanding Swy…" at bounding box center [710, 256] width 593 height 52
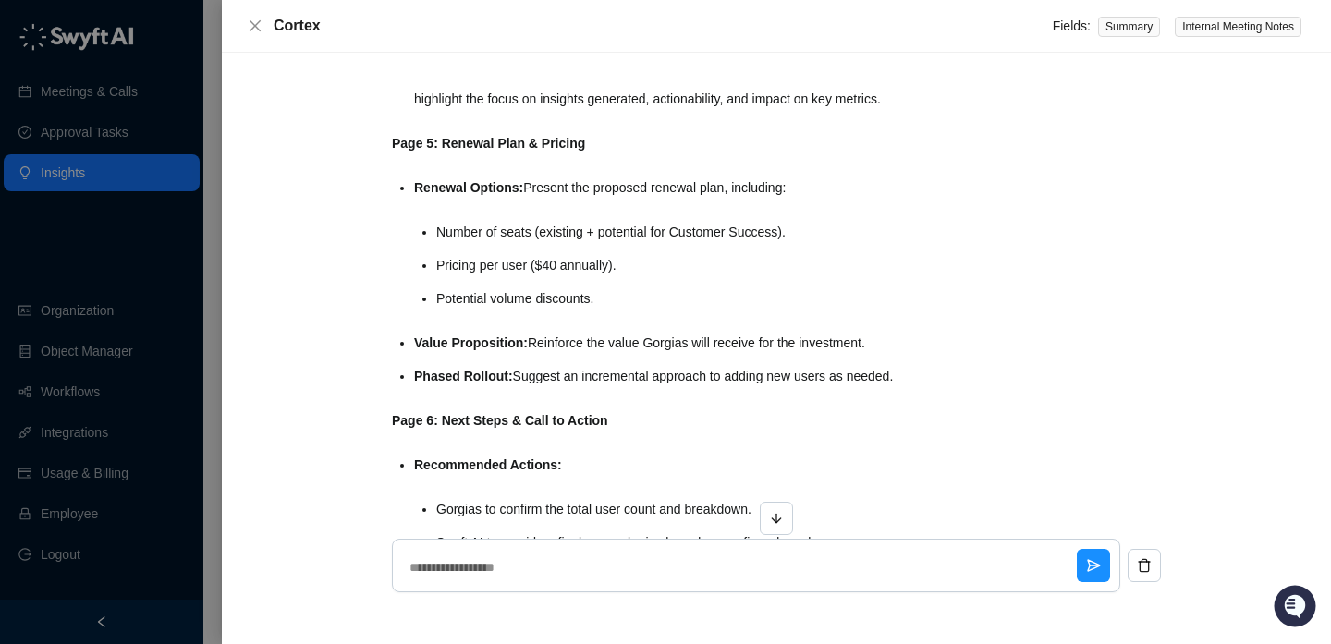
scroll to position [1975, 0]
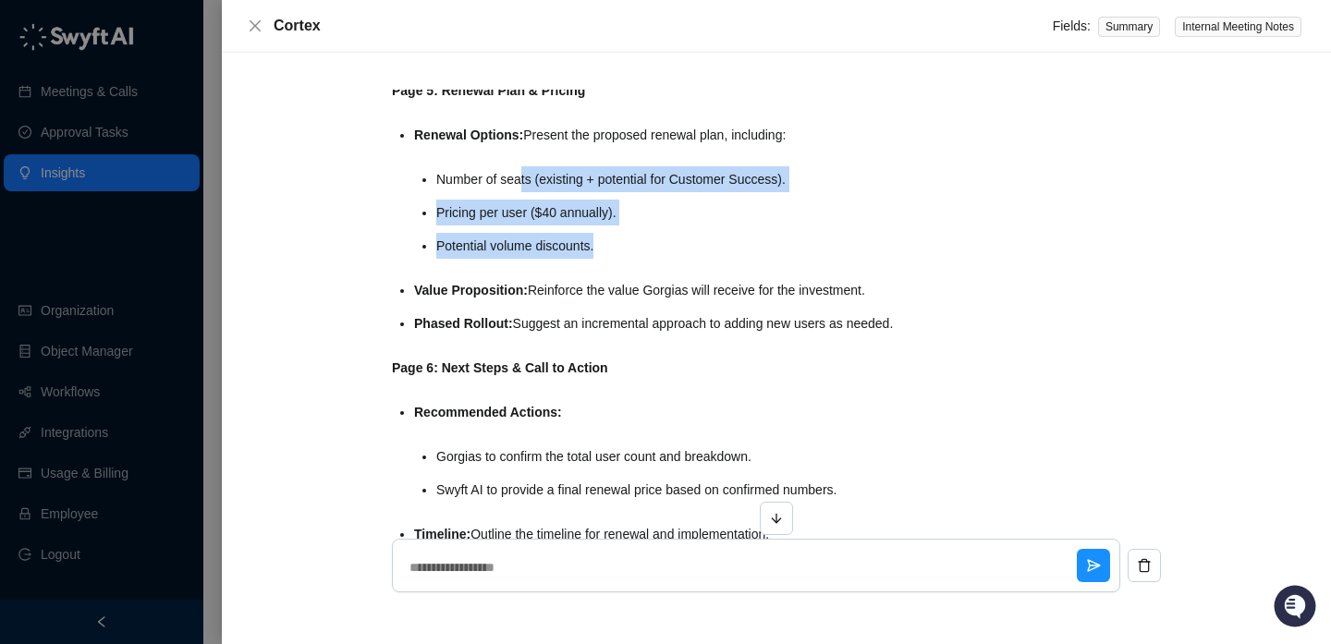
drag, startPoint x: 521, startPoint y: 177, endPoint x: 543, endPoint y: 269, distance: 95.0
click at [543, 269] on ul "Renewal Options: Present the proposed renewal plan, including: Number of seats …" at bounding box center [710, 229] width 593 height 214
click at [543, 268] on ul "Renewal Options: Present the proposed renewal plan, including: Number of seats …" at bounding box center [710, 229] width 593 height 214
drag, startPoint x: 644, startPoint y: 261, endPoint x: 503, endPoint y: 188, distance: 159.1
click at [503, 188] on ul "Renewal Options: Present the proposed renewal plan, including: Number of seats …" at bounding box center [710, 229] width 593 height 214
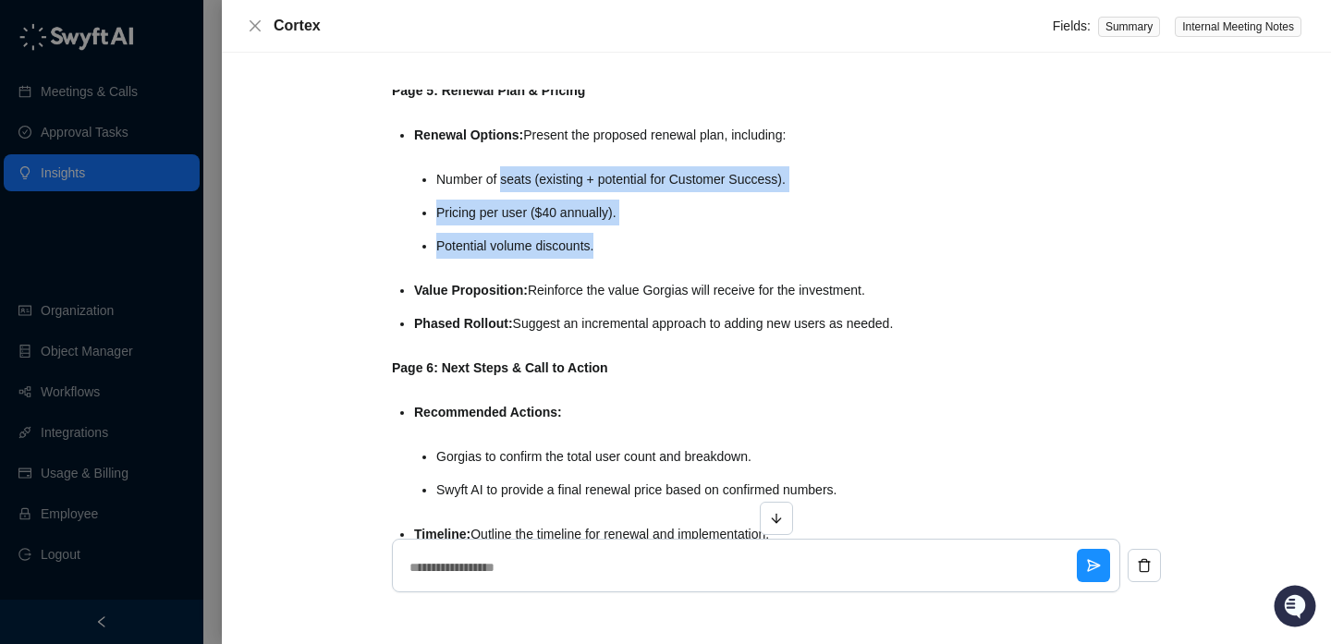
click at [503, 188] on li "Number of seats (existing + potential for Customer Success)." at bounding box center [721, 179] width 571 height 26
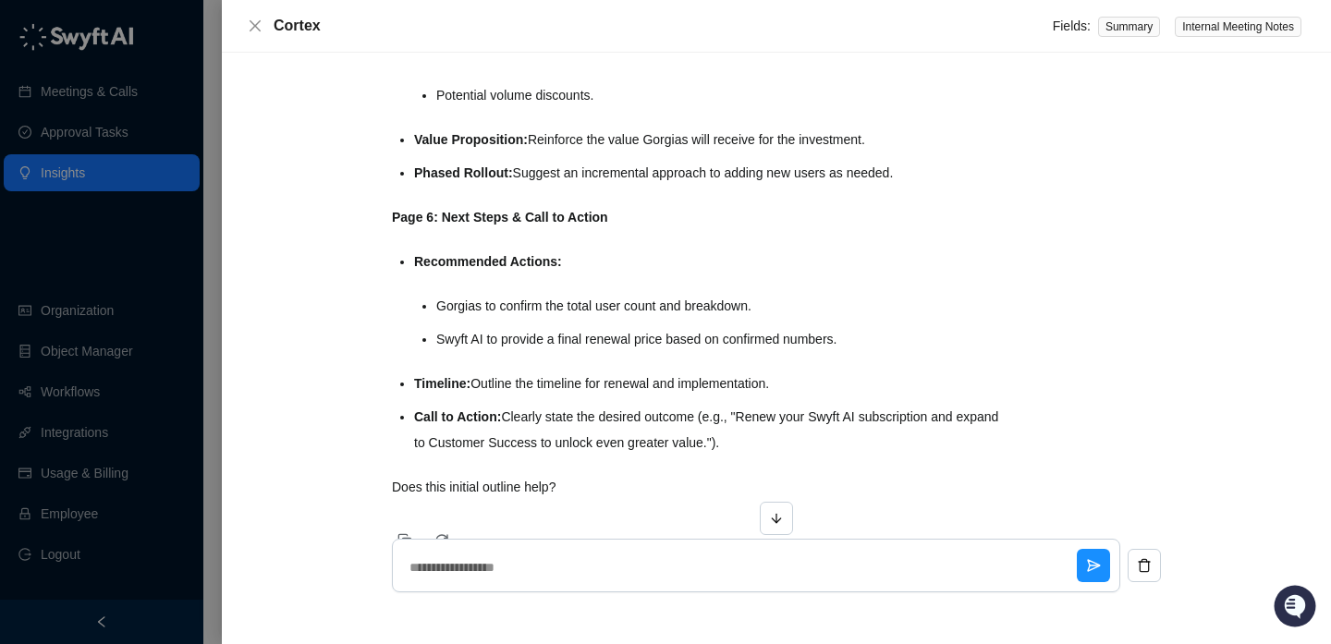
scroll to position [2150, 0]
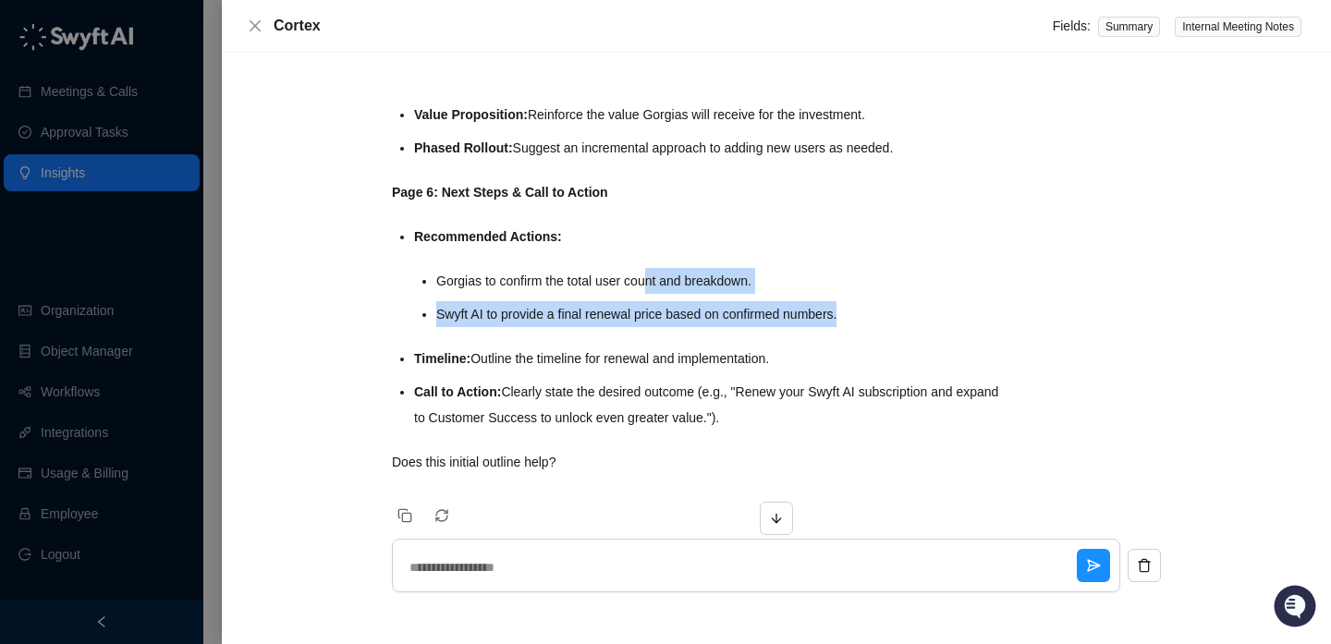
drag, startPoint x: 658, startPoint y: 270, endPoint x: 658, endPoint y: 346, distance: 75.8
click at [658, 346] on ul "Recommended Actions: Gorgias to confirm the total user count and breakdown. Swy…" at bounding box center [710, 327] width 593 height 207
click at [658, 346] on li "Timeline: Outline the timeline for renewal and implementation." at bounding box center [710, 359] width 593 height 26
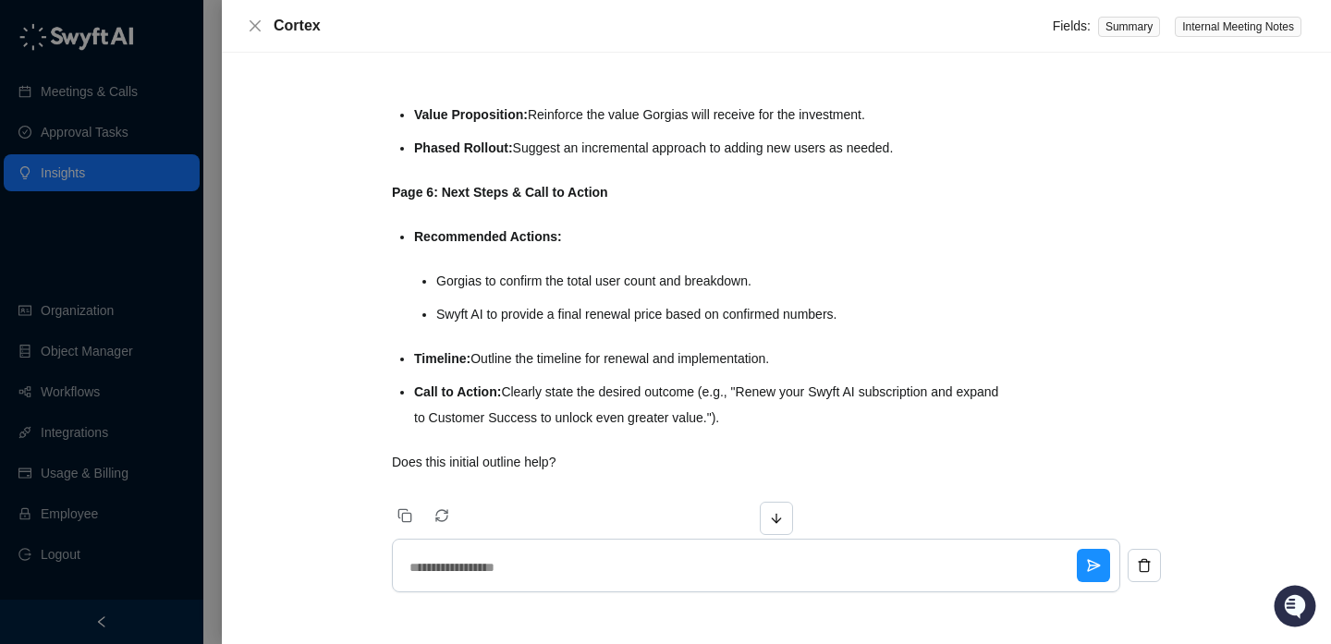
scroll to position [2199, 0]
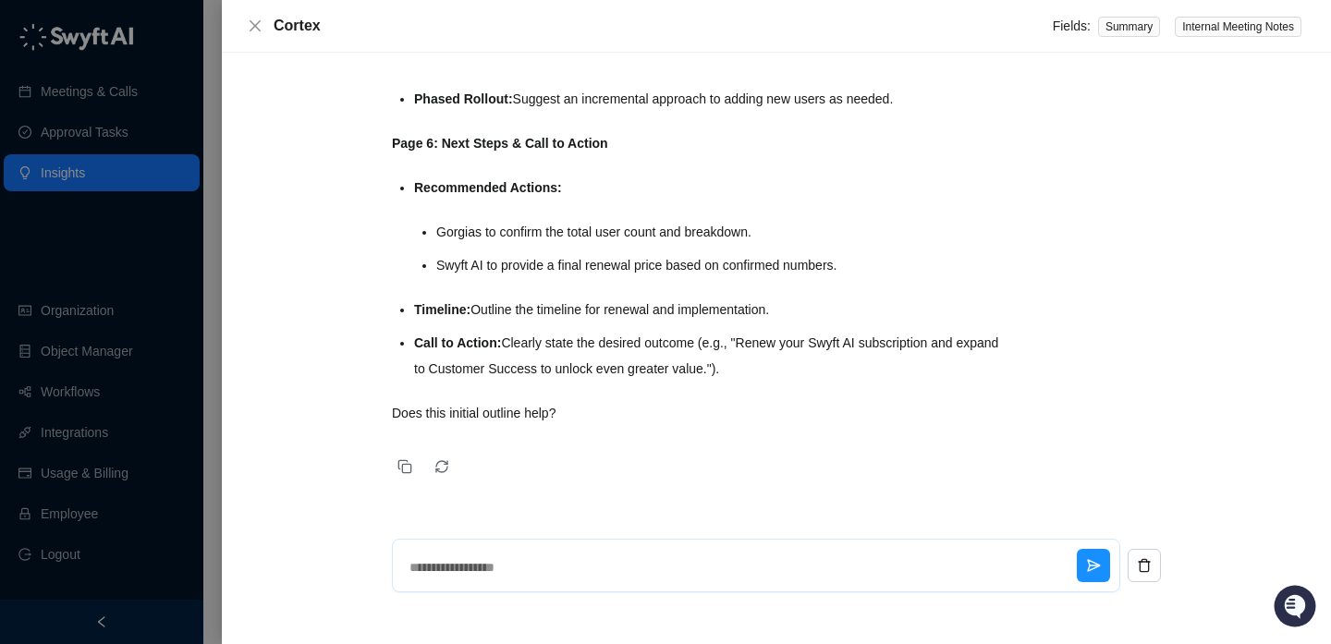
click at [638, 581] on textarea at bounding box center [739, 567] width 675 height 48
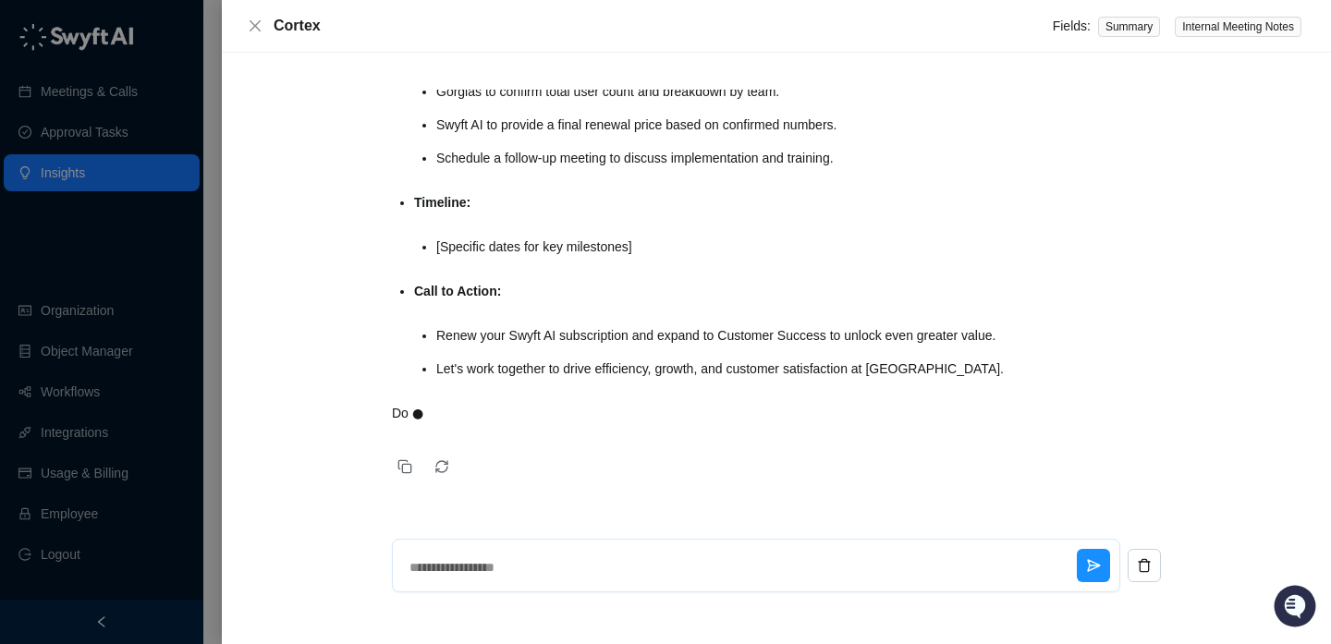
scroll to position [7301, 0]
drag, startPoint x: 543, startPoint y: 217, endPoint x: 575, endPoint y: 225, distance: 32.5
click at [563, 234] on li "[Specific dates for key milestones]" at bounding box center [721, 247] width 571 height 26
click at [575, 234] on li "[Specific dates for key milestones]" at bounding box center [721, 247] width 571 height 26
drag, startPoint x: 575, startPoint y: 225, endPoint x: 523, endPoint y: 225, distance: 51.8
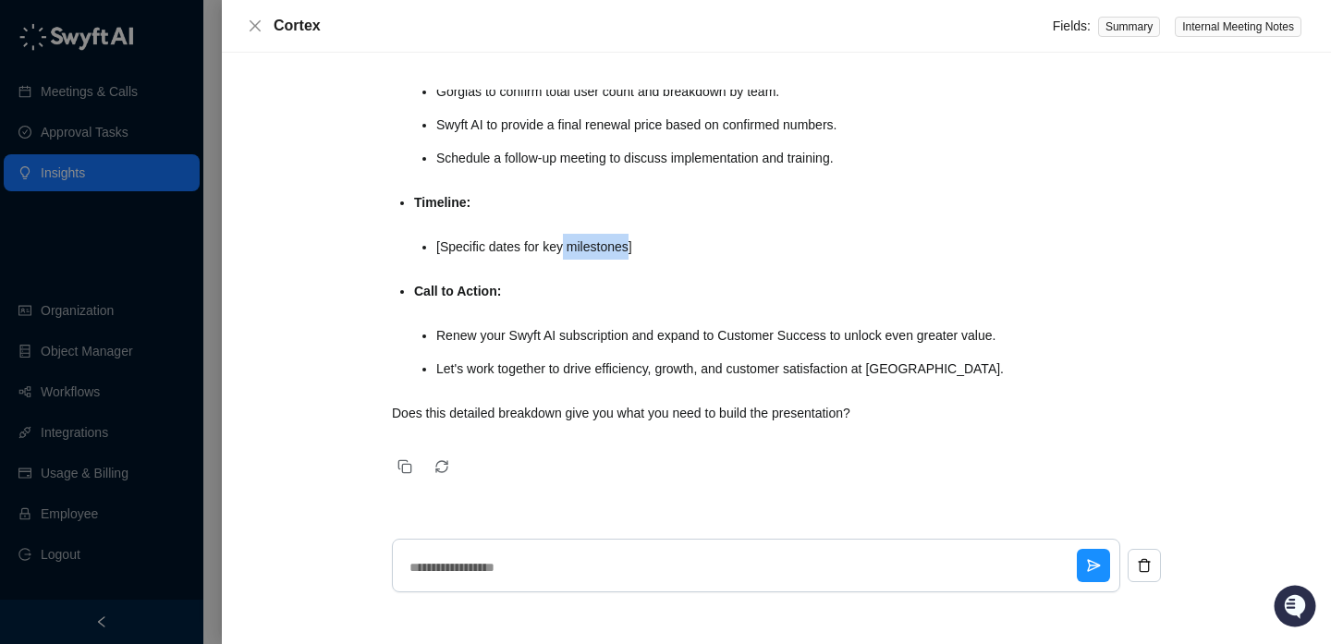
click at [525, 234] on li "[Specific dates for key milestones]" at bounding box center [721, 247] width 571 height 26
click at [523, 234] on li "[Specific dates for key milestones]" at bounding box center [721, 247] width 571 height 26
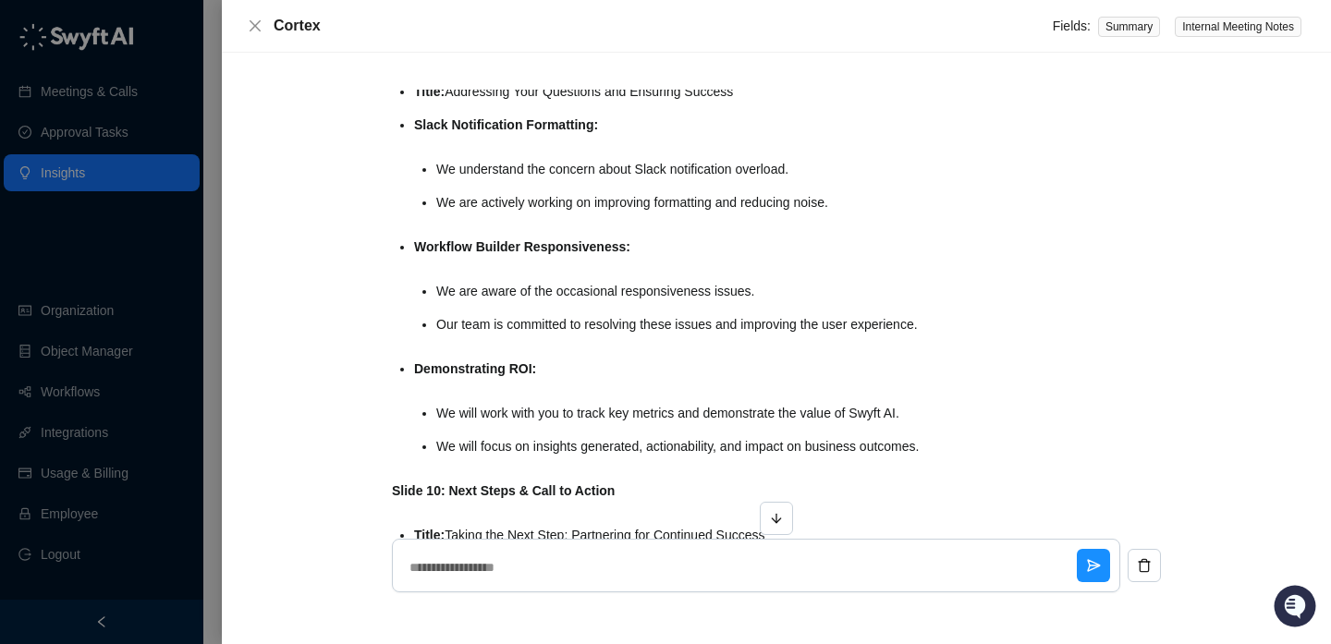
scroll to position [6729, 0]
drag, startPoint x: 531, startPoint y: 299, endPoint x: 542, endPoint y: 368, distance: 69.3
click at [542, 368] on ul "Title: Addressing Your Questions and Ensuring Success Slack Notification Format…" at bounding box center [710, 269] width 593 height 381
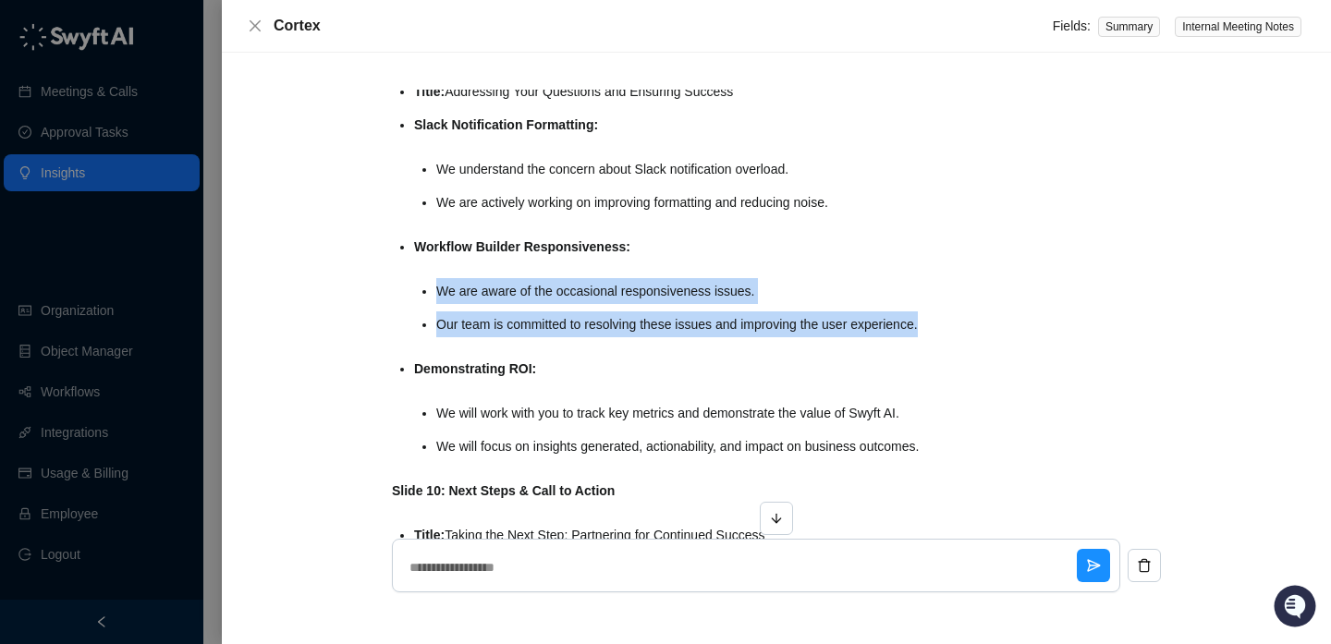
click at [542, 368] on ul "Title: Addressing Your Questions and Ensuring Success Slack Notification Format…" at bounding box center [710, 269] width 593 height 381
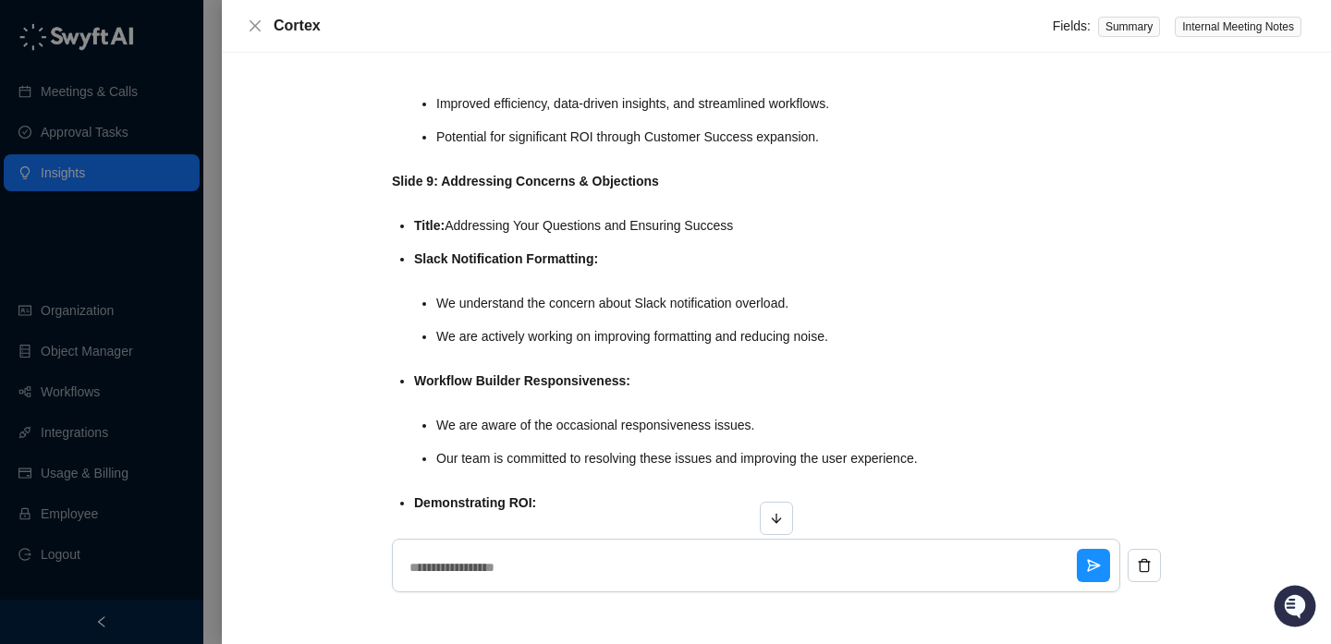
scroll to position [6589, 0]
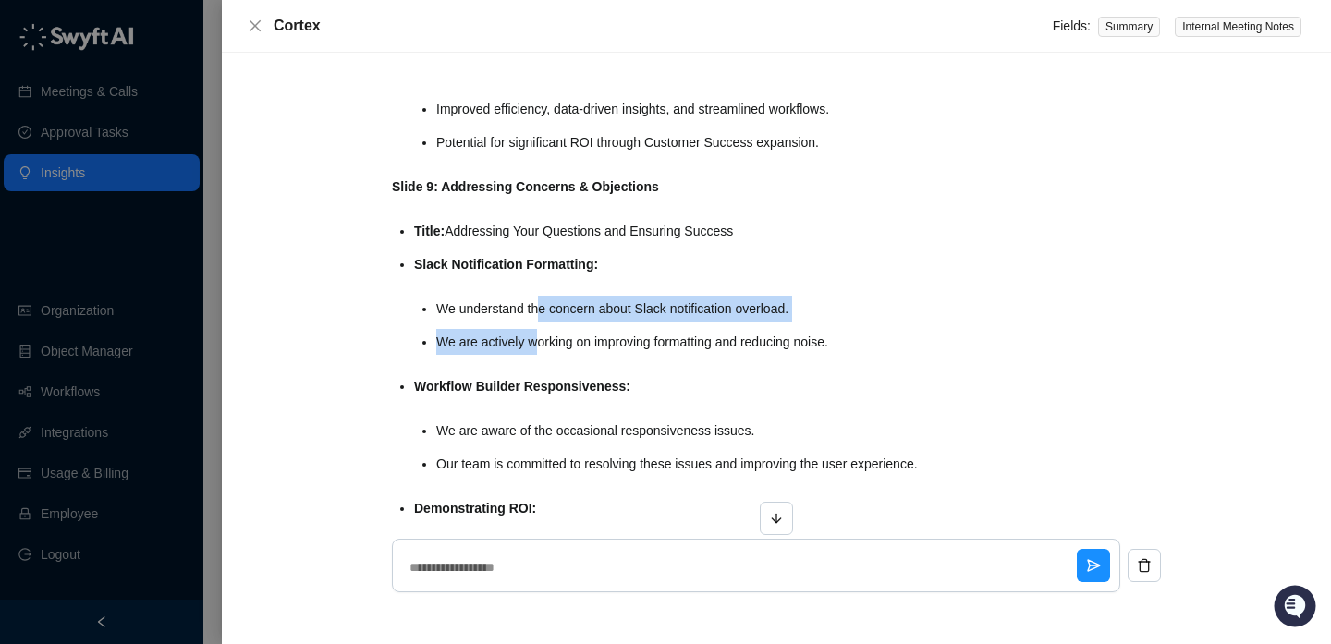
drag, startPoint x: 542, startPoint y: 360, endPoint x: 542, endPoint y: 315, distance: 45.3
click at [542, 316] on li "Slack Notification Formatting: We understand the concern about Slack notificati…" at bounding box center [710, 303] width 593 height 104
click at [542, 315] on li "Slack Notification Formatting: We understand the concern about Slack notificati…" at bounding box center [710, 303] width 593 height 104
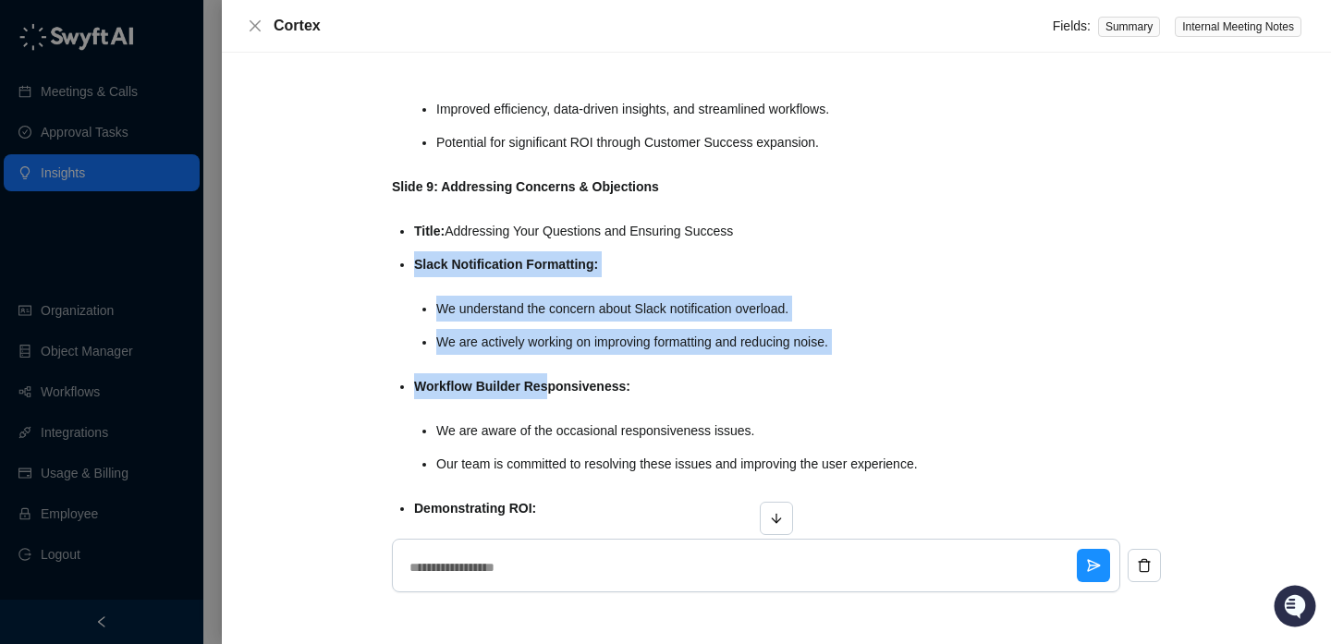
drag, startPoint x: 546, startPoint y: 277, endPoint x: 545, endPoint y: 406, distance: 128.5
click at [546, 408] on ul "Title: Addressing Your Questions and Ensuring Success Slack Notification Format…" at bounding box center [710, 408] width 593 height 381
click at [545, 394] on strong "Workflow Builder Responsiveness:" at bounding box center [522, 386] width 216 height 15
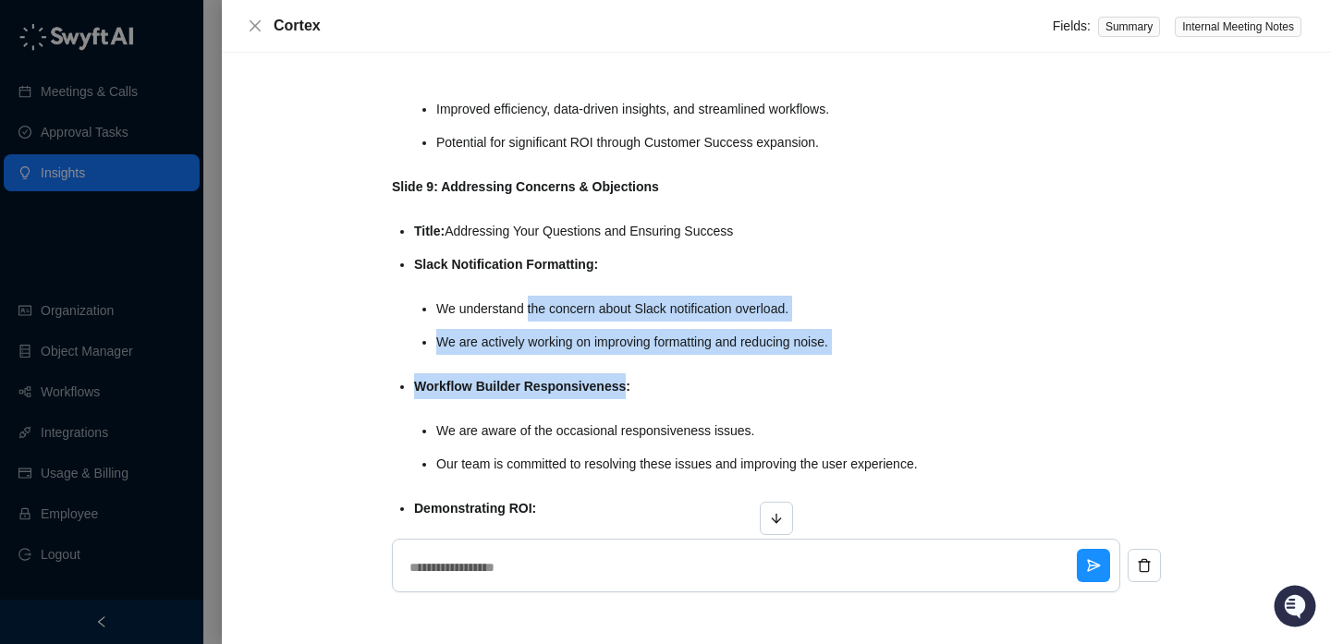
drag, startPoint x: 545, startPoint y: 406, endPoint x: 545, endPoint y: 326, distance: 79.5
click at [545, 326] on ul "Title: Addressing Your Questions and Ensuring Success Slack Notification Format…" at bounding box center [710, 408] width 593 height 381
click at [545, 322] on li "We understand the concern about Slack notification overload." at bounding box center [721, 309] width 571 height 26
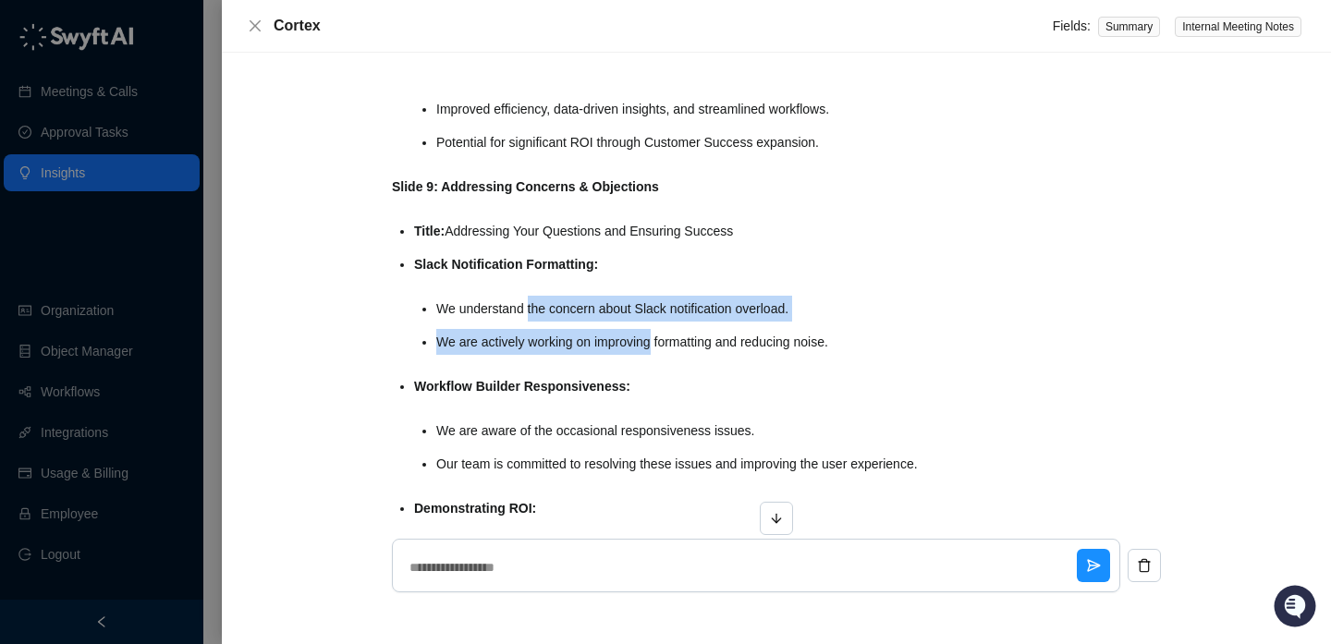
drag, startPoint x: 545, startPoint y: 326, endPoint x: 598, endPoint y: 359, distance: 62.3
click at [598, 355] on ul "We understand the concern about Slack notification overload. We are actively wo…" at bounding box center [721, 325] width 571 height 59
click at [598, 355] on li "We are actively working on improving formatting and reducing noise." at bounding box center [721, 342] width 571 height 26
drag, startPoint x: 598, startPoint y: 359, endPoint x: 556, endPoint y: 329, distance: 51.6
click at [556, 329] on ul "We understand the concern about Slack notification overload. We are actively wo…" at bounding box center [721, 325] width 571 height 59
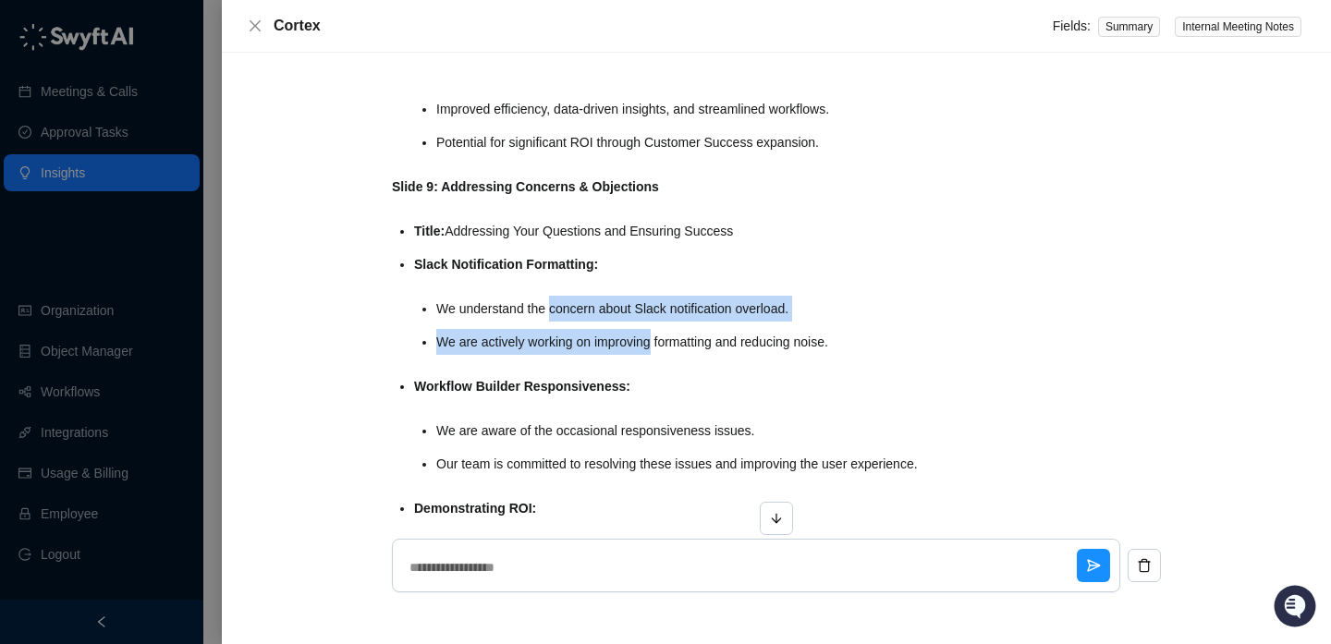
click at [557, 322] on li "We understand the concern about Slack notification overload." at bounding box center [721, 309] width 571 height 26
drag, startPoint x: 557, startPoint y: 337, endPoint x: 582, endPoint y: 367, distance: 38.7
click at [582, 355] on ul "We understand the concern about Slack notification overload. We are actively wo…" at bounding box center [721, 325] width 571 height 59
click at [582, 355] on li "We are actively working on improving formatting and reducing noise." at bounding box center [721, 342] width 571 height 26
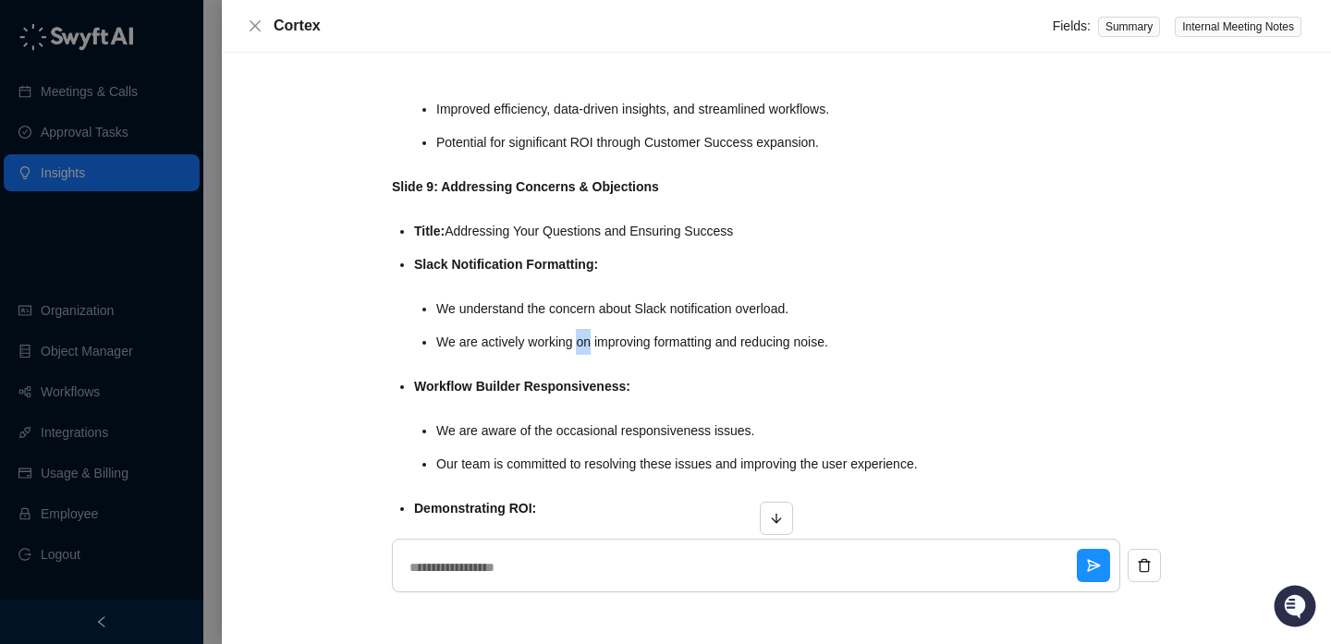
drag, startPoint x: 582, startPoint y: 367, endPoint x: 582, endPoint y: 347, distance: 20.3
click at [582, 347] on ul "We understand the concern about Slack notification overload. We are actively wo…" at bounding box center [721, 325] width 571 height 59
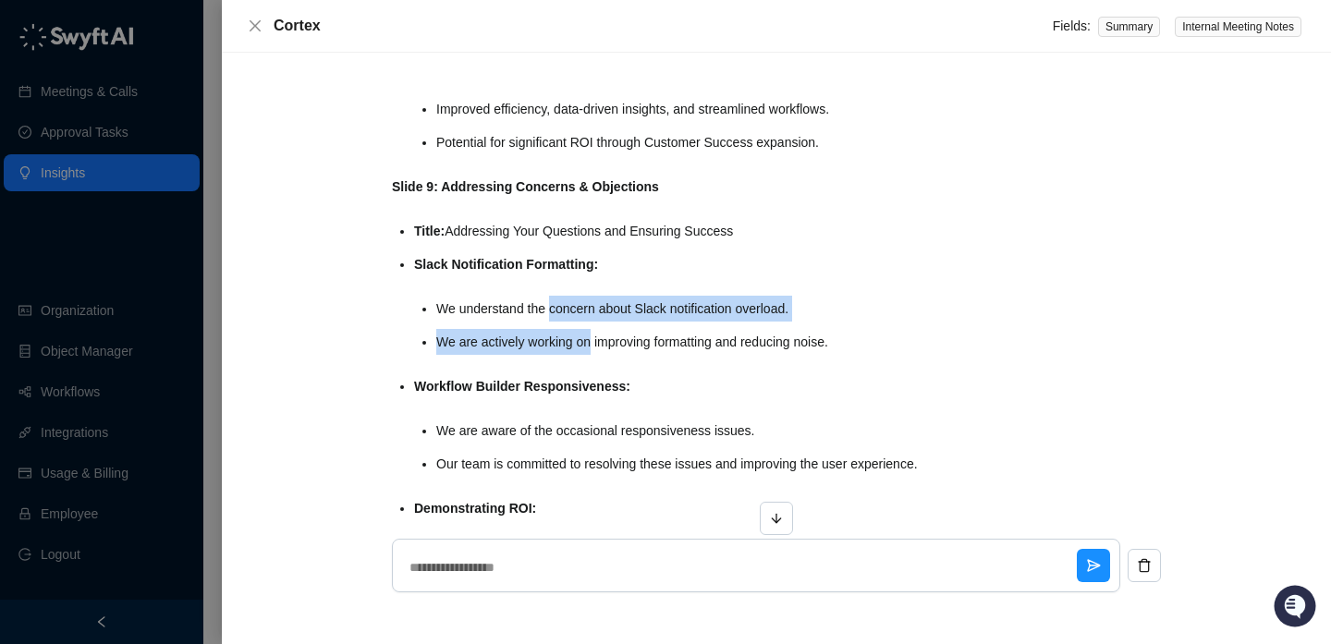
click at [582, 322] on li "We understand the concern about Slack notification overload." at bounding box center [721, 309] width 571 height 26
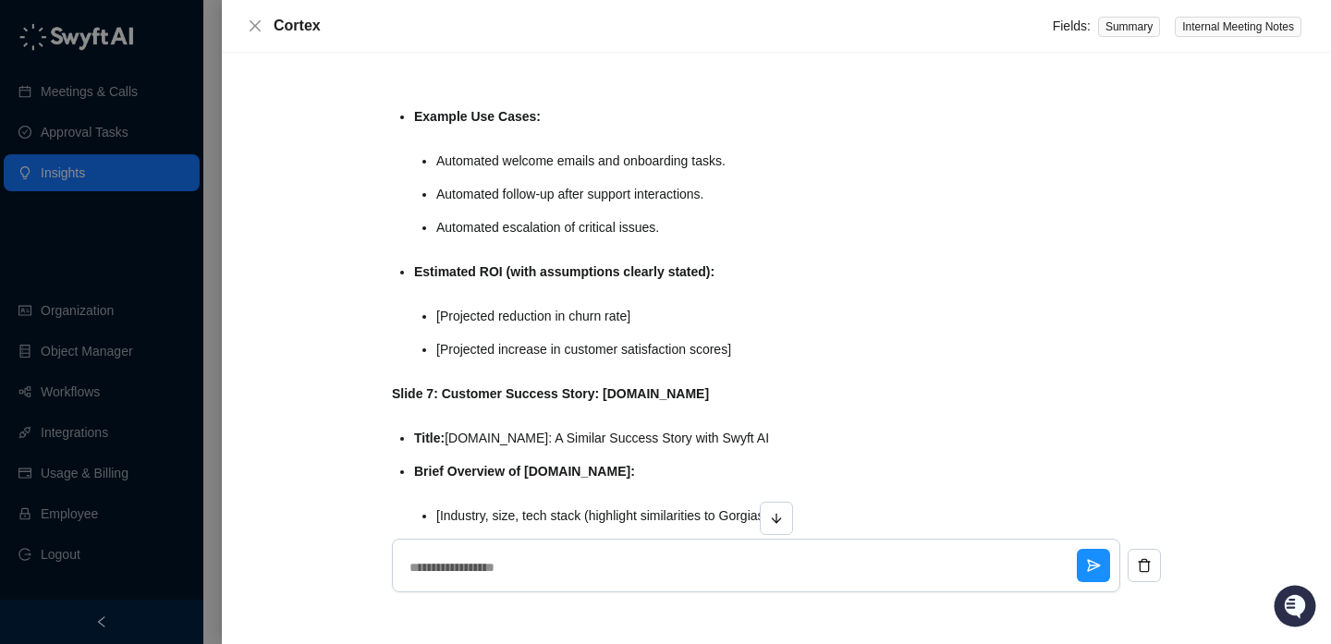
scroll to position [5411, 0]
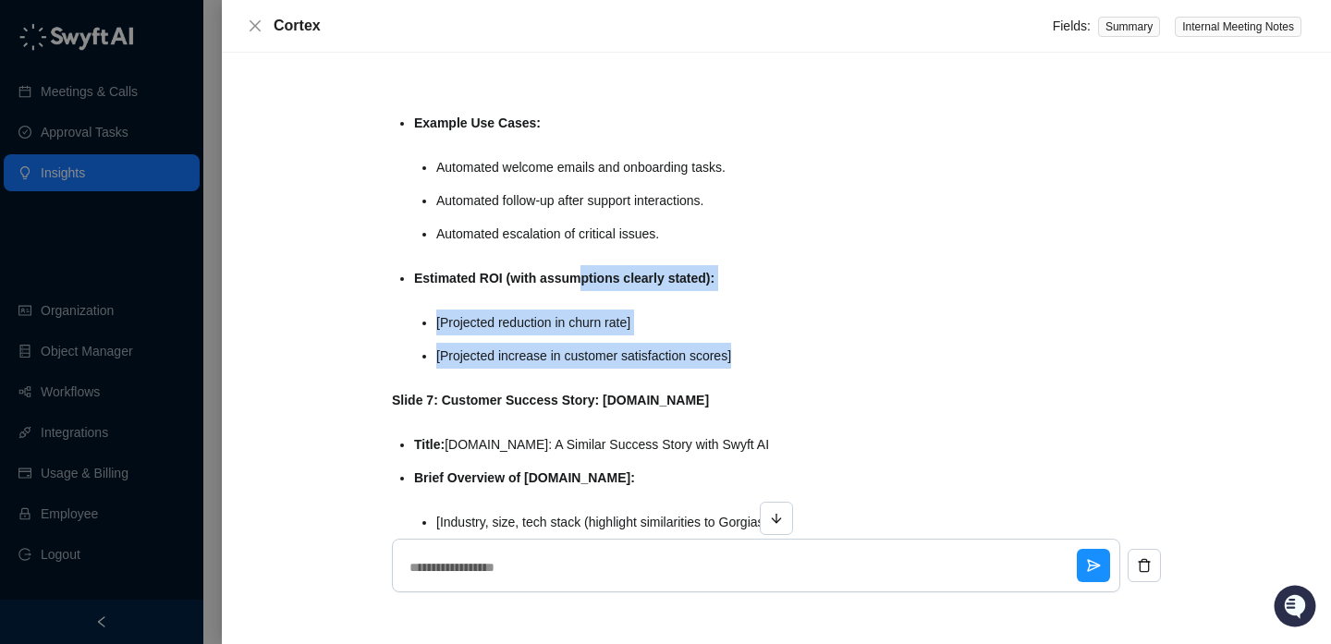
drag, startPoint x: 583, startPoint y: 300, endPoint x: 583, endPoint y: 385, distance: 85.0
click at [583, 369] on li "[Projected increase in customer satisfaction scores]" at bounding box center [721, 356] width 571 height 26
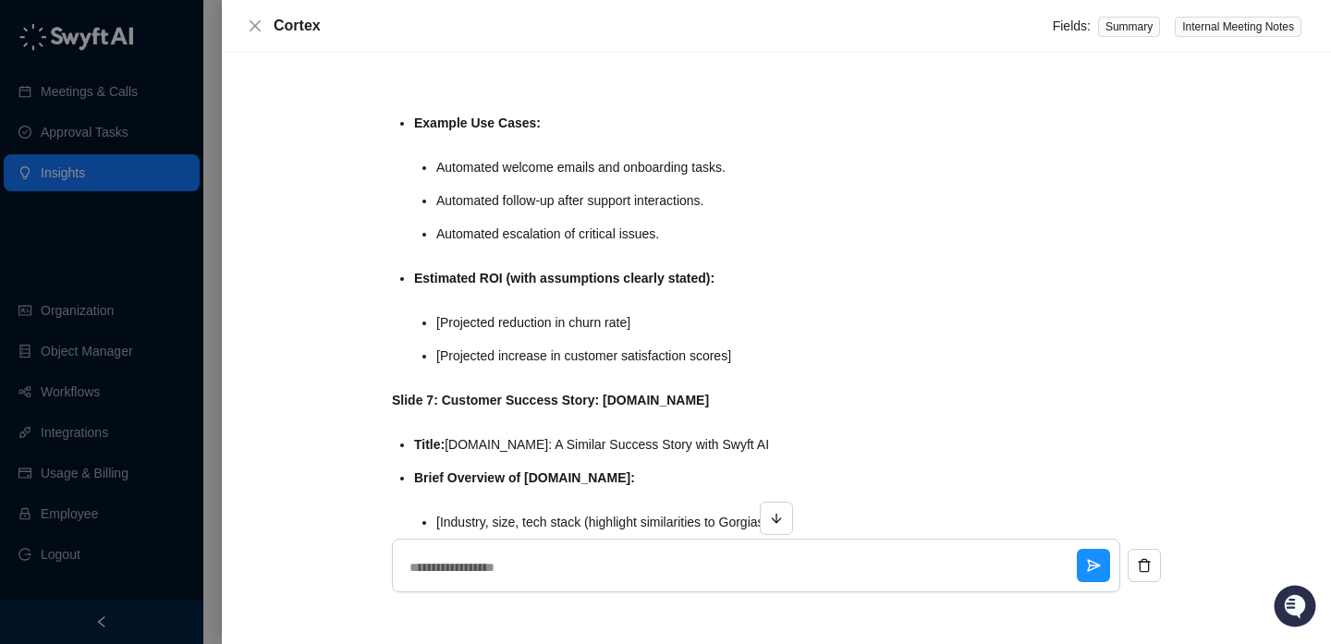
scroll to position [4965, 0]
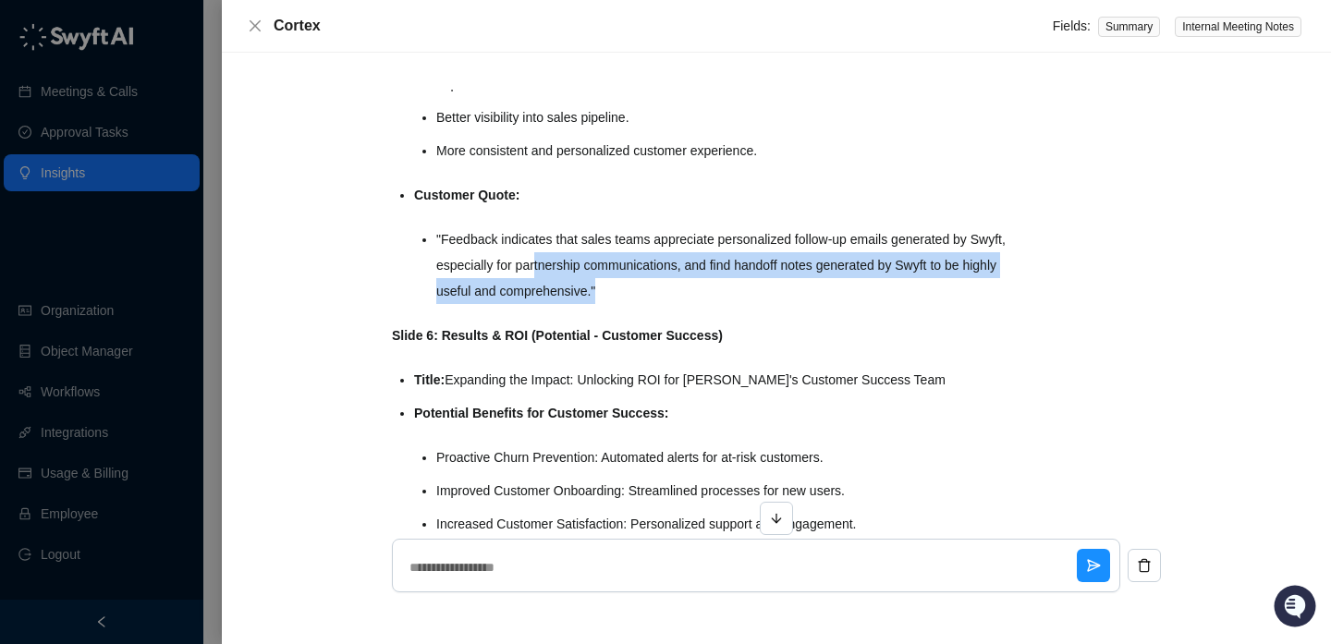
drag, startPoint x: 580, startPoint y: 301, endPoint x: 580, endPoint y: 357, distance: 55.4
click at [580, 345] on div "Okay, here's a more detailed outline, expanding on the previous one, with speci…" at bounding box center [699, 262] width 615 height 4898
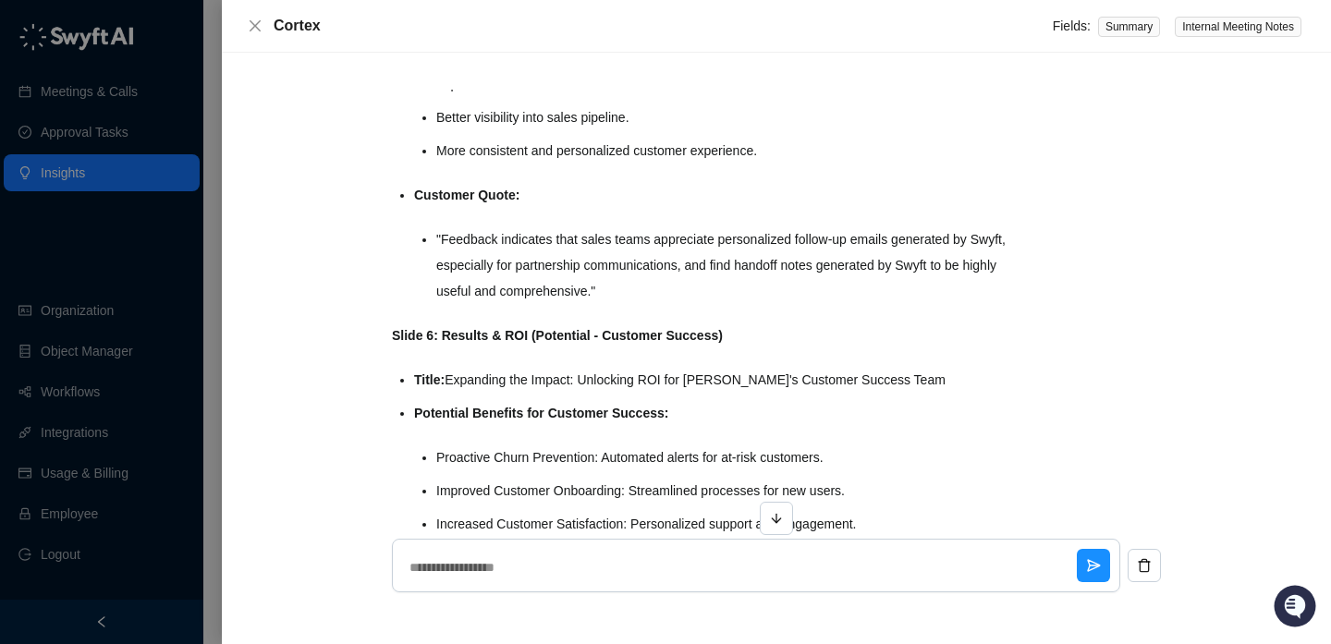
click at [580, 343] on strong "Slide 6: Results & ROI (Potential - Customer Success)" at bounding box center [557, 335] width 331 height 15
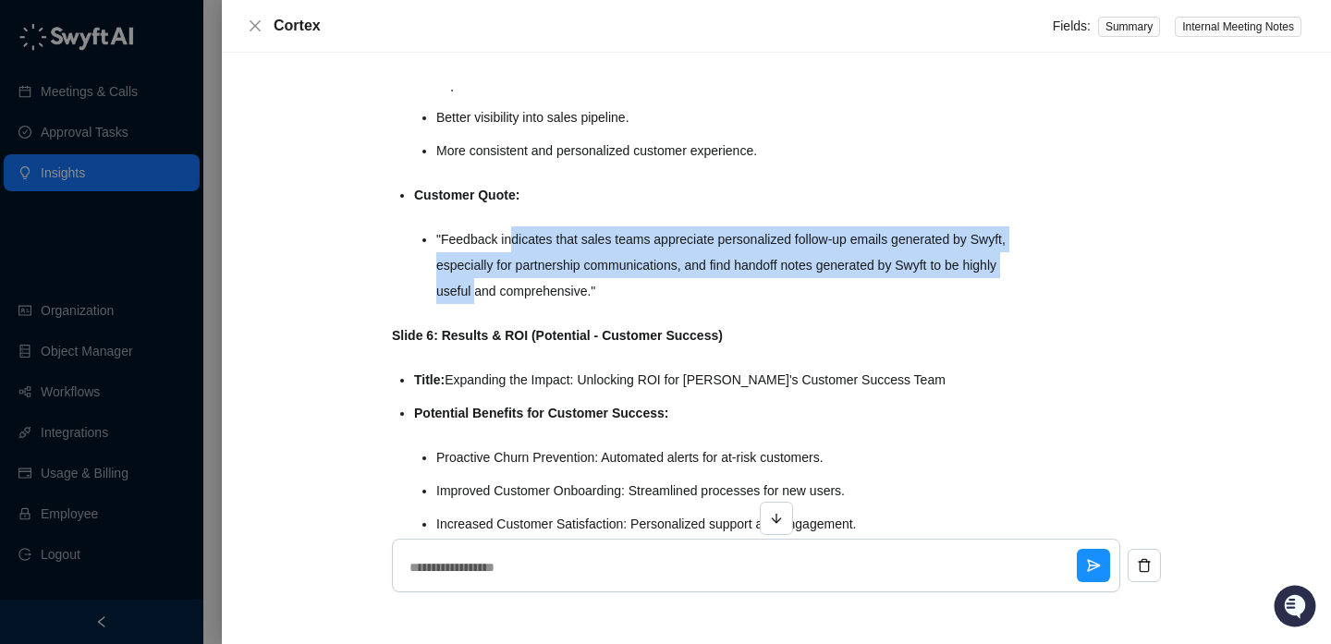
drag, startPoint x: 550, startPoint y: 322, endPoint x: 514, endPoint y: 268, distance: 64.6
click at [514, 269] on li ""Feedback indicates that sales teams appreciate personalized follow-up emails g…" at bounding box center [721, 265] width 571 height 78
click at [514, 268] on li ""Feedback indicates that sales teams appreciate personalized follow-up emails g…" at bounding box center [721, 265] width 571 height 78
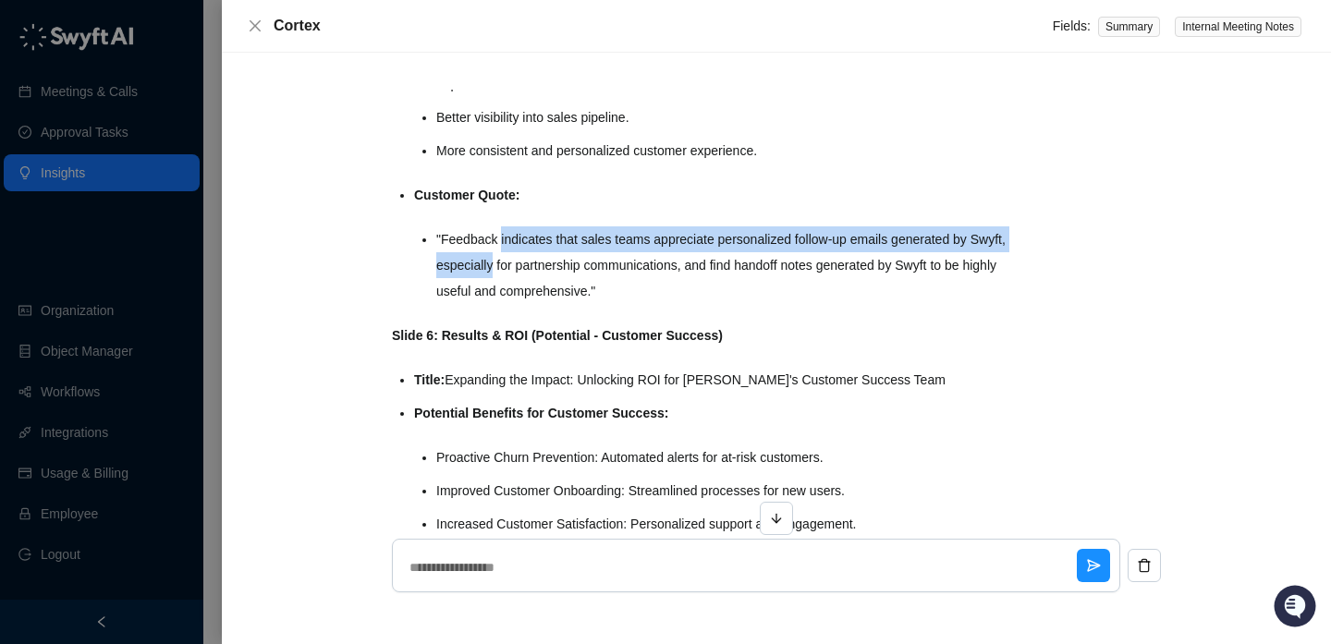
drag, startPoint x: 514, startPoint y: 268, endPoint x: 514, endPoint y: 302, distance: 34.2
click at [514, 302] on li ""Feedback indicates that sales teams appreciate personalized follow-up emails g…" at bounding box center [721, 265] width 571 height 78
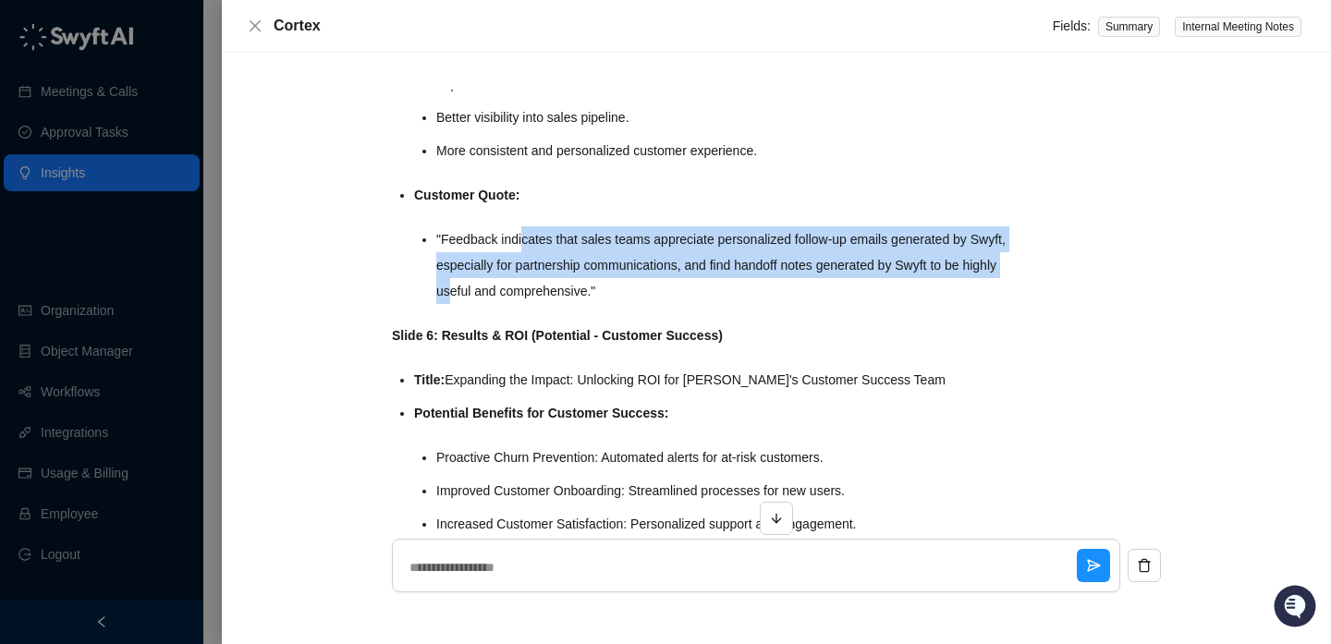
drag, startPoint x: 523, startPoint y: 319, endPoint x: 528, endPoint y: 263, distance: 55.6
click at [528, 263] on li ""Feedback indicates that sales teams appreciate personalized follow-up emails g…" at bounding box center [721, 265] width 571 height 78
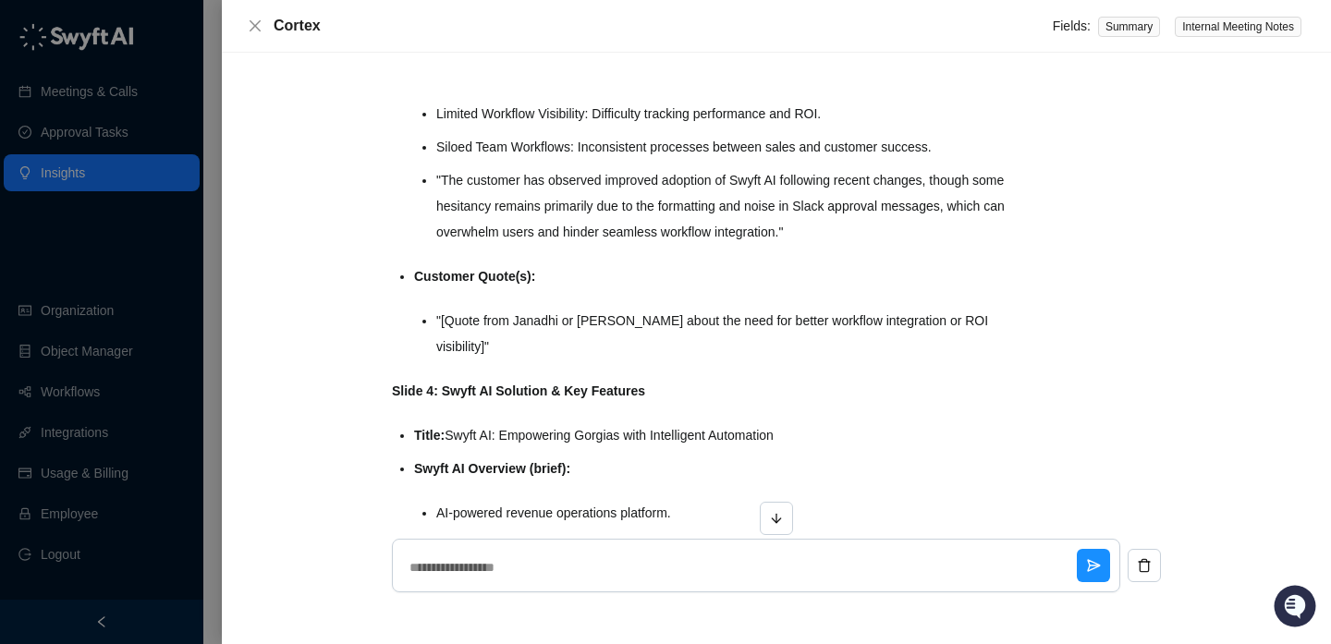
scroll to position [3807, 0]
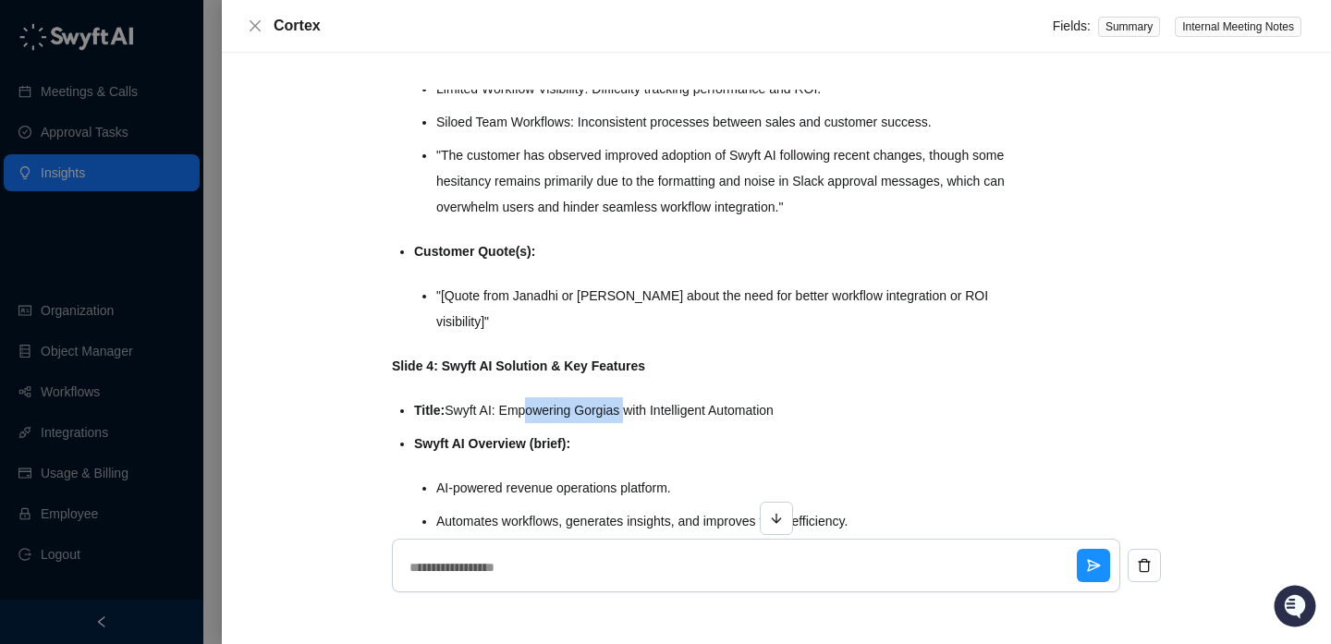
drag, startPoint x: 523, startPoint y: 403, endPoint x: 639, endPoint y: 409, distance: 115.7
click at [638, 409] on li "Title: Swyft AI: Empowering Gorgias with Intelligent Automation" at bounding box center [710, 410] width 593 height 26
click at [639, 409] on li "Title: Swyft AI: Empowering Gorgias with Intelligent Automation" at bounding box center [710, 410] width 593 height 26
drag, startPoint x: 639, startPoint y: 409, endPoint x: 512, endPoint y: 409, distance: 126.6
click at [512, 409] on li "Title: Swyft AI: Empowering Gorgias with Intelligent Automation" at bounding box center [710, 410] width 593 height 26
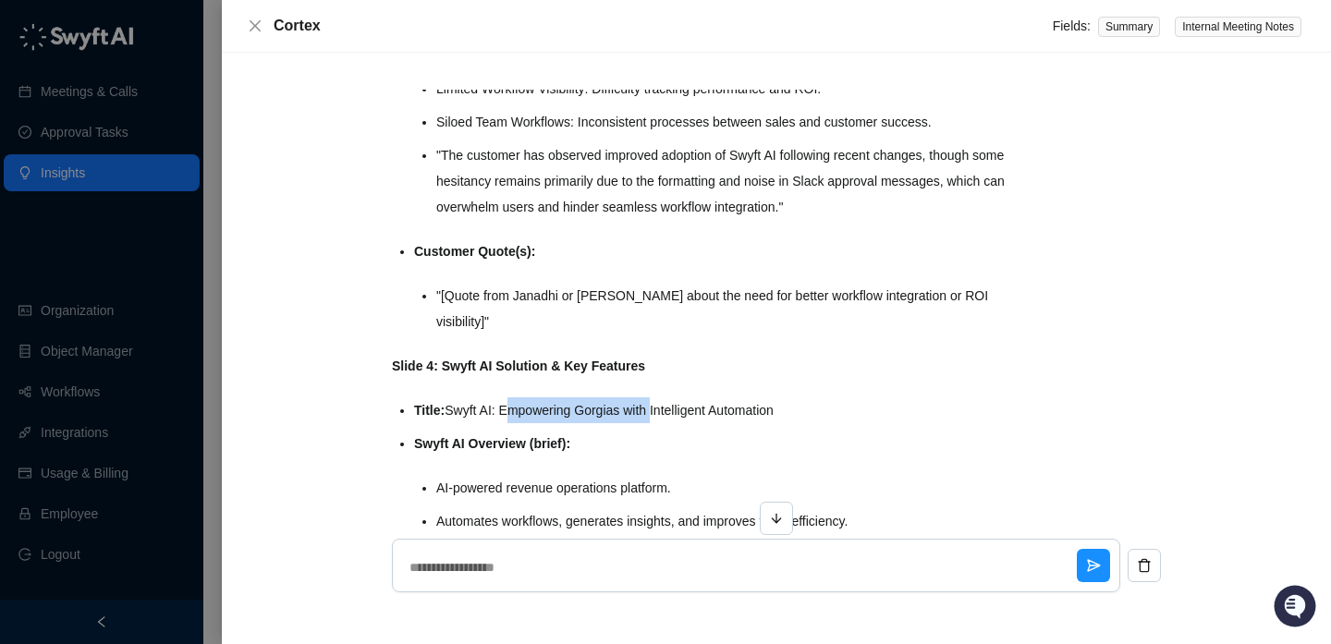
click at [512, 409] on li "Title: Swyft AI: Empowering Gorgias with Intelligent Automation" at bounding box center [710, 410] width 593 height 26
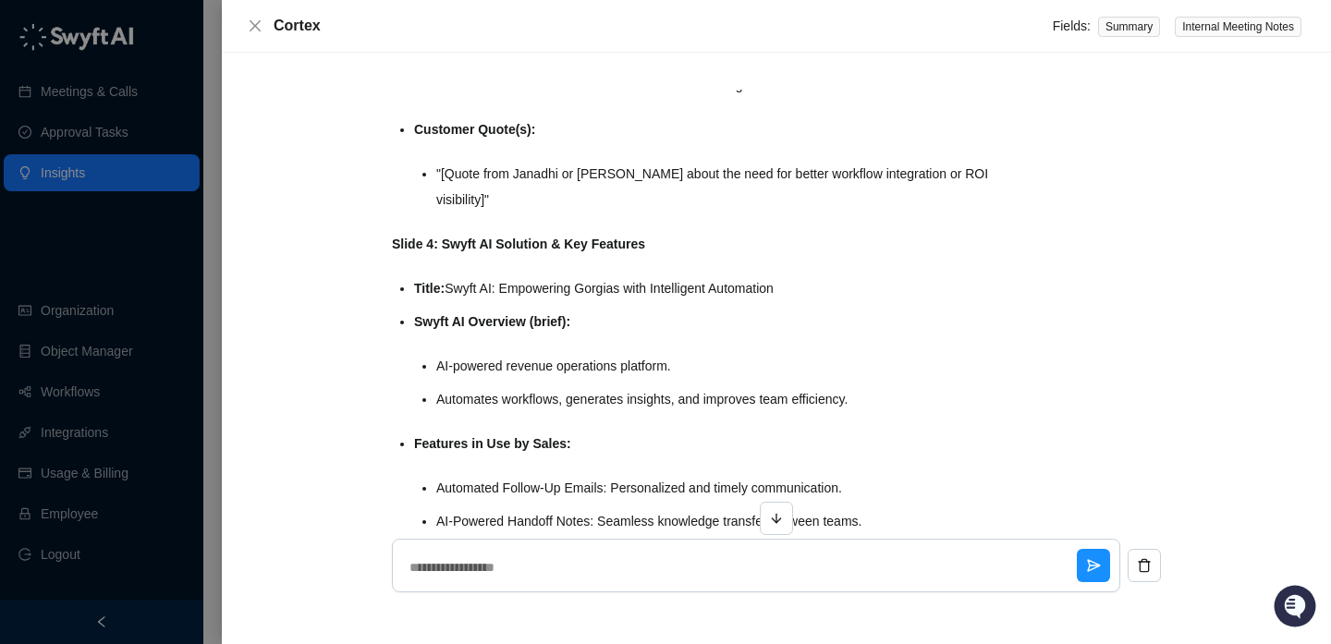
scroll to position [3955, 0]
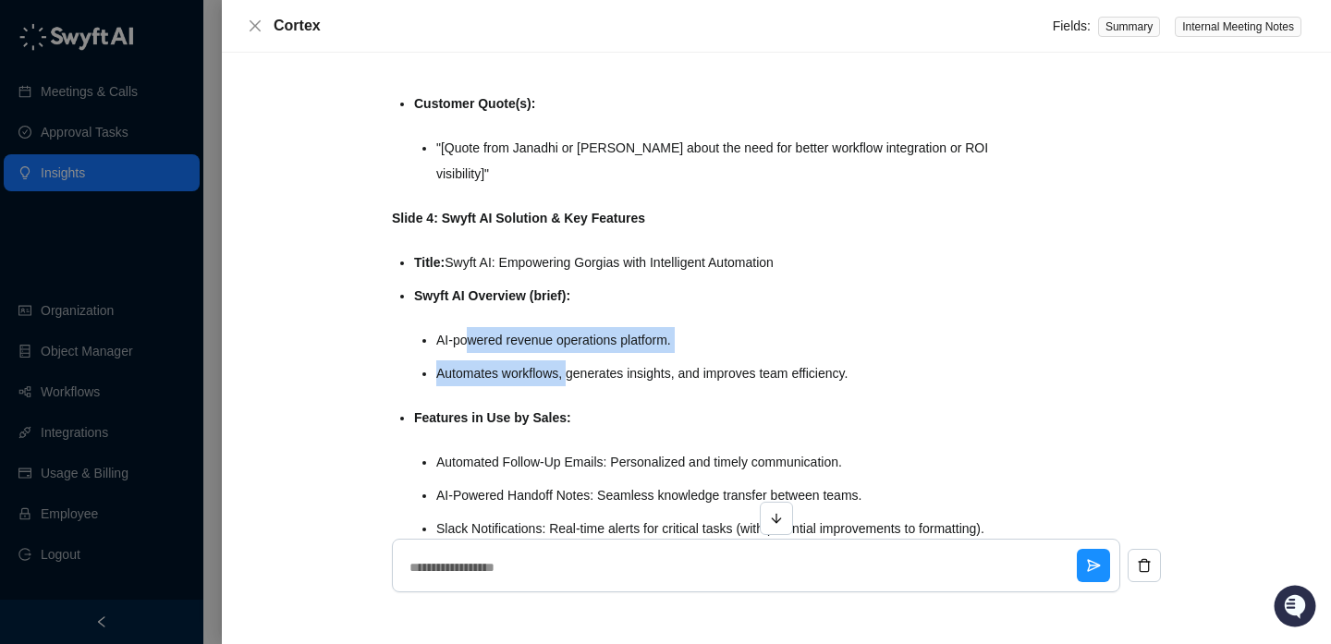
drag, startPoint x: 469, startPoint y: 334, endPoint x: 570, endPoint y: 371, distance: 107.3
click at [570, 371] on ul "AI-powered revenue operations platform. Automates workflows, generates insights…" at bounding box center [721, 356] width 571 height 59
click at [570, 371] on li "Automates workflows, generates insights, and improves team efficiency." at bounding box center [721, 373] width 571 height 26
drag, startPoint x: 570, startPoint y: 371, endPoint x: 530, endPoint y: 347, distance: 47.2
click at [530, 347] on ul "AI-powered revenue operations platform. Automates workflows, generates insights…" at bounding box center [721, 356] width 571 height 59
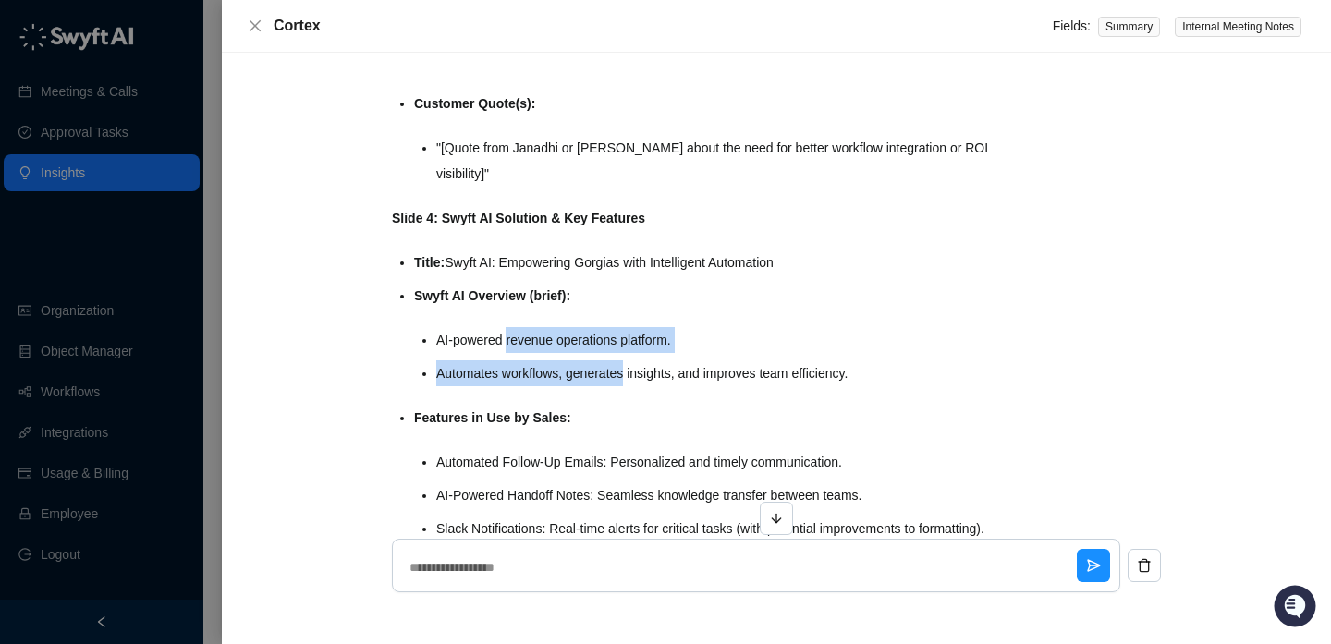
click at [530, 347] on li "AI-powered revenue operations platform." at bounding box center [721, 340] width 571 height 26
drag, startPoint x: 530, startPoint y: 347, endPoint x: 541, endPoint y: 362, distance: 19.2
click at [541, 362] on ul "AI-powered revenue operations platform. Automates workflows, generates insights…" at bounding box center [721, 356] width 571 height 59
click at [541, 362] on li "Automates workflows, generates insights, and improves team efficiency." at bounding box center [721, 373] width 571 height 26
drag, startPoint x: 541, startPoint y: 362, endPoint x: 541, endPoint y: 331, distance: 31.4
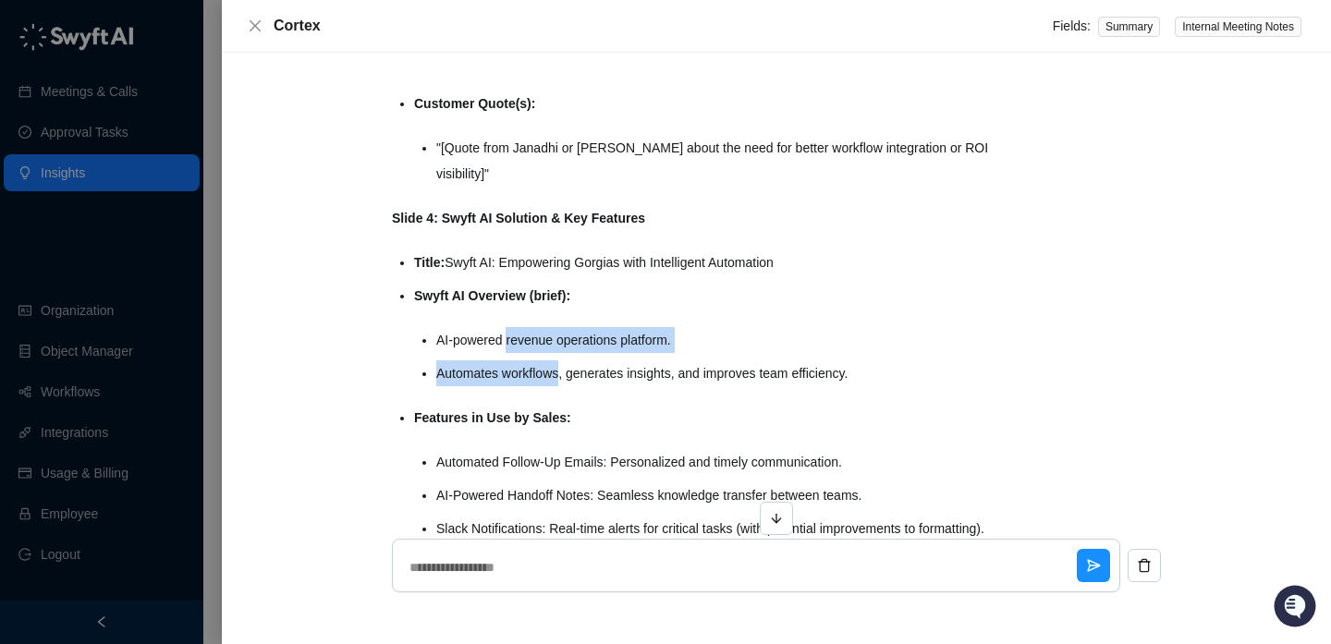
click at [541, 331] on ul "AI-powered revenue operations platform. Automates workflows, generates insights…" at bounding box center [721, 356] width 571 height 59
click at [541, 331] on li "AI-powered revenue operations platform." at bounding box center [721, 340] width 571 height 26
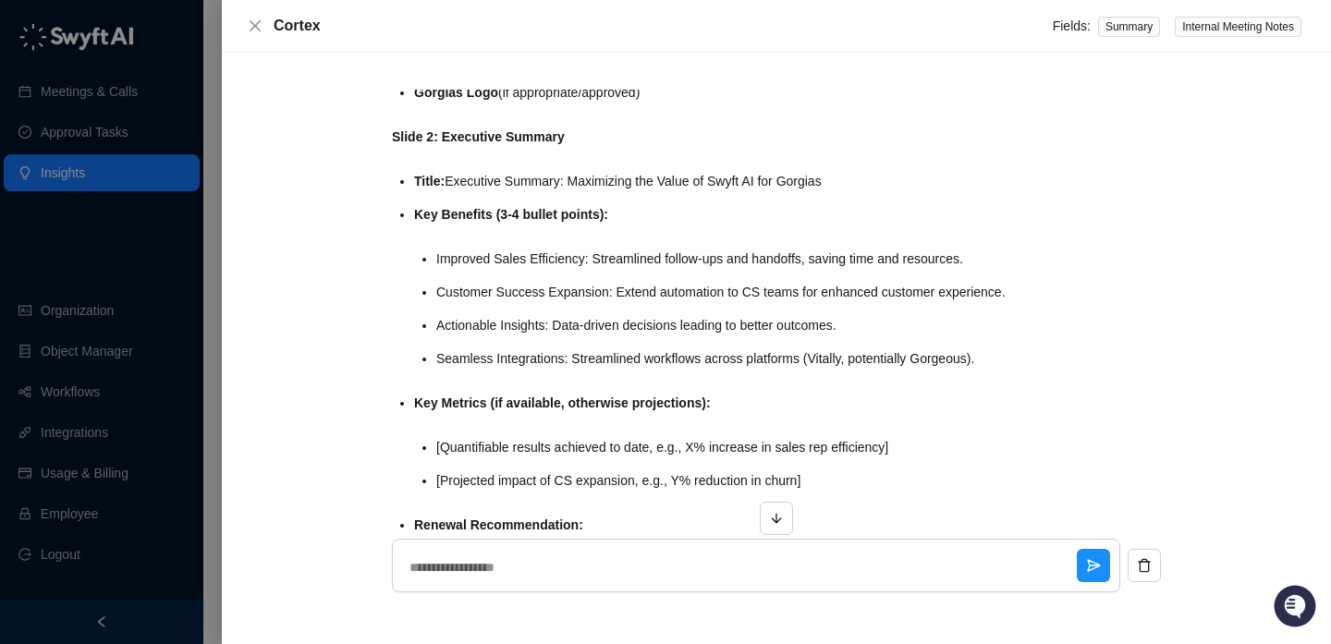
scroll to position [3022, 0]
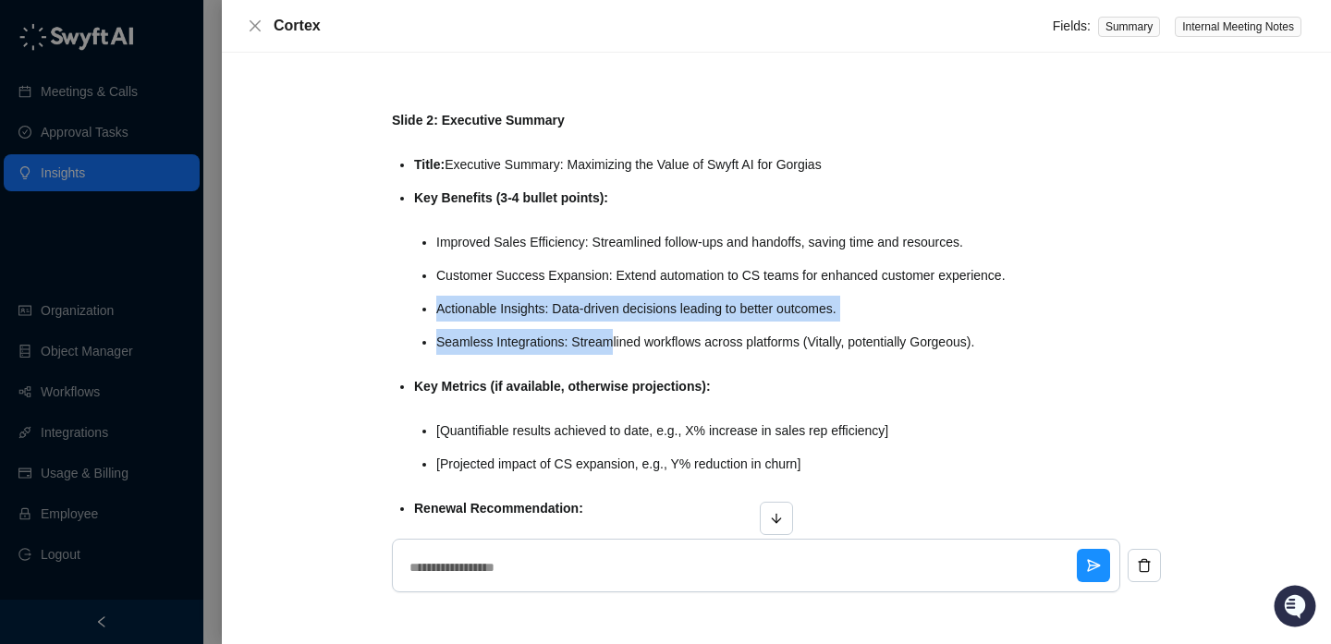
drag, startPoint x: 616, startPoint y: 357, endPoint x: 616, endPoint y: 286, distance: 70.2
click at [616, 284] on ul "Improved Sales Efficiency: Streamlined follow-ups and handoffs, saving time and…" at bounding box center [721, 292] width 571 height 126
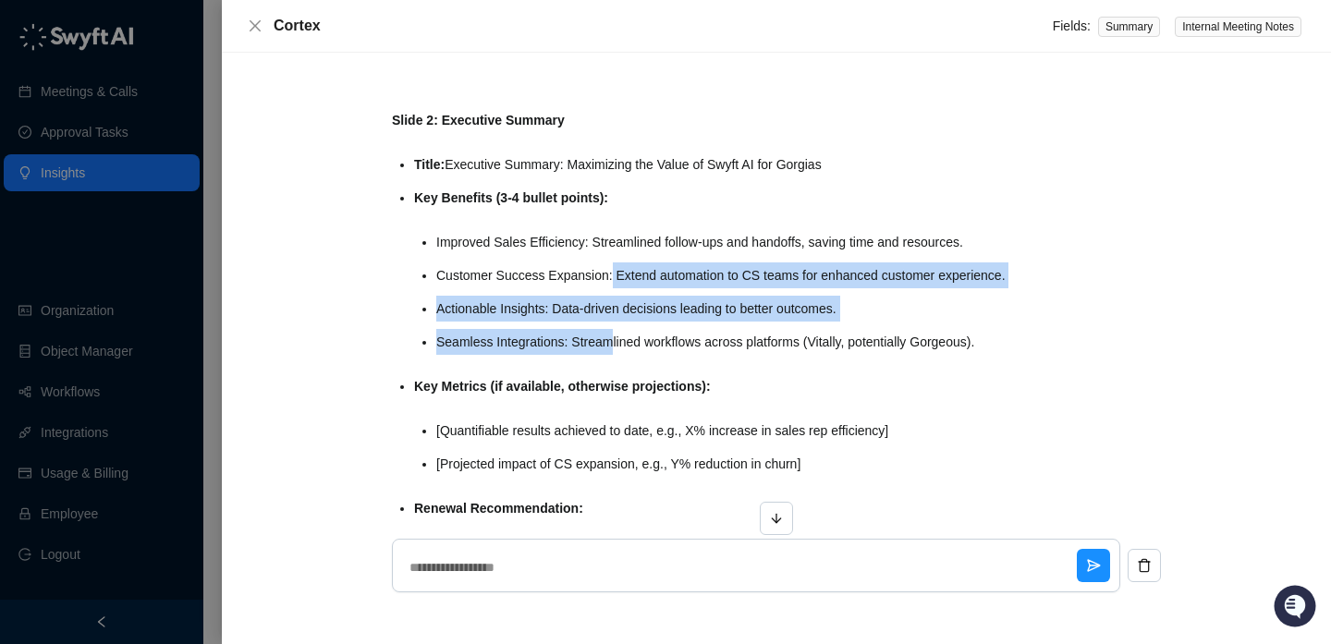
click at [616, 286] on li "Customer Success Expansion: Extend automation to CS teams for enhanced customer…" at bounding box center [721, 275] width 571 height 26
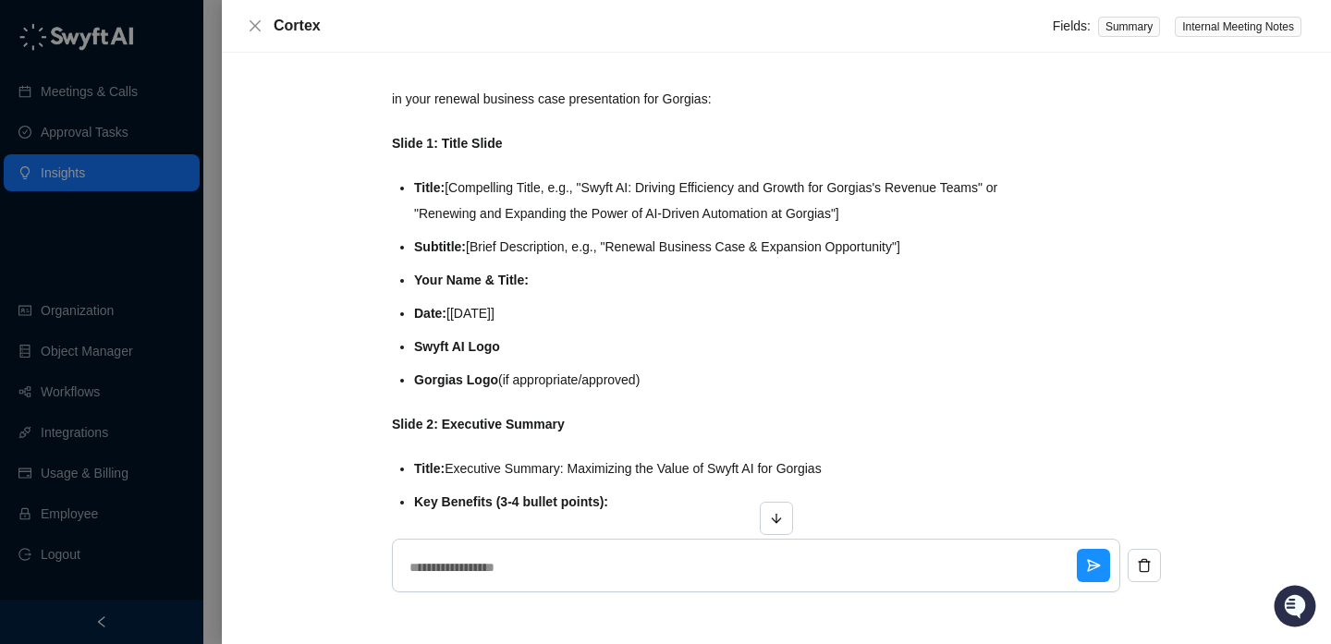
scroll to position [2688, 0]
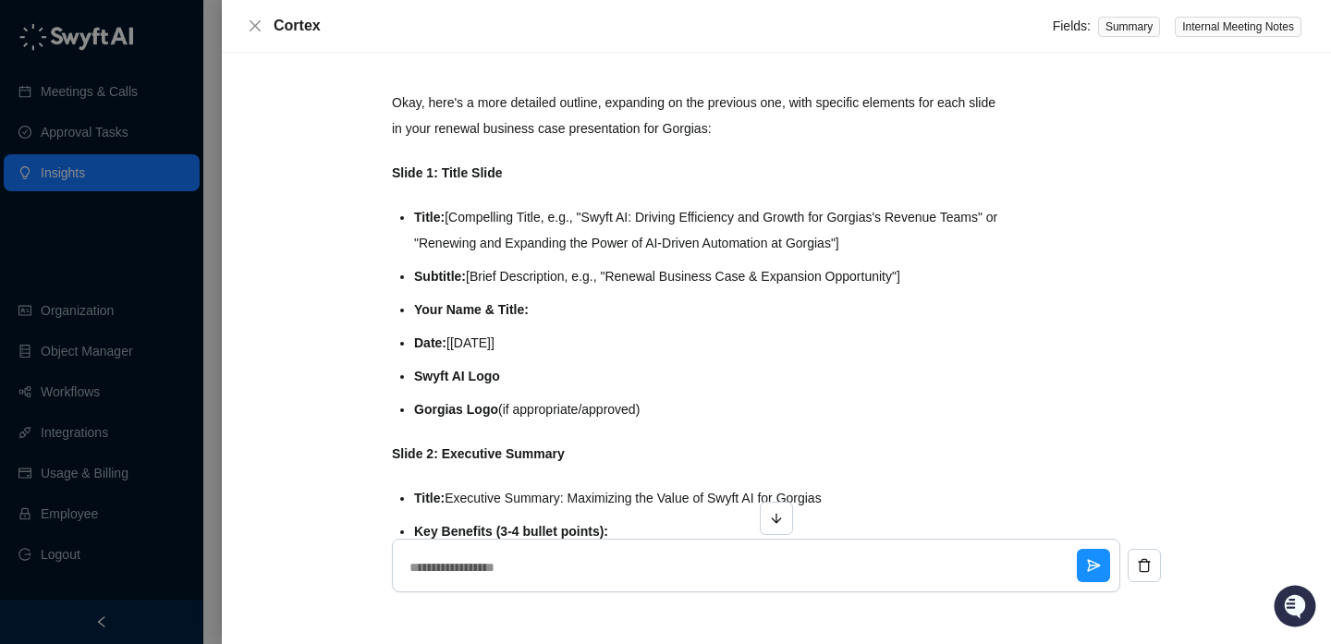
click at [127, 225] on div at bounding box center [665, 322] width 1331 height 644
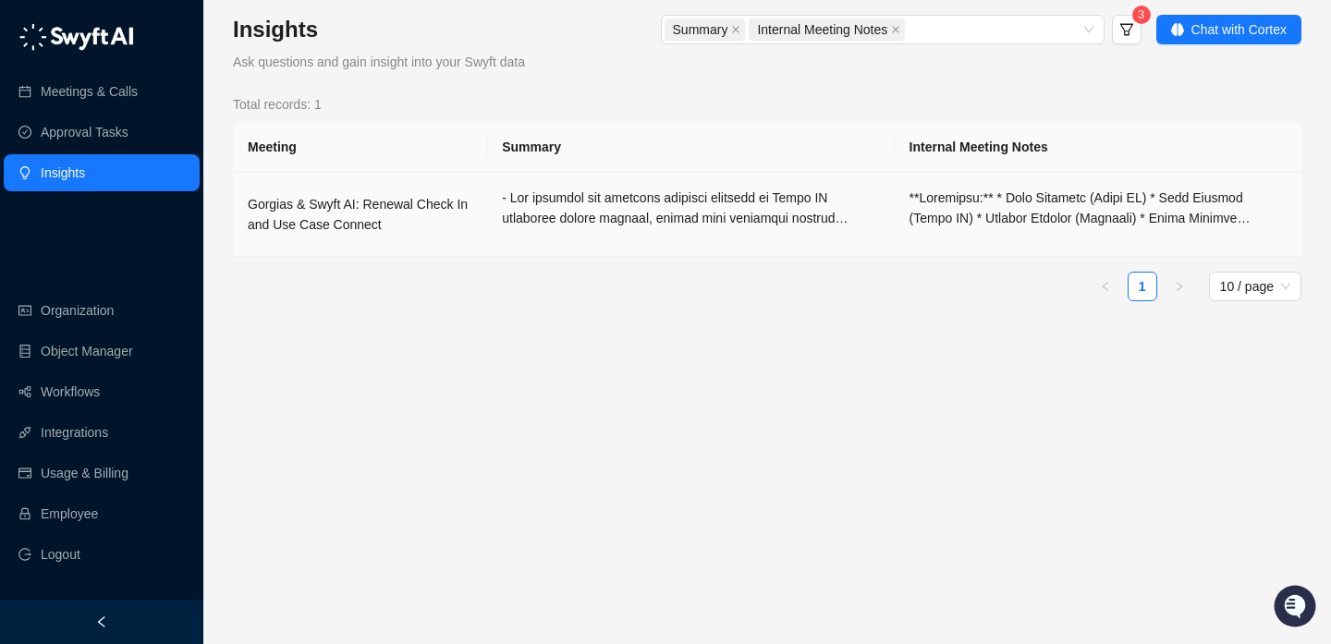
click at [608, 232] on td at bounding box center [690, 215] width 407 height 84
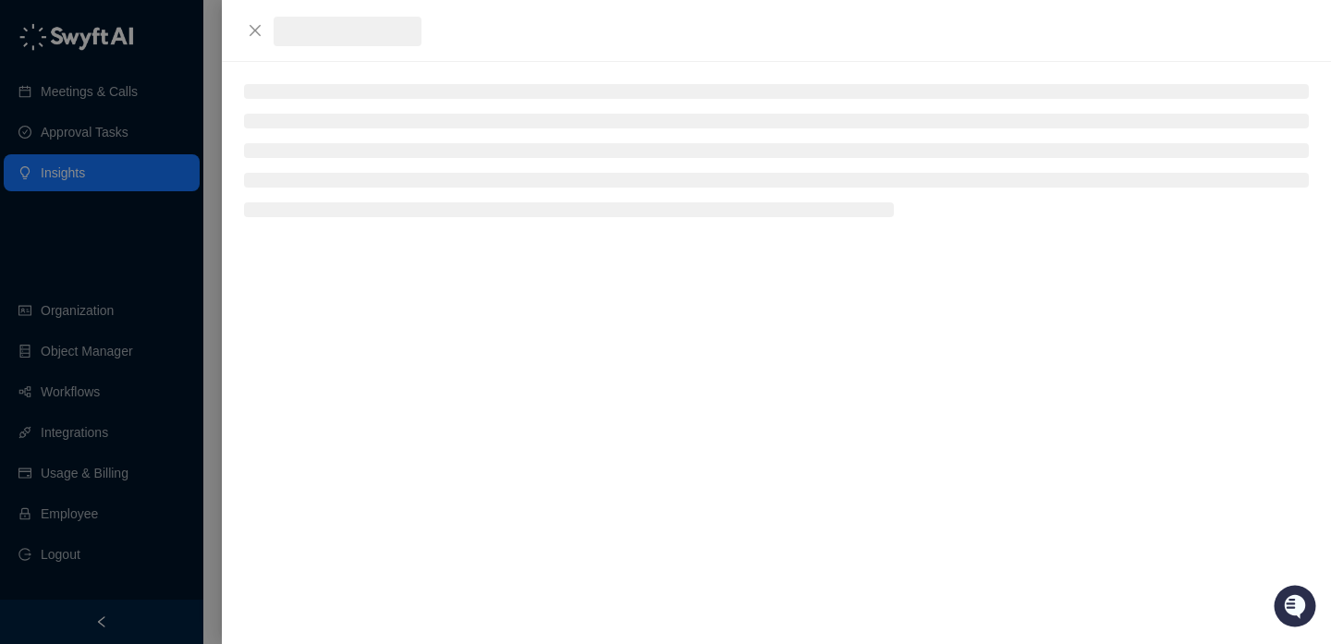
click at [126, 264] on div at bounding box center [665, 322] width 1331 height 644
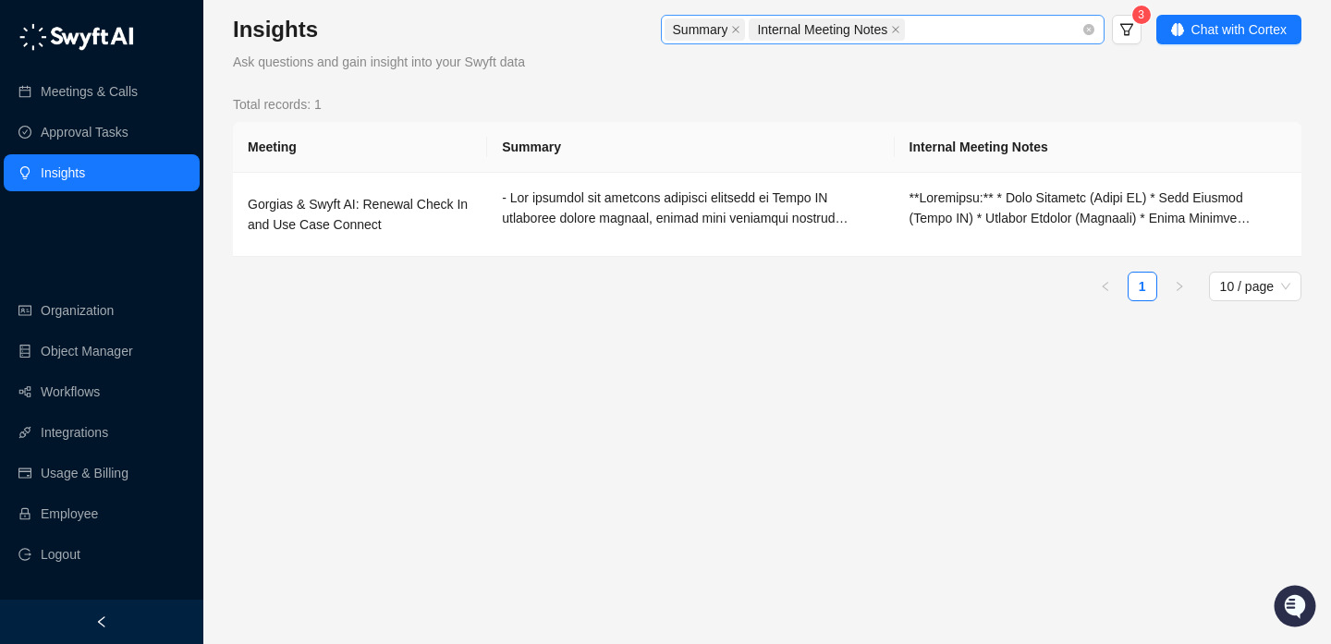
click at [950, 37] on div "Summary Internal Meeting Notes" at bounding box center [872, 30] width 417 height 26
click at [836, 58] on div "Pain Points" at bounding box center [880, 66] width 414 height 20
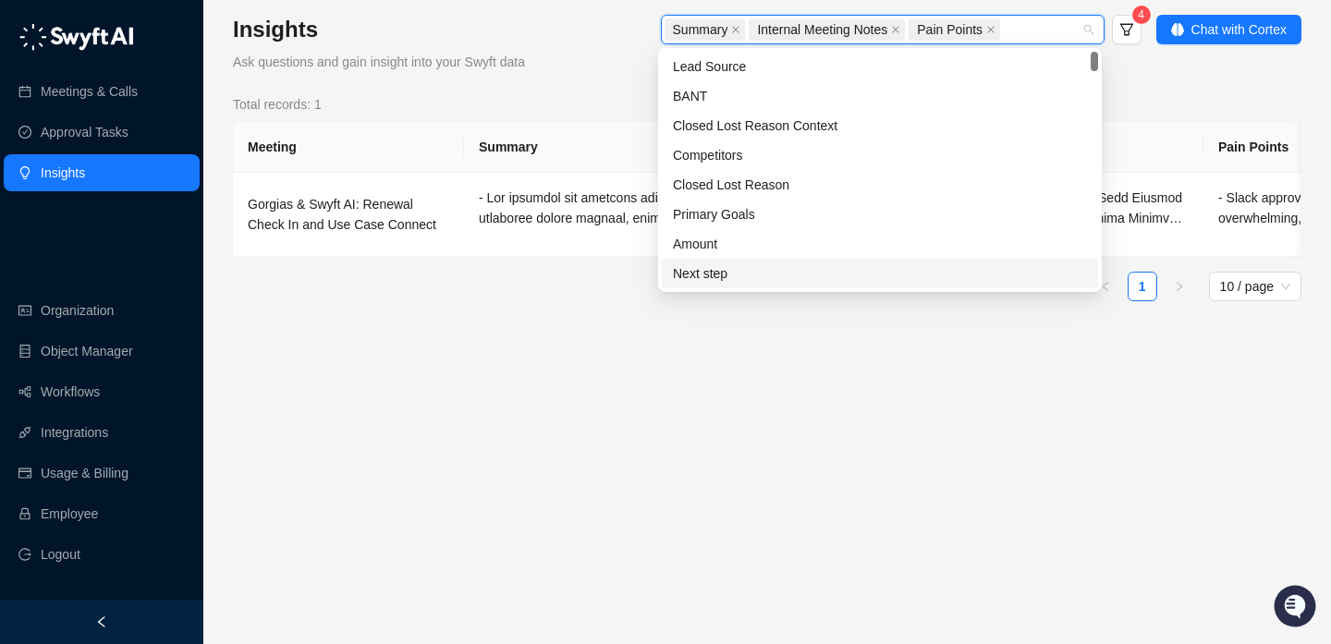
click at [1061, 411] on main "Insights Ask questions and gain insight into your Swyft data Summary Internal M…" at bounding box center [767, 322] width 1068 height 615
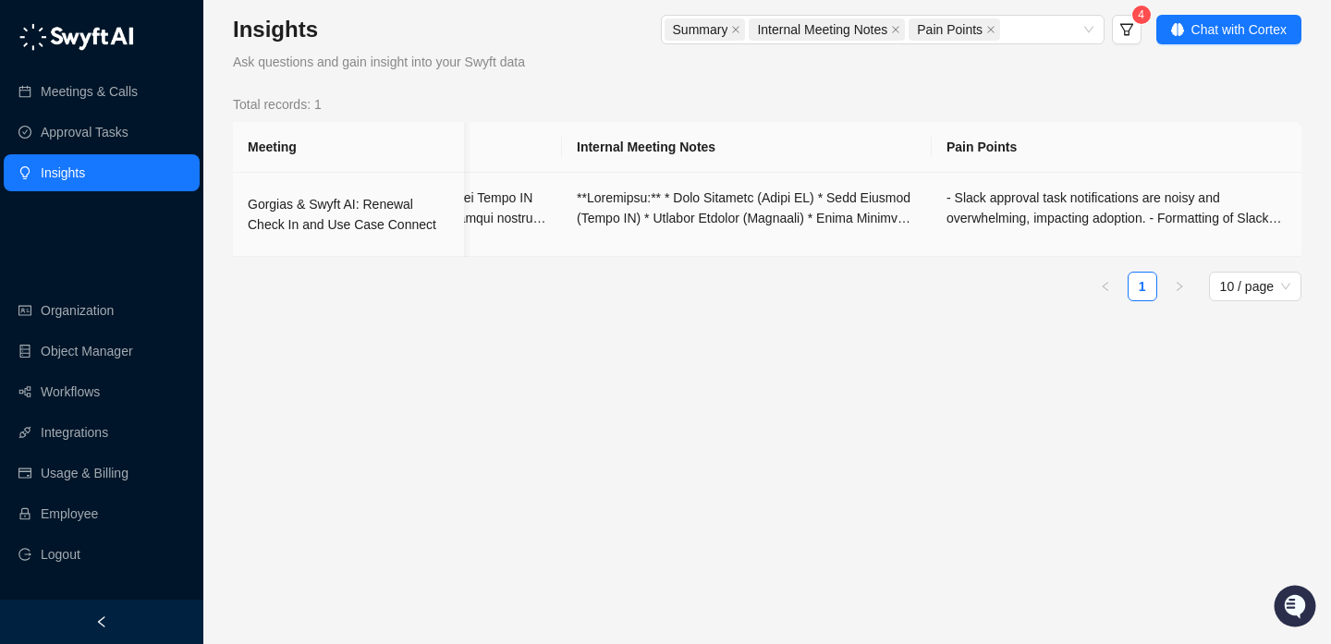
scroll to position [0, 0]
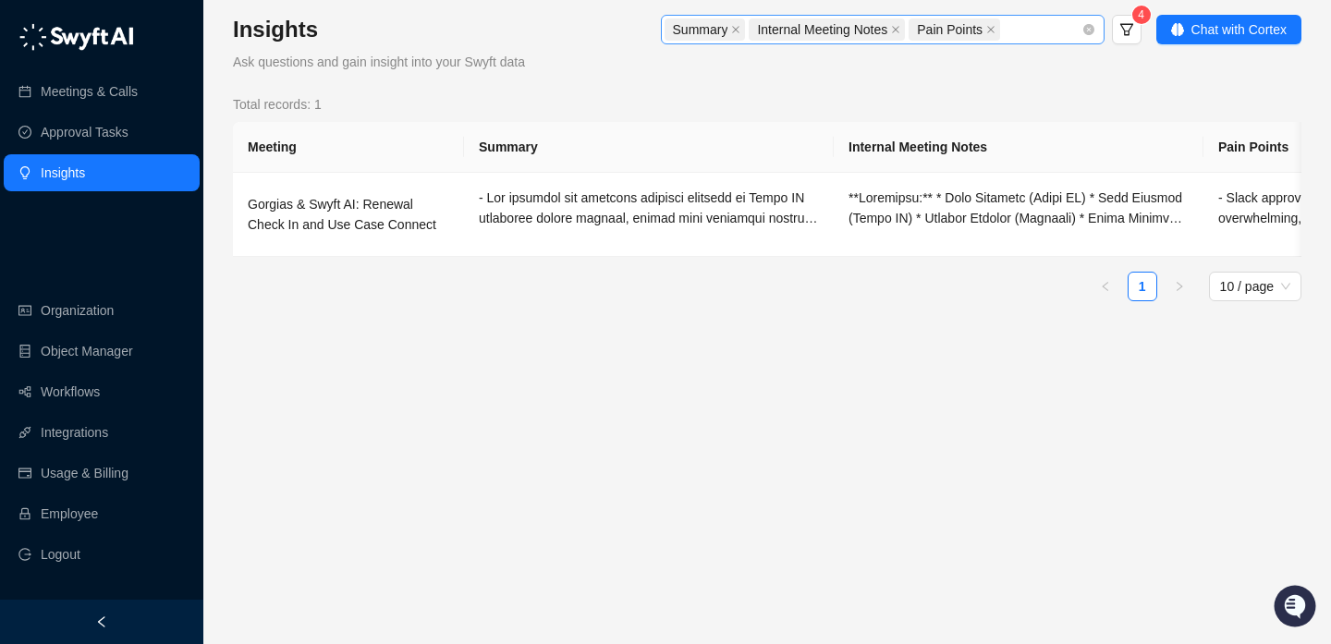
click at [1043, 36] on div "Summary Internal Meeting Notes Pain Points" at bounding box center [872, 30] width 417 height 26
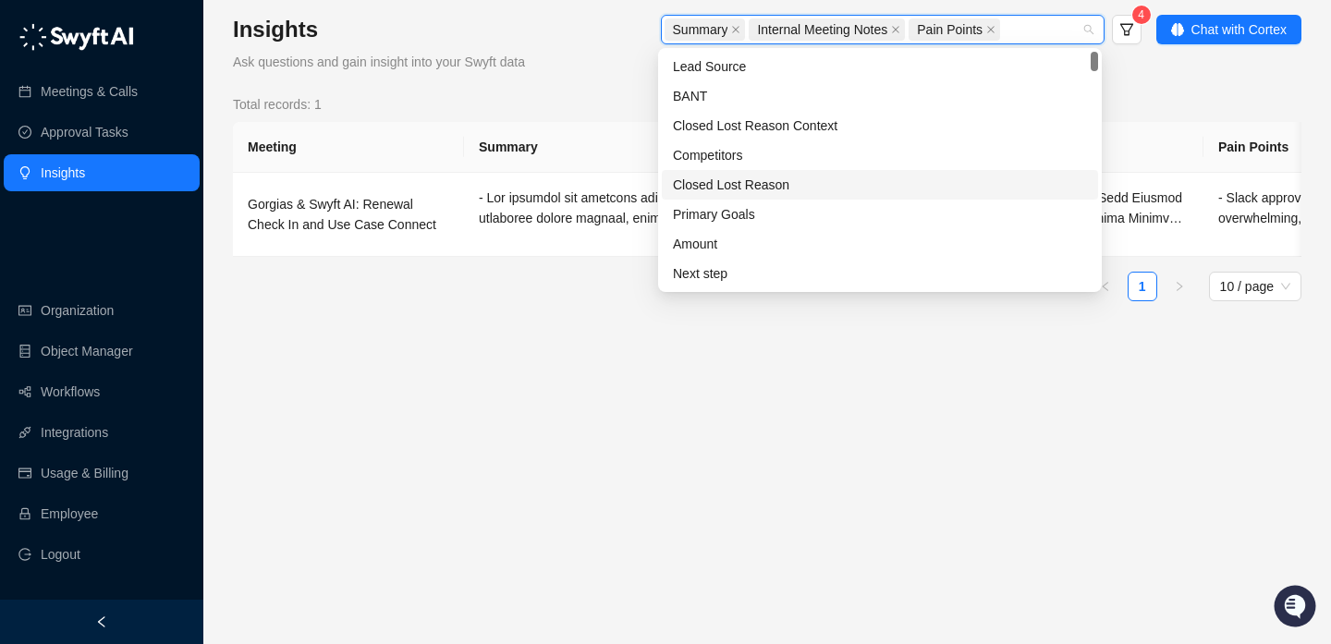
scroll to position [5, 0]
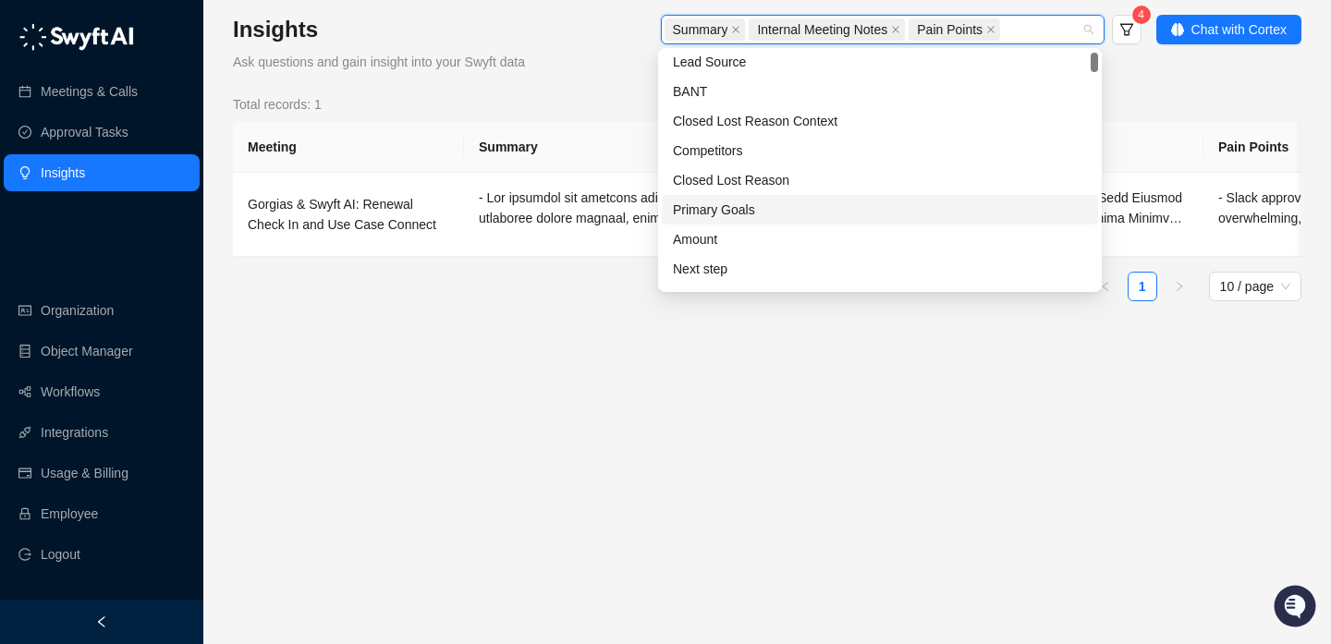
click at [881, 203] on div "Primary Goals" at bounding box center [880, 210] width 414 height 20
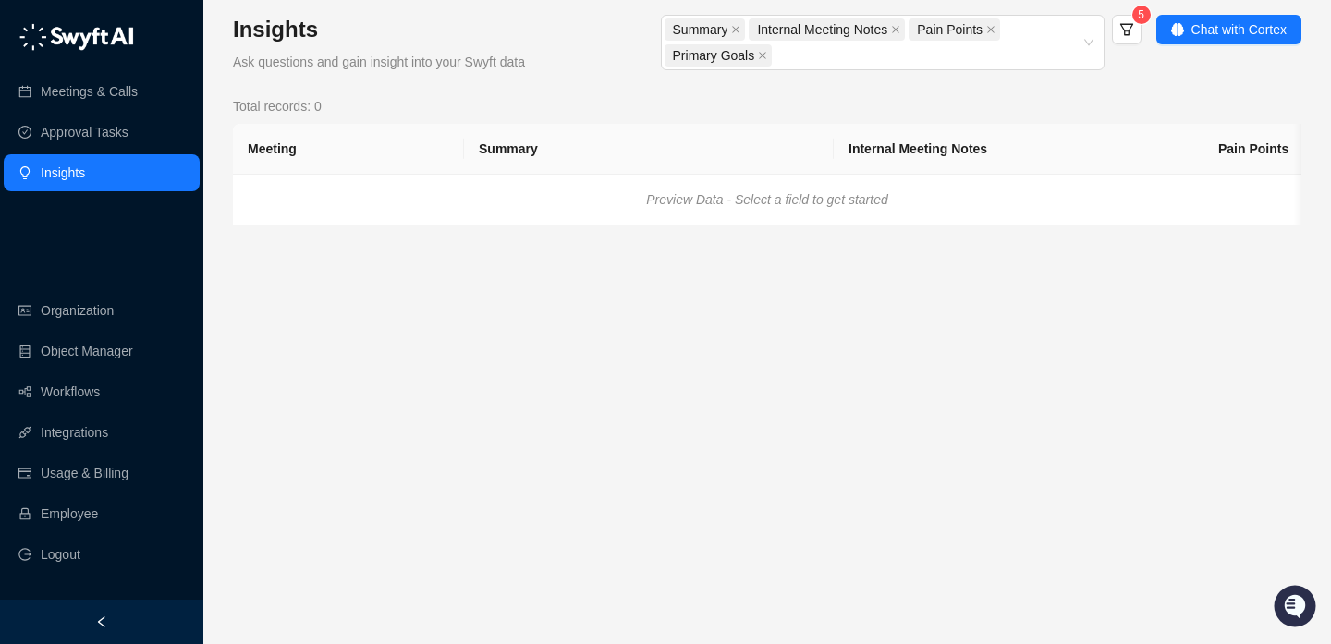
click at [1178, 339] on main "Insights Ask questions and gain insight into your Swyft data Summary Internal M…" at bounding box center [767, 322] width 1068 height 615
click at [759, 57] on icon "close" at bounding box center [762, 55] width 7 height 7
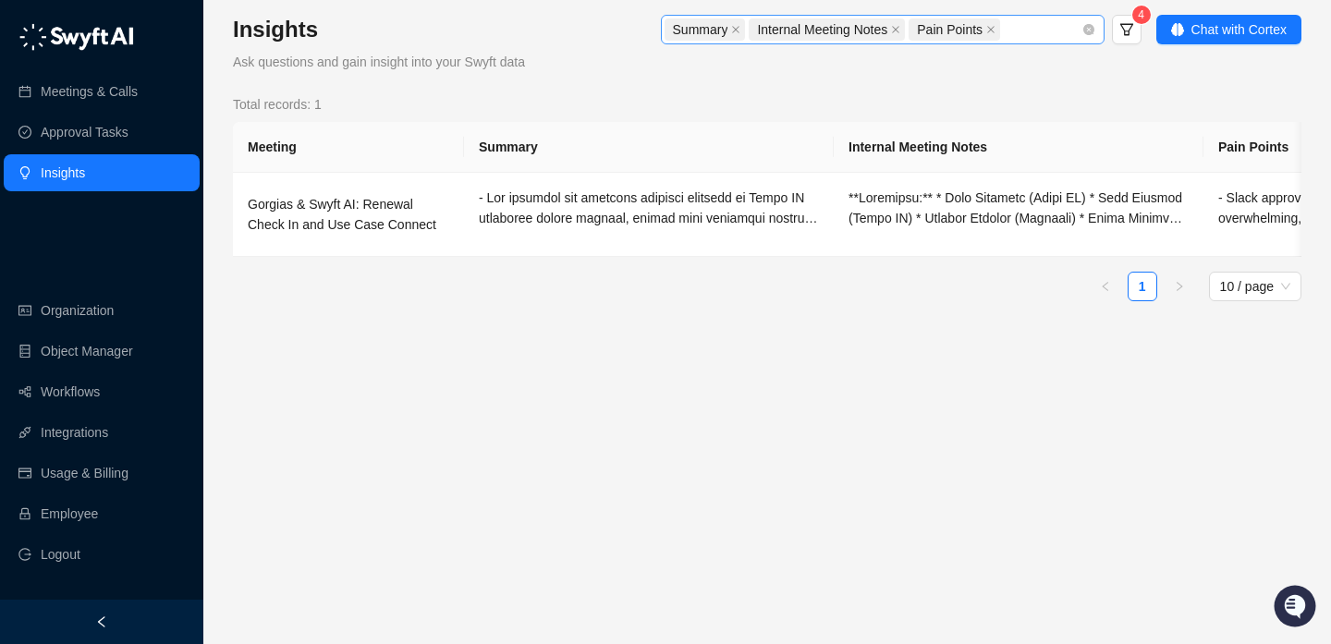
click at [1033, 26] on div "Summary Internal Meeting Notes Pain Points" at bounding box center [872, 30] width 417 height 26
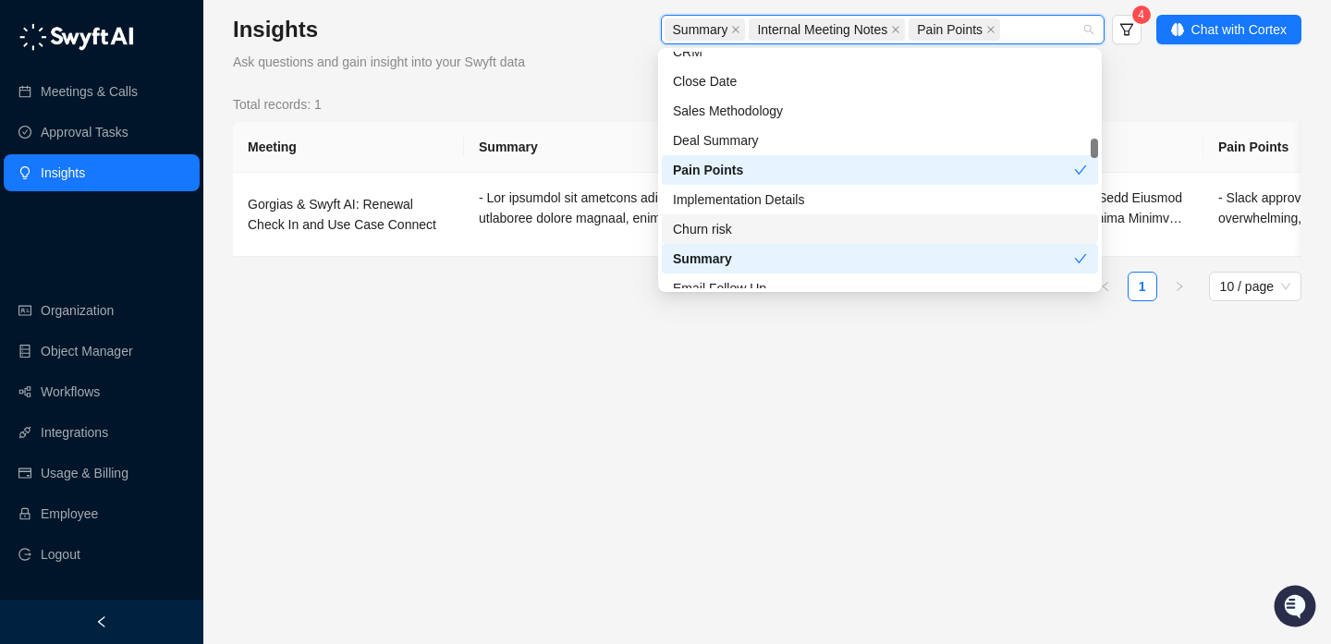
scroll to position [343, 0]
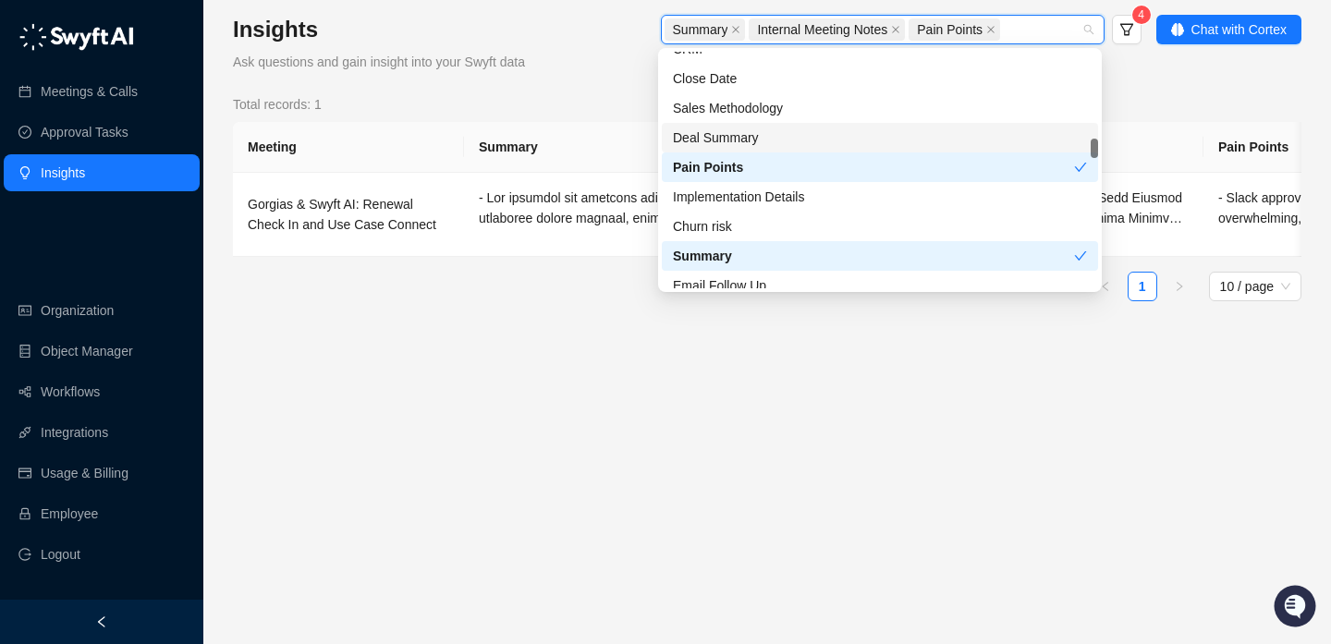
click at [755, 136] on div "Deal Summary" at bounding box center [880, 138] width 414 height 20
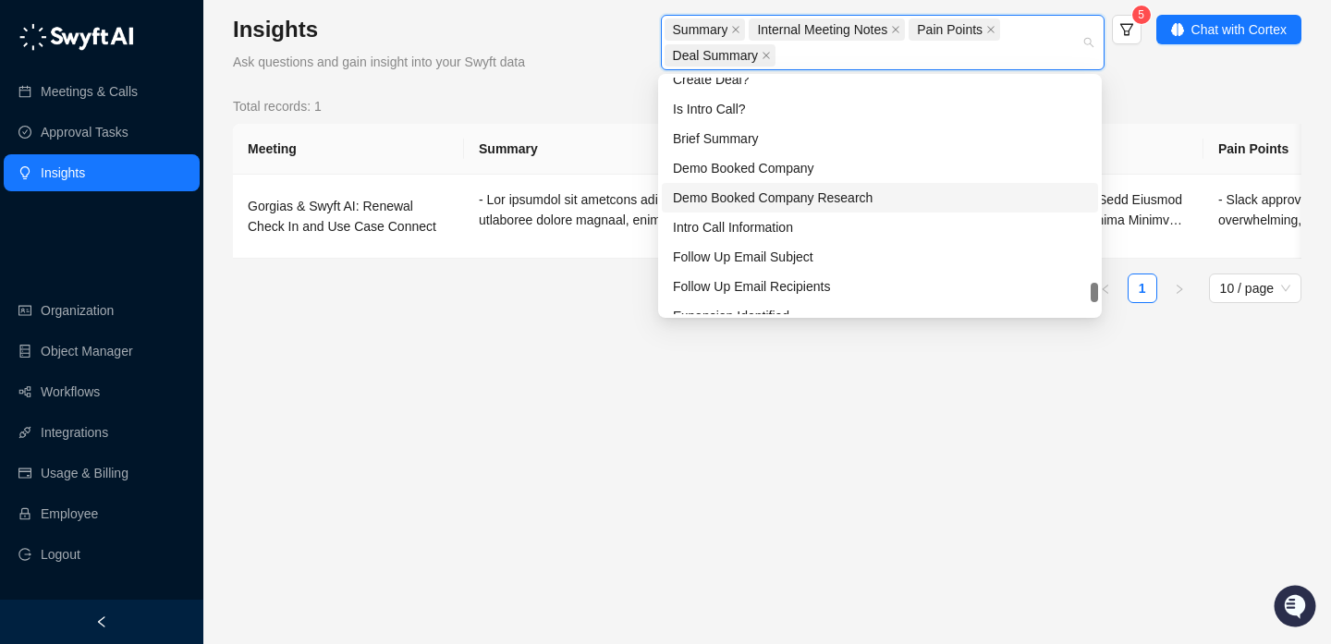
scroll to position [858, 0]
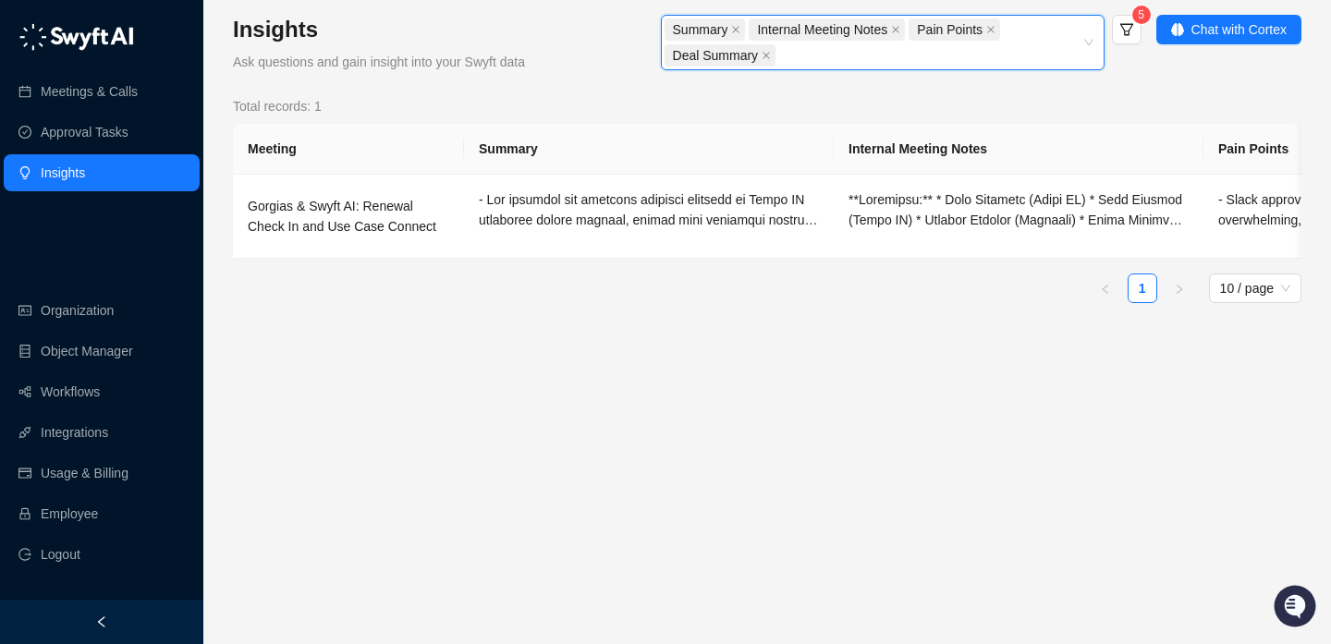
click at [980, 452] on main "Insights Ask questions and gain insight into your Swyft data Summary, Internal …" at bounding box center [767, 322] width 1068 height 615
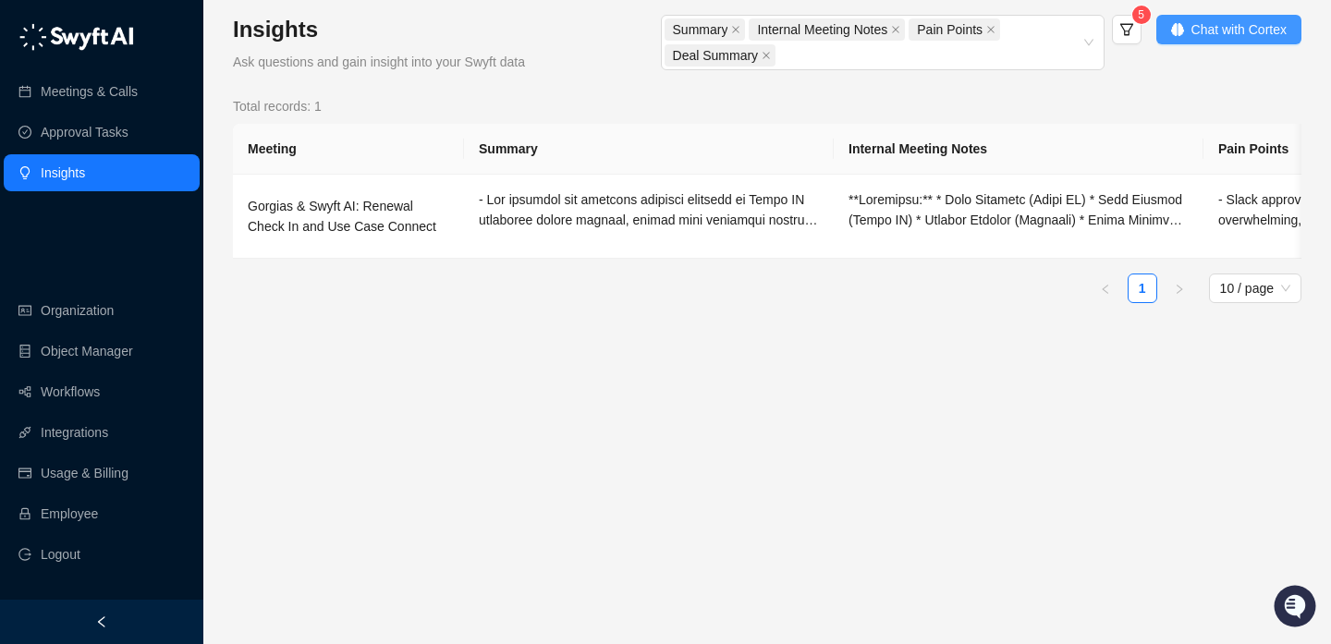
click at [1202, 29] on span "Chat with Cortex" at bounding box center [1238, 29] width 95 height 20
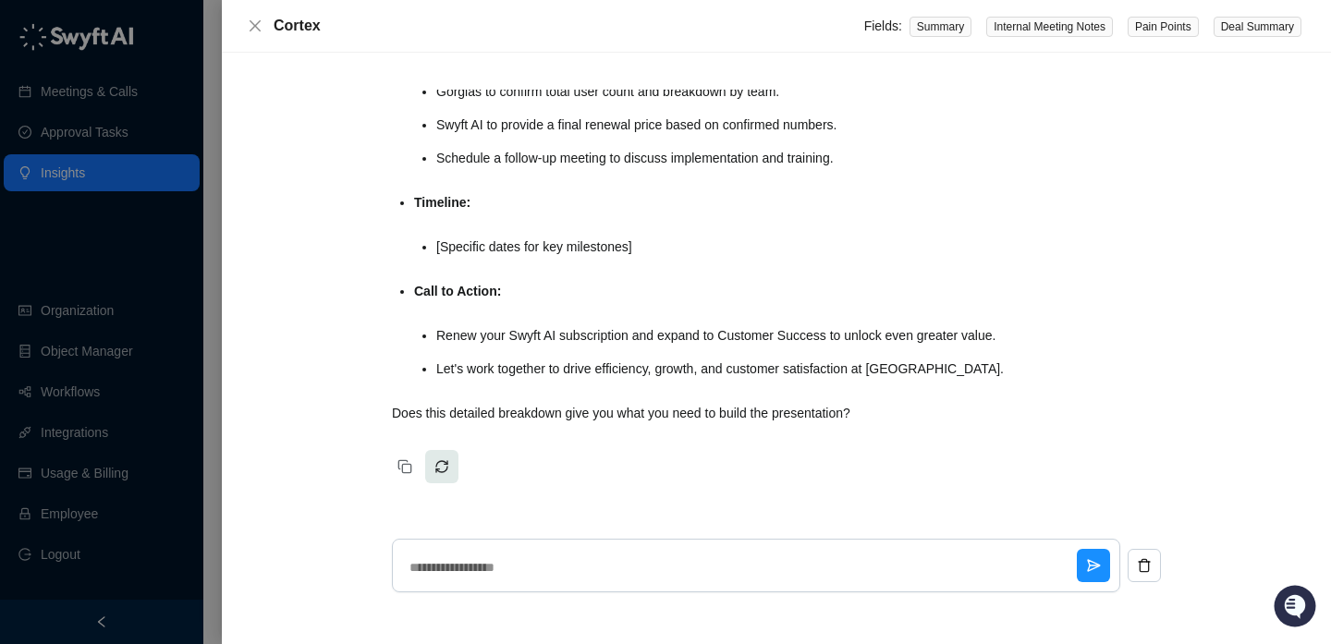
click at [445, 469] on button "Refresh" at bounding box center [441, 466] width 33 height 33
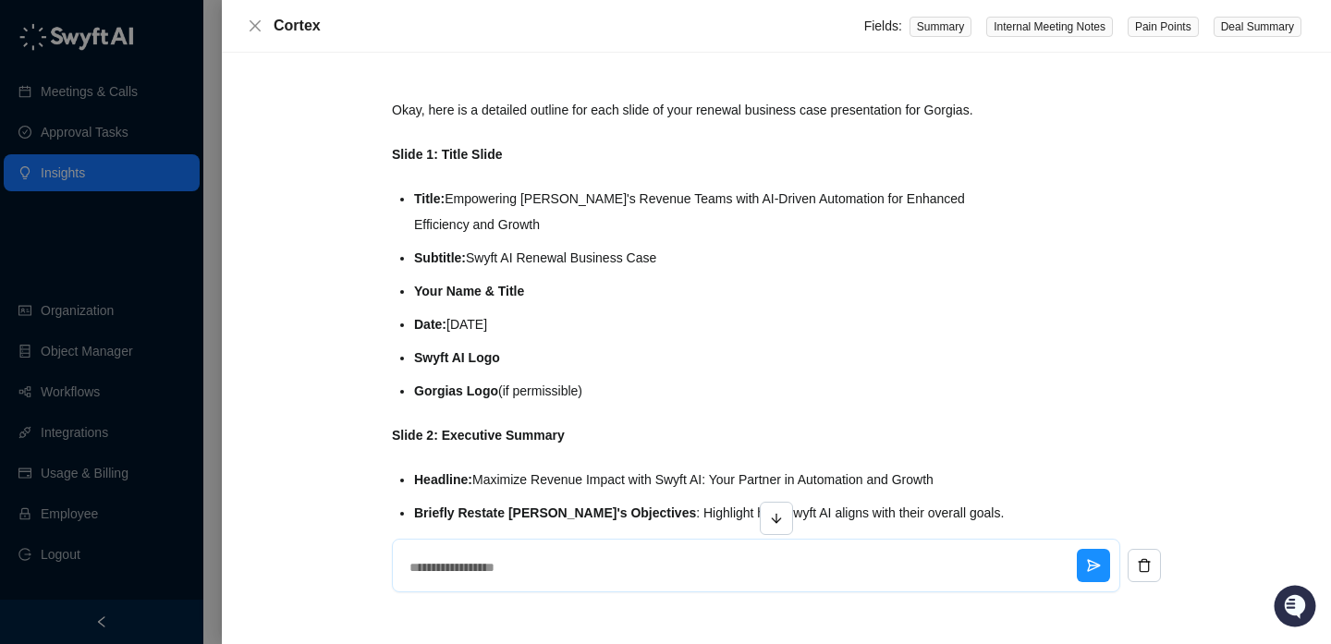
scroll to position [2743, 0]
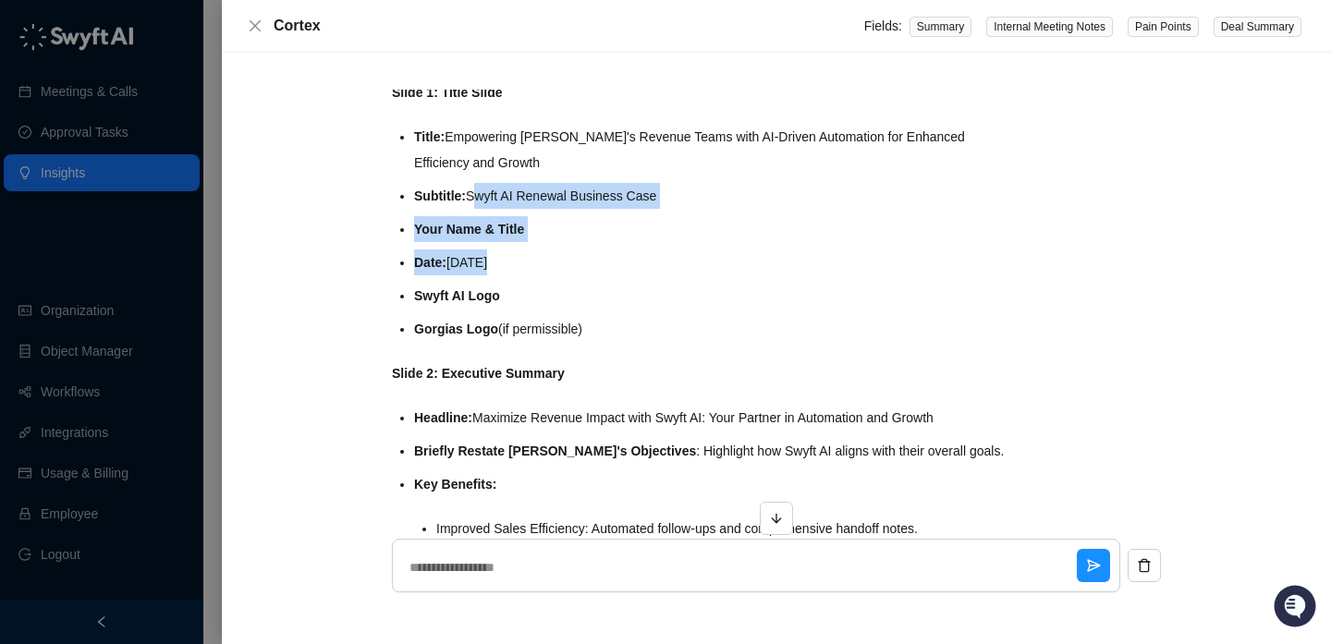
drag, startPoint x: 475, startPoint y: 189, endPoint x: 480, endPoint y: 282, distance: 92.5
click at [480, 282] on ul "Title: Empowering Gorgias's Revenue Teams with AI-Driven Automation for Enhance…" at bounding box center [710, 233] width 593 height 218
click at [480, 281] on ul "Title: Empowering Gorgias's Revenue Teams with AI-Driven Automation for Enhance…" at bounding box center [710, 233] width 593 height 218
drag, startPoint x: 480, startPoint y: 281, endPoint x: 480, endPoint y: 187, distance: 94.3
click at [480, 184] on ul "Title: Empowering Gorgias's Revenue Teams with AI-Driven Automation for Enhance…" at bounding box center [710, 233] width 593 height 218
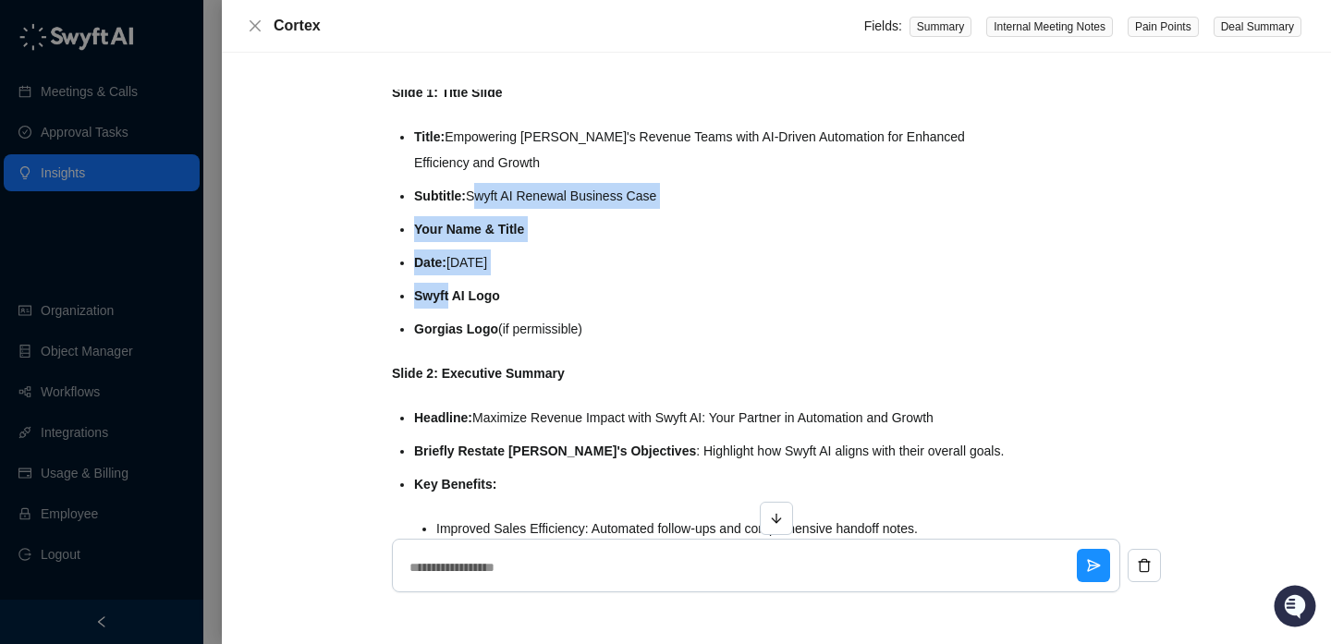
click at [480, 187] on li "Subtitle: Swyft AI Renewal Business Case" at bounding box center [710, 196] width 593 height 26
drag, startPoint x: 480, startPoint y: 187, endPoint x: 493, endPoint y: 281, distance: 95.3
click at [493, 281] on ul "Title: Empowering Gorgias's Revenue Teams with AI-Driven Automation for Enhance…" at bounding box center [710, 233] width 593 height 218
drag, startPoint x: 493, startPoint y: 281, endPoint x: 481, endPoint y: 200, distance: 82.2
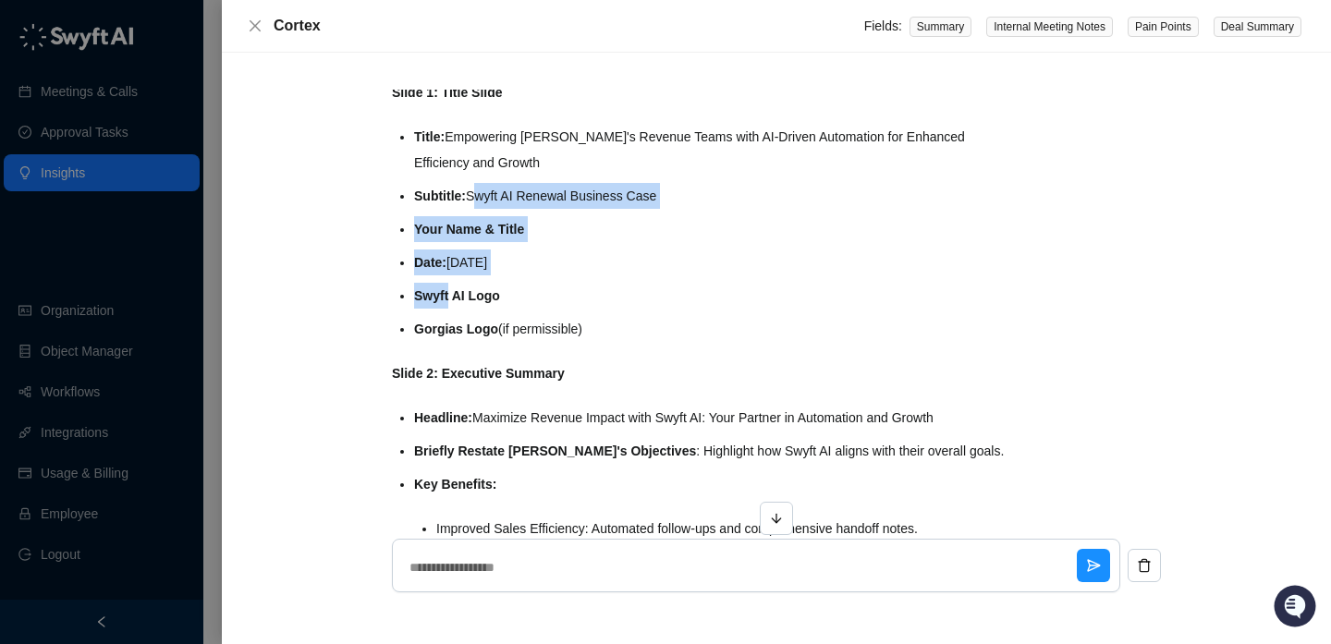
click at [481, 200] on ul "Title: Empowering Gorgias's Revenue Teams with AI-Driven Automation for Enhance…" at bounding box center [710, 233] width 593 height 218
click at [481, 200] on li "Subtitle: Swyft AI Renewal Business Case" at bounding box center [710, 196] width 593 height 26
drag, startPoint x: 481, startPoint y: 200, endPoint x: 511, endPoint y: 254, distance: 62.0
click at [511, 254] on ul "Title: Empowering Gorgias's Revenue Teams with AI-Driven Automation for Enhance…" at bounding box center [710, 233] width 593 height 218
click at [511, 254] on li "Date: September 30, 2025" at bounding box center [710, 263] width 593 height 26
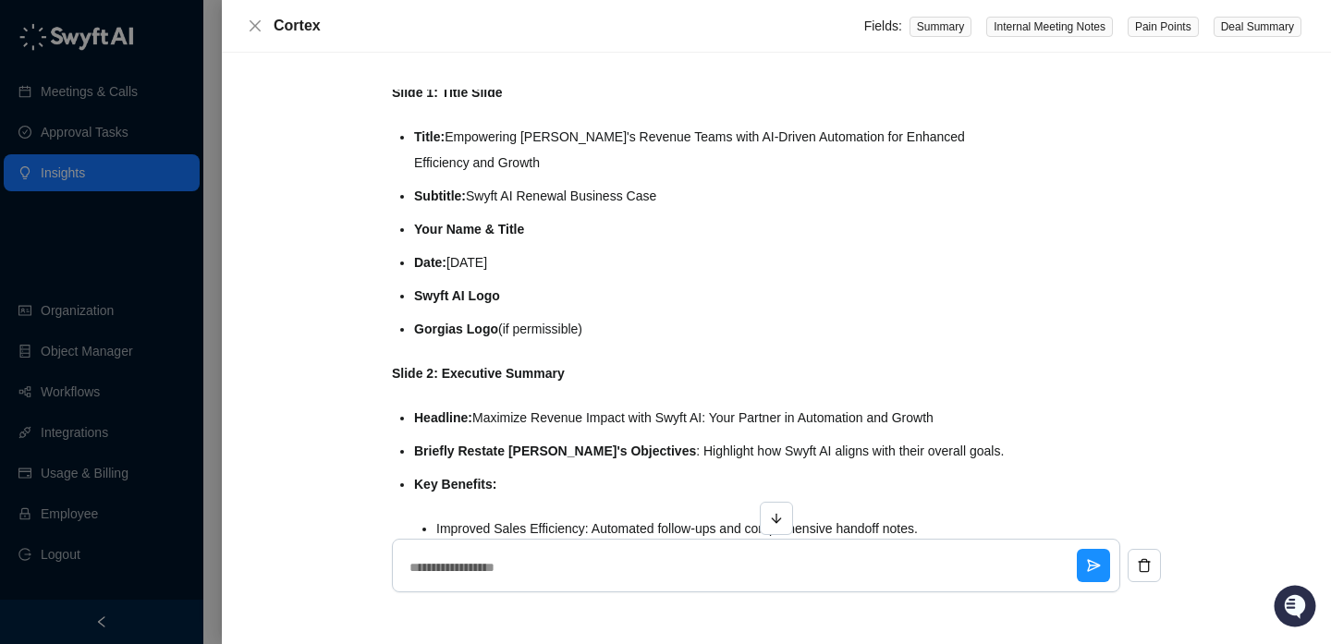
click at [511, 254] on li "Date: September 30, 2025" at bounding box center [710, 263] width 593 height 26
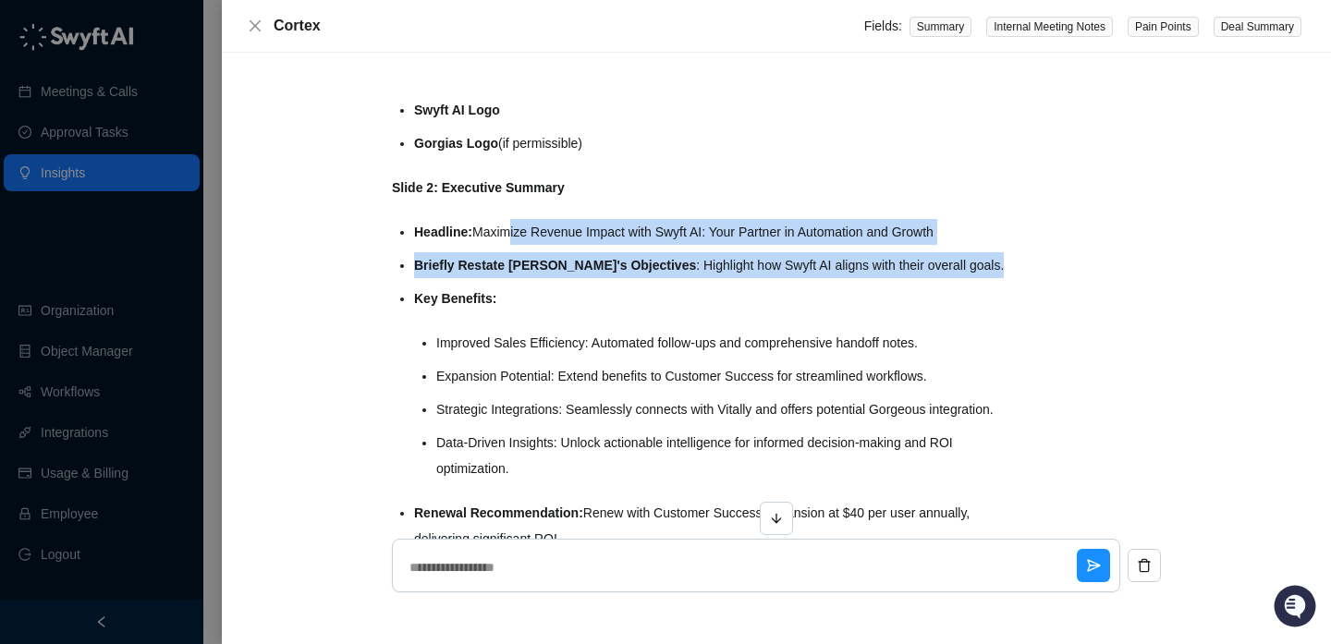
drag, startPoint x: 509, startPoint y: 235, endPoint x: 551, endPoint y: 282, distance: 62.9
click at [551, 282] on ul "Headline: Maximize Revenue Impact with Swyft AI: Your Partner in Automation and…" at bounding box center [710, 402] width 593 height 366
drag, startPoint x: 551, startPoint y: 295, endPoint x: 492, endPoint y: 237, distance: 83.0
click at [493, 237] on ul "Headline: Maximize Revenue Impact with Swyft AI: Your Partner in Automation and…" at bounding box center [710, 402] width 593 height 366
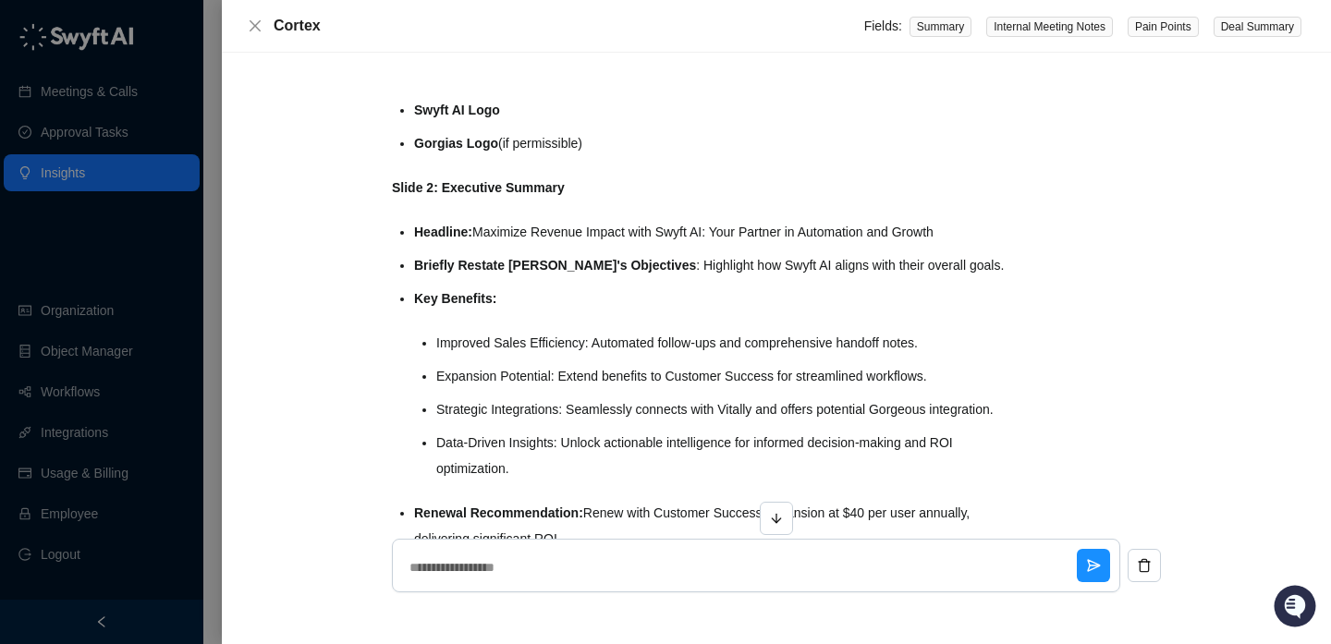
click at [492, 237] on li "Headline: Maximize Revenue Impact with Swyft AI: Your Partner in Automation and…" at bounding box center [710, 232] width 593 height 26
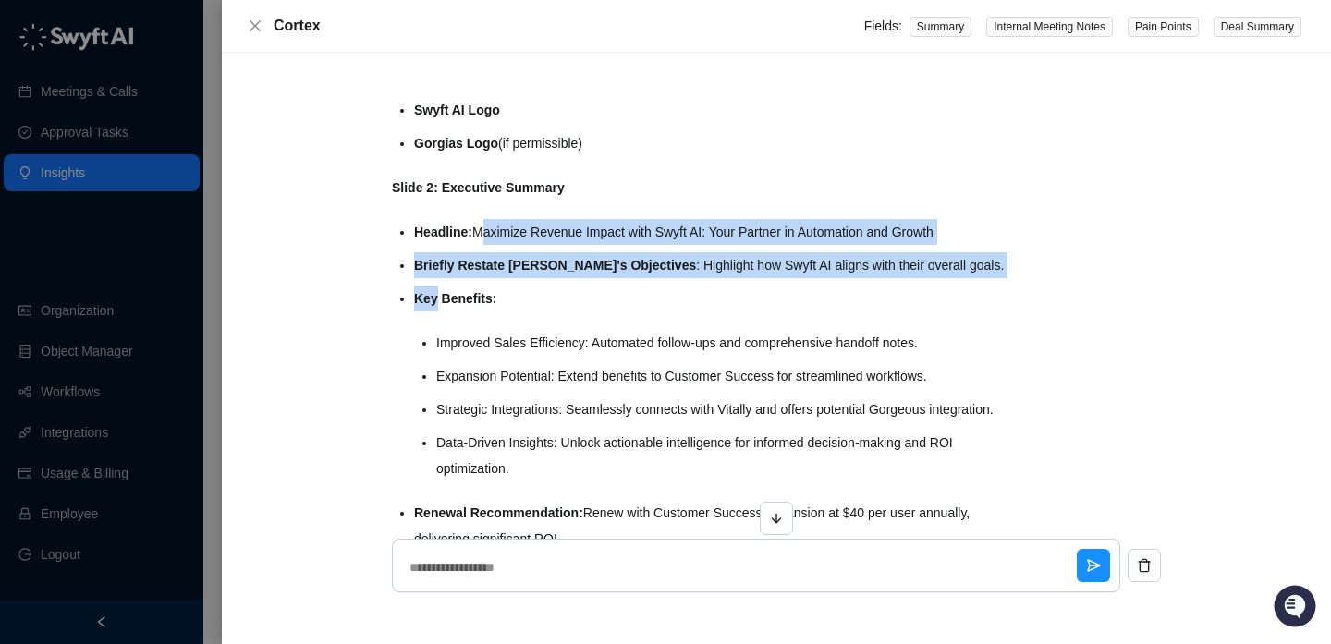
drag, startPoint x: 492, startPoint y: 237, endPoint x: 516, endPoint y: 308, distance: 75.1
click at [516, 308] on ul "Headline: Maximize Revenue Impact with Swyft AI: Your Partner in Automation and…" at bounding box center [710, 402] width 593 height 366
click at [515, 308] on li "Key Benefits: Improved Sales Efficiency: Automated follow-ups and comprehensive…" at bounding box center [710, 384] width 593 height 196
drag, startPoint x: 515, startPoint y: 308, endPoint x: 483, endPoint y: 223, distance: 90.6
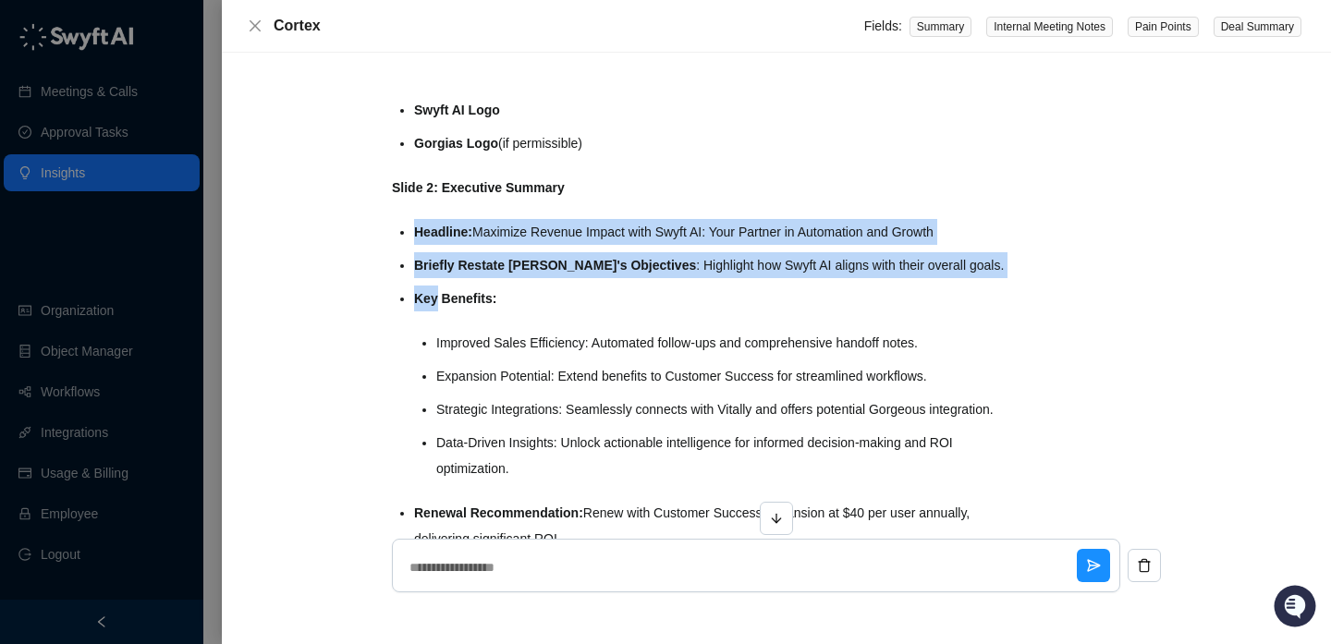
click at [483, 223] on li "Headline: Maximize Revenue Impact with Swyft AI: Your Partner in Automation and…" at bounding box center [710, 232] width 593 height 26
drag, startPoint x: 483, startPoint y: 223, endPoint x: 560, endPoint y: 317, distance: 121.5
click at [560, 316] on ul "Headline: Maximize Revenue Impact with Swyft AI: Your Partner in Automation and…" at bounding box center [710, 402] width 593 height 366
click at [560, 317] on li "Key Benefits: Improved Sales Efficiency: Automated follow-ups and comprehensive…" at bounding box center [710, 384] width 593 height 196
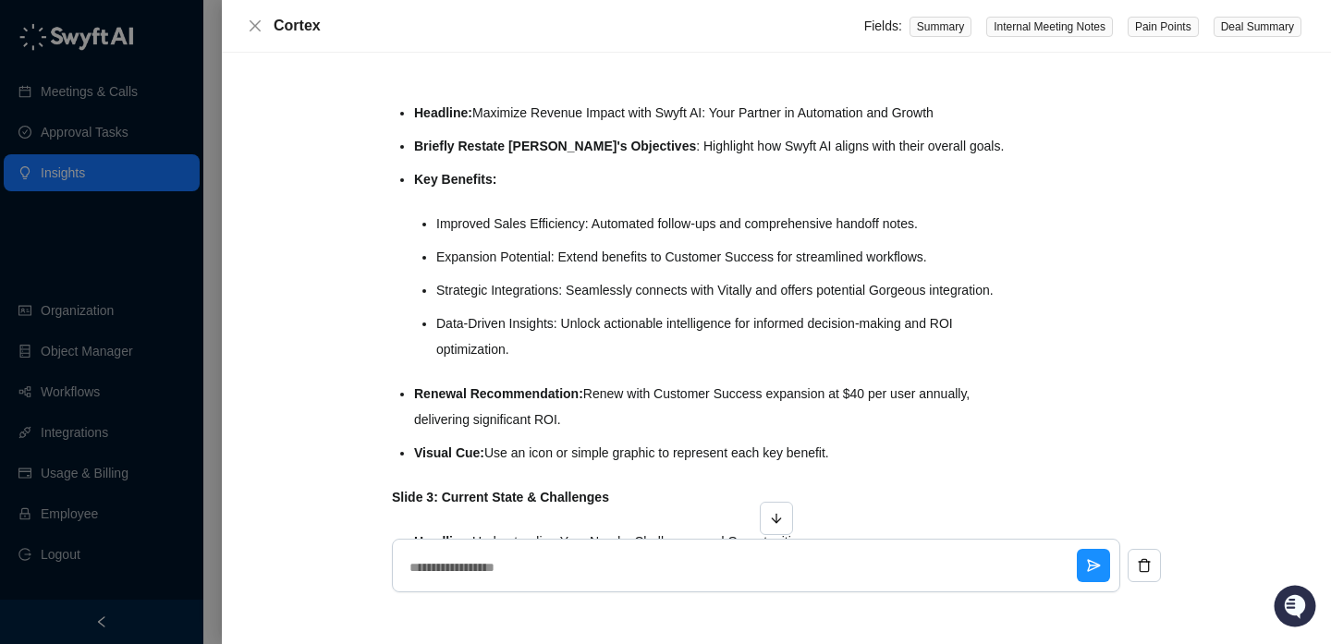
scroll to position [3067, 0]
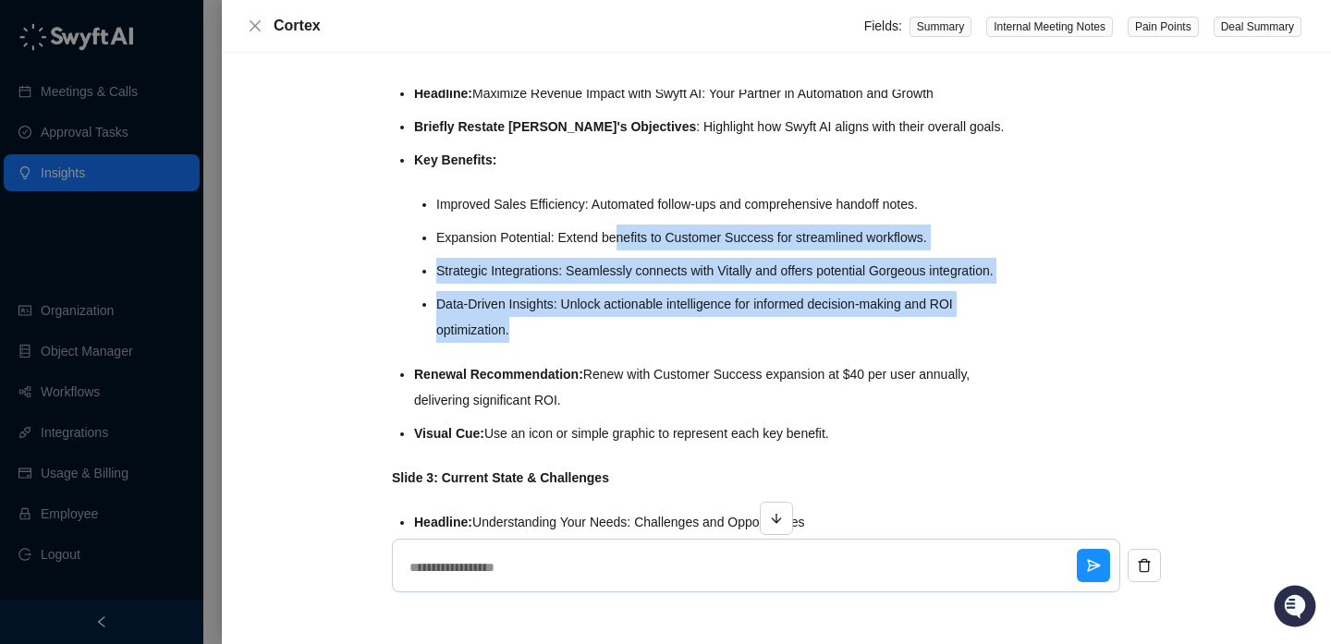
drag, startPoint x: 619, startPoint y: 247, endPoint x: 621, endPoint y: 352, distance: 105.4
click at [621, 343] on ul "Improved Sales Efficiency: Automated follow-ups and comprehensive handoff notes…" at bounding box center [721, 267] width 571 height 152
click at [620, 343] on li "Data-Driven Insights: Unlock actionable intelligence for informed decision-maki…" at bounding box center [721, 317] width 571 height 52
drag, startPoint x: 620, startPoint y: 352, endPoint x: 620, endPoint y: 249, distance: 103.5
click at [620, 249] on ul "Improved Sales Efficiency: Automated follow-ups and comprehensive handoff notes…" at bounding box center [721, 267] width 571 height 152
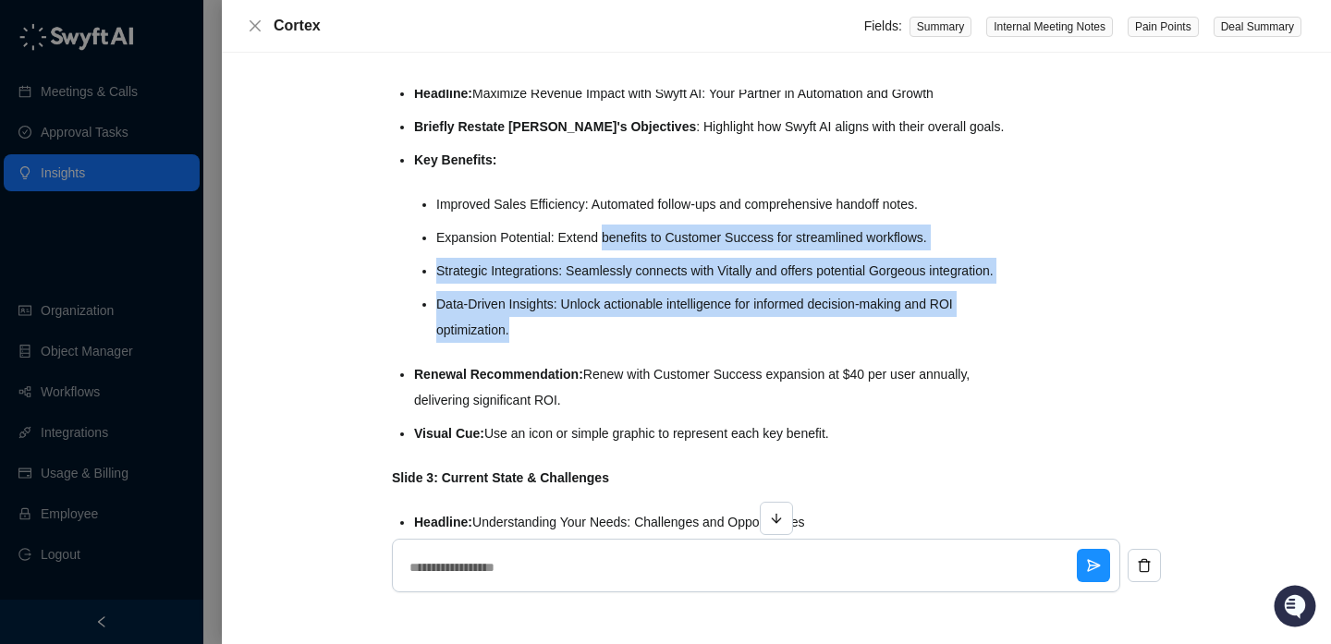
click at [620, 250] on li "Expansion Potential: Extend benefits to Customer Success for streamlined workfl…" at bounding box center [721, 238] width 571 height 26
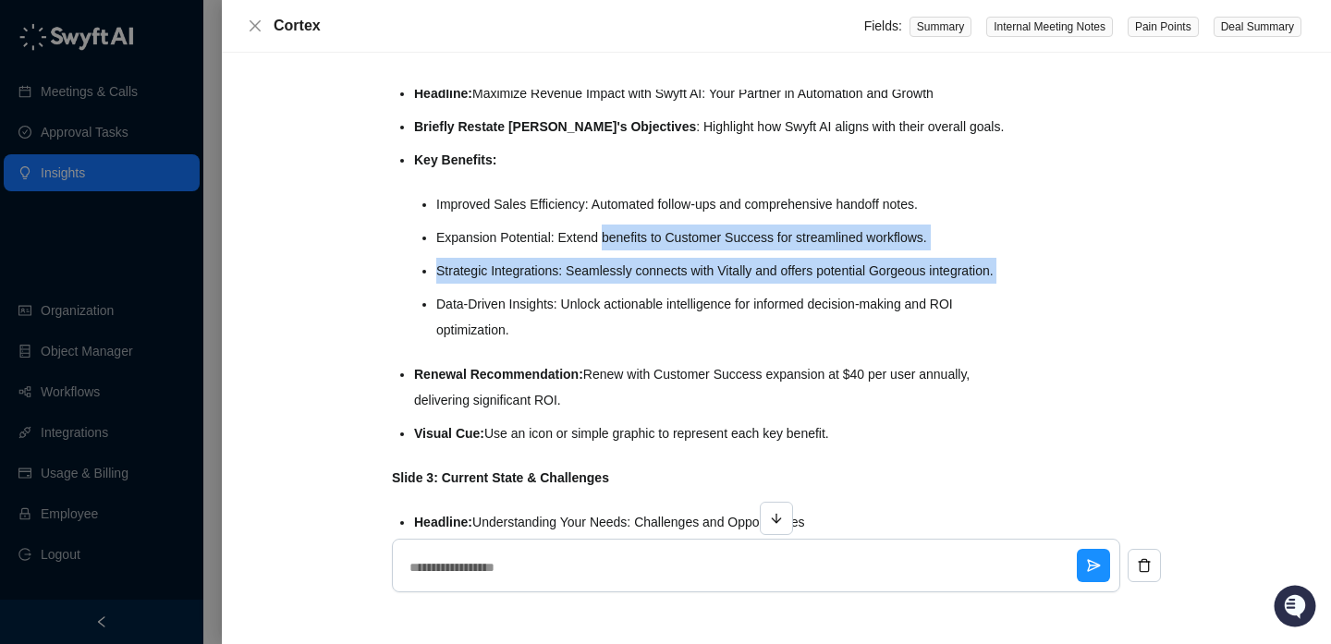
drag, startPoint x: 620, startPoint y: 250, endPoint x: 626, endPoint y: 343, distance: 92.6
click at [626, 343] on ul "Improved Sales Efficiency: Automated follow-ups and comprehensive handoff notes…" at bounding box center [721, 267] width 571 height 152
click at [626, 343] on li "Data-Driven Insights: Unlock actionable intelligence for informed decision-maki…" at bounding box center [721, 317] width 571 height 52
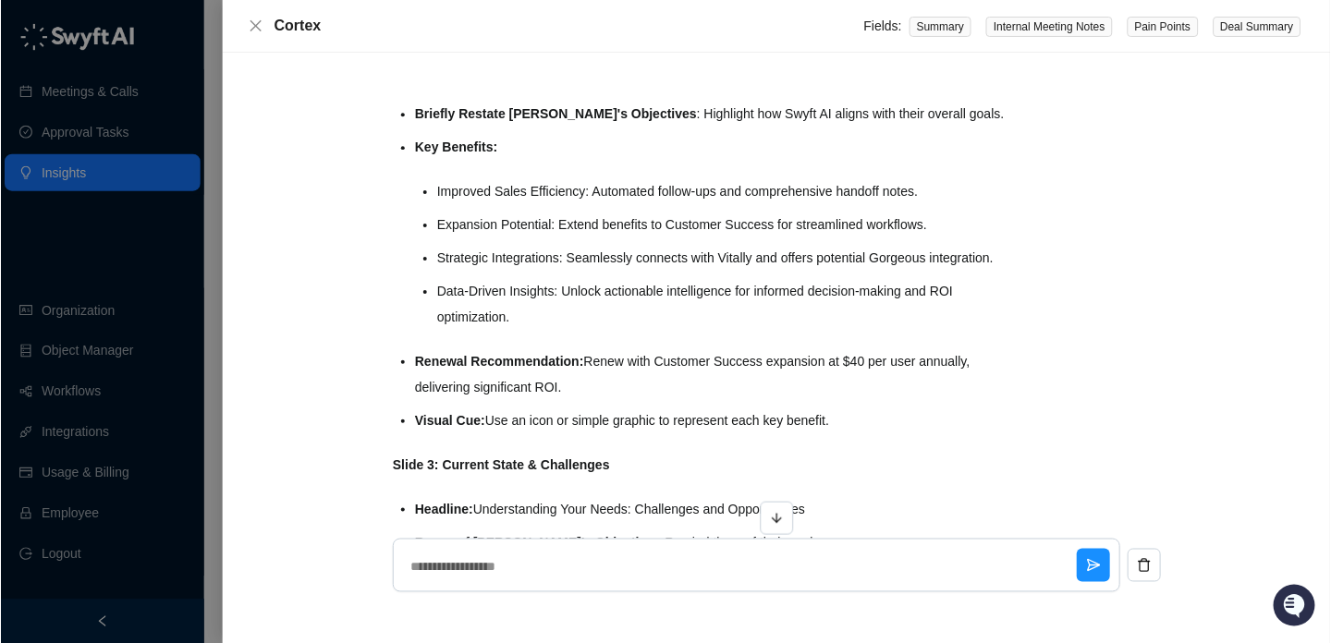
scroll to position [3061, 0]
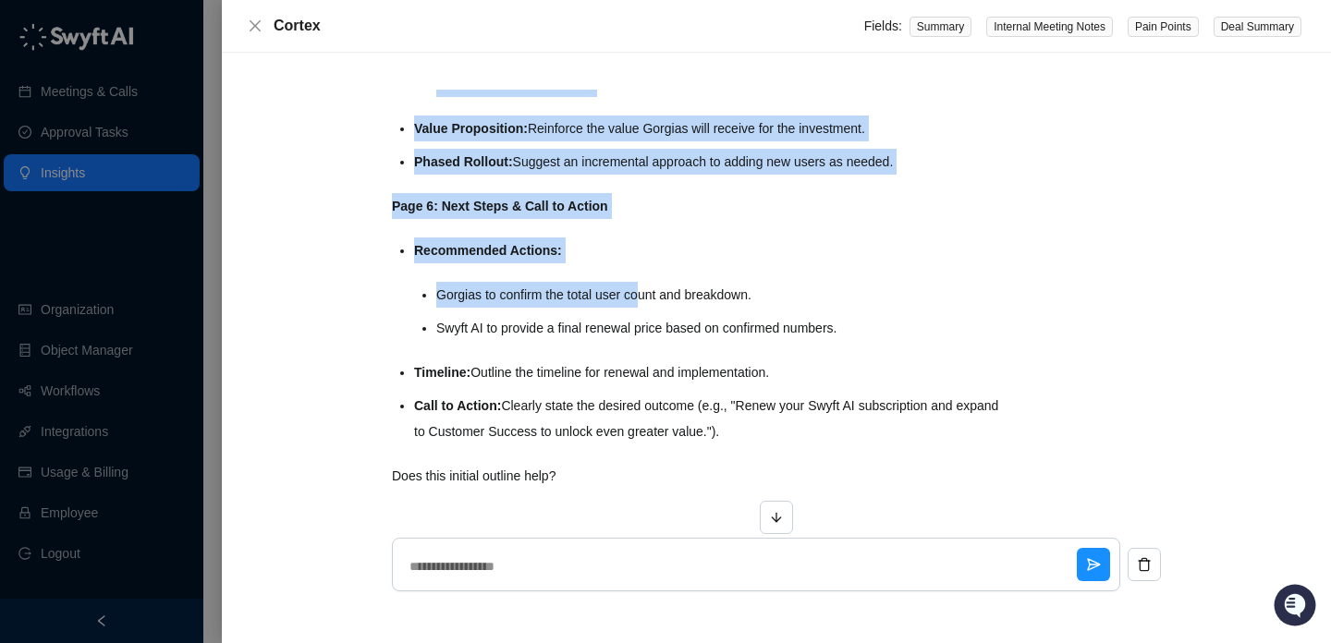
drag, startPoint x: 648, startPoint y: 304, endPoint x: 645, endPoint y: 61, distance: 243.1
click at [645, 61] on div "I'm building a renewal business case for Gorgias. What should i include on each…" at bounding box center [776, 348] width 1109 height 591
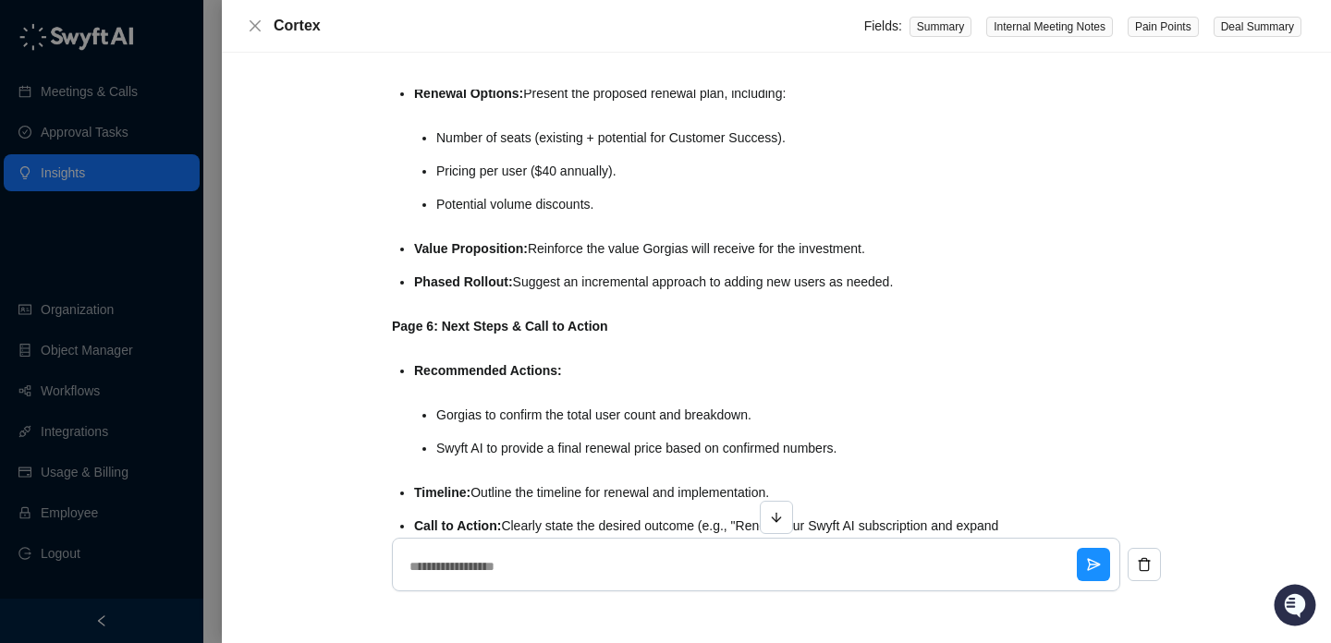
click at [645, 61] on div "I'm building a renewal business case for Gorgias. What should i include on each…" at bounding box center [776, 348] width 1109 height 591
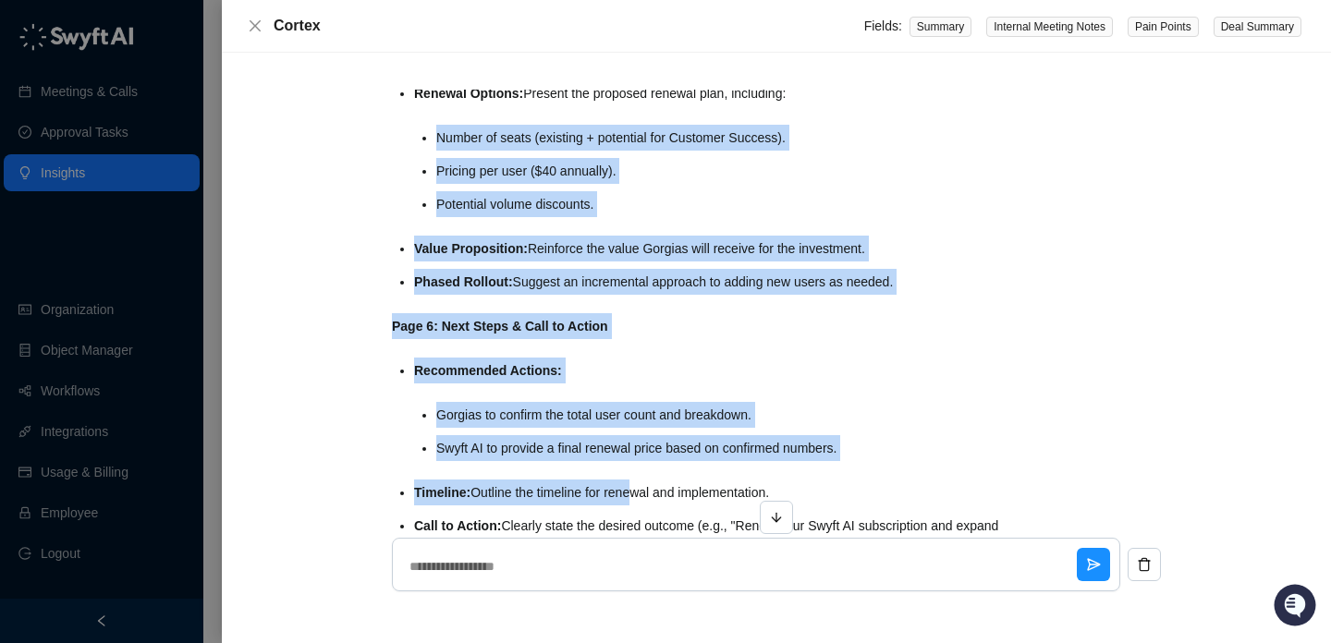
drag, startPoint x: 637, startPoint y: 108, endPoint x: 635, endPoint y: 498, distance: 390.0
click at [635, 498] on li "Timeline: Outline the timeline for renewal and implementation." at bounding box center [710, 493] width 593 height 26
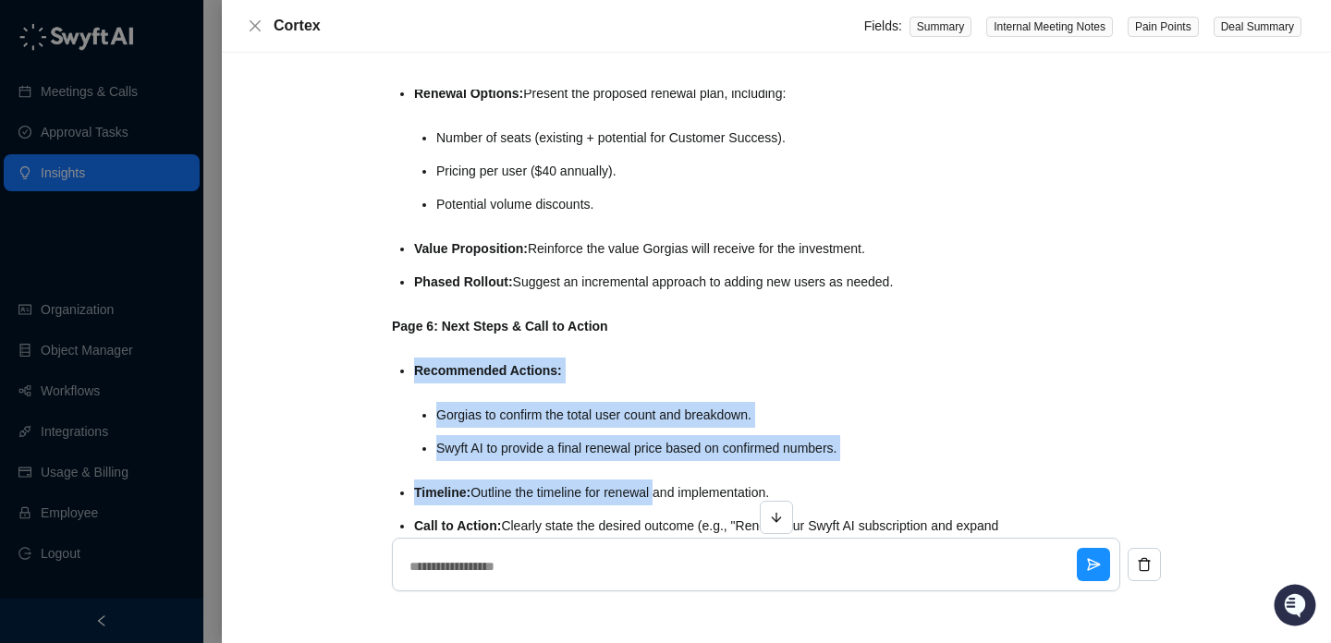
drag, startPoint x: 635, startPoint y: 498, endPoint x: 635, endPoint y: 246, distance: 252.3
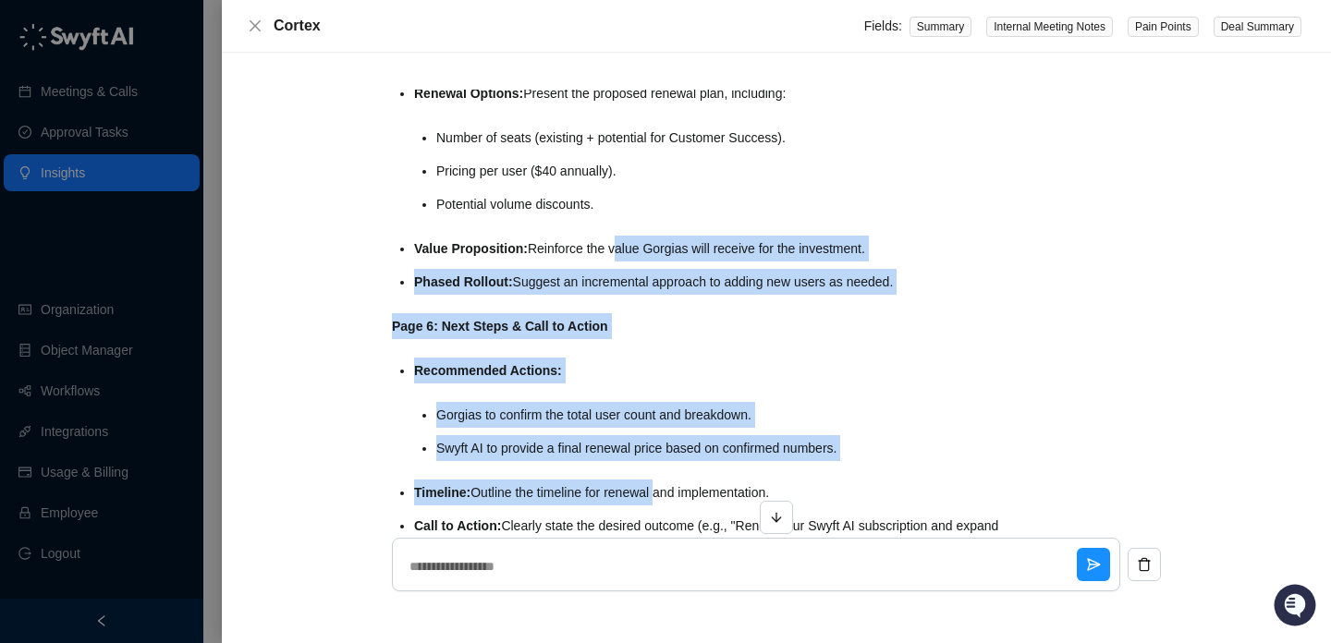
click at [635, 246] on li "Value Proposition: Reinforce the value Gorgias will receive for the investment." at bounding box center [710, 249] width 593 height 26
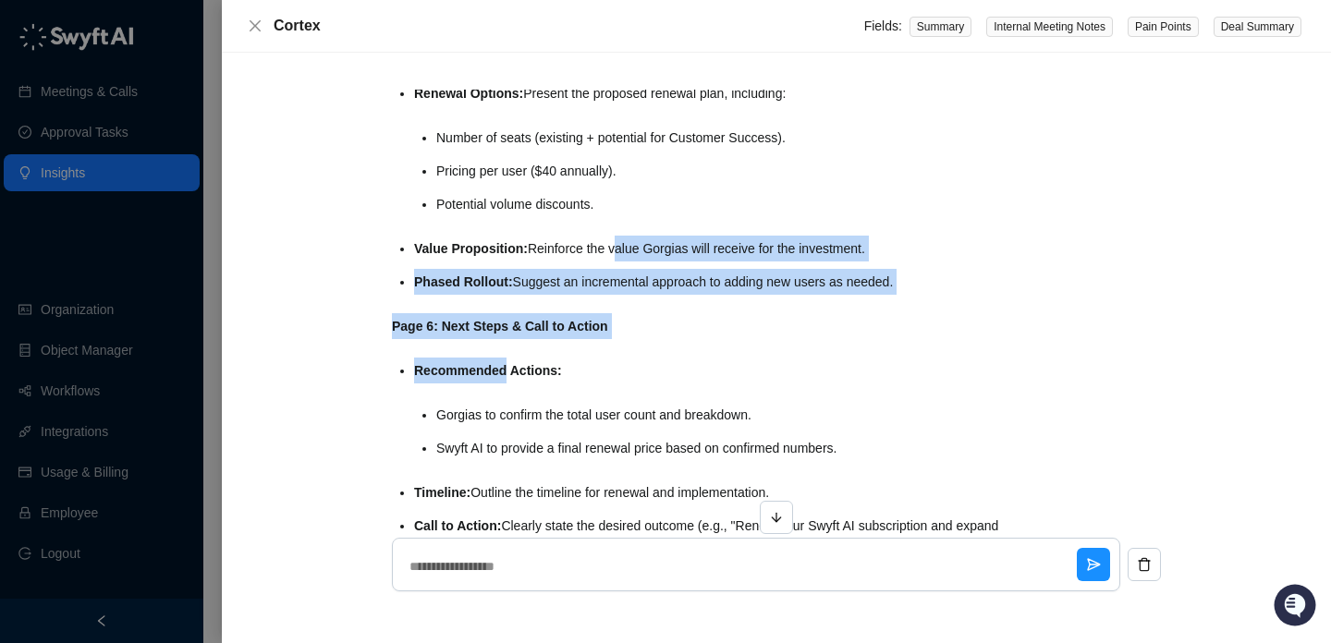
drag, startPoint x: 635, startPoint y: 246, endPoint x: 635, endPoint y: 410, distance: 164.5
click at [635, 410] on li "Gorgias to confirm the total user count and breakdown." at bounding box center [721, 415] width 571 height 26
drag, startPoint x: 635, startPoint y: 410, endPoint x: 635, endPoint y: 185, distance: 225.5
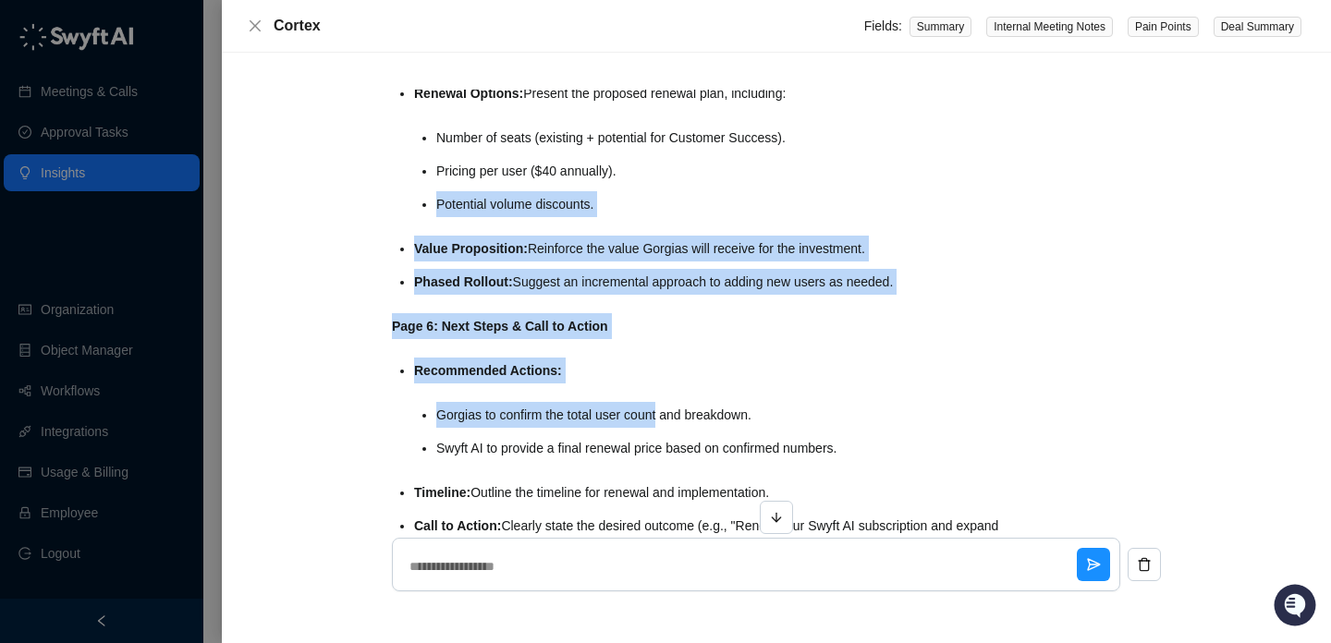
click at [635, 185] on ul "Number of seats (existing + potential for Customer Success). Pricing per user (…" at bounding box center [721, 171] width 571 height 92
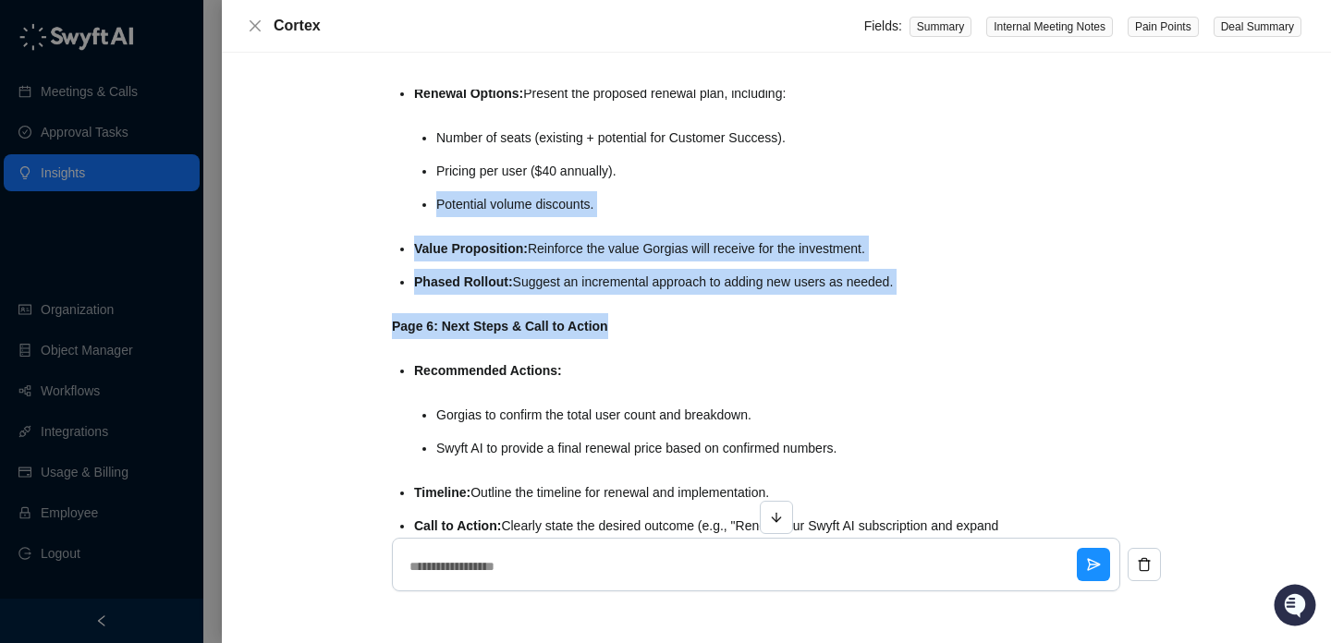
drag, startPoint x: 635, startPoint y: 185, endPoint x: 635, endPoint y: 355, distance: 170.0
drag, startPoint x: 635, startPoint y: 355, endPoint x: 582, endPoint y: 152, distance: 210.0
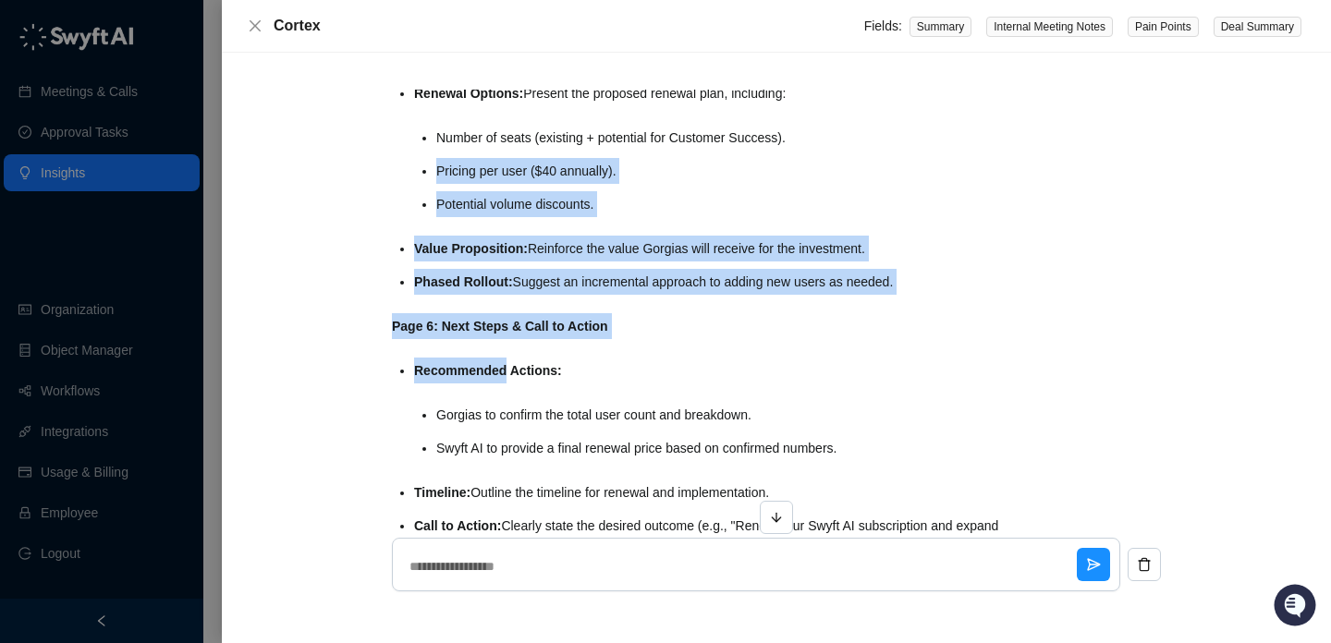
click at [582, 152] on ul "Number of seats (existing + potential for Customer Success). Pricing per user (…" at bounding box center [721, 171] width 571 height 92
drag, startPoint x: 582, startPoint y: 152, endPoint x: 582, endPoint y: 363, distance: 211.6
click at [582, 363] on li "Recommended Actions: Gorgias to confirm the total user count and breakdown. Swy…" at bounding box center [710, 410] width 593 height 104
drag, startPoint x: 582, startPoint y: 363, endPoint x: 582, endPoint y: 157, distance: 206.1
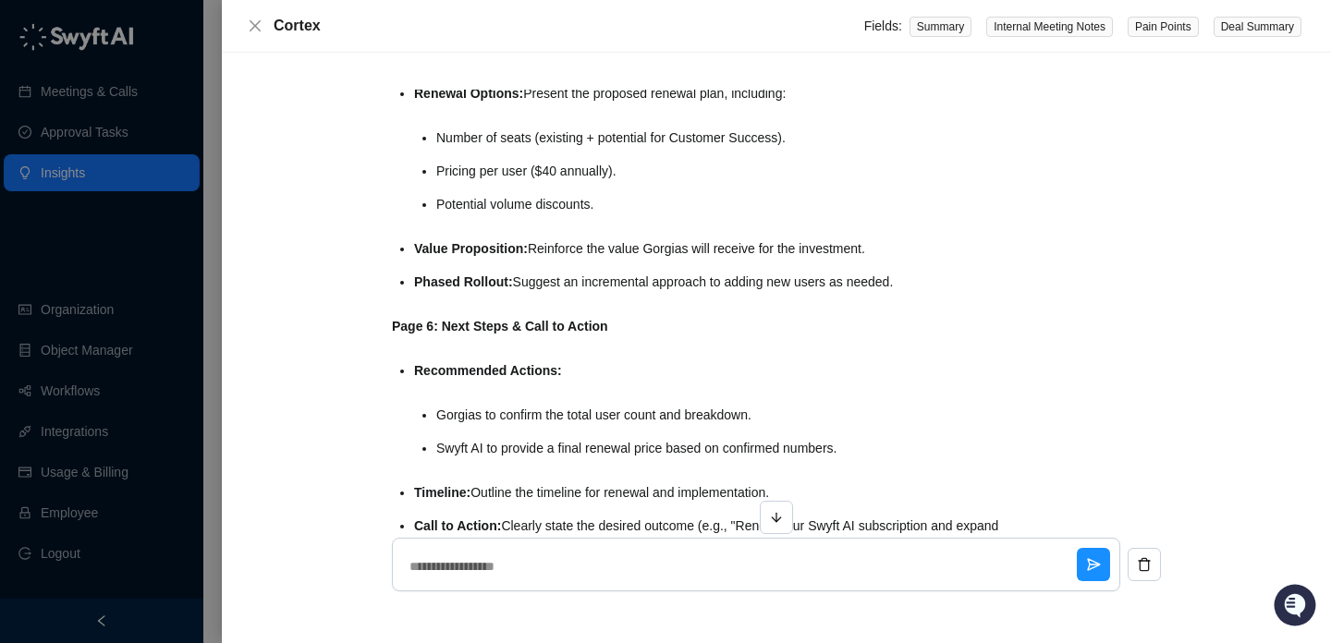
click at [582, 157] on ul "Number of seats (existing + potential for Customer Success). Pricing per user (…" at bounding box center [721, 171] width 571 height 92
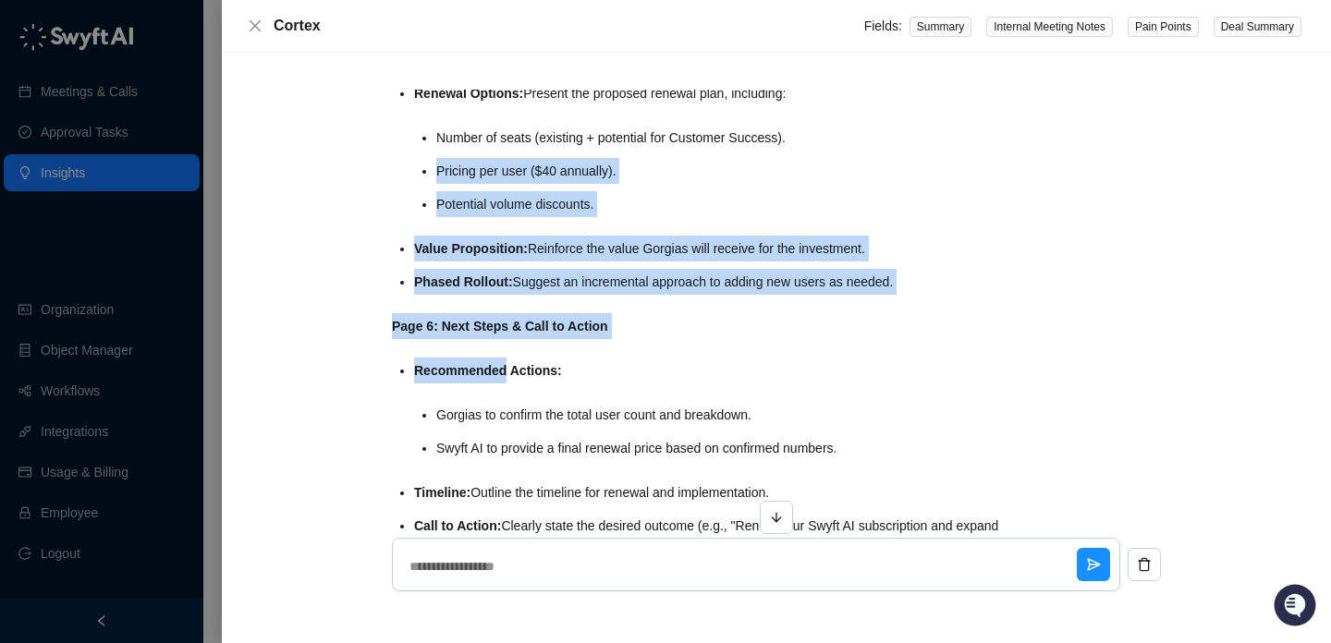
drag, startPoint x: 582, startPoint y: 157, endPoint x: 643, endPoint y: 427, distance: 276.7
click at [643, 427] on li "Gorgias to confirm the total user count and breakdown." at bounding box center [721, 415] width 571 height 26
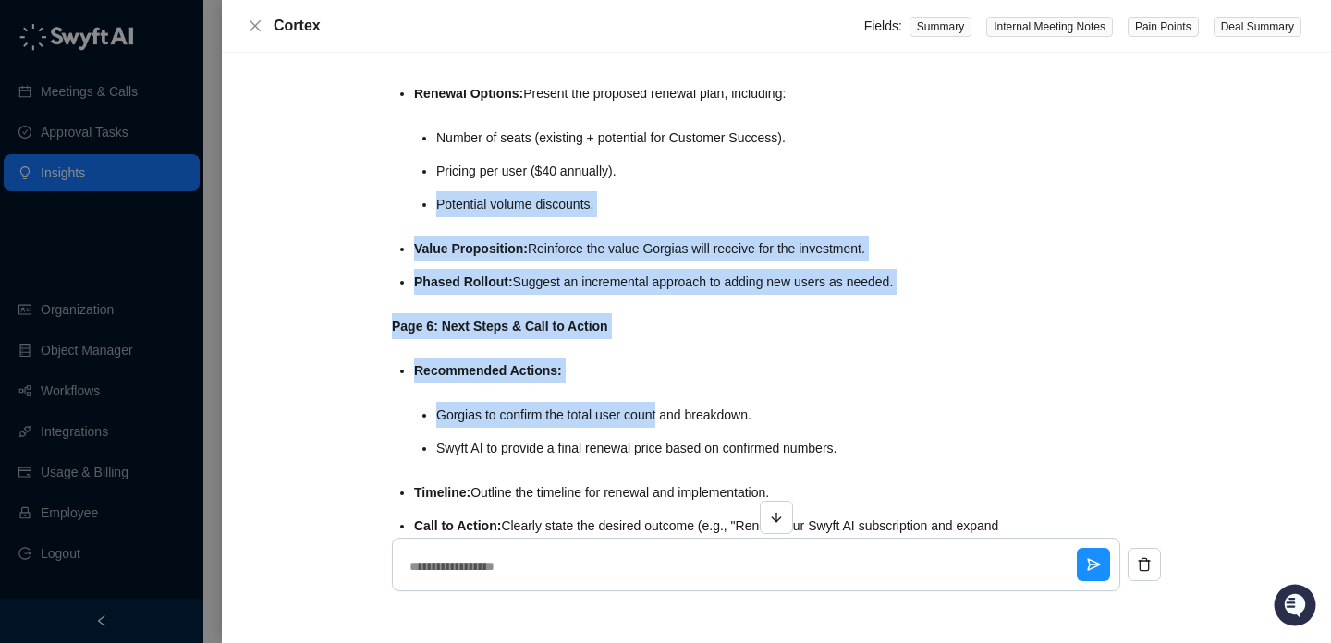
drag, startPoint x: 643, startPoint y: 427, endPoint x: 642, endPoint y: 150, distance: 277.2
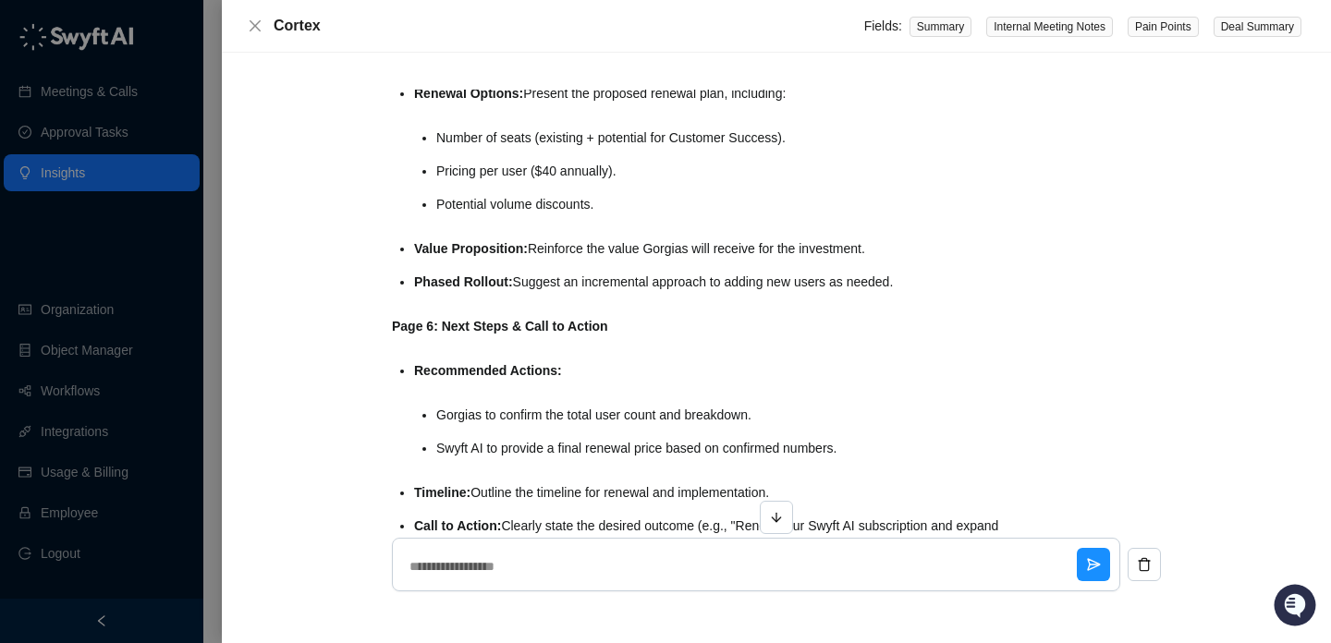
click at [642, 150] on li "Number of seats (existing + potential for Customer Success)." at bounding box center [721, 138] width 571 height 26
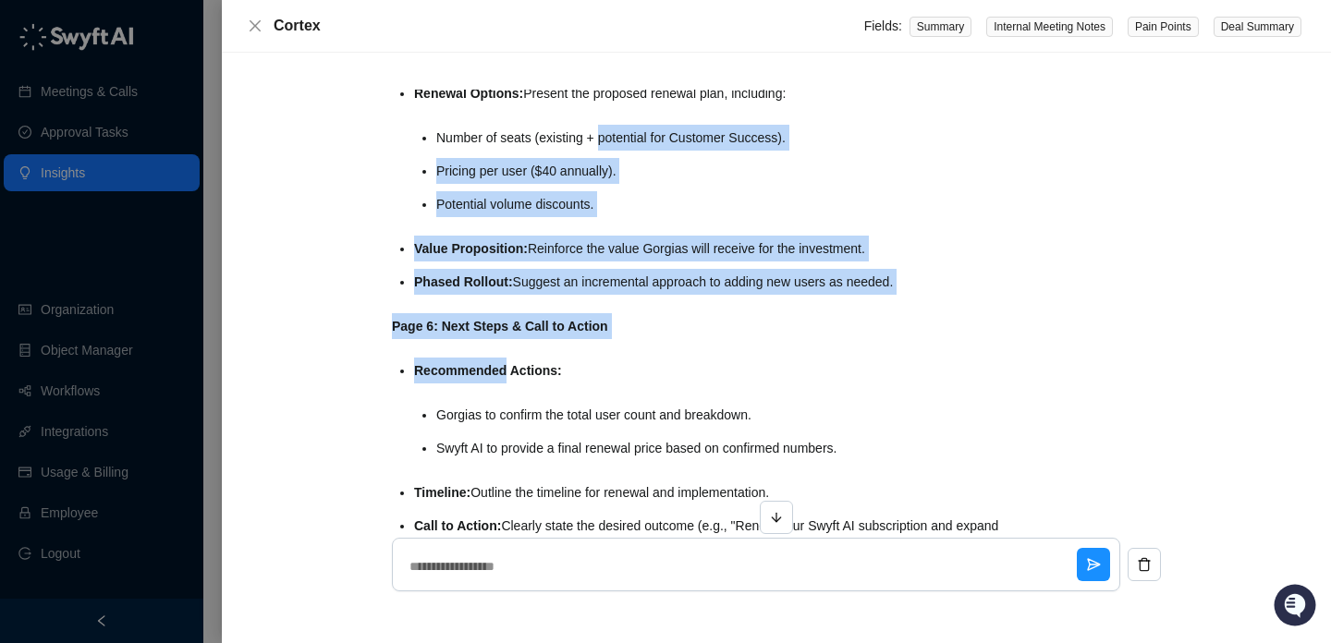
drag, startPoint x: 642, startPoint y: 150, endPoint x: 641, endPoint y: 353, distance: 203.3
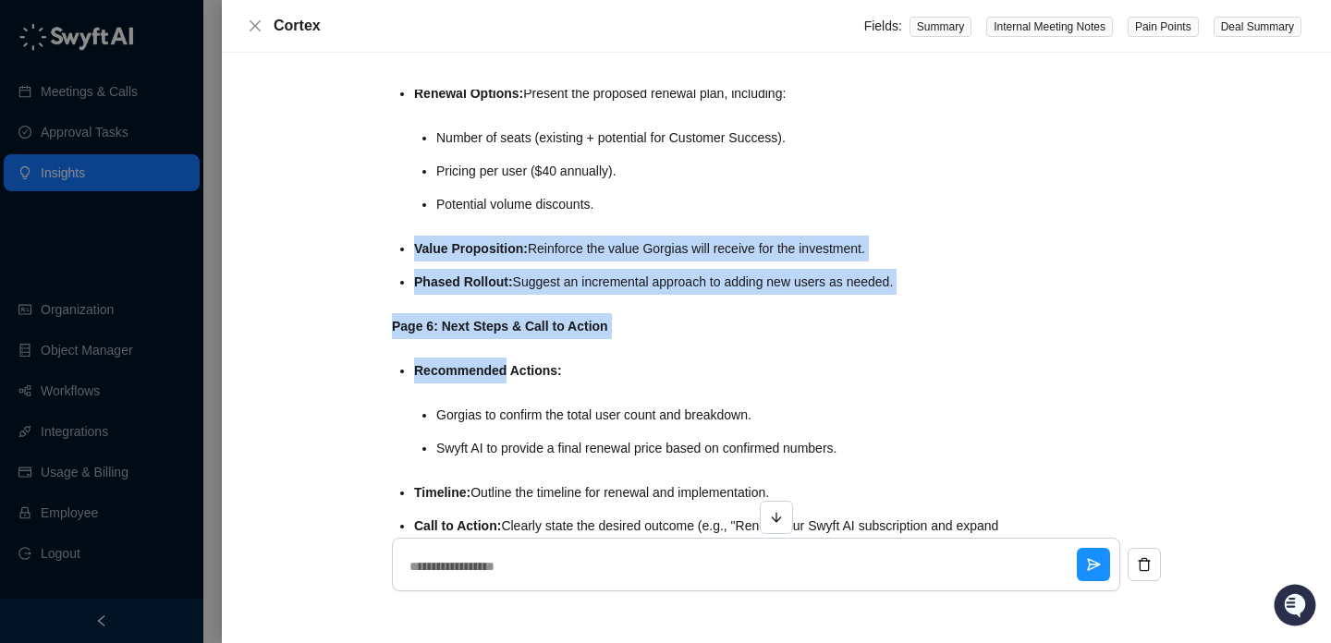
drag, startPoint x: 640, startPoint y: 355, endPoint x: 632, endPoint y: 180, distance: 174.9
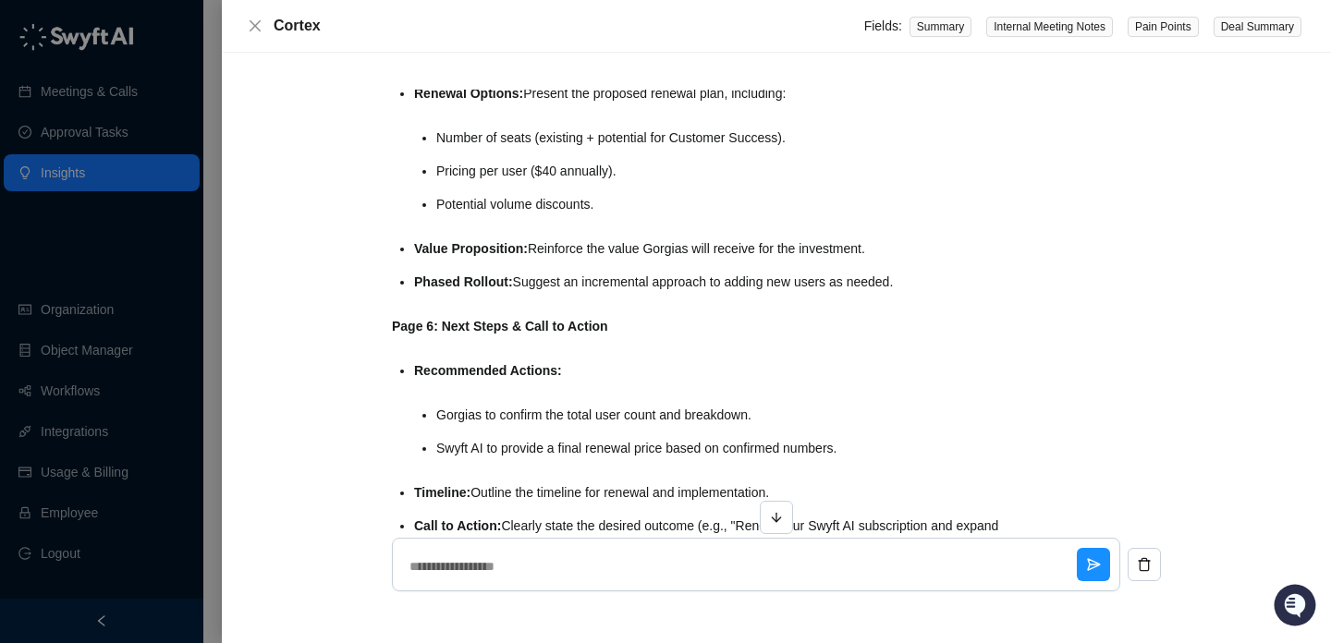
click at [632, 180] on li "Pricing per user ($40 annually)." at bounding box center [721, 171] width 571 height 26
click at [251, 15] on button "Close" at bounding box center [255, 26] width 22 height 22
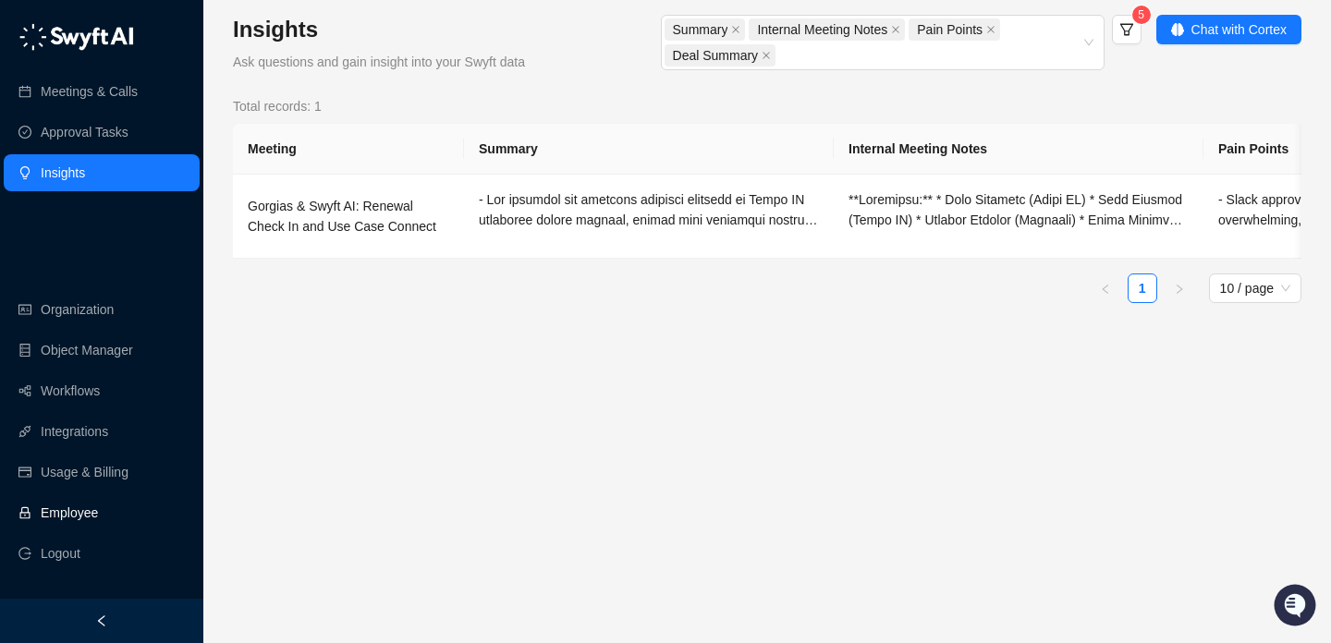
click at [98, 495] on link "Employee" at bounding box center [69, 512] width 57 height 37
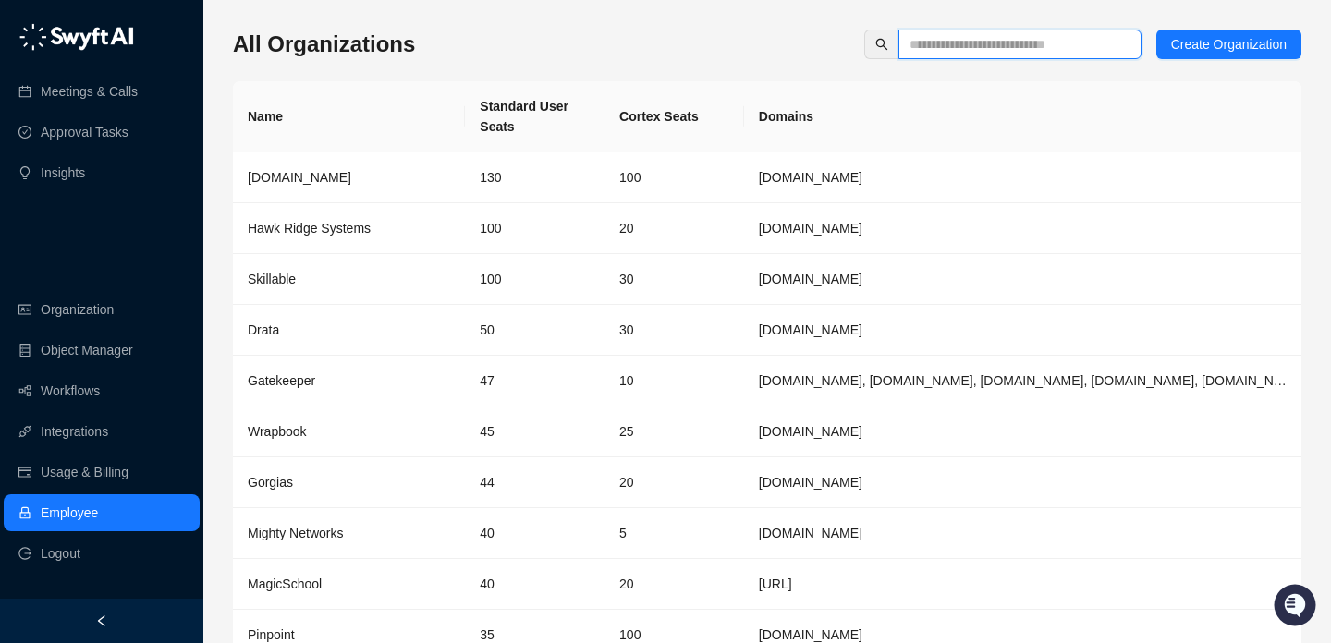
click at [968, 47] on input "text" at bounding box center [1012, 44] width 206 height 20
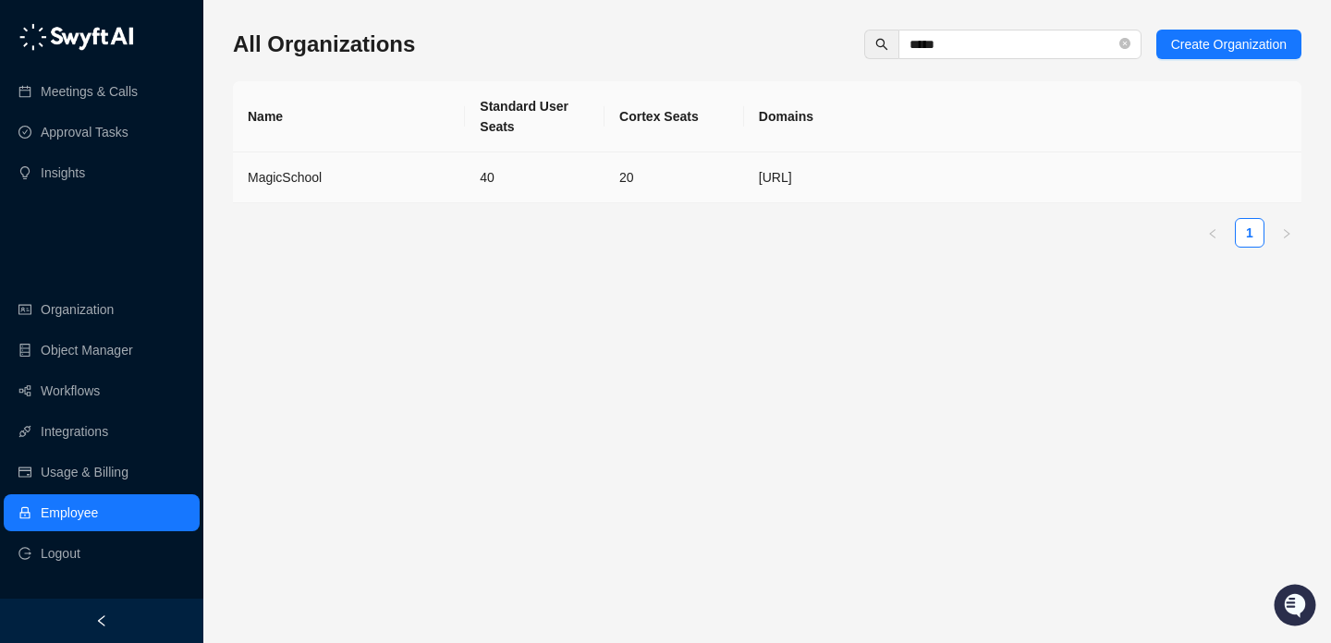
click at [617, 184] on td "20" at bounding box center [674, 177] width 140 height 51
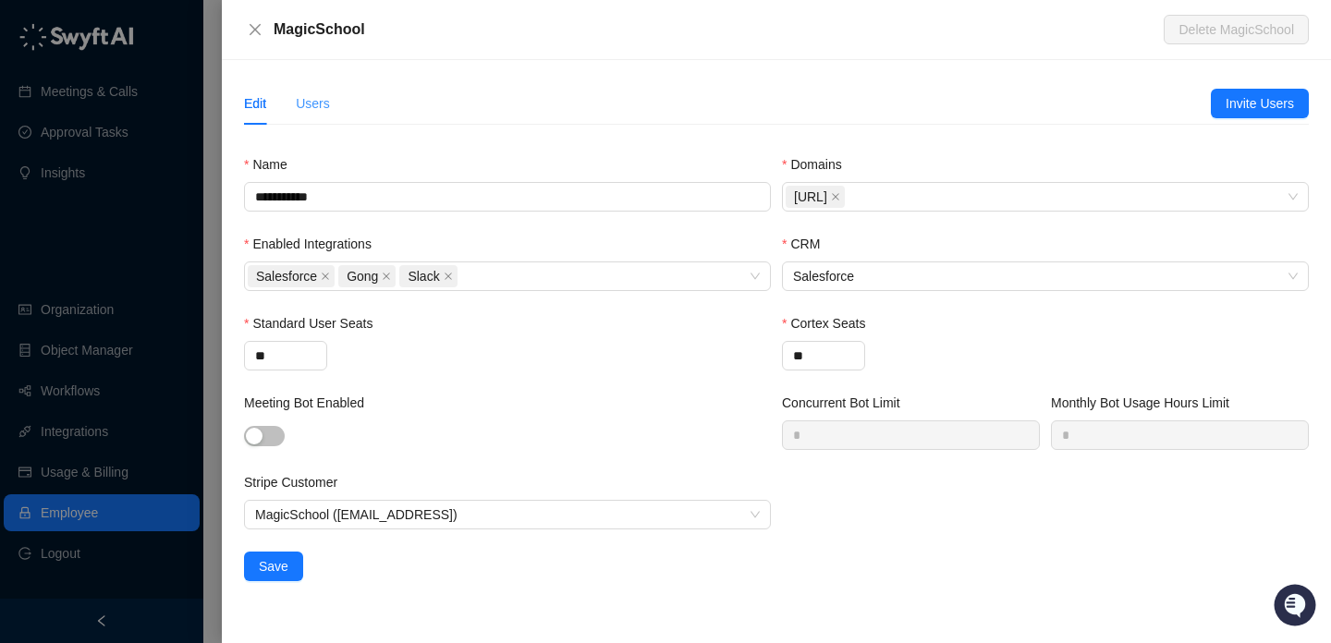
click at [318, 87] on div "Users" at bounding box center [313, 103] width 34 height 43
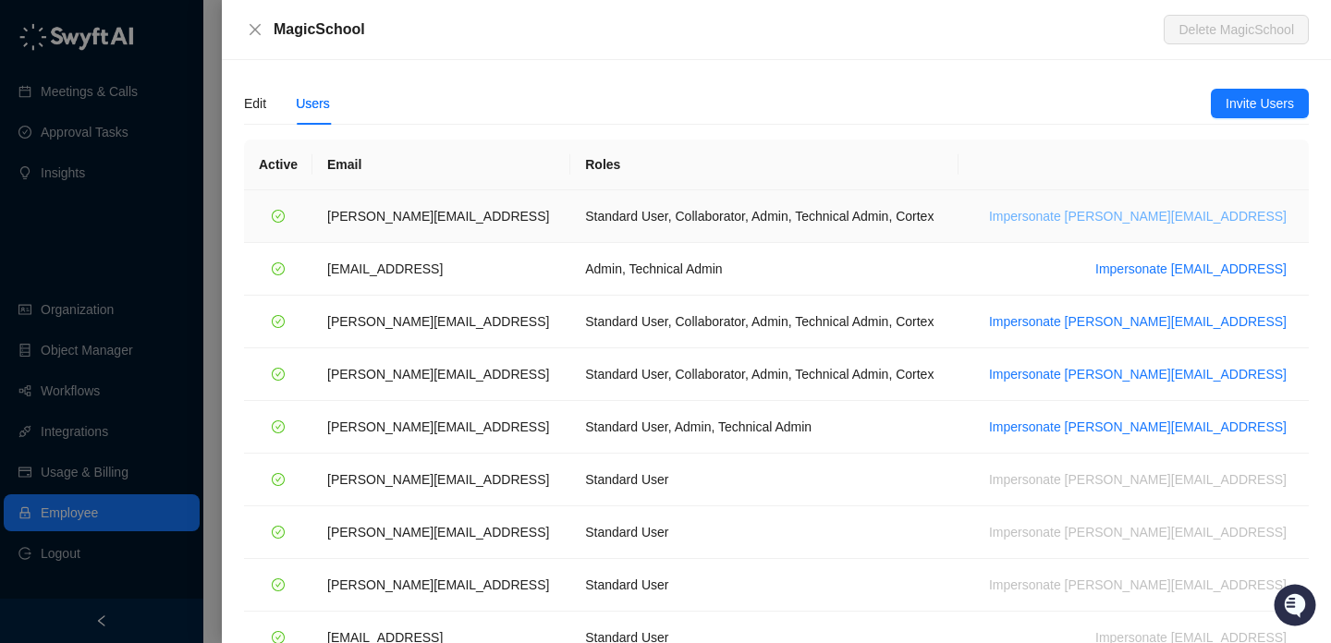
click at [1129, 220] on span "Impersonate ana@magicschool.ai" at bounding box center [1138, 216] width 298 height 20
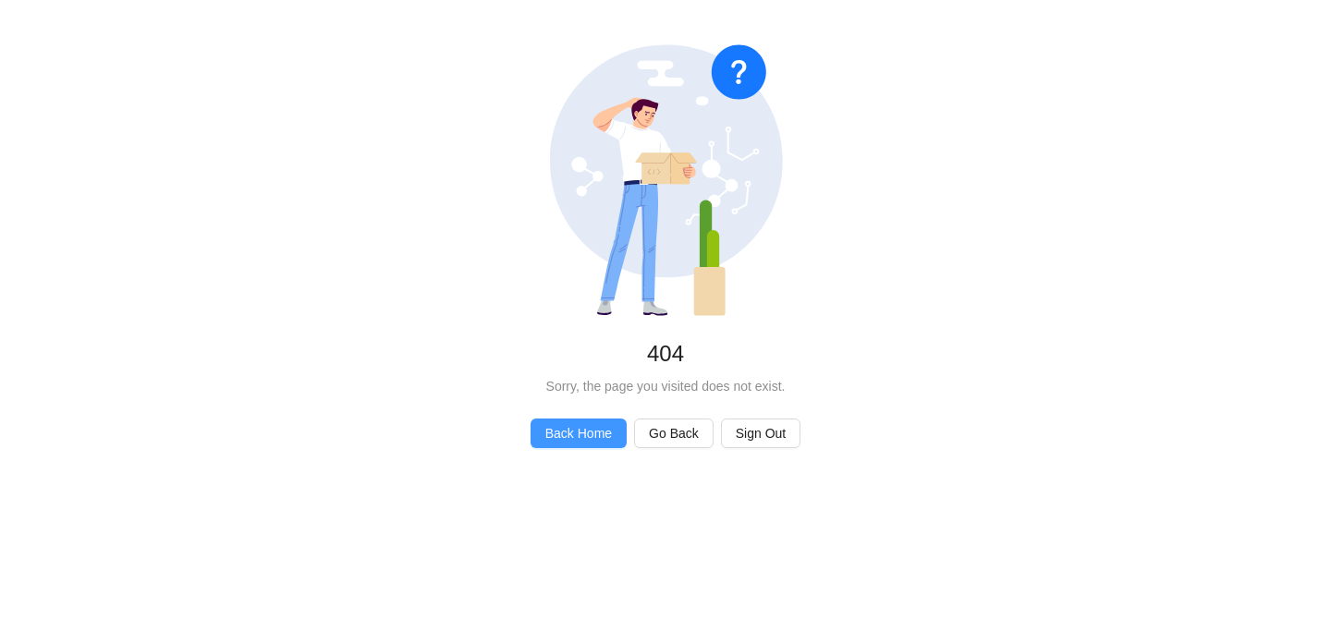
click at [557, 438] on span "Back Home" at bounding box center [578, 433] width 67 height 20
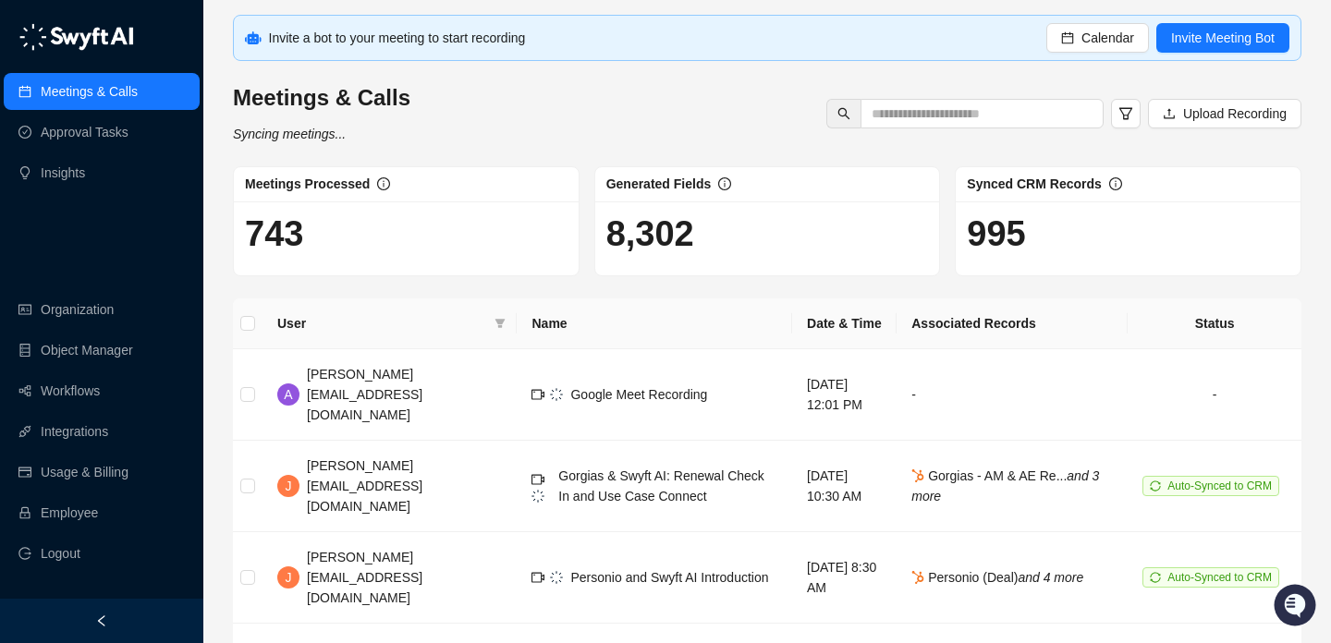
click at [580, 106] on div "Meetings & Calls Syncing meetings... Upload Recording" at bounding box center [766, 113] width 1079 height 61
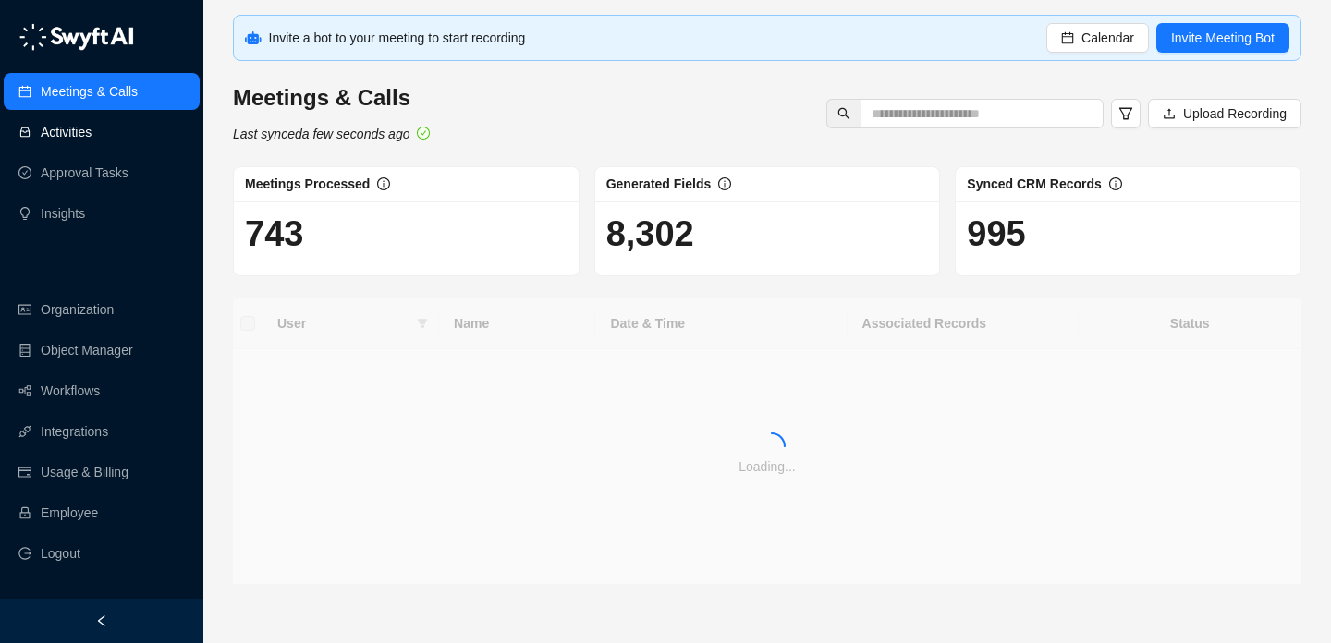
click at [91, 143] on link "Activities" at bounding box center [66, 132] width 51 height 37
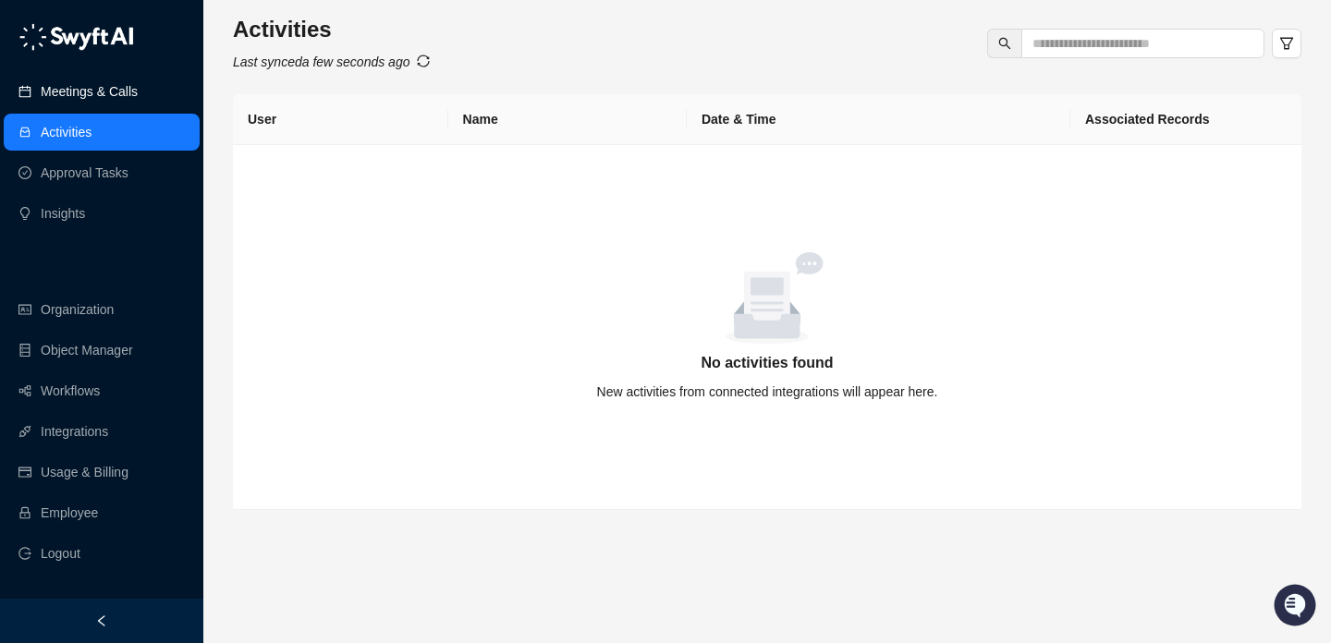
click at [92, 91] on link "Meetings & Calls" at bounding box center [89, 91] width 97 height 37
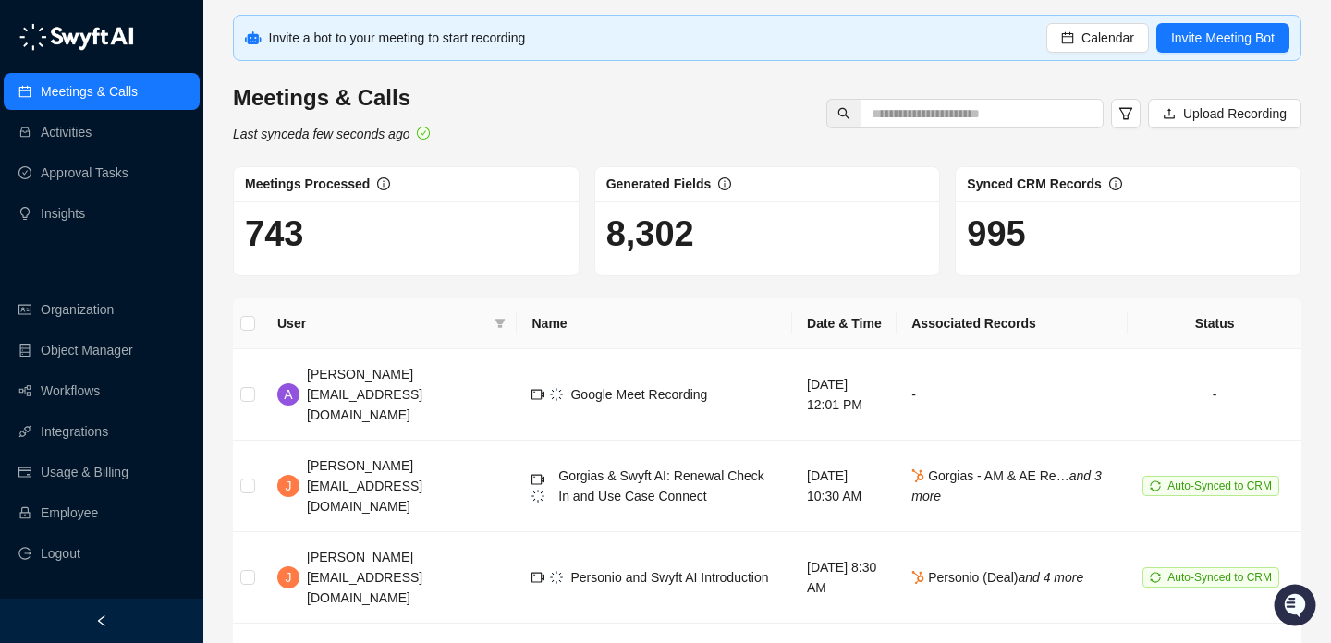
click at [79, 152] on ul "Meetings & Calls Activities Approval Tasks Insights" at bounding box center [101, 152] width 203 height 166
click at [87, 140] on link "Activities" at bounding box center [66, 132] width 51 height 37
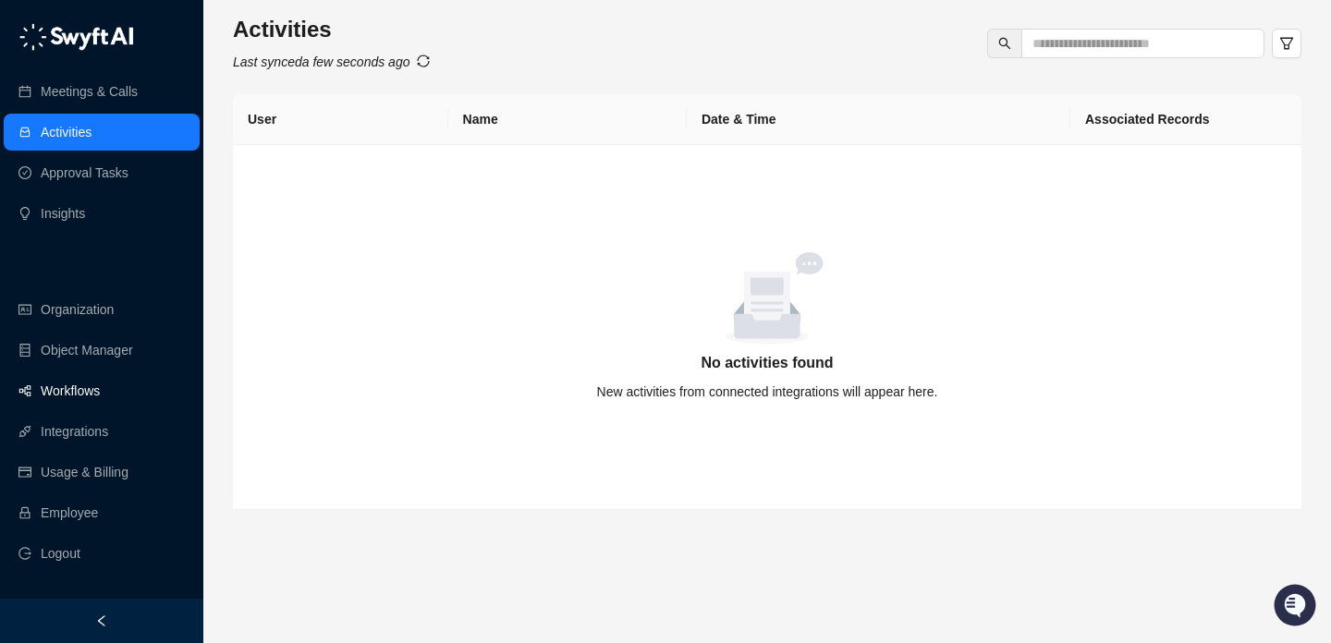
click at [100, 391] on link "Workflows" at bounding box center [70, 390] width 59 height 37
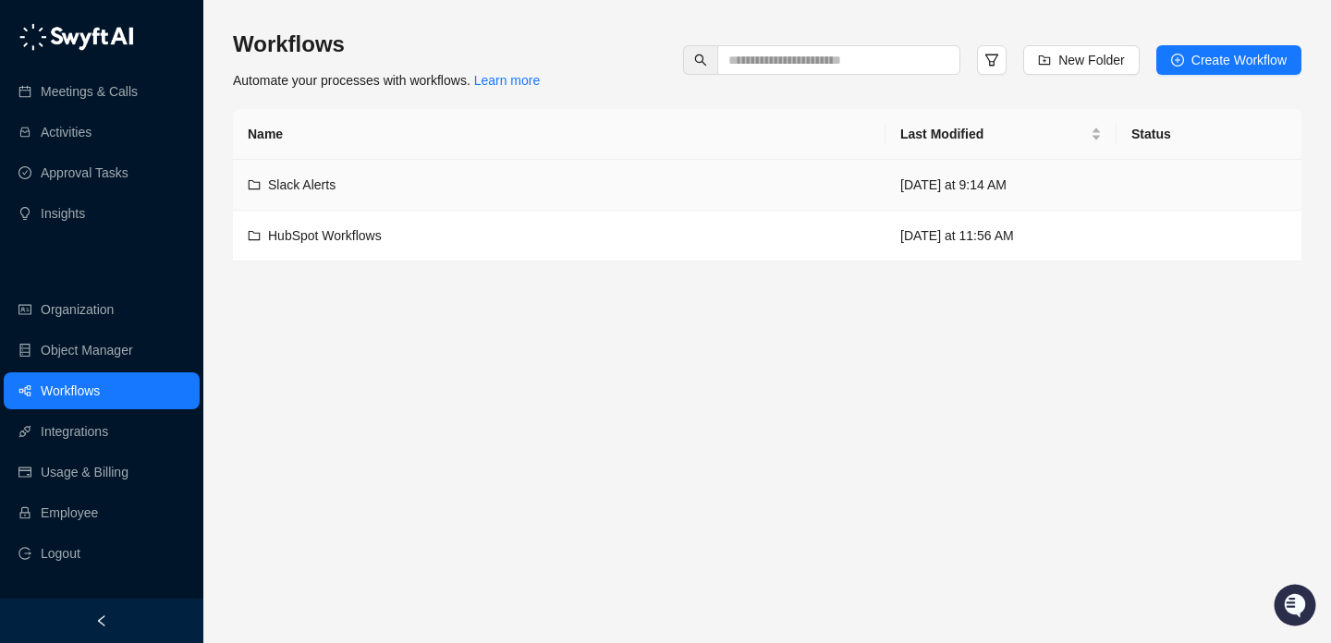
click at [452, 196] on td "Slack Alerts" at bounding box center [559, 185] width 652 height 51
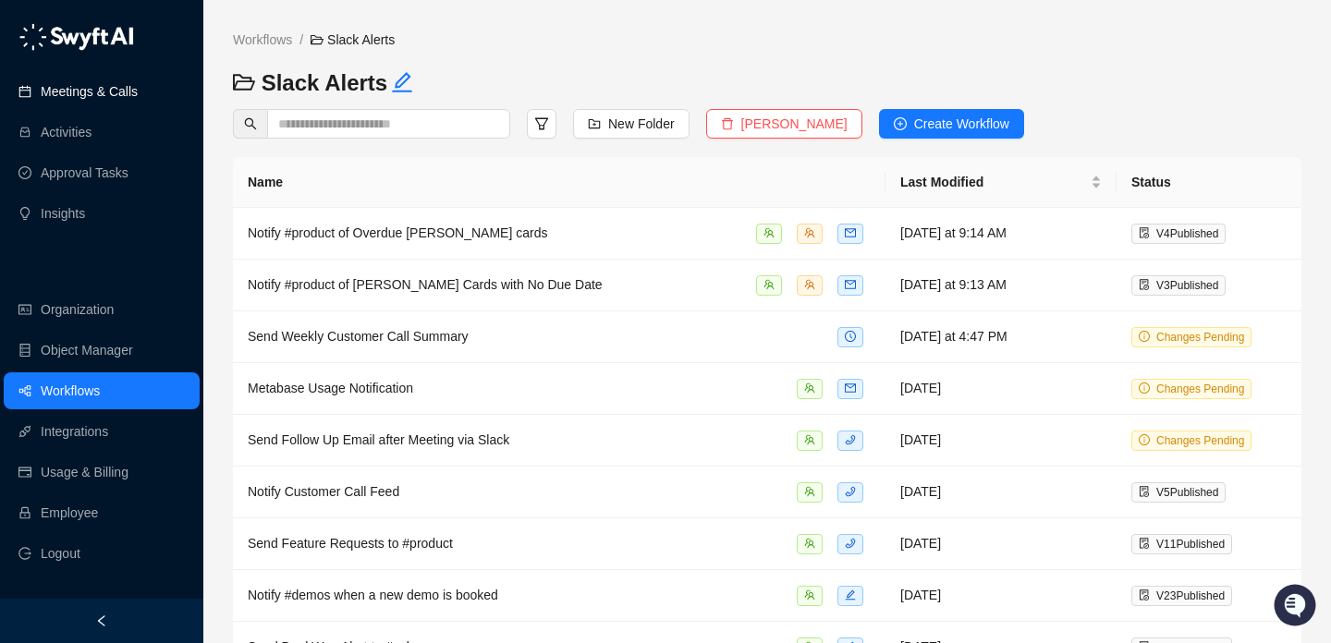
click at [138, 83] on link "Meetings & Calls" at bounding box center [89, 91] width 97 height 37
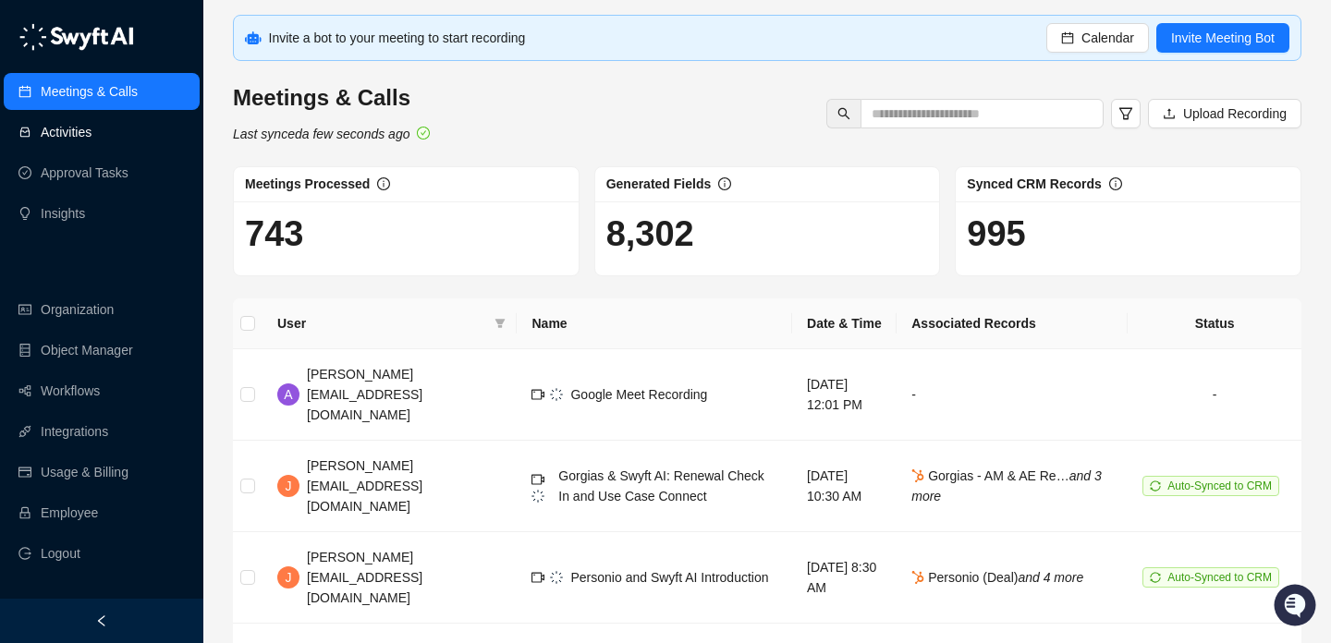
click at [91, 136] on link "Activities" at bounding box center [66, 132] width 51 height 37
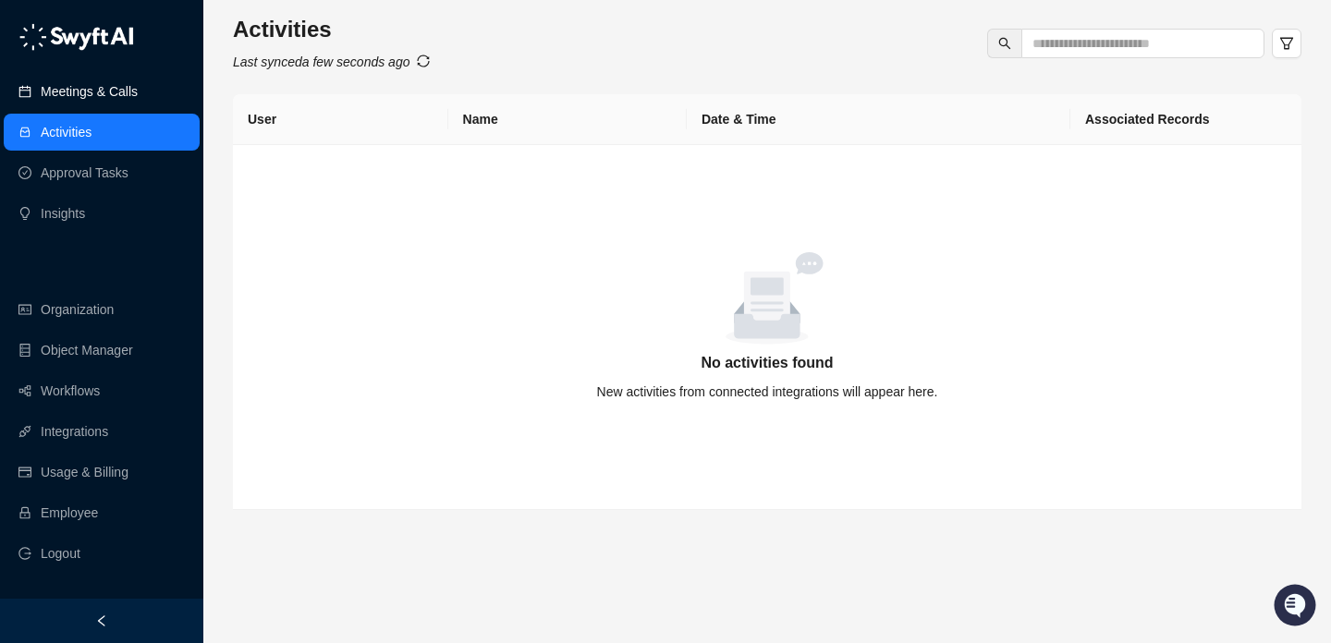
click at [138, 75] on link "Meetings & Calls" at bounding box center [89, 91] width 97 height 37
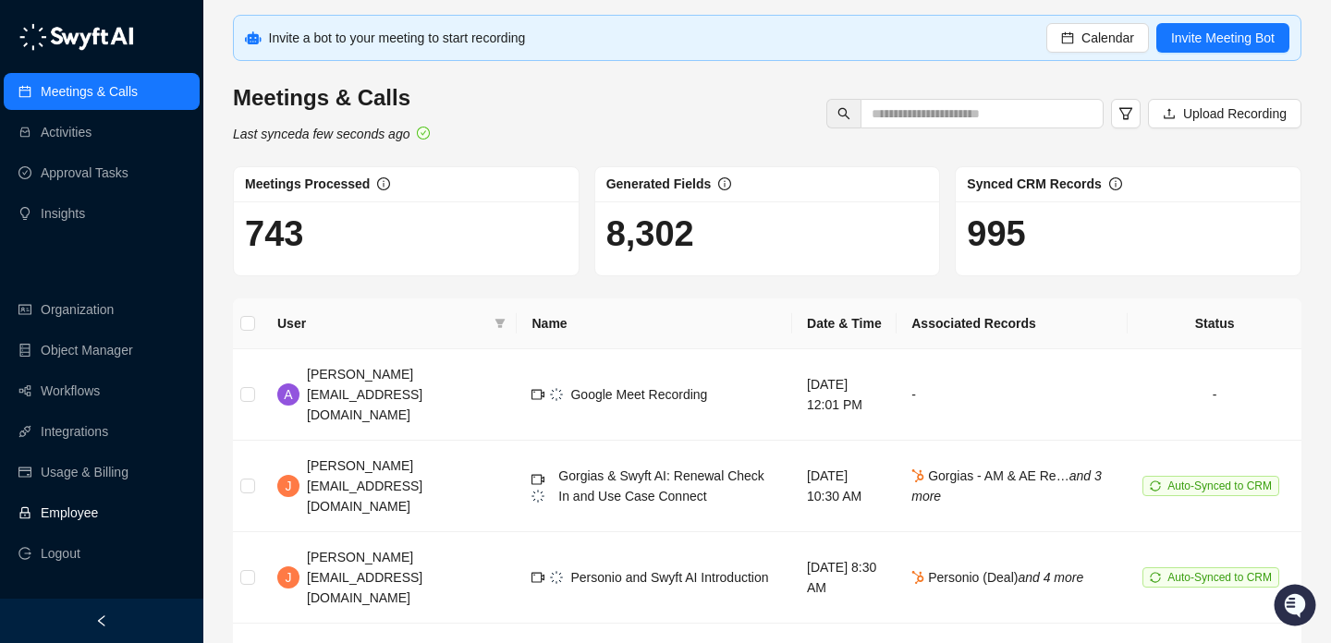
click at [98, 505] on link "Employee" at bounding box center [69, 512] width 57 height 37
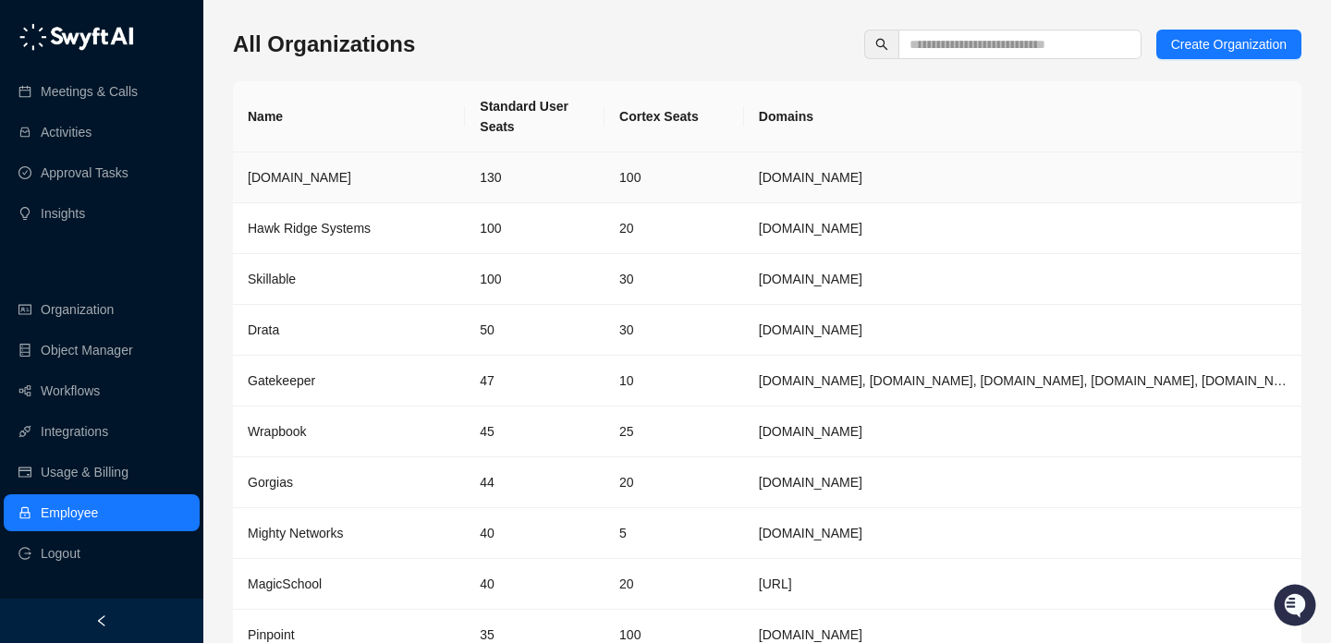
click at [505, 169] on td "130" at bounding box center [535, 177] width 140 height 51
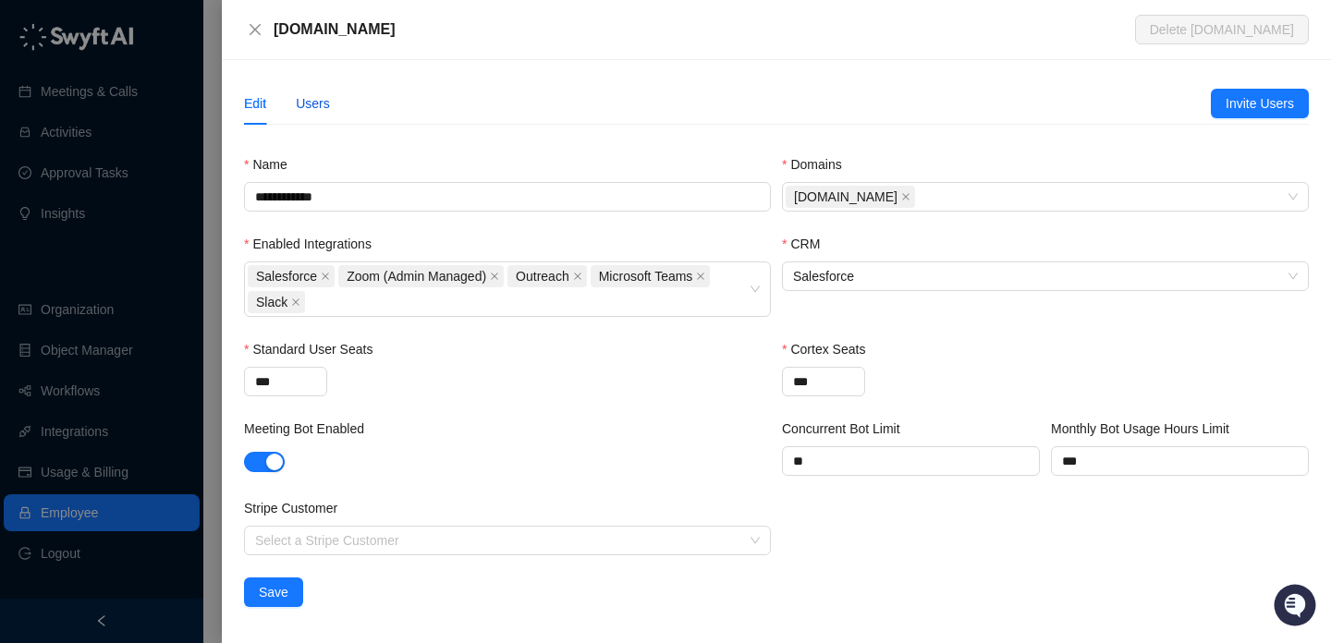
click at [311, 107] on div "Users" at bounding box center [313, 103] width 34 height 20
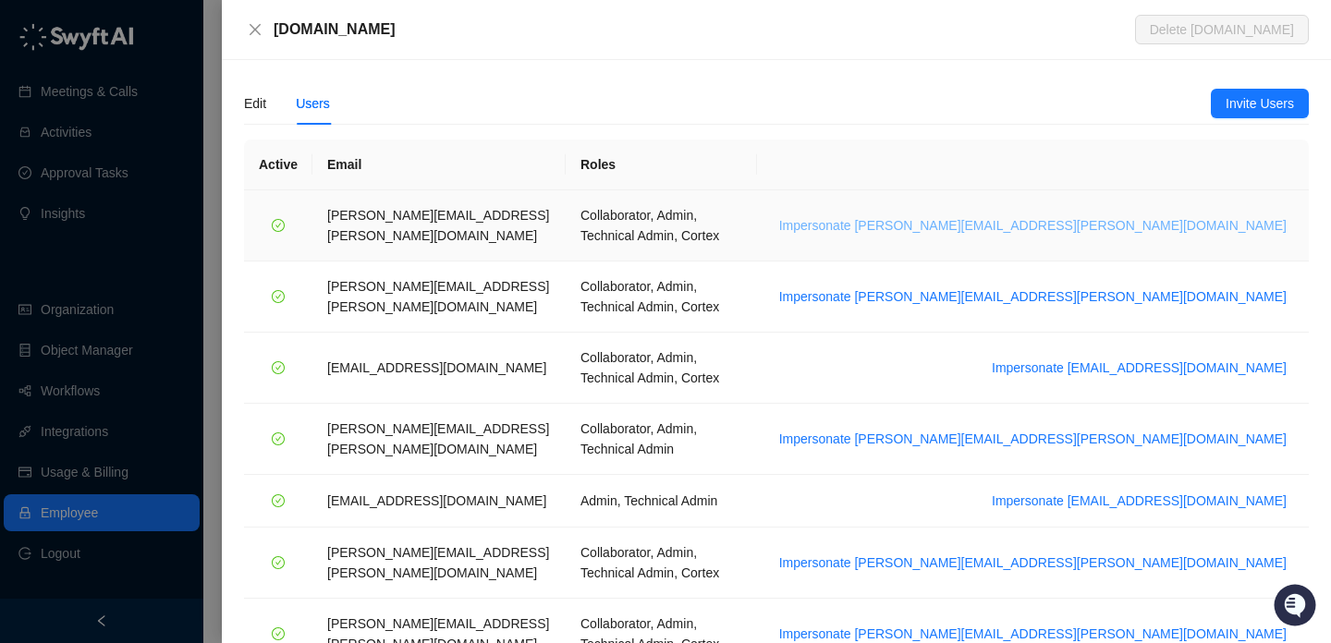
click at [1148, 215] on span "Impersonate alice.ketch@synthesia.io" at bounding box center [1032, 225] width 507 height 20
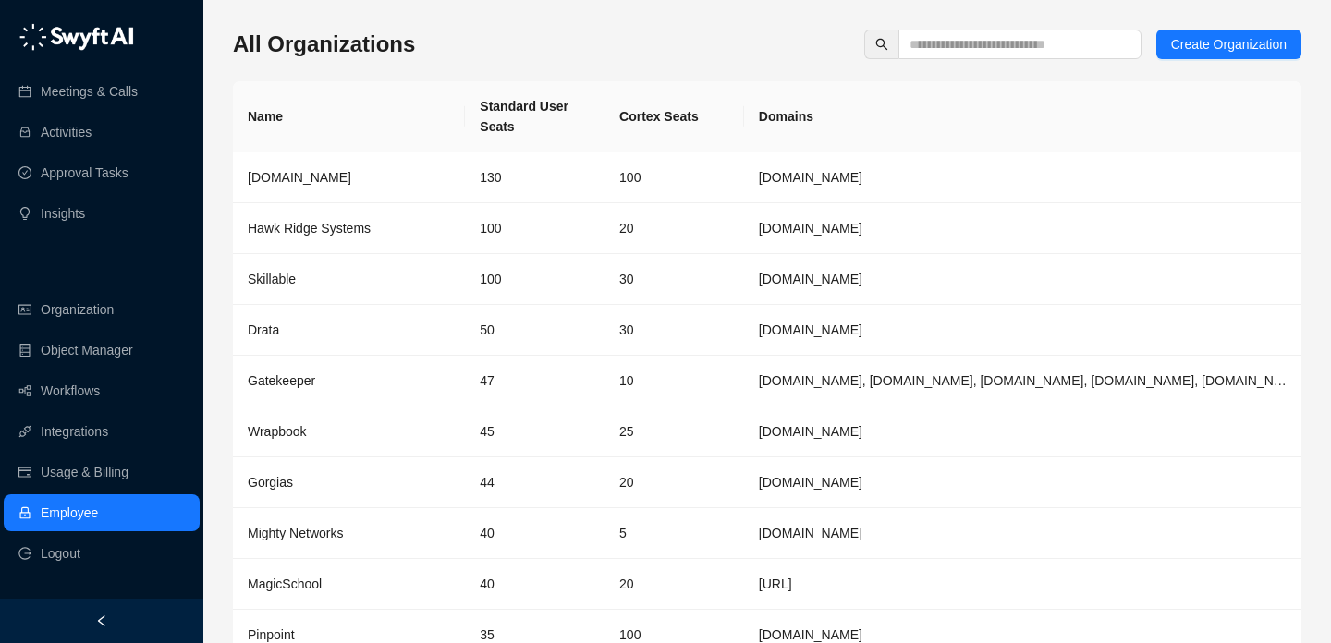
click at [125, 67] on div "Meetings & Calls Activities Approval Tasks Insights" at bounding box center [101, 125] width 203 height 222
click at [130, 95] on link "Meetings & Calls" at bounding box center [89, 91] width 97 height 37
